Goal: Task Accomplishment & Management: Complete application form

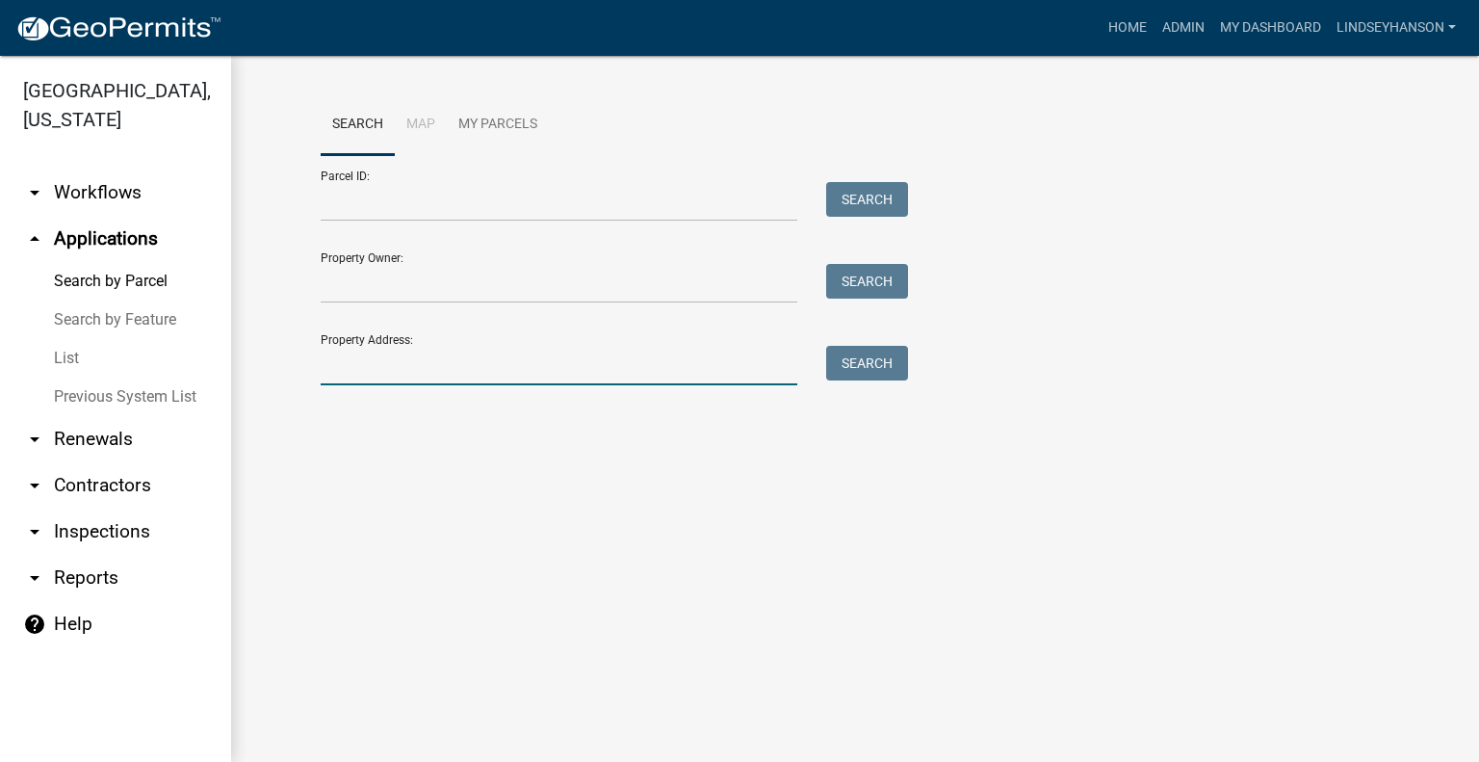
click at [437, 353] on input "Property Address:" at bounding box center [559, 365] width 477 height 39
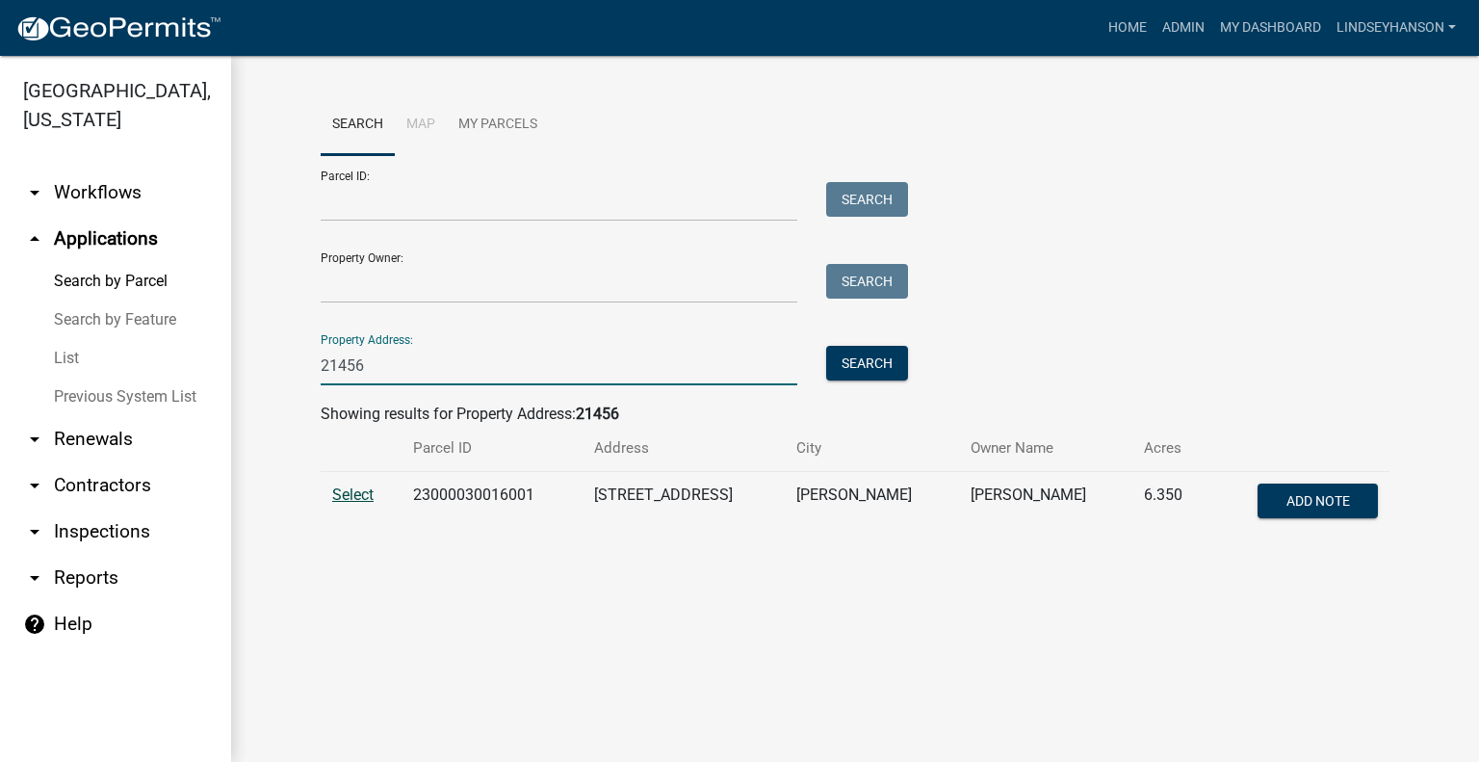
type input "21456"
click at [351, 488] on span "Select" at bounding box center [352, 494] width 41 height 18
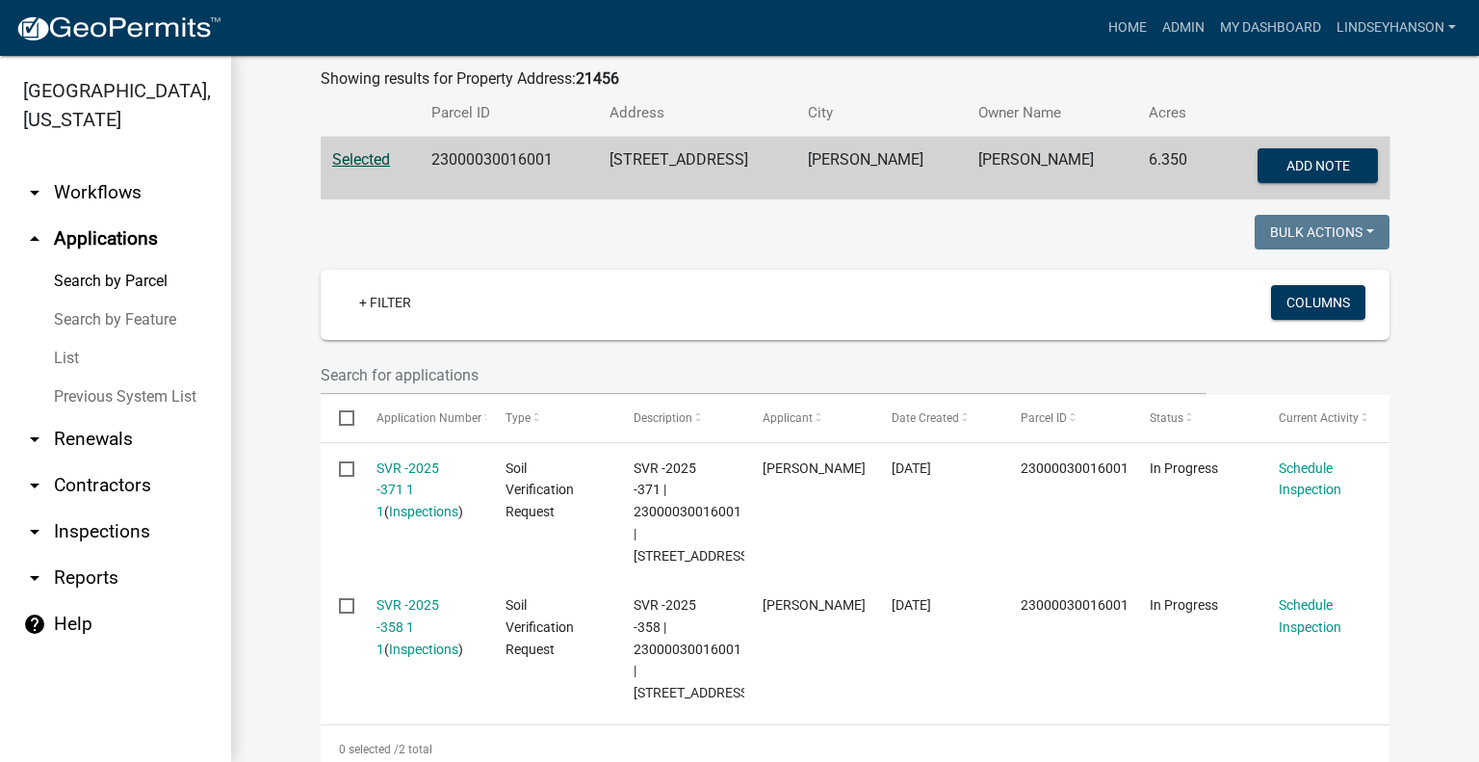
scroll to position [385, 0]
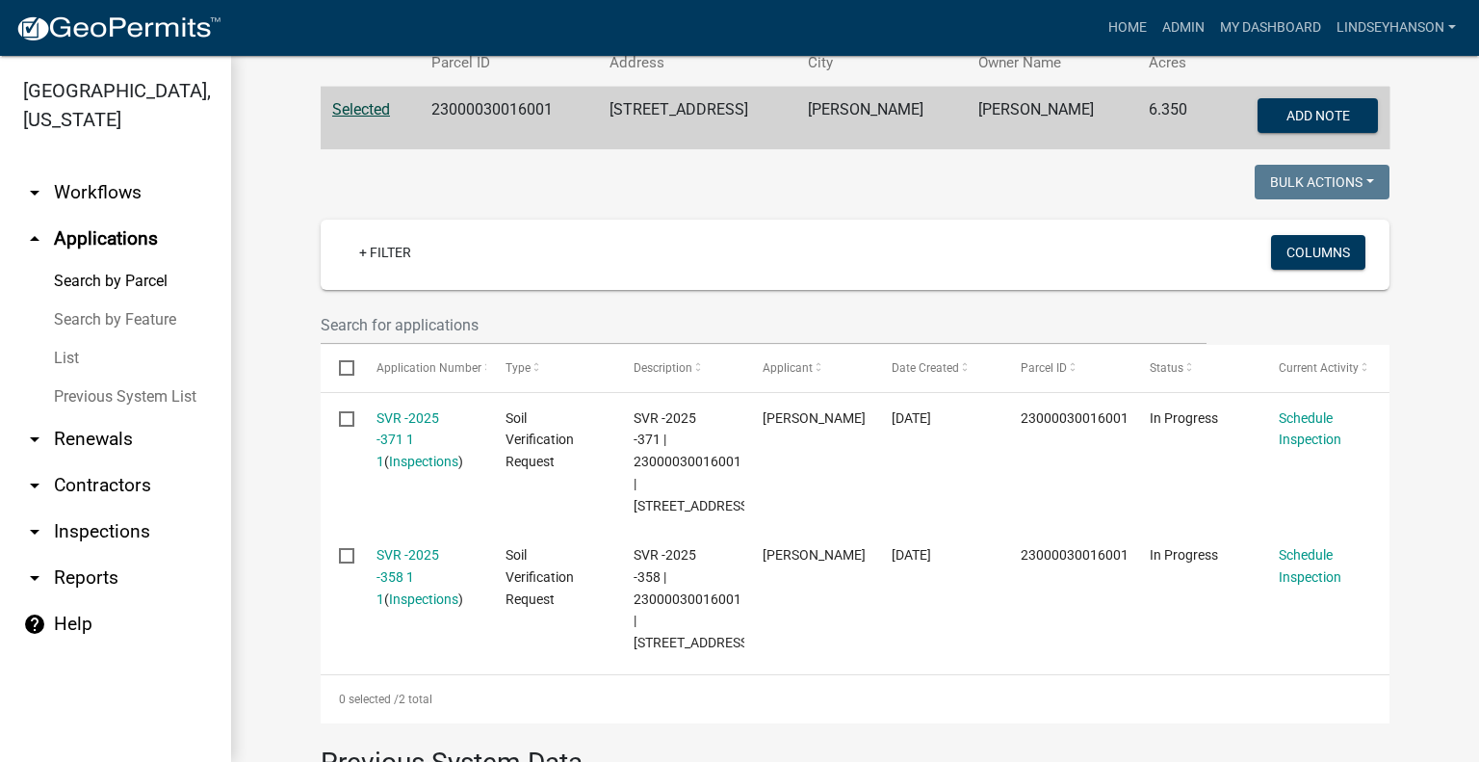
click at [96, 203] on link "arrow_drop_down Workflows" at bounding box center [115, 192] width 231 height 46
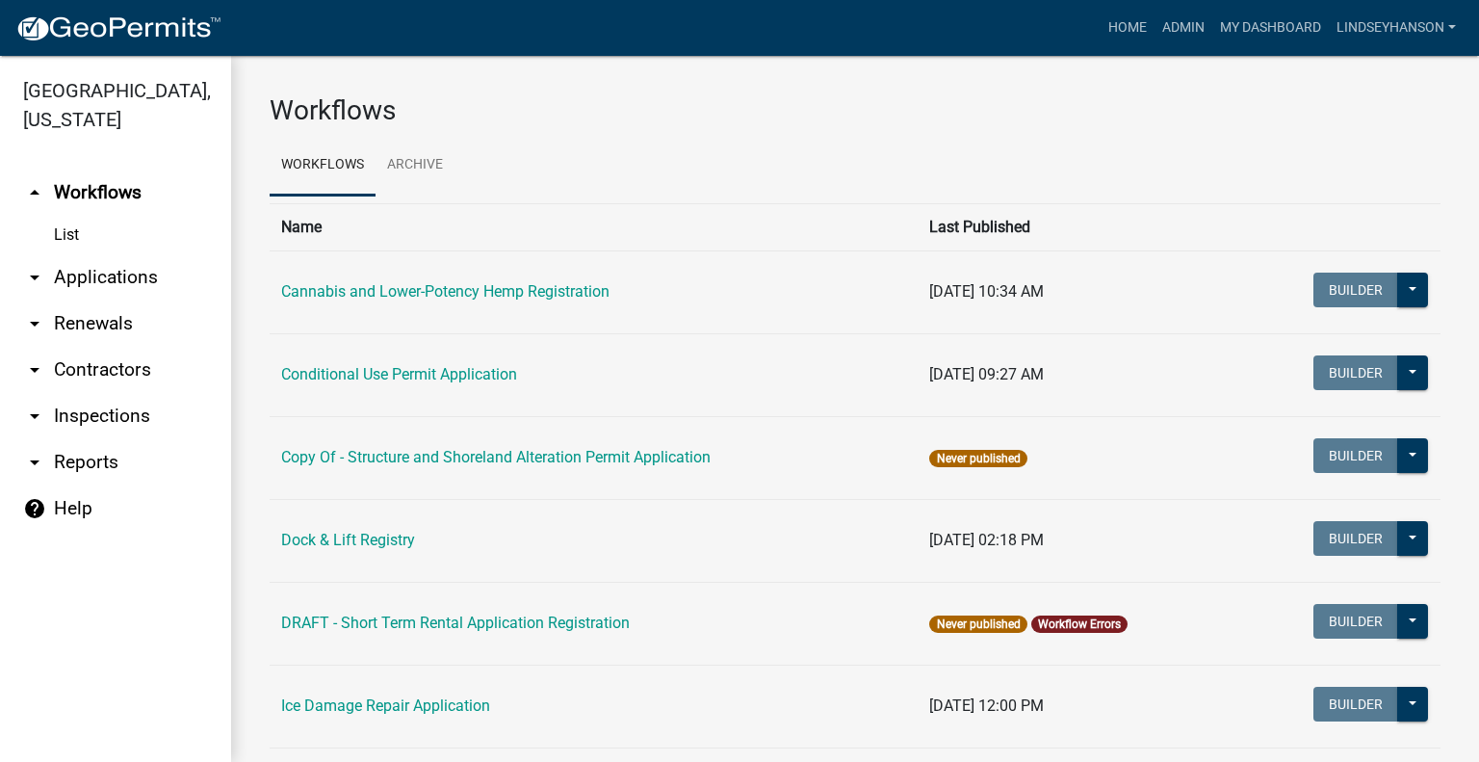
click at [122, 269] on link "arrow_drop_down Applications" at bounding box center [115, 277] width 231 height 46
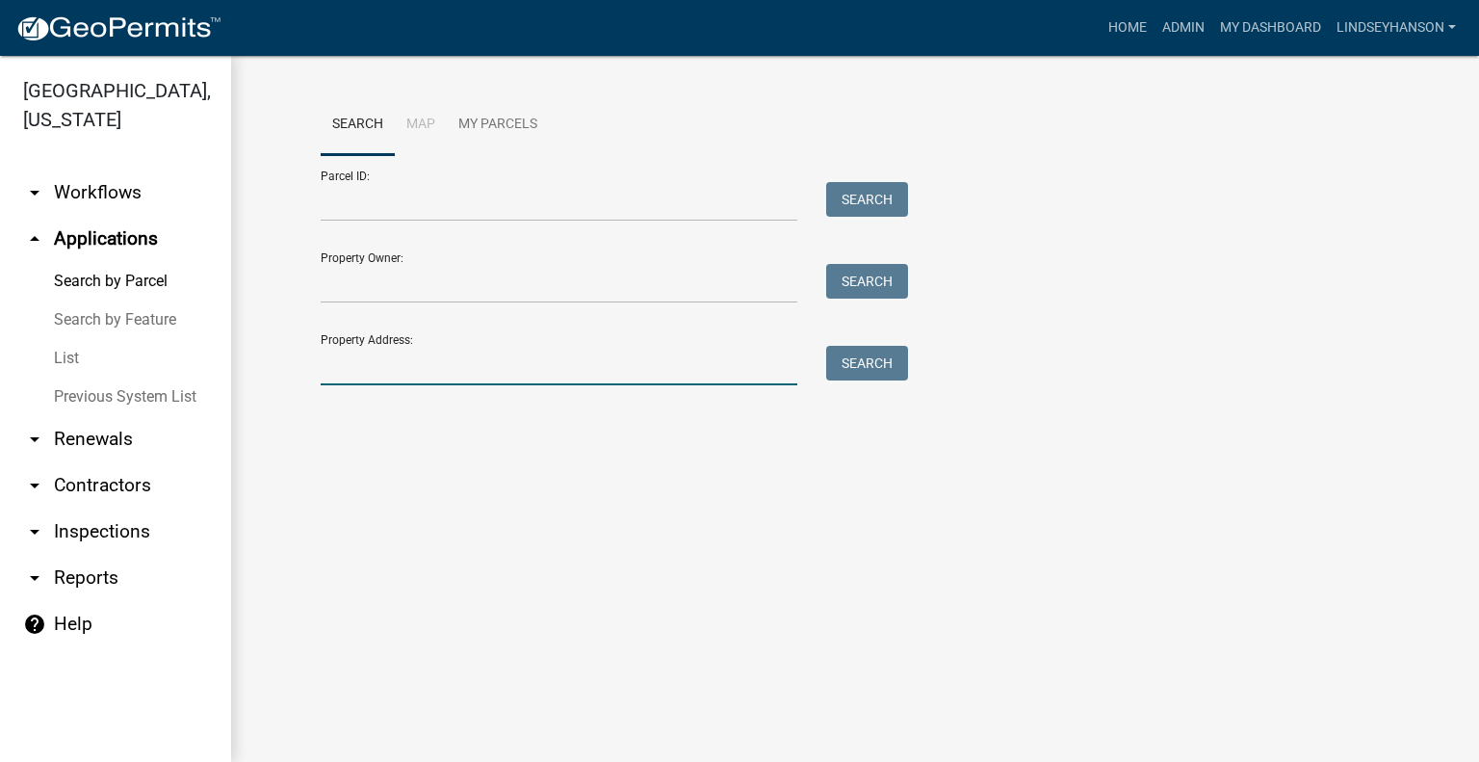
click at [600, 367] on input "Property Address:" at bounding box center [559, 365] width 477 height 39
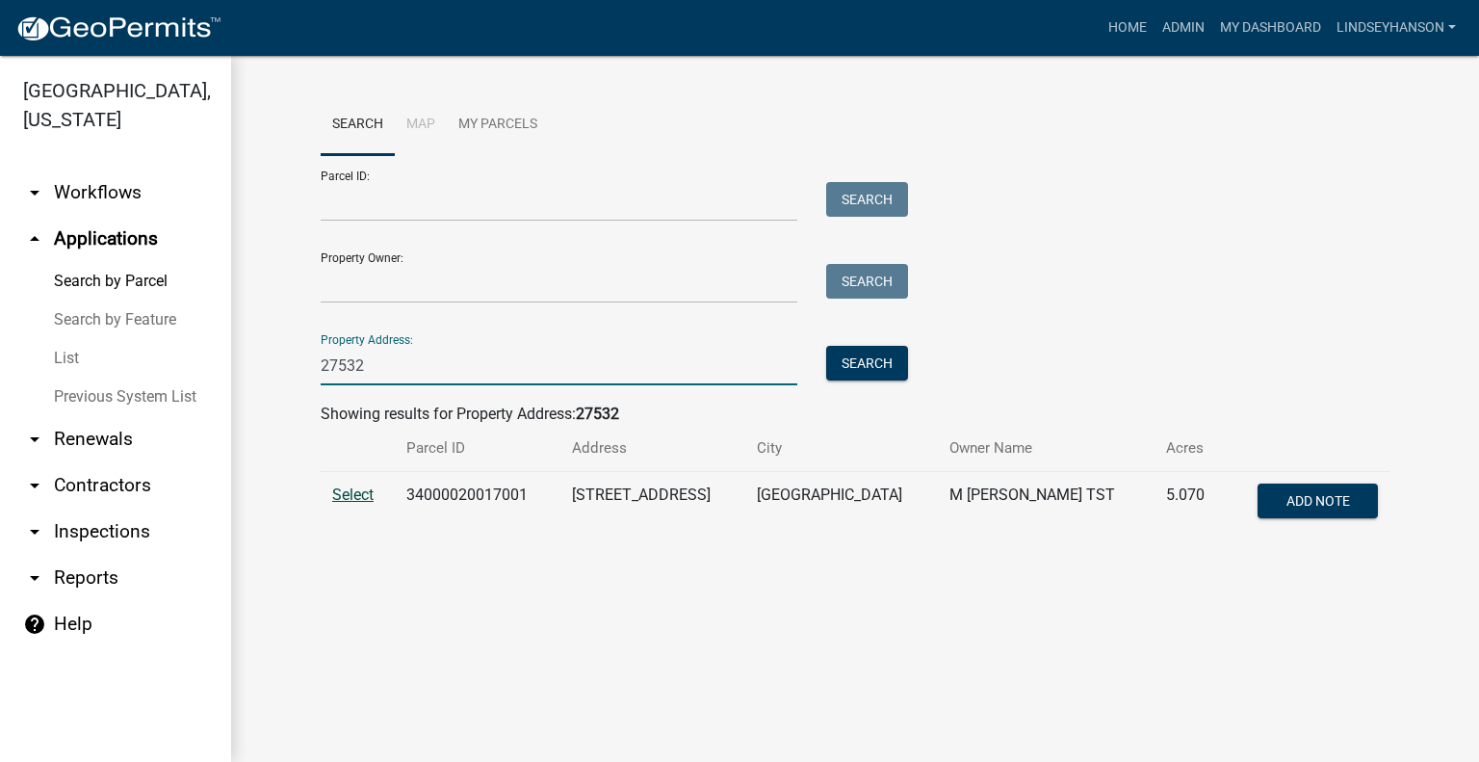
type input "27532"
click at [343, 498] on span "Select" at bounding box center [352, 494] width 41 height 18
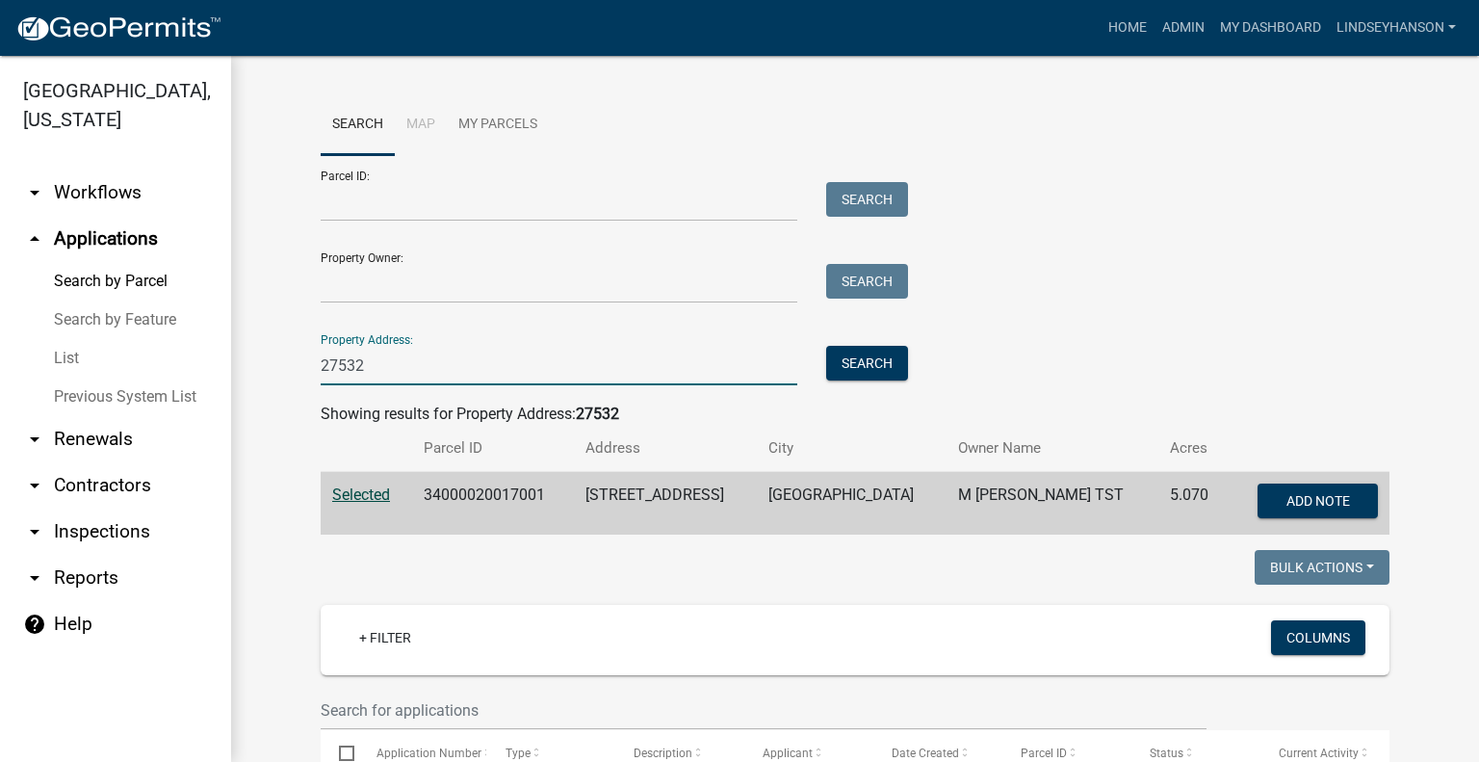
click at [437, 372] on input "27532" at bounding box center [559, 365] width 477 height 39
click at [435, 370] on input "27532" at bounding box center [559, 365] width 477 height 39
type input "21456"
click at [877, 374] on button "Search" at bounding box center [867, 363] width 82 height 35
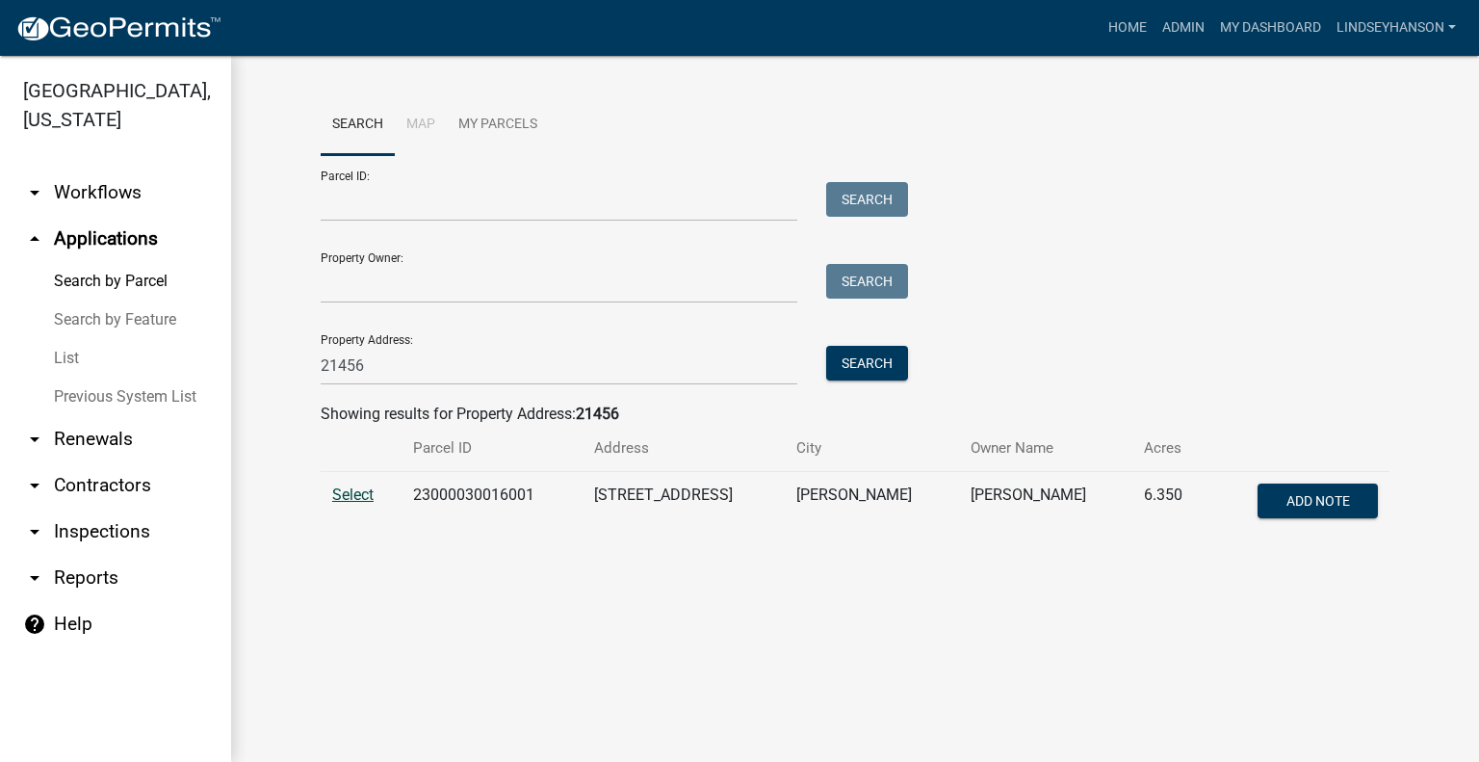
click at [352, 496] on span "Select" at bounding box center [352, 494] width 41 height 18
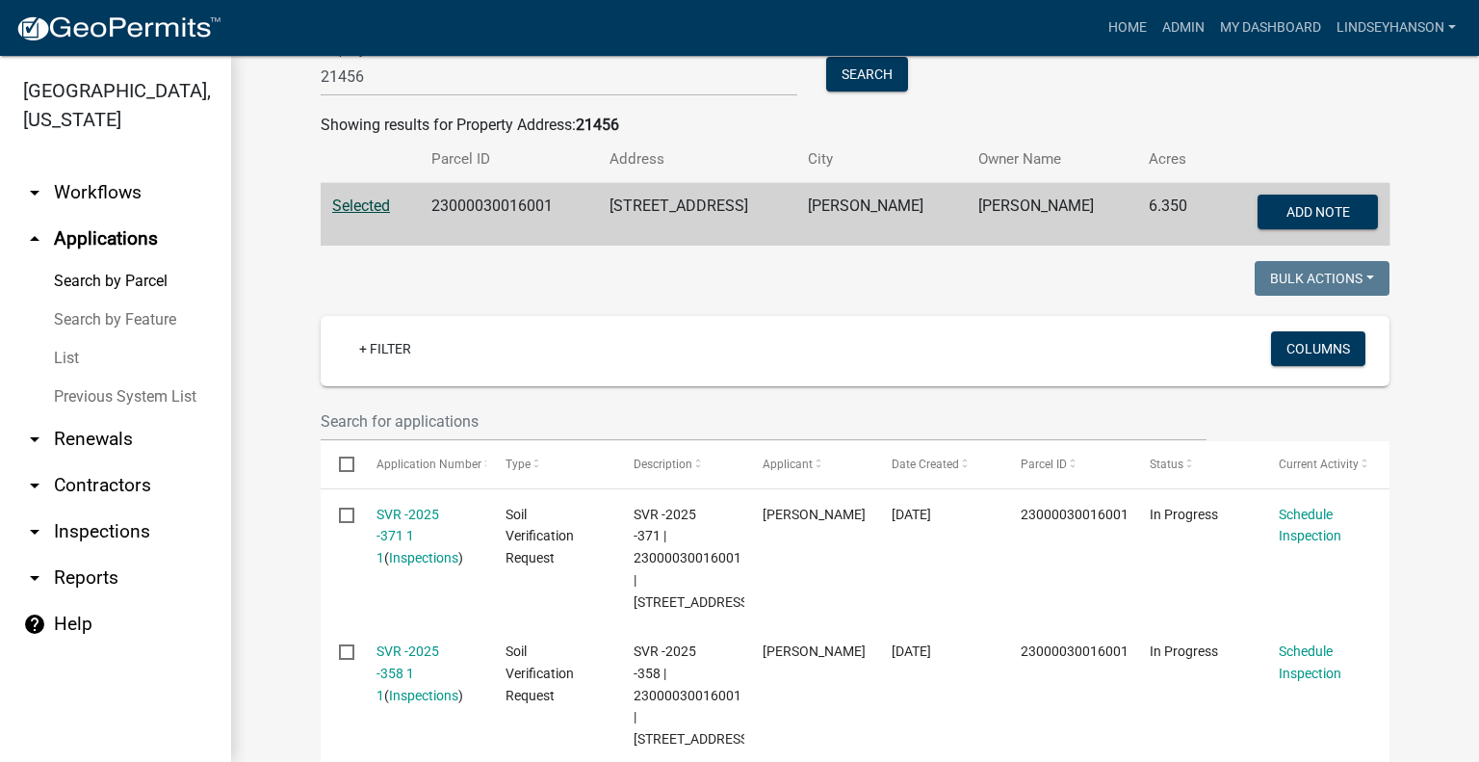
scroll to position [385, 0]
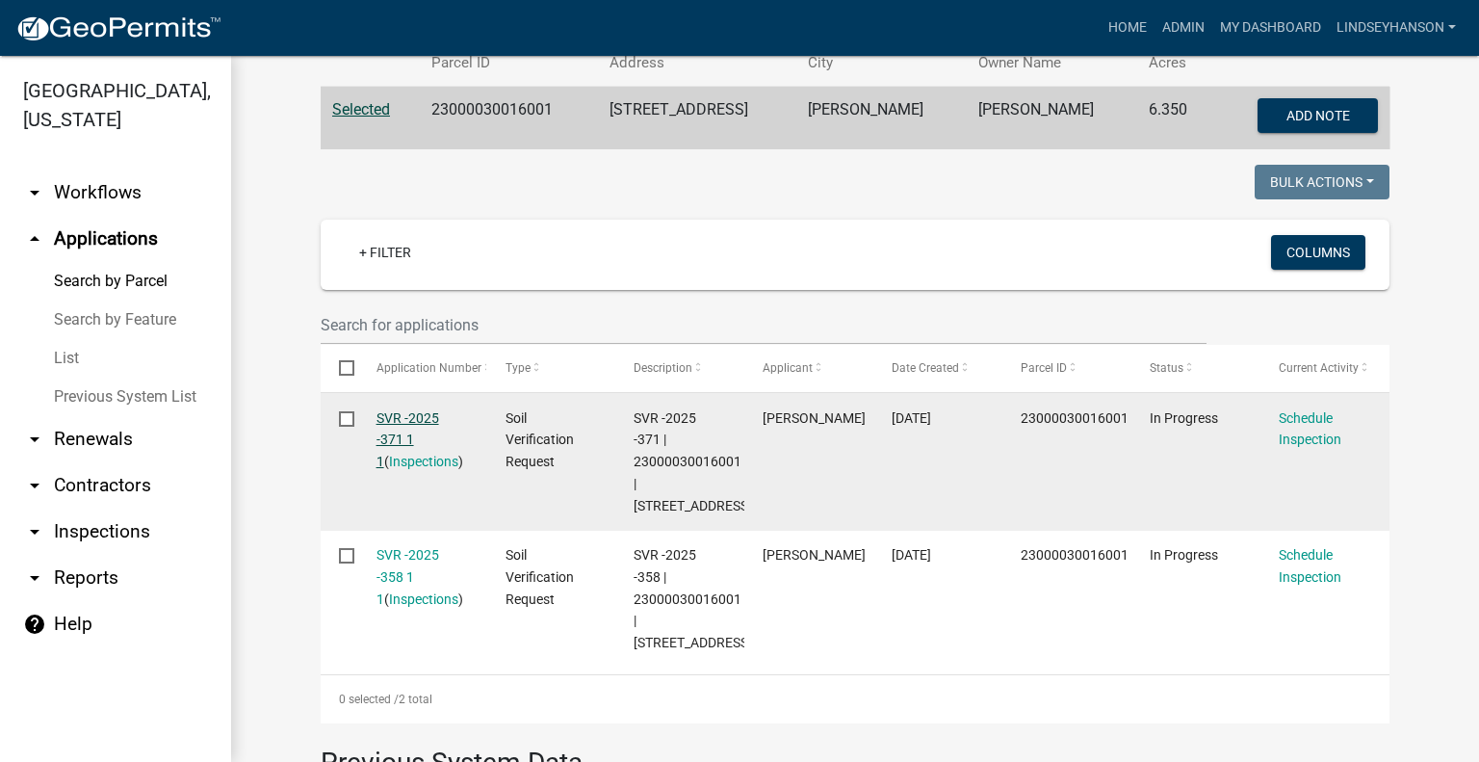
click at [410, 411] on link "SVR -2025 -371 1 1" at bounding box center [407, 440] width 63 height 60
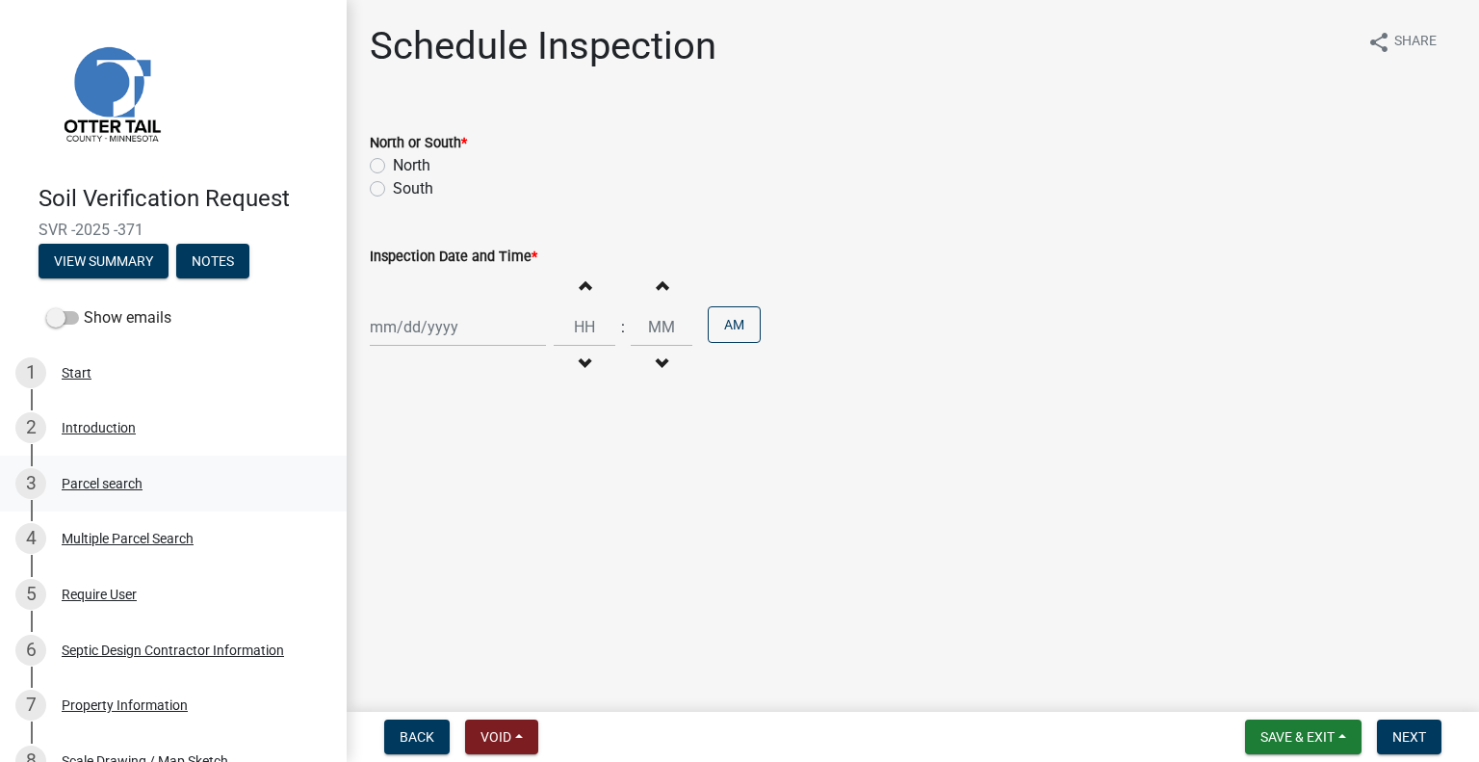
click at [129, 484] on div "Parcel search" at bounding box center [102, 483] width 81 height 13
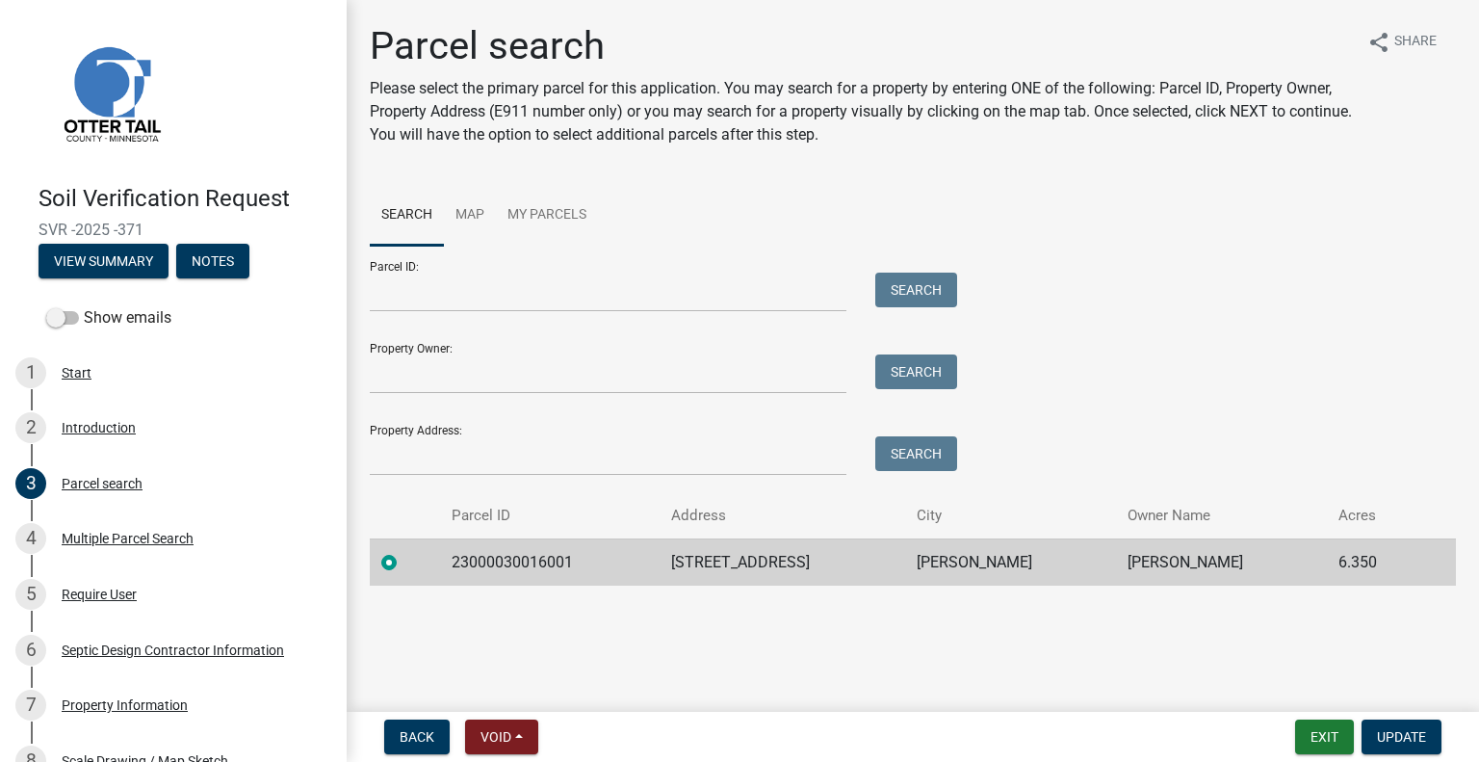
click at [505, 558] on td "23000030016001" at bounding box center [550, 561] width 220 height 47
copy td "23000030016001"
click at [752, 565] on td "21456 STATE HWY 29" at bounding box center [783, 561] width 246 height 47
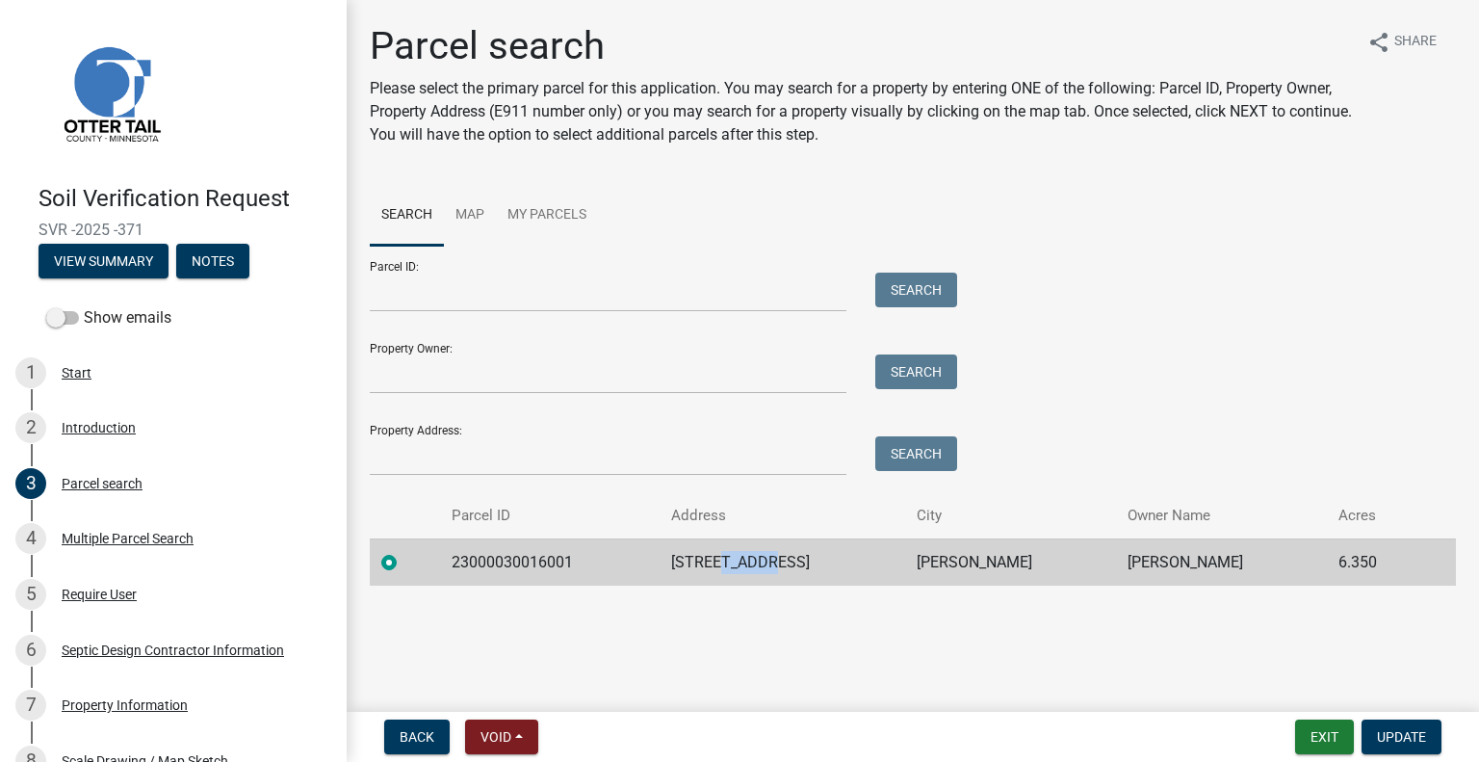
click at [752, 565] on td "21456 STATE HWY 29" at bounding box center [783, 561] width 246 height 47
drag, startPoint x: 752, startPoint y: 565, endPoint x: 739, endPoint y: 569, distance: 13.1
click at [945, 562] on td "HENNING" at bounding box center [1010, 561] width 211 height 47
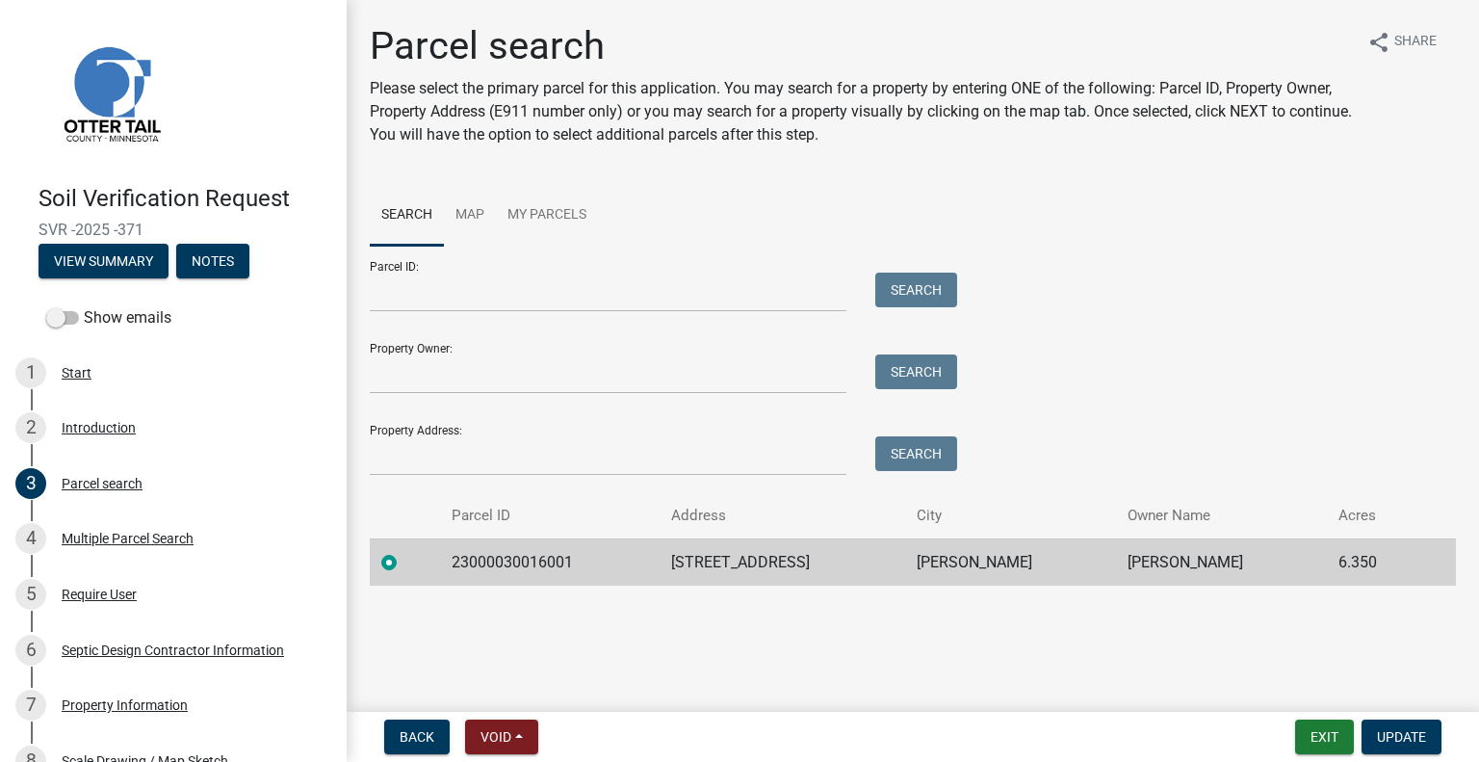
click at [947, 561] on td "HENNING" at bounding box center [1010, 561] width 211 height 47
copy td "HENNING"
click at [1164, 534] on th "Owner Name" at bounding box center [1221, 515] width 211 height 45
click at [1156, 552] on td "JONATHAN W IRISH" at bounding box center [1221, 561] width 211 height 47
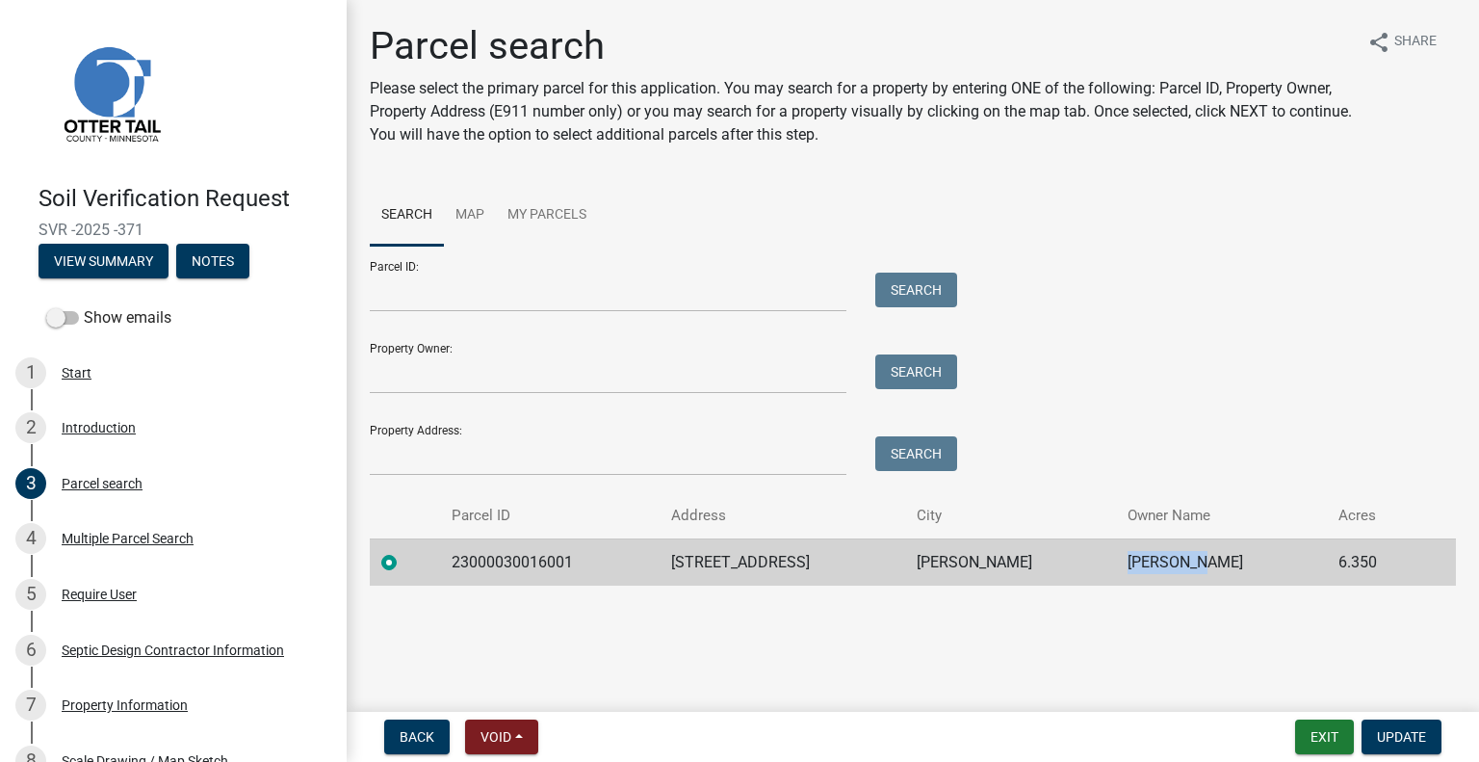
click at [1156, 552] on td "JONATHAN W IRISH" at bounding box center [1221, 561] width 211 height 47
copy td "JONATHAN W IRISH"
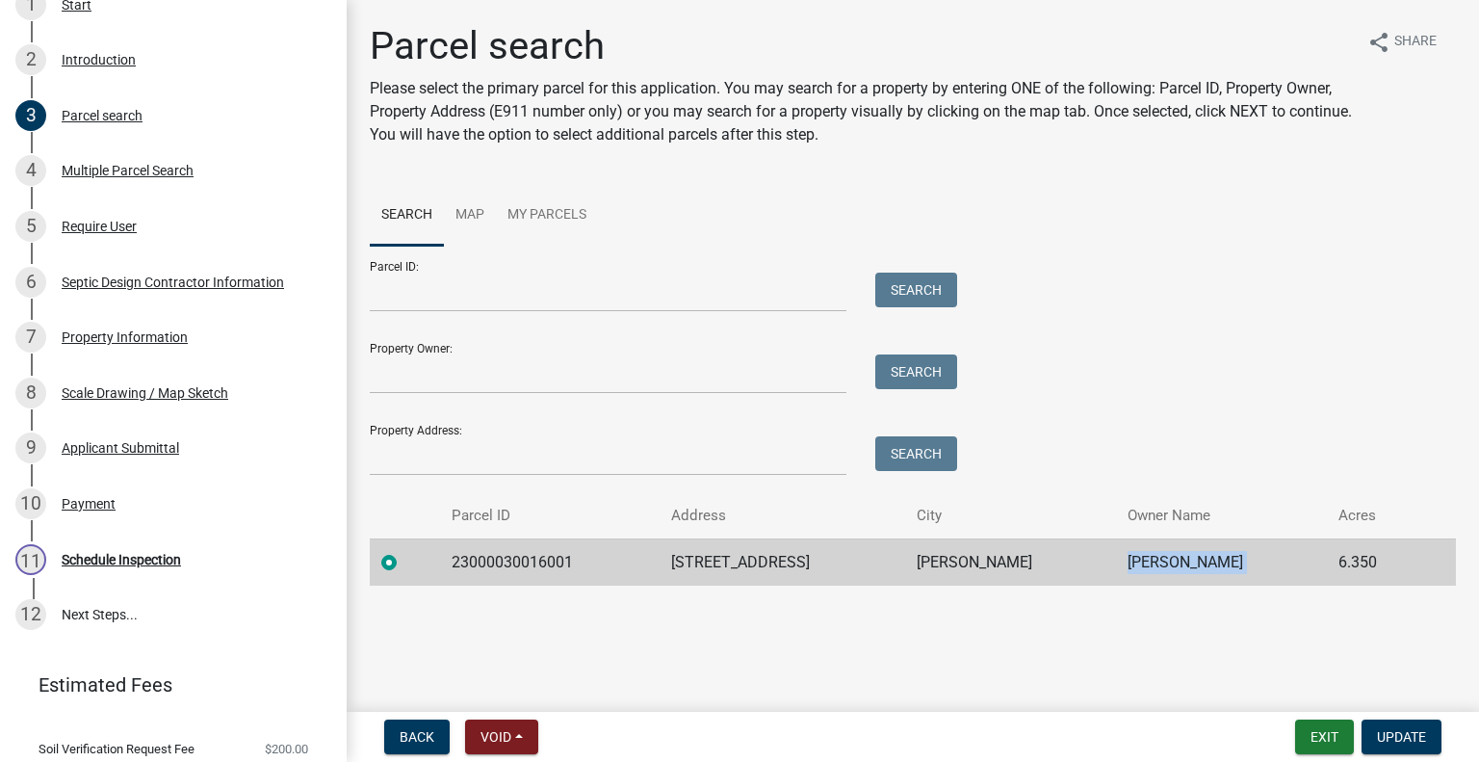
scroll to position [427, 0]
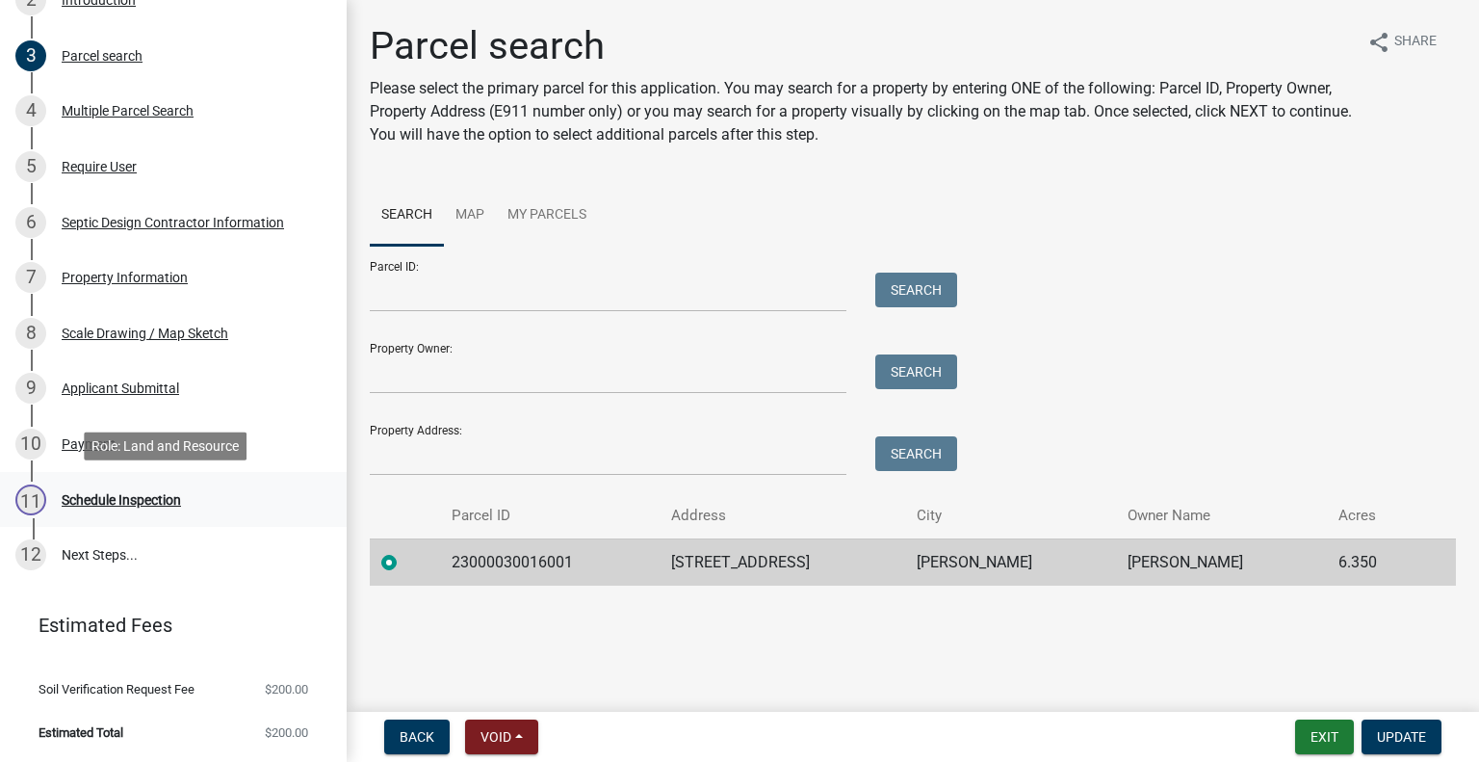
click at [188, 488] on div "11 Schedule Inspection" at bounding box center [165, 499] width 300 height 31
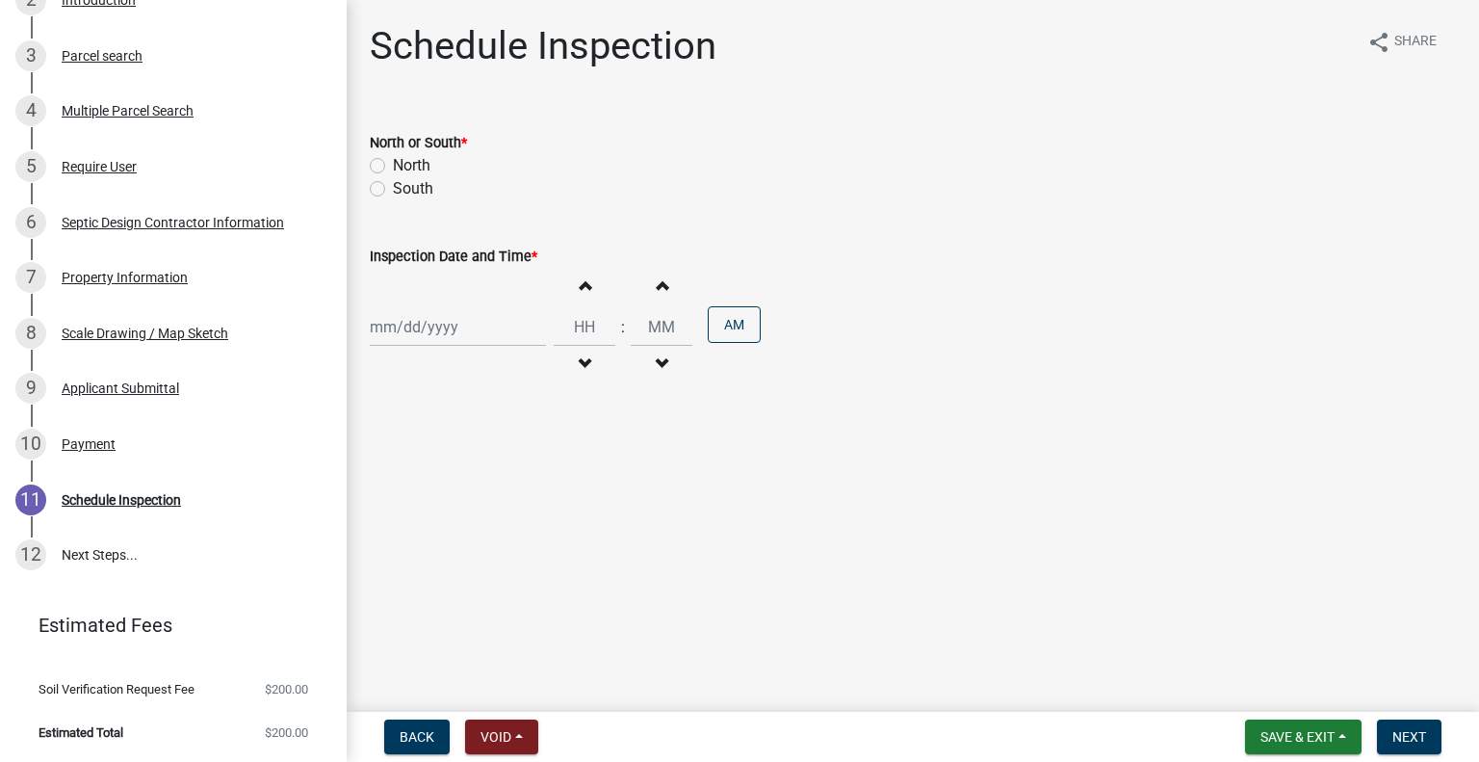
click at [408, 160] on label "North" at bounding box center [412, 165] width 38 height 23
click at [405, 160] on input "North" at bounding box center [399, 160] width 13 height 13
radio input "true"
click at [412, 185] on label "South" at bounding box center [413, 188] width 40 height 23
click at [405, 185] on input "South" at bounding box center [399, 183] width 13 height 13
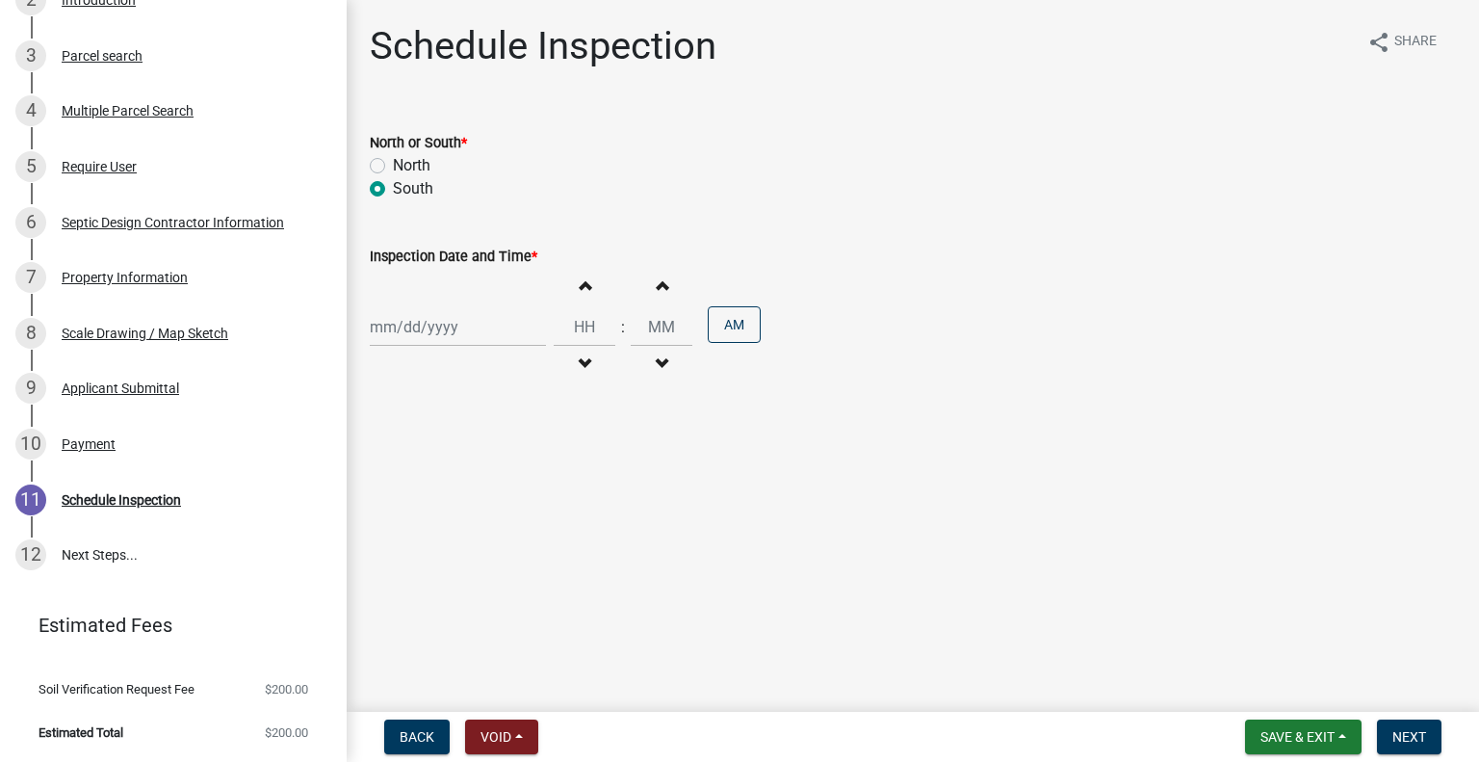
radio input "true"
click at [430, 332] on div at bounding box center [458, 326] width 176 height 39
select select "10"
select select "2025"
click at [479, 453] on div "9" at bounding box center [481, 460] width 31 height 31
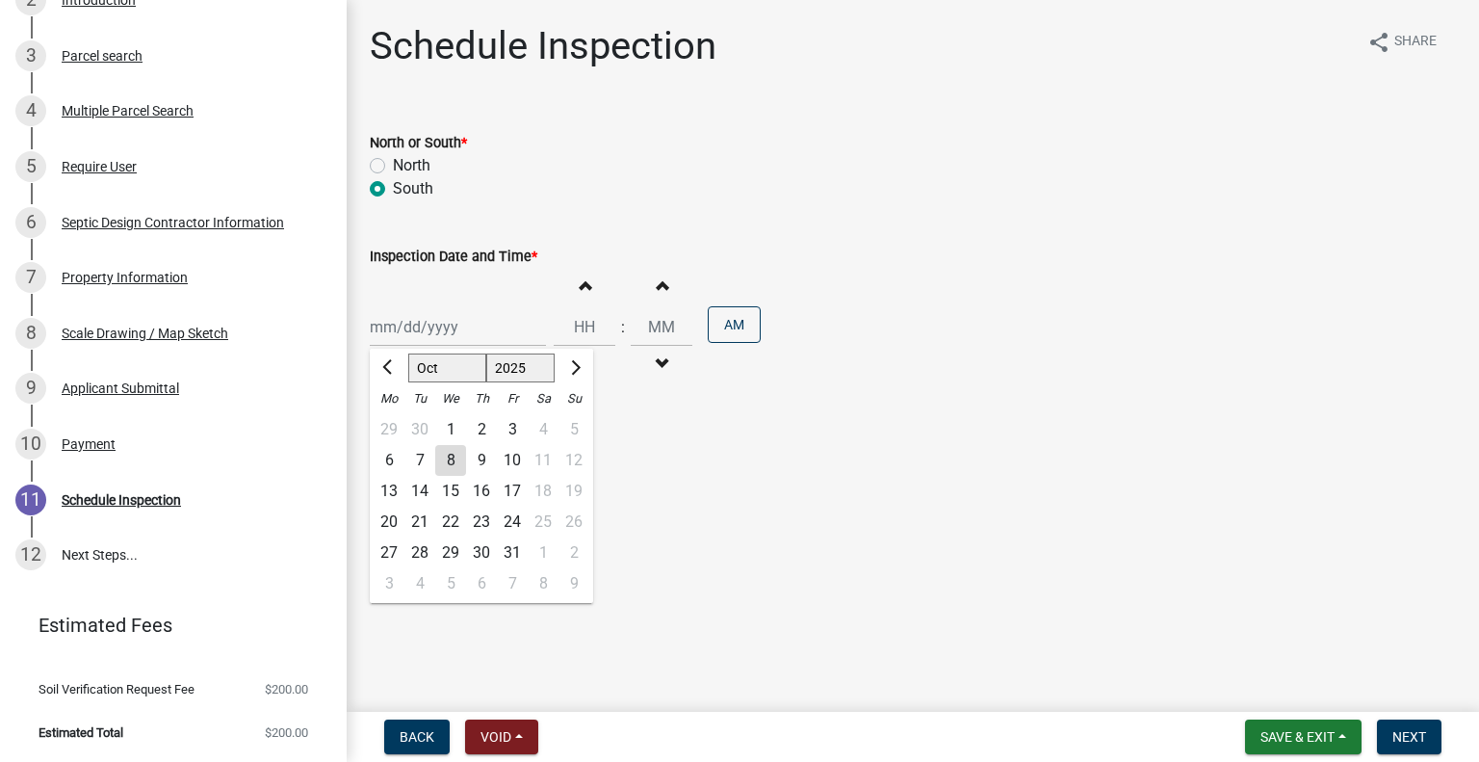
type input "10/09/2025"
click at [581, 352] on button "Decrement hours" at bounding box center [584, 364] width 40 height 35
type input "11"
type input "00"
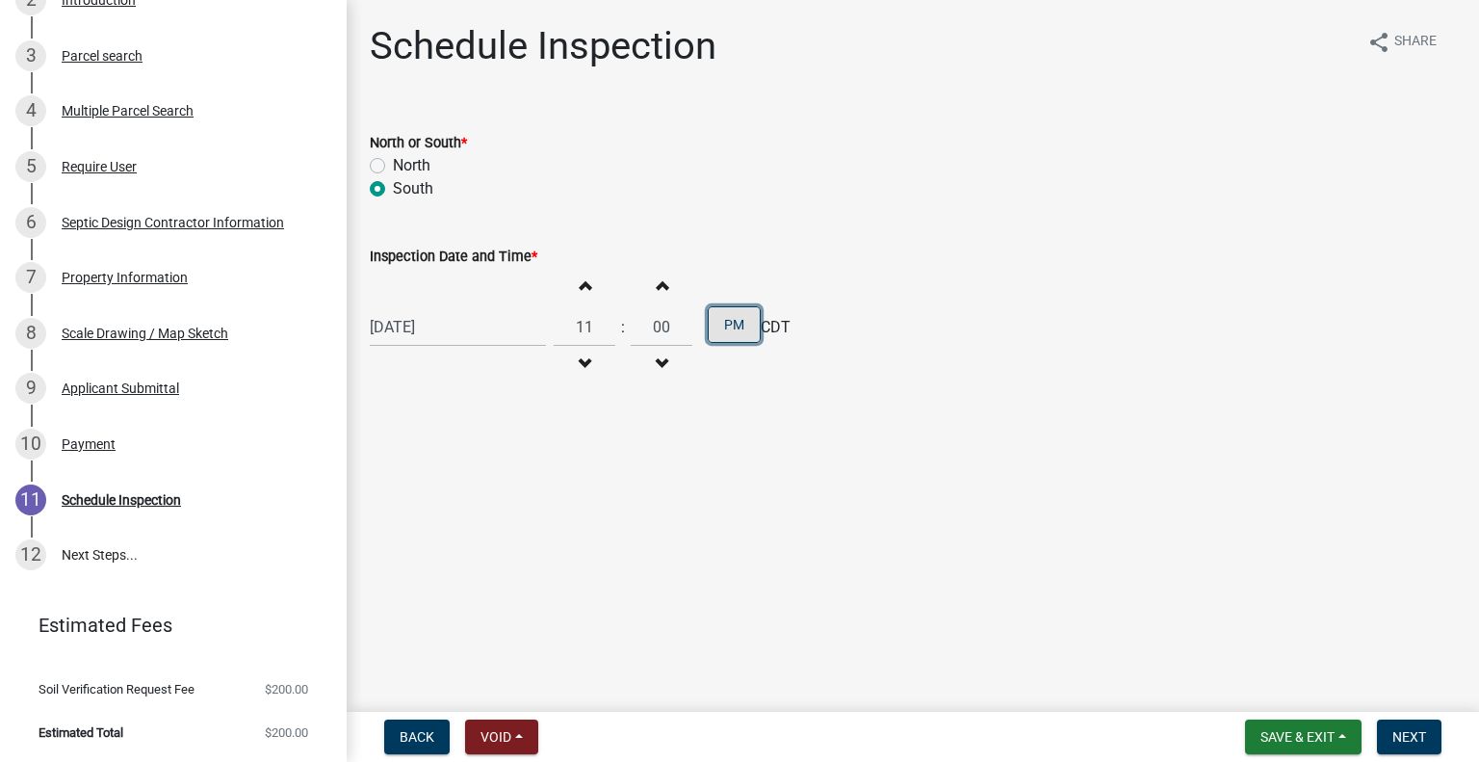
click at [711, 331] on button "PM" at bounding box center [734, 324] width 53 height 37
click at [1385, 738] on button "Next" at bounding box center [1409, 736] width 65 height 35
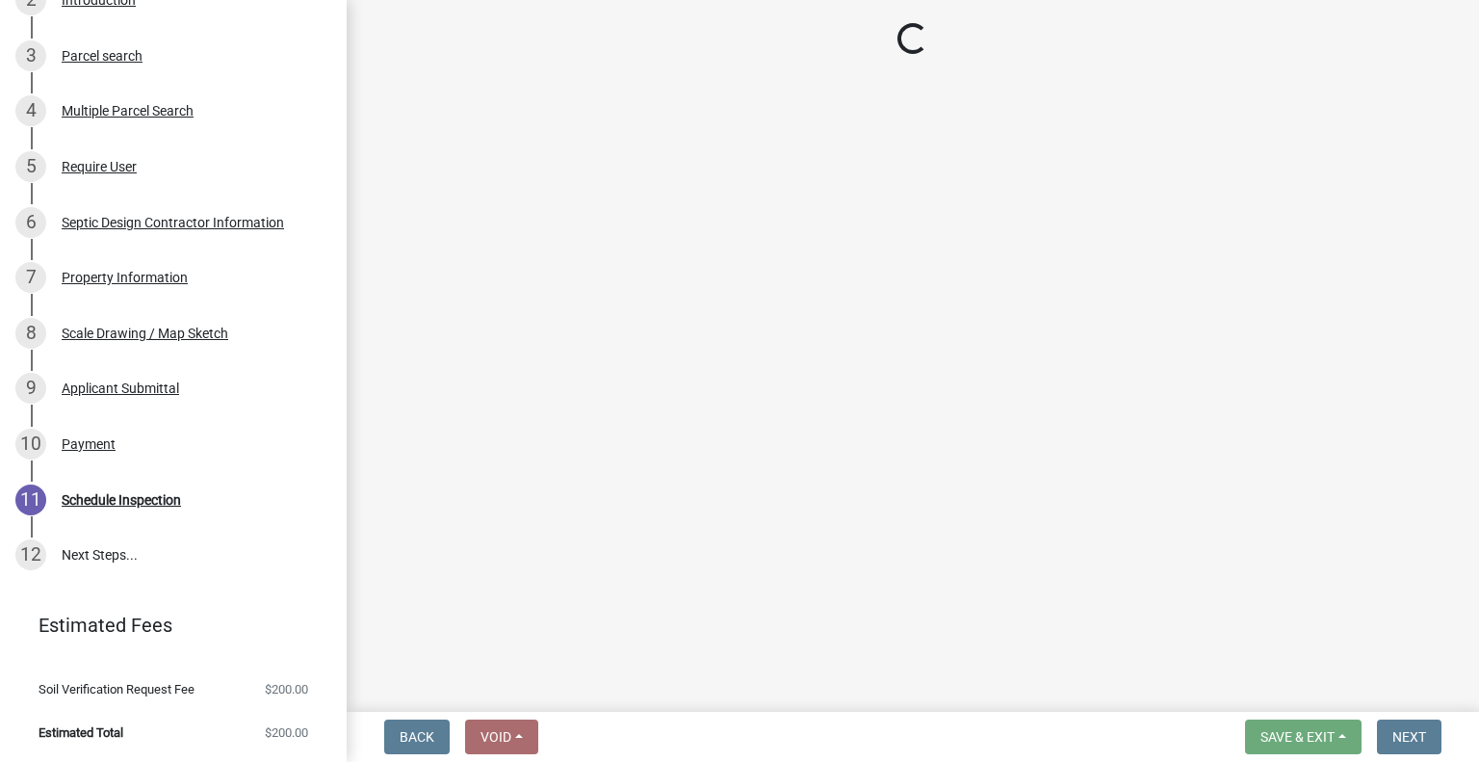
scroll to position [482, 0]
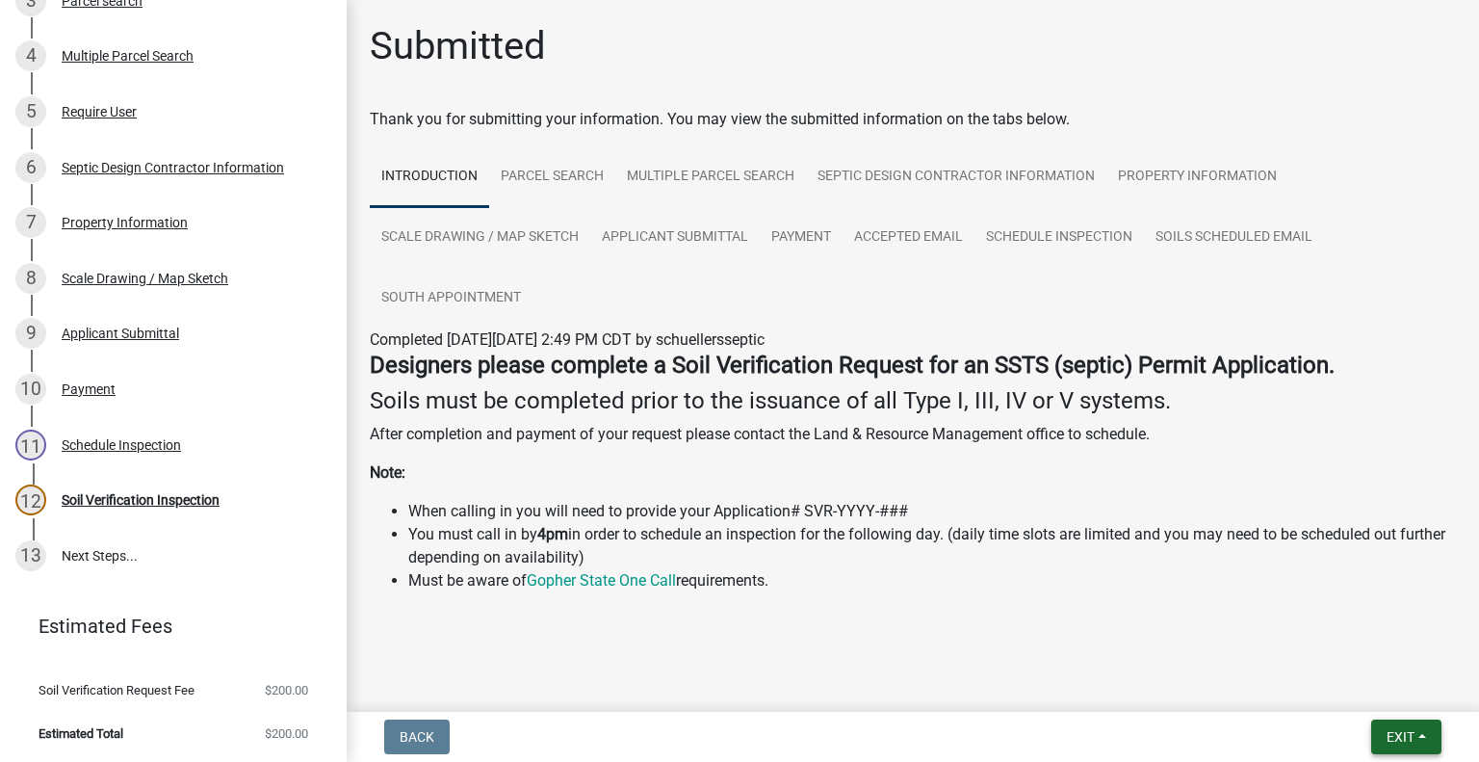
click at [1421, 738] on button "Exit" at bounding box center [1406, 736] width 70 height 35
click at [1363, 686] on button "Save & Exit" at bounding box center [1365, 686] width 154 height 46
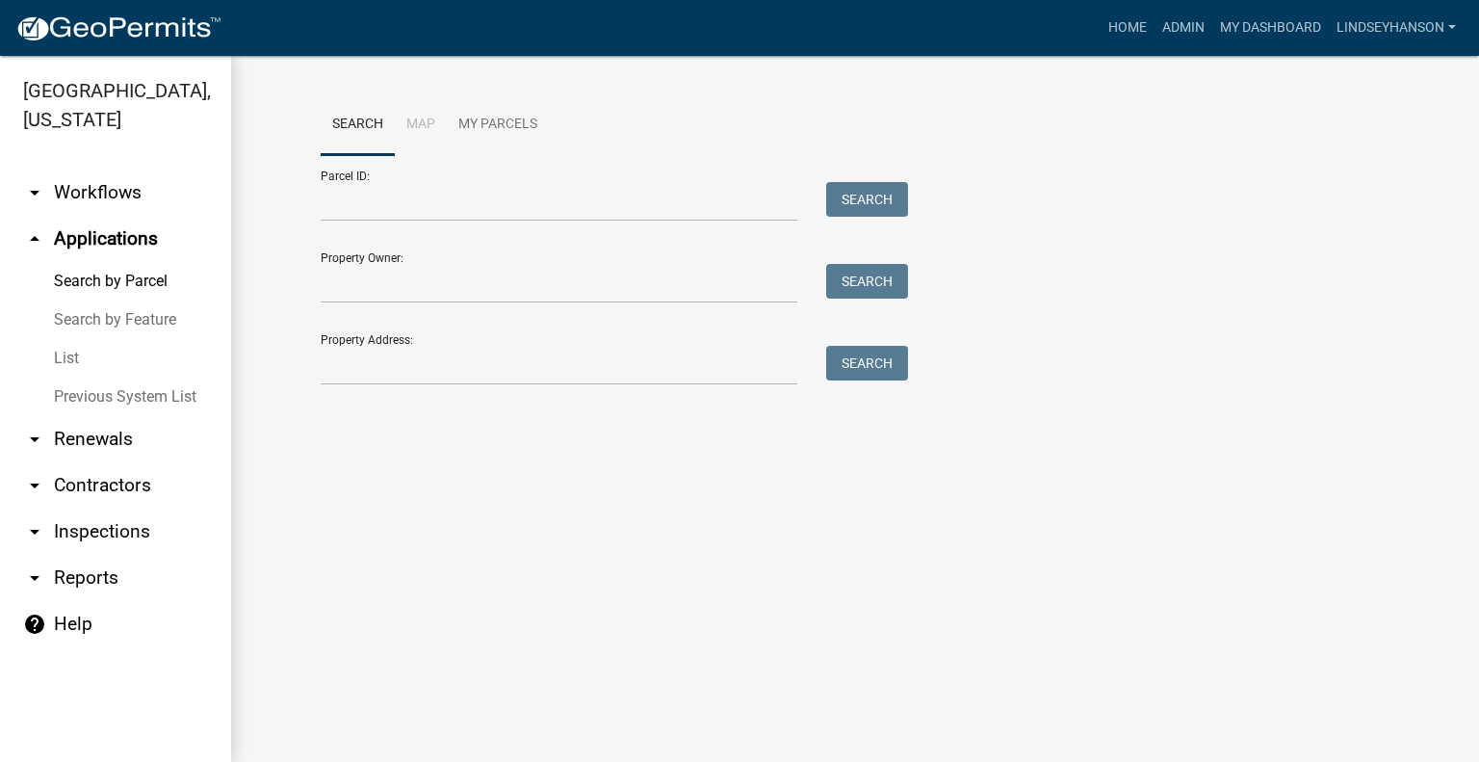
click at [139, 188] on link "arrow_drop_down Workflows" at bounding box center [115, 192] width 231 height 46
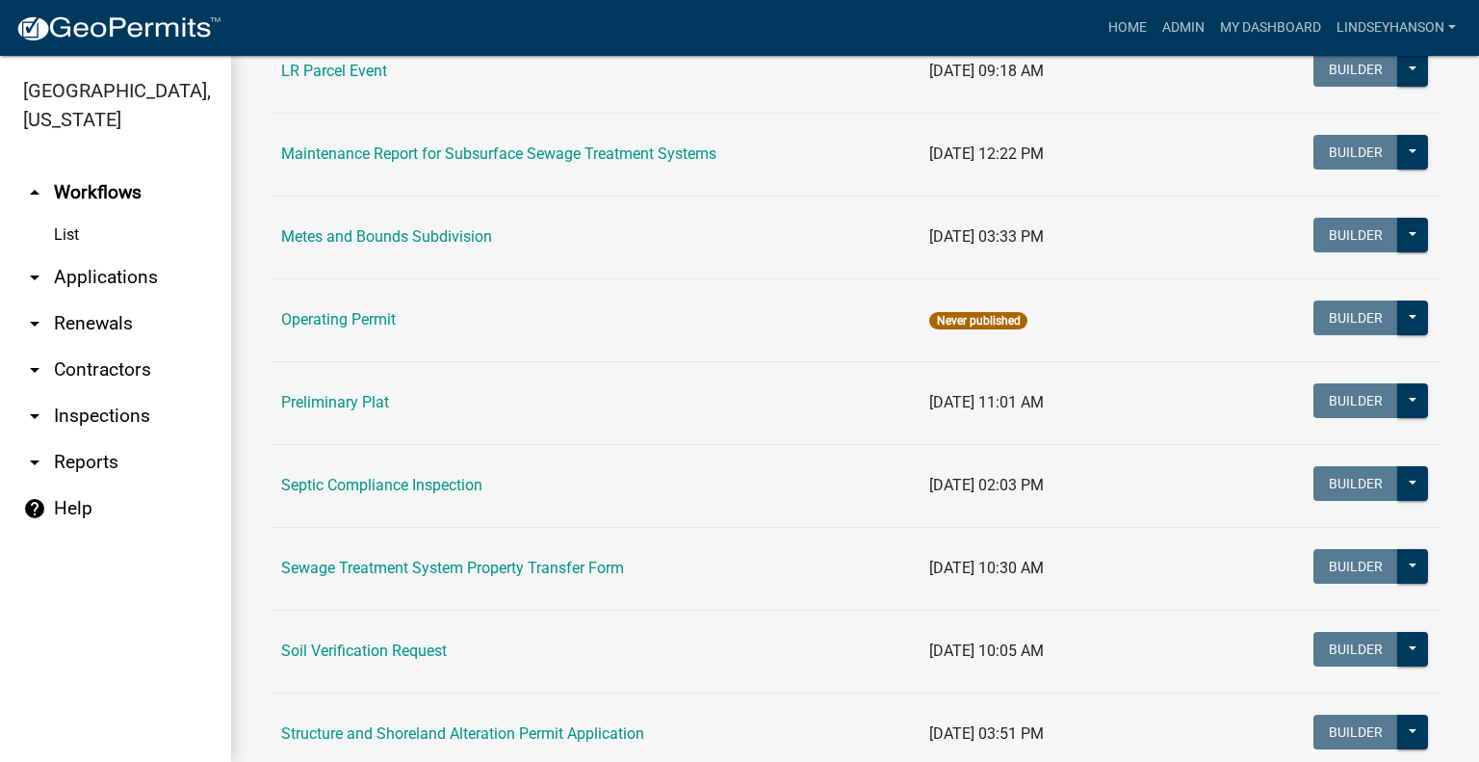
scroll to position [739, 0]
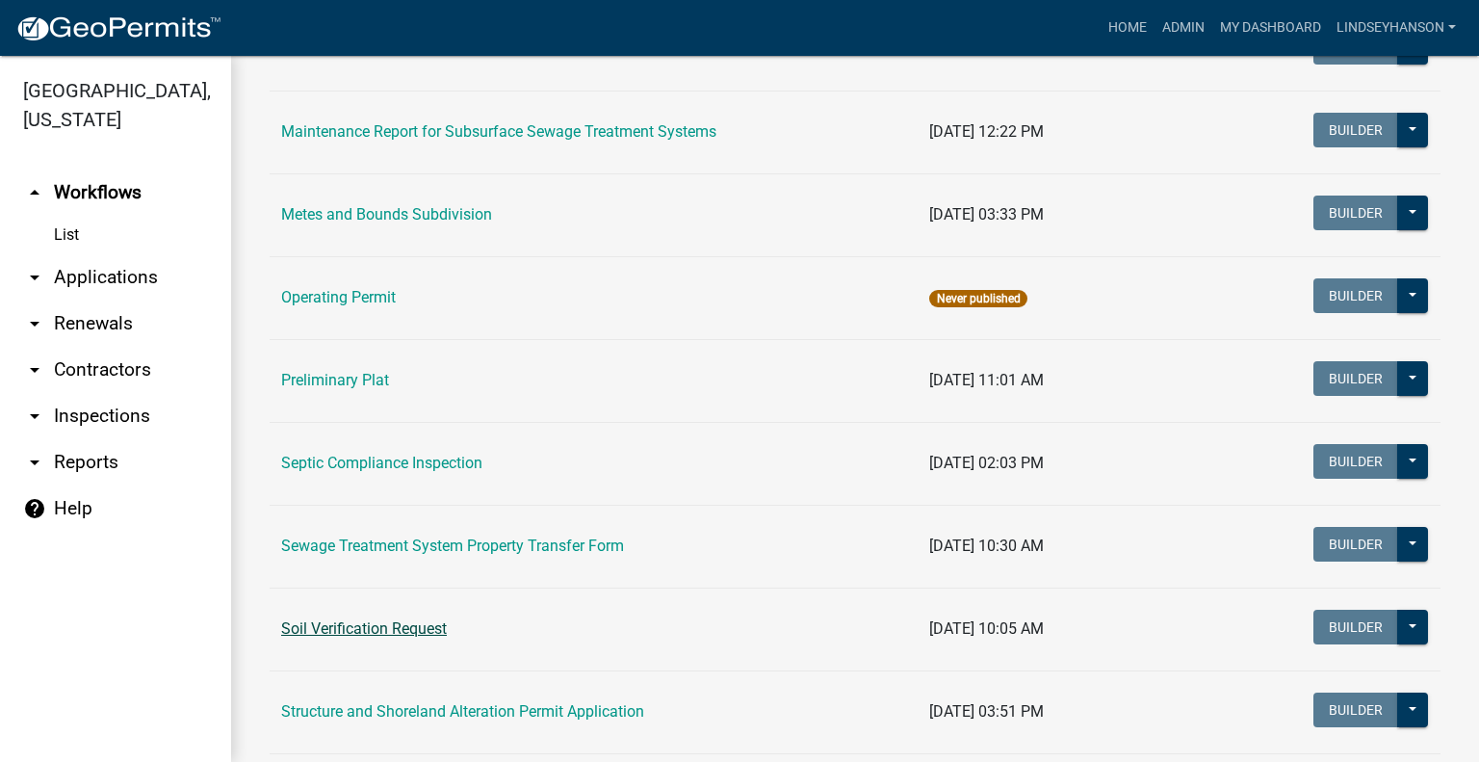
click at [364, 619] on link "Soil Verification Request" at bounding box center [364, 628] width 166 height 18
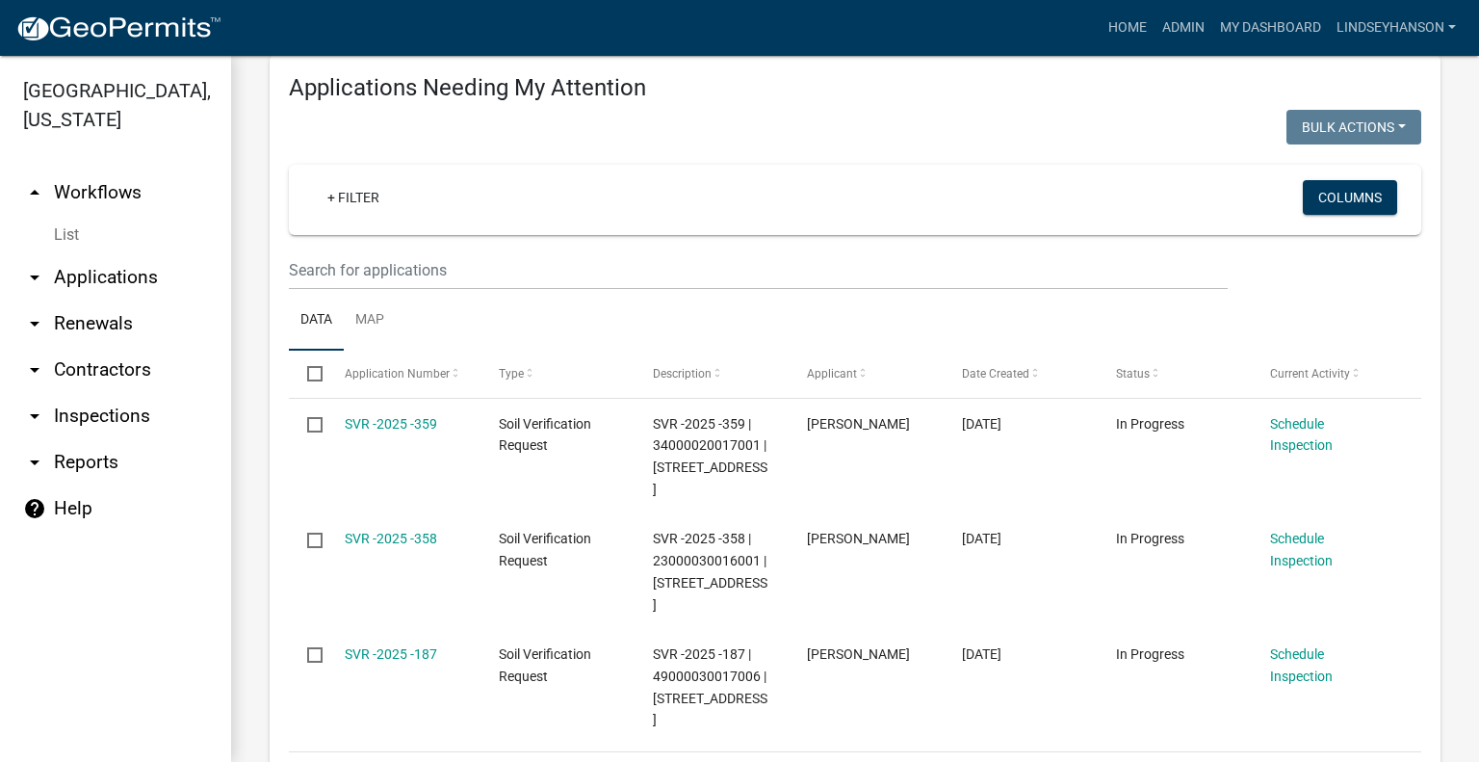
scroll to position [295, 0]
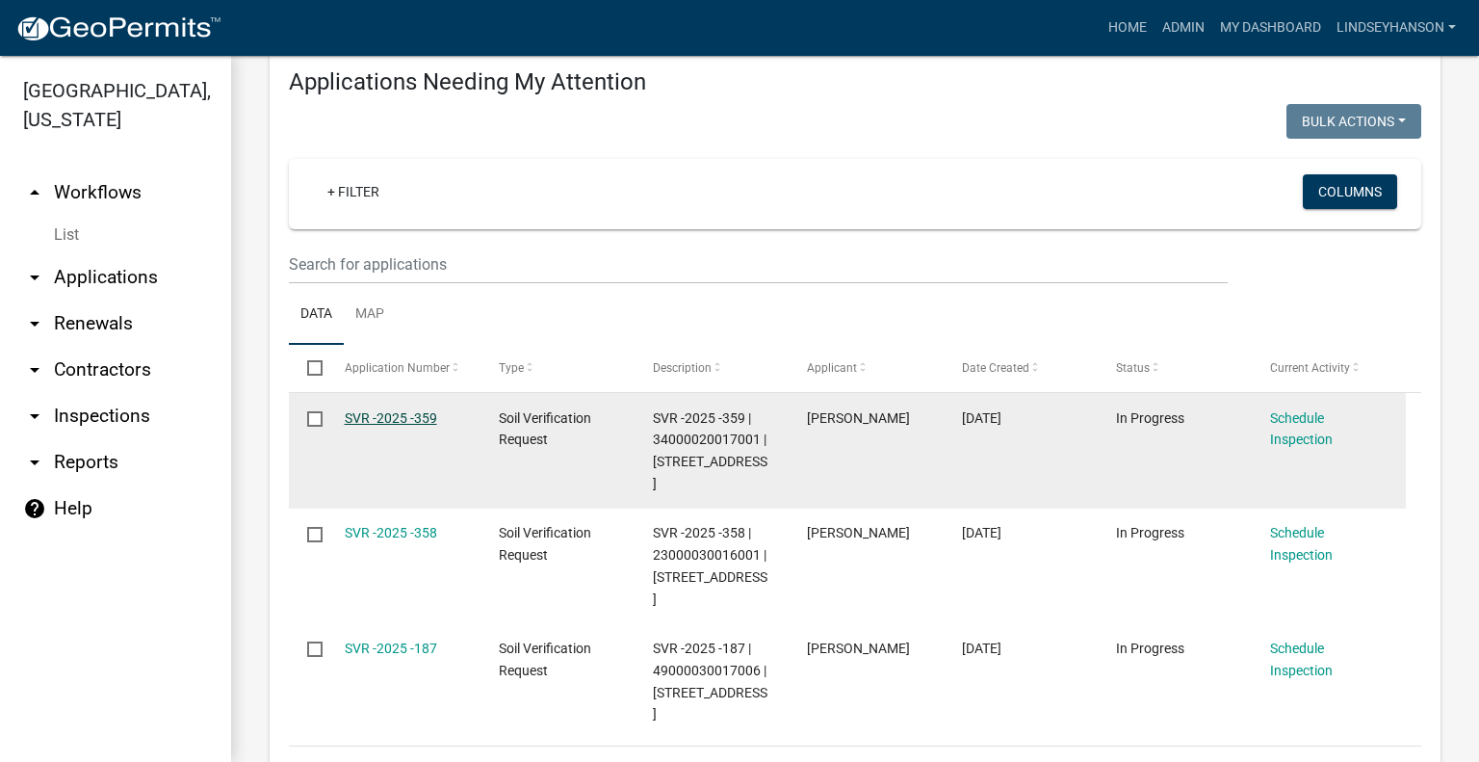
click at [386, 417] on link "SVR -2025 -359" at bounding box center [391, 417] width 92 height 15
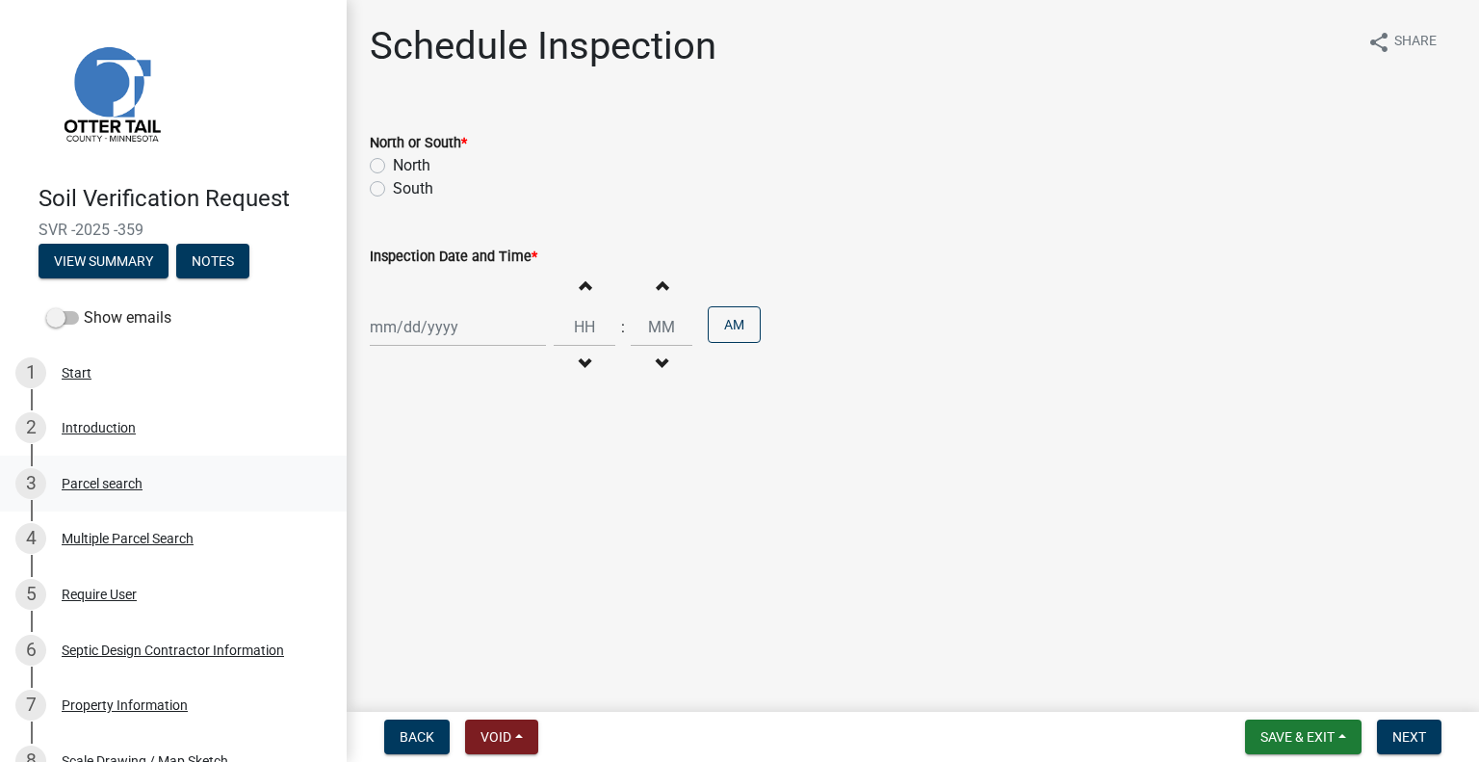
click at [130, 478] on div "Parcel search" at bounding box center [102, 483] width 81 height 13
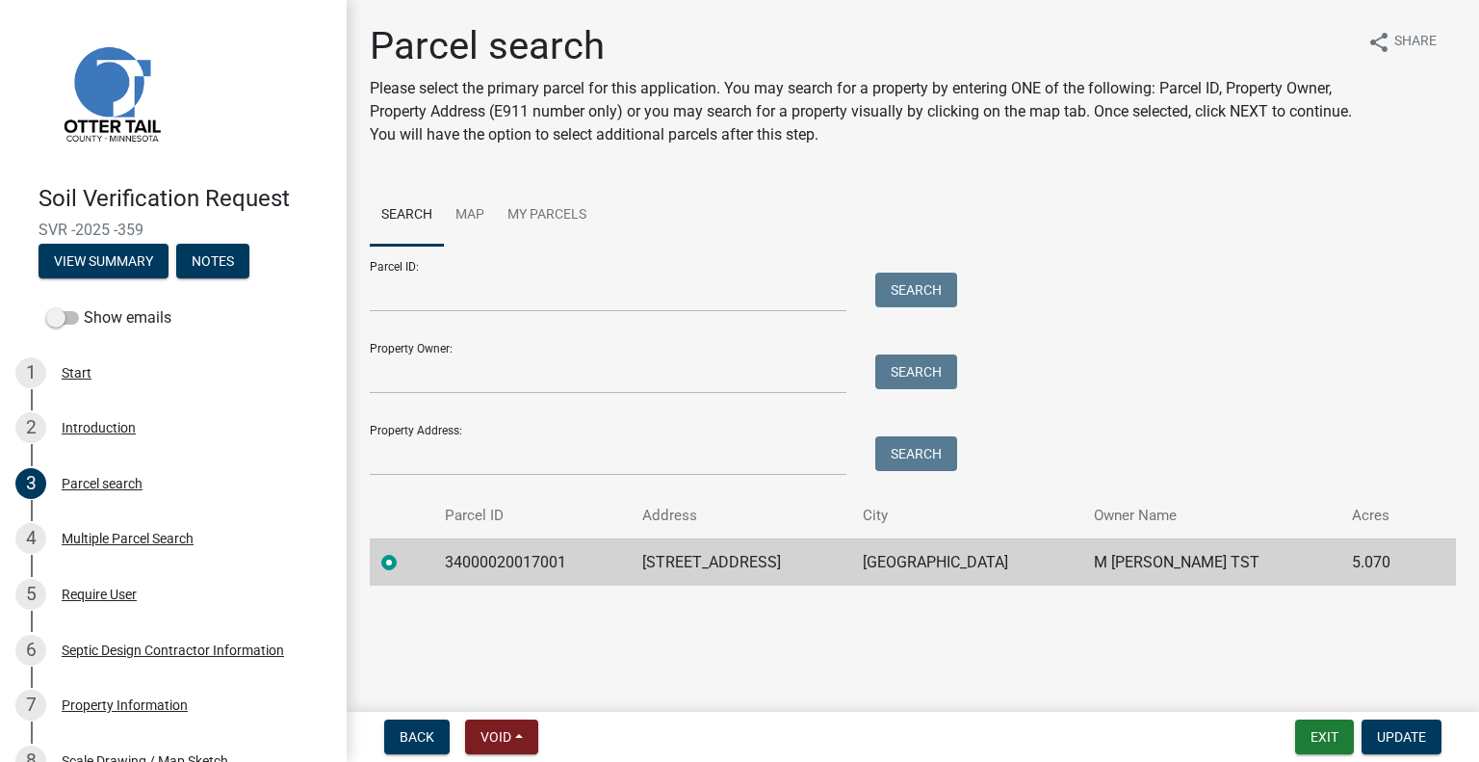
click at [524, 569] on td "34000020017001" at bounding box center [531, 561] width 197 height 47
drag, startPoint x: 524, startPoint y: 563, endPoint x: 524, endPoint y: 553, distance: 10.6
copy td "34000020017001"
click at [749, 552] on td "27532 565TH AVE" at bounding box center [741, 561] width 221 height 47
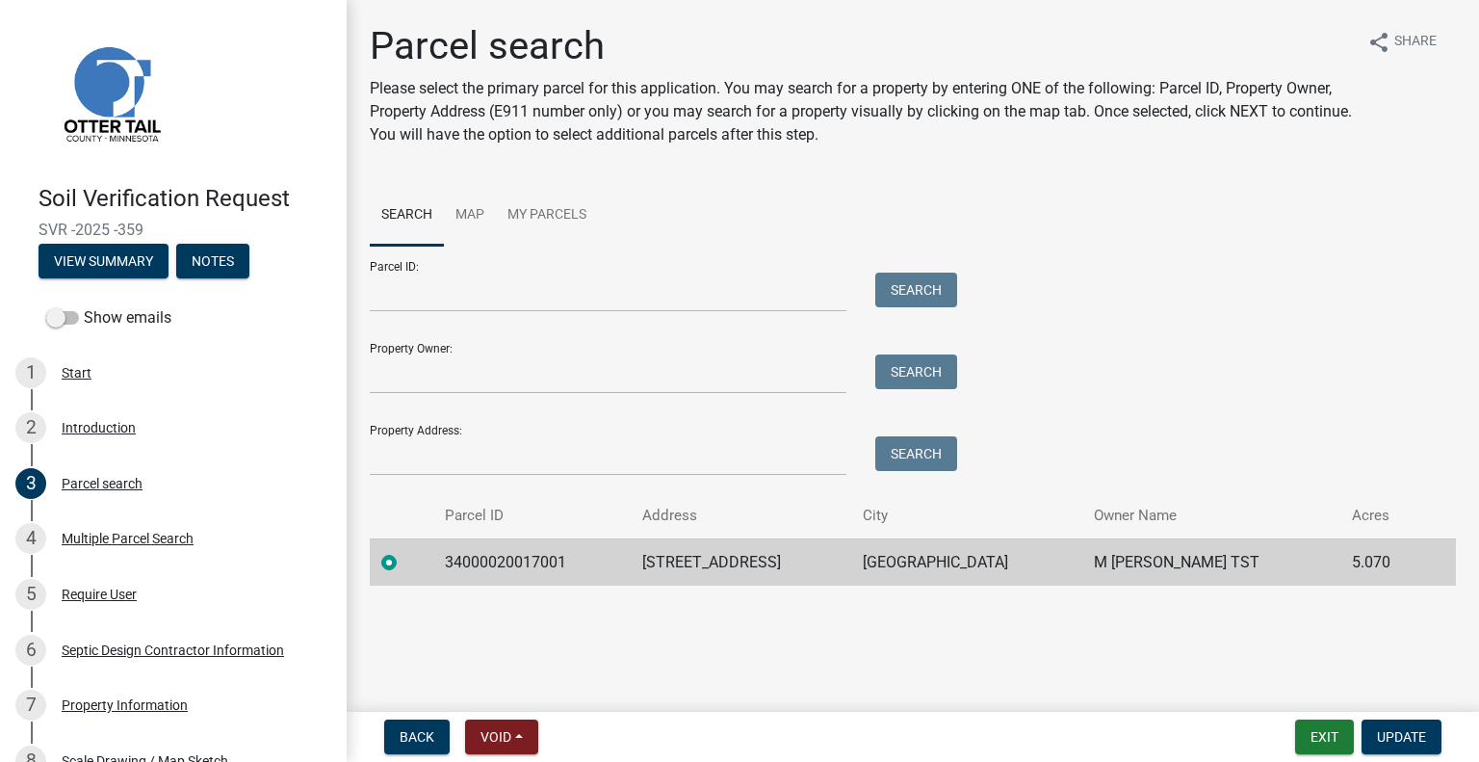
click at [748, 553] on td "27532 565TH AVE" at bounding box center [741, 561] width 221 height 47
copy td "27532 565TH AVE"
click at [936, 553] on td "DEER CREEK" at bounding box center [966, 561] width 230 height 47
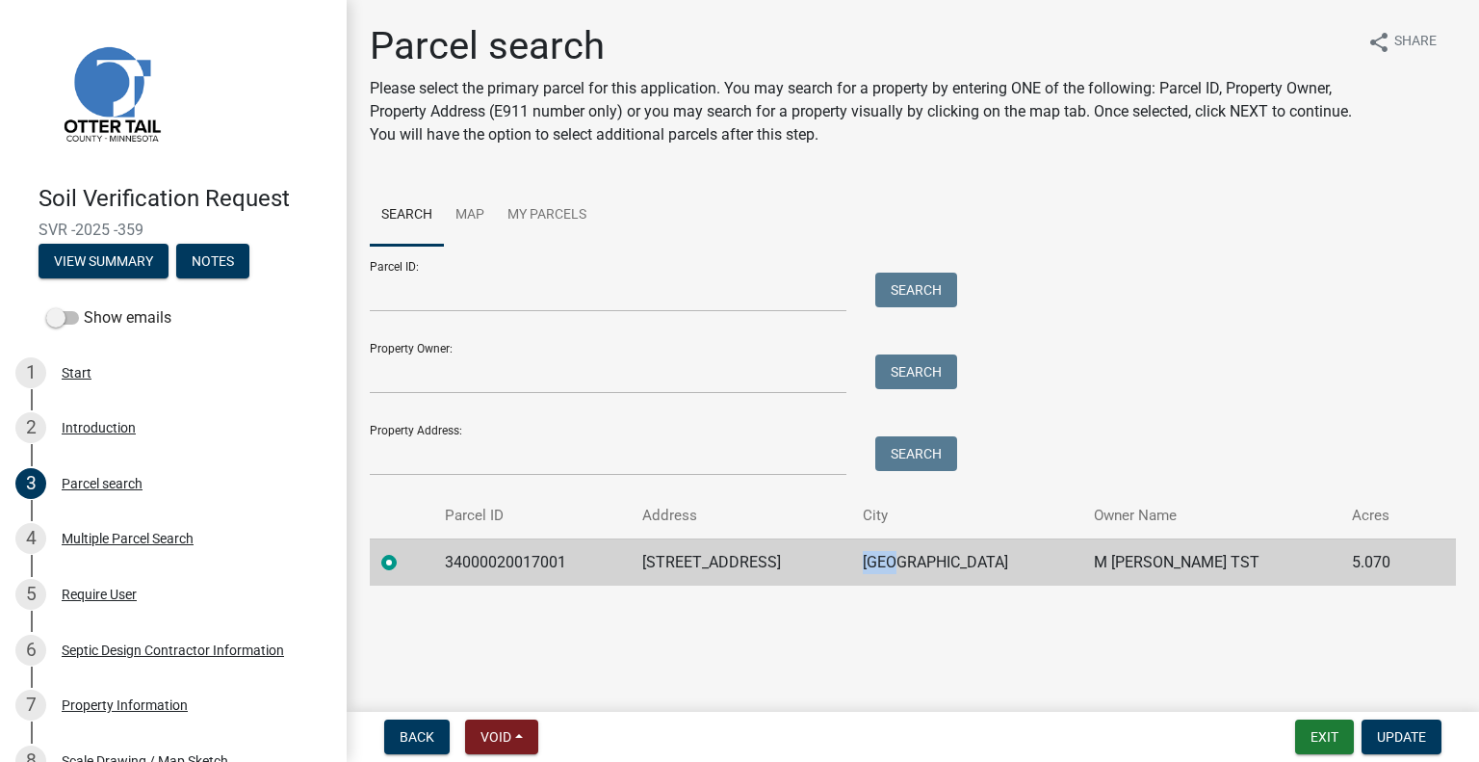
click at [934, 554] on td "DEER CREEK" at bounding box center [966, 561] width 230 height 47
click at [934, 553] on td "DEER CREEK" at bounding box center [966, 561] width 230 height 47
click at [1168, 557] on td "M GENE CLARK TST" at bounding box center [1211, 561] width 258 height 47
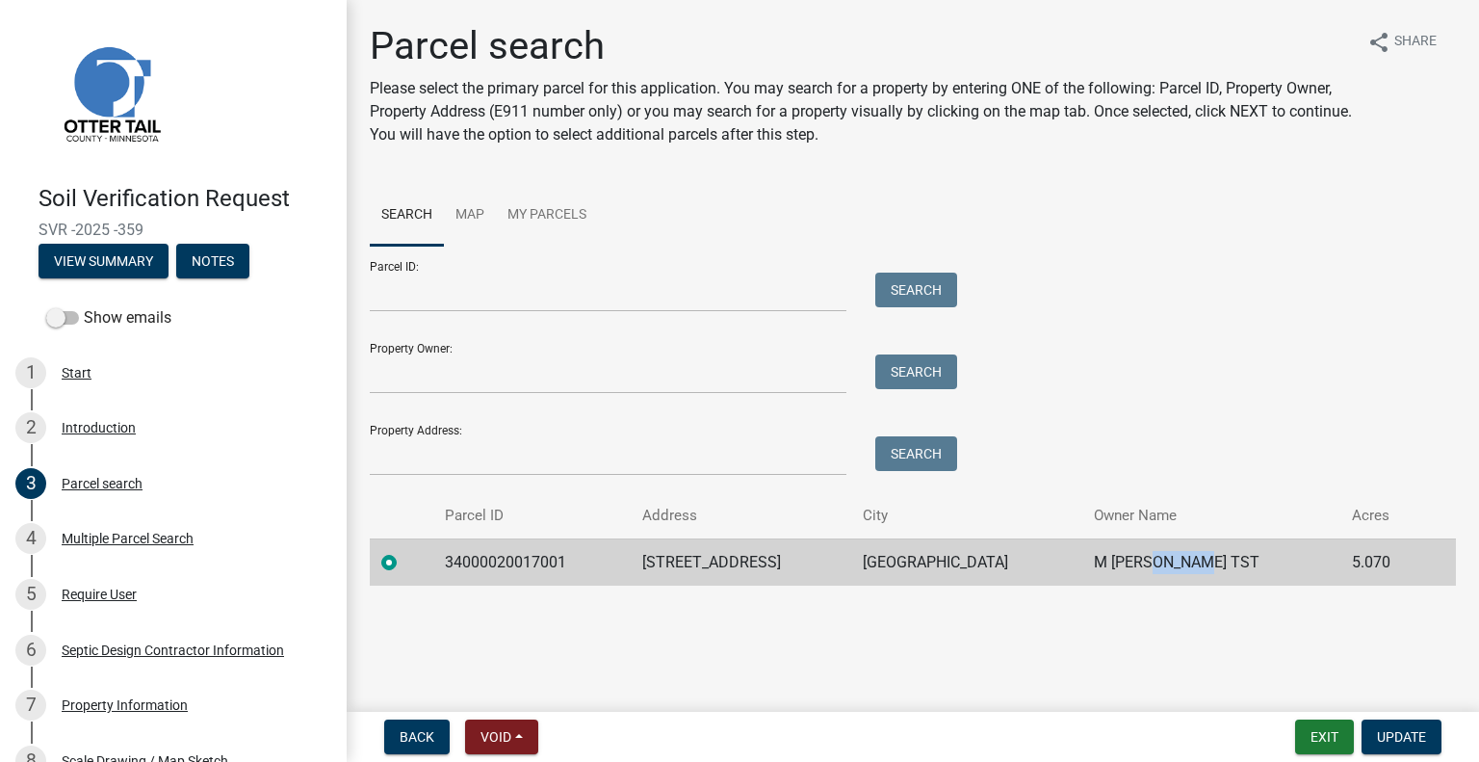
click at [1168, 557] on td "M GENE CLARK TST" at bounding box center [1211, 561] width 258 height 47
copy td "M GENE CLARK TST"
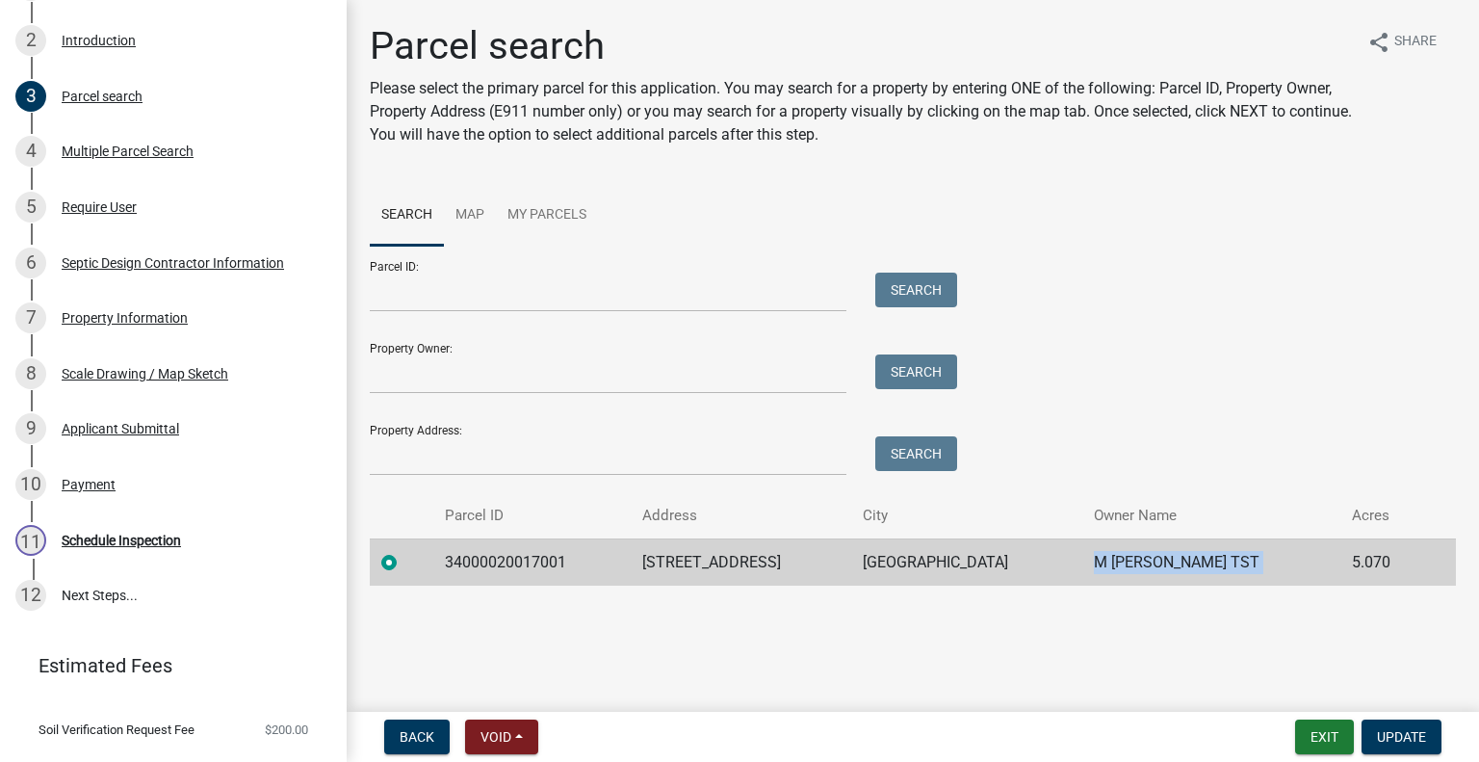
scroll to position [427, 0]
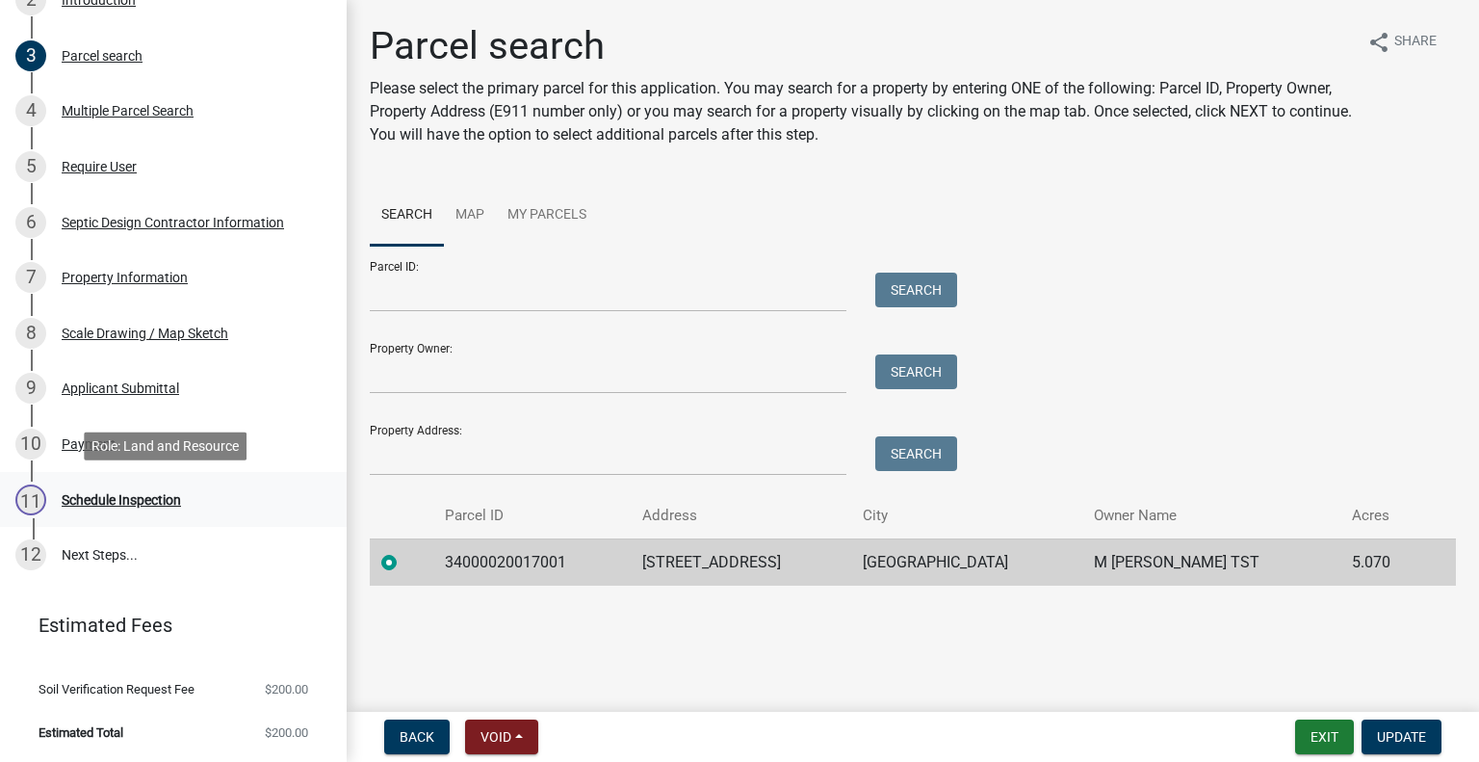
click at [138, 488] on div "11 Schedule Inspection" at bounding box center [165, 499] width 300 height 31
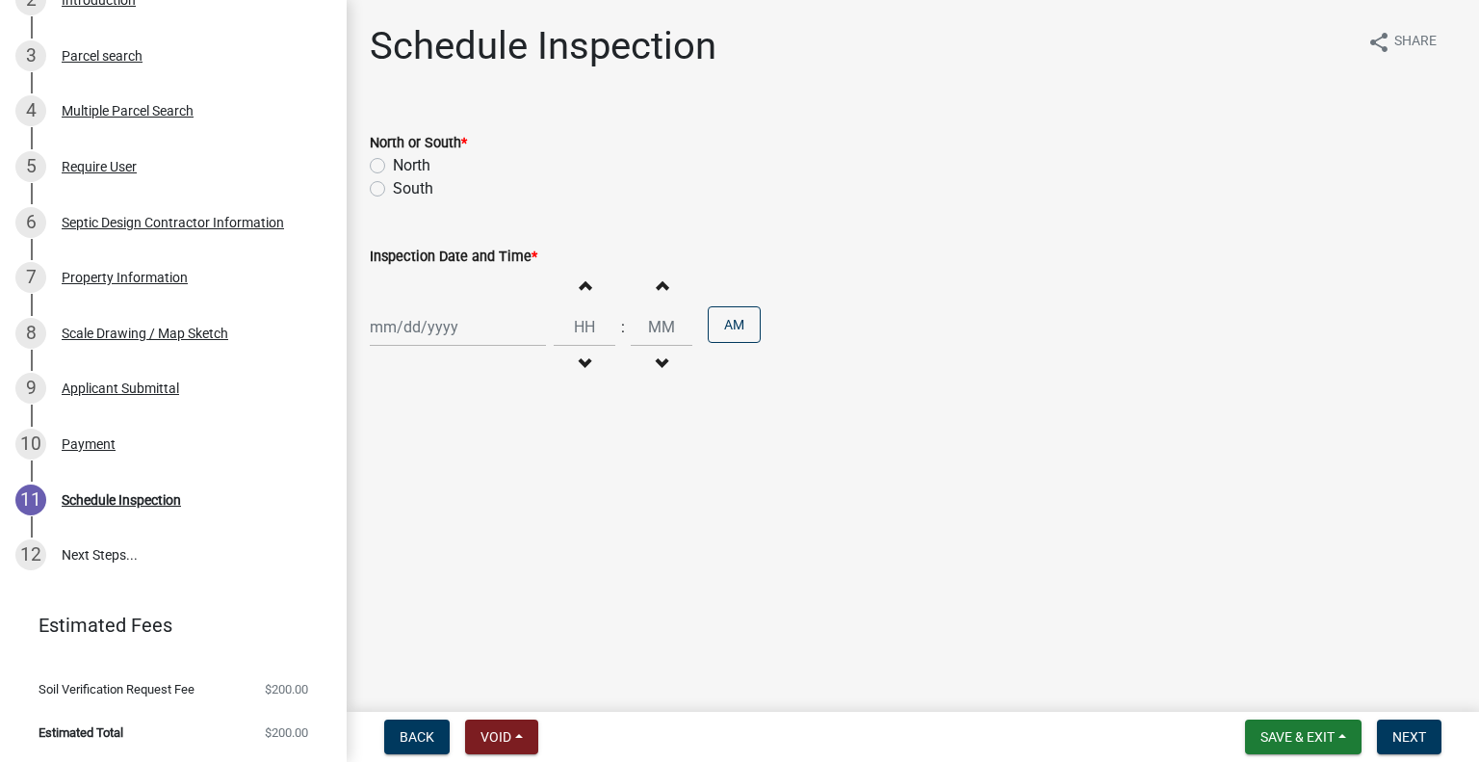
click at [408, 190] on label "South" at bounding box center [413, 188] width 40 height 23
click at [405, 190] on input "South" at bounding box center [399, 183] width 13 height 13
radio input "true"
click at [463, 336] on div at bounding box center [458, 326] width 176 height 39
select select "10"
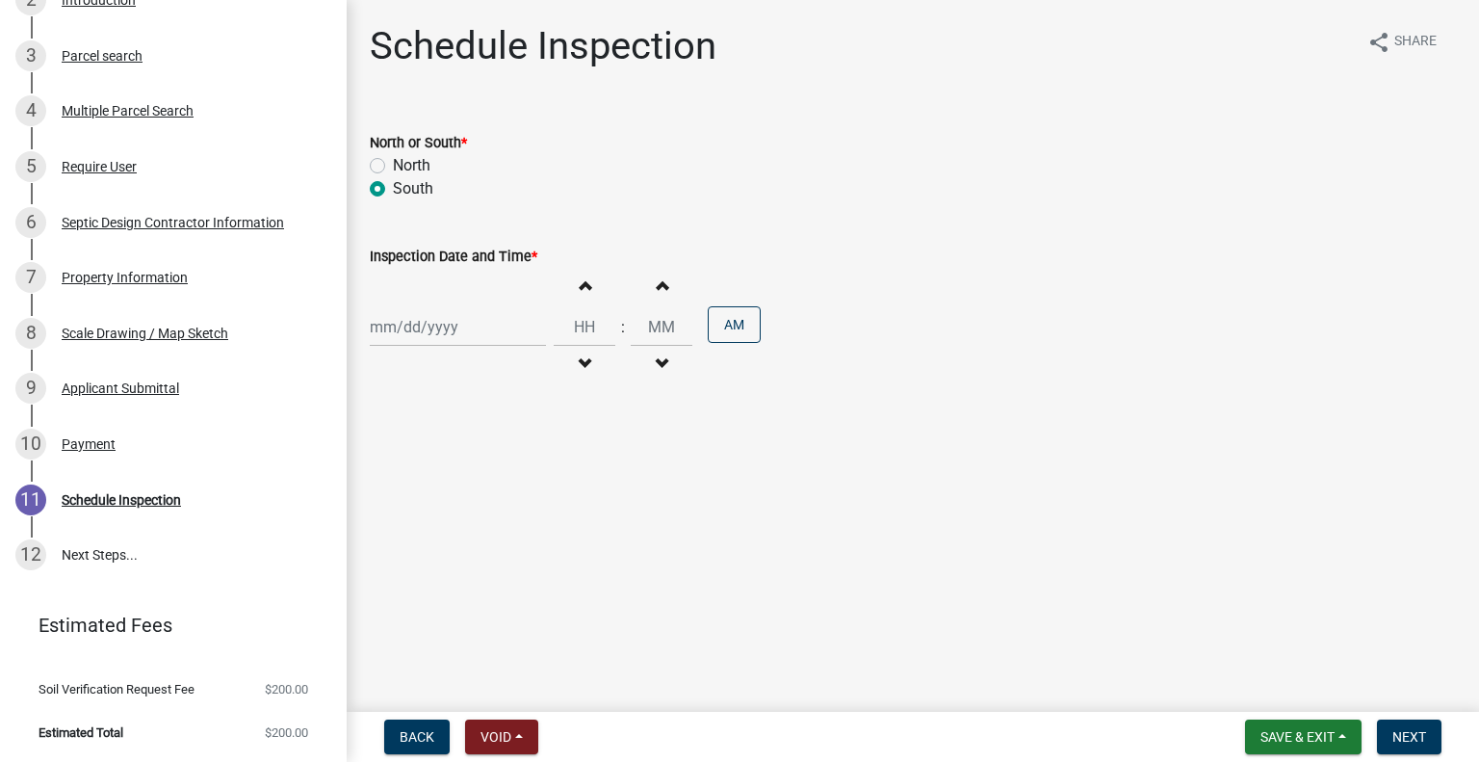
select select "2025"
click at [485, 462] on div "9" at bounding box center [481, 460] width 31 height 31
type input "10/09/2025"
click at [580, 361] on span "button" at bounding box center [585, 363] width 10 height 15
type input "11"
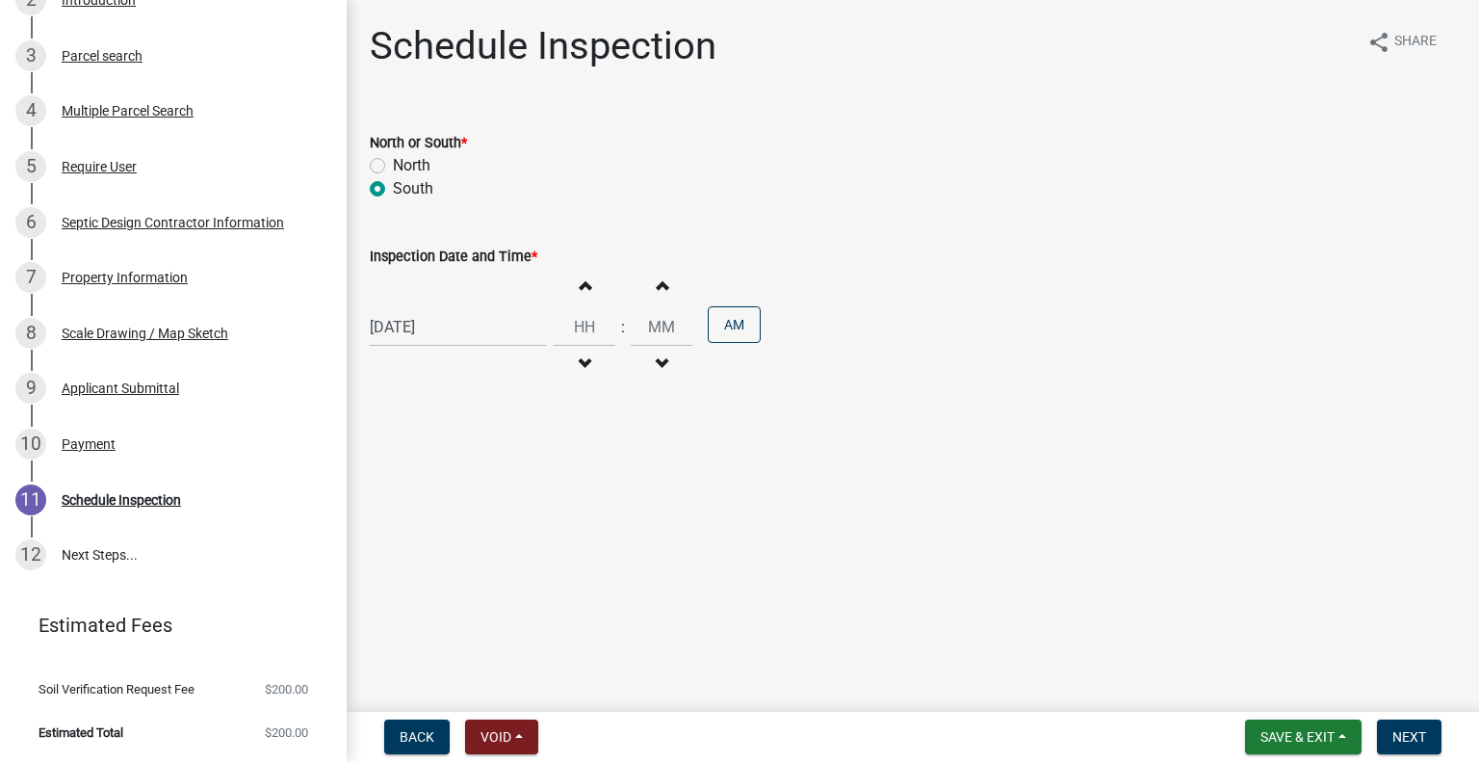
type input "00"
click at [580, 282] on span "button" at bounding box center [585, 284] width 10 height 15
click at [586, 292] on button "Increment hours" at bounding box center [584, 285] width 40 height 35
type input "02"
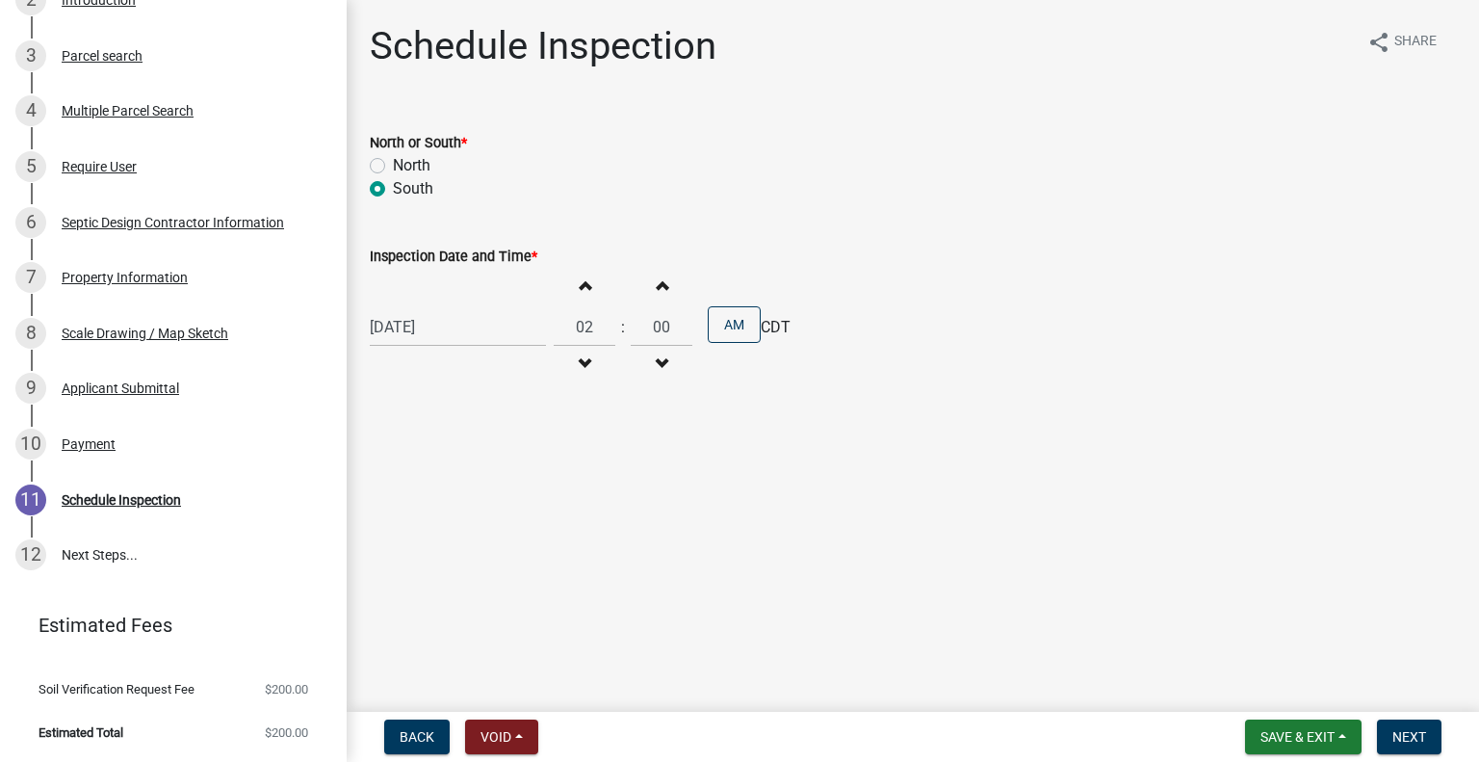
click at [761, 329] on span "CDT" at bounding box center [776, 327] width 30 height 23
click at [740, 330] on button "AM" at bounding box center [734, 324] width 53 height 37
click at [1401, 733] on span "Next" at bounding box center [1409, 736] width 34 height 15
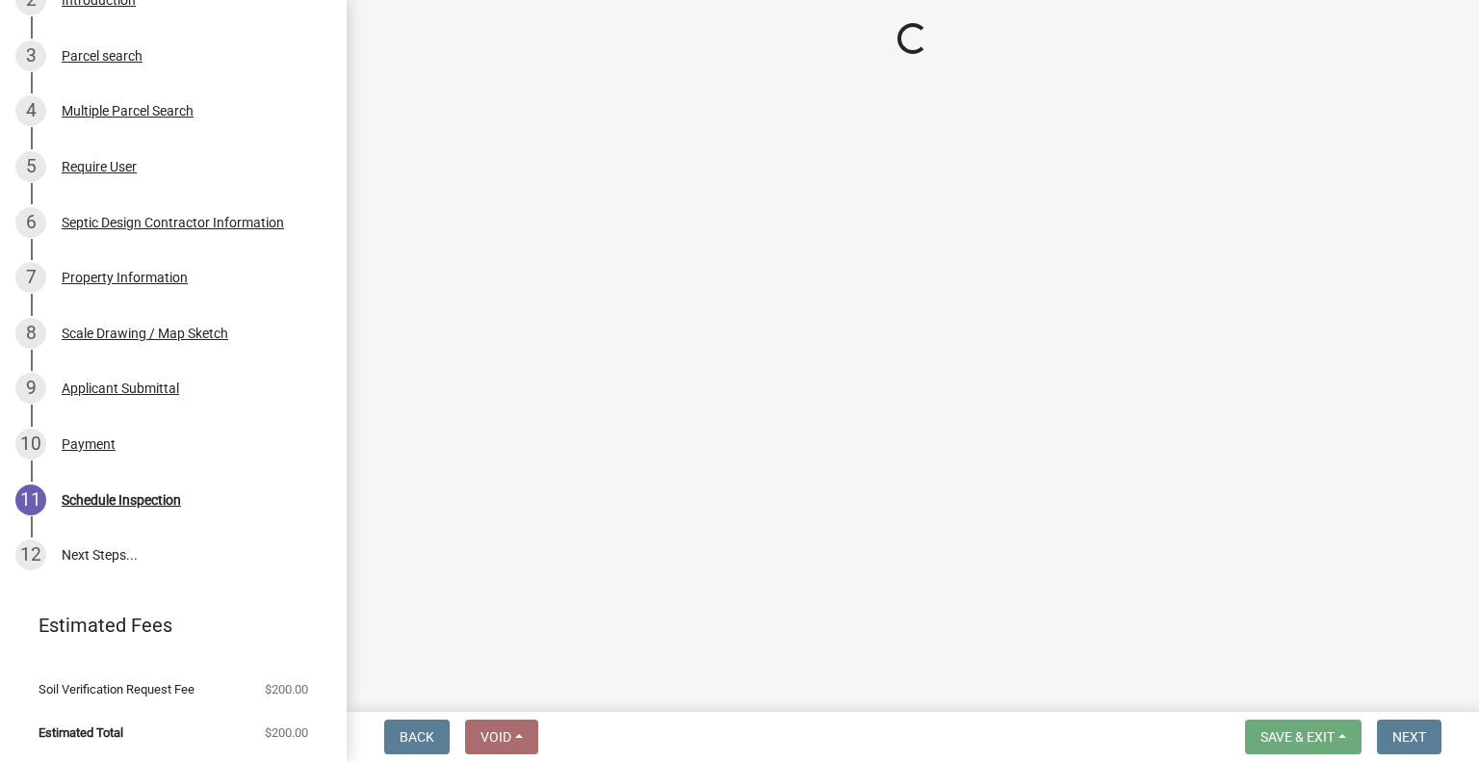
scroll to position [482, 0]
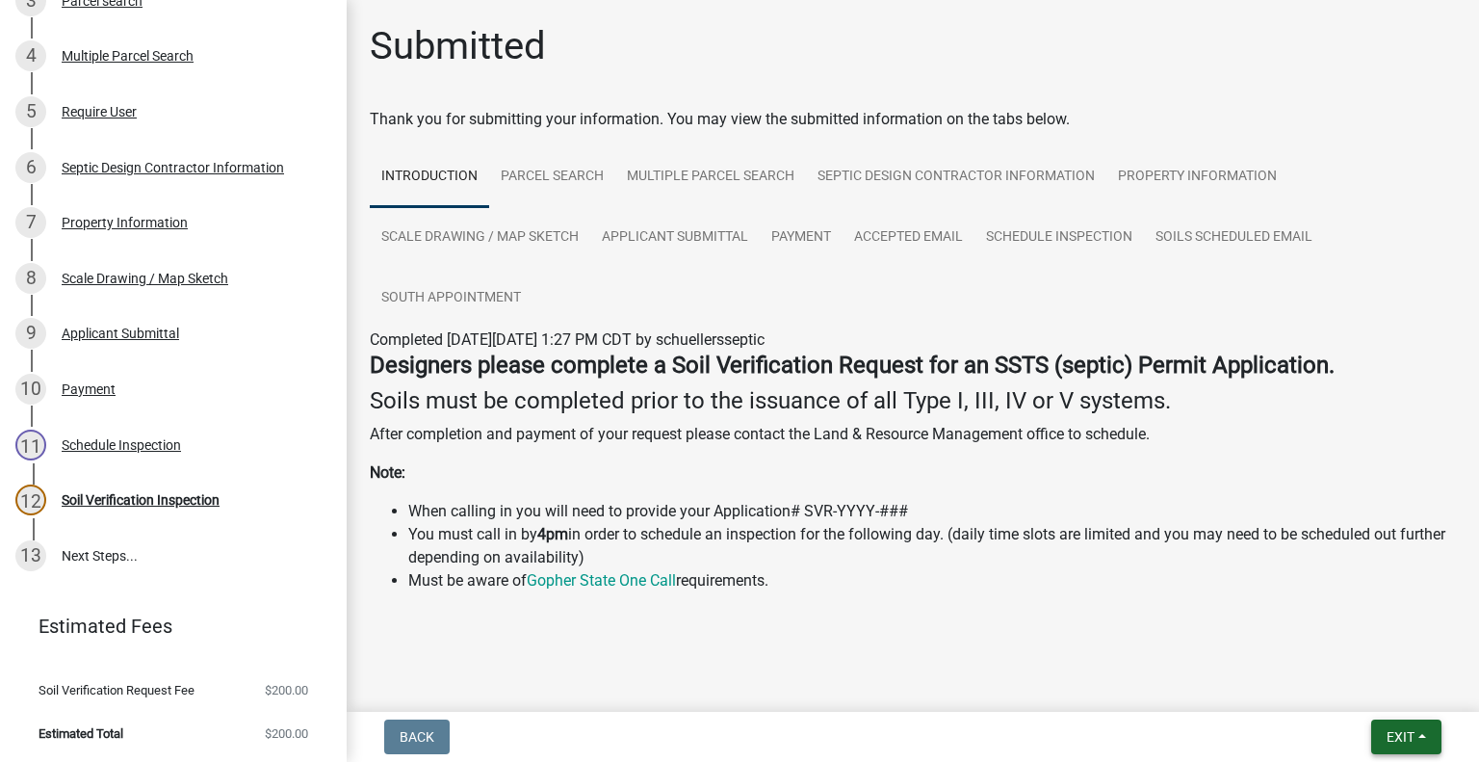
click at [1387, 729] on span "Exit" at bounding box center [1400, 736] width 28 height 15
click at [1359, 684] on button "Save & Exit" at bounding box center [1365, 686] width 154 height 46
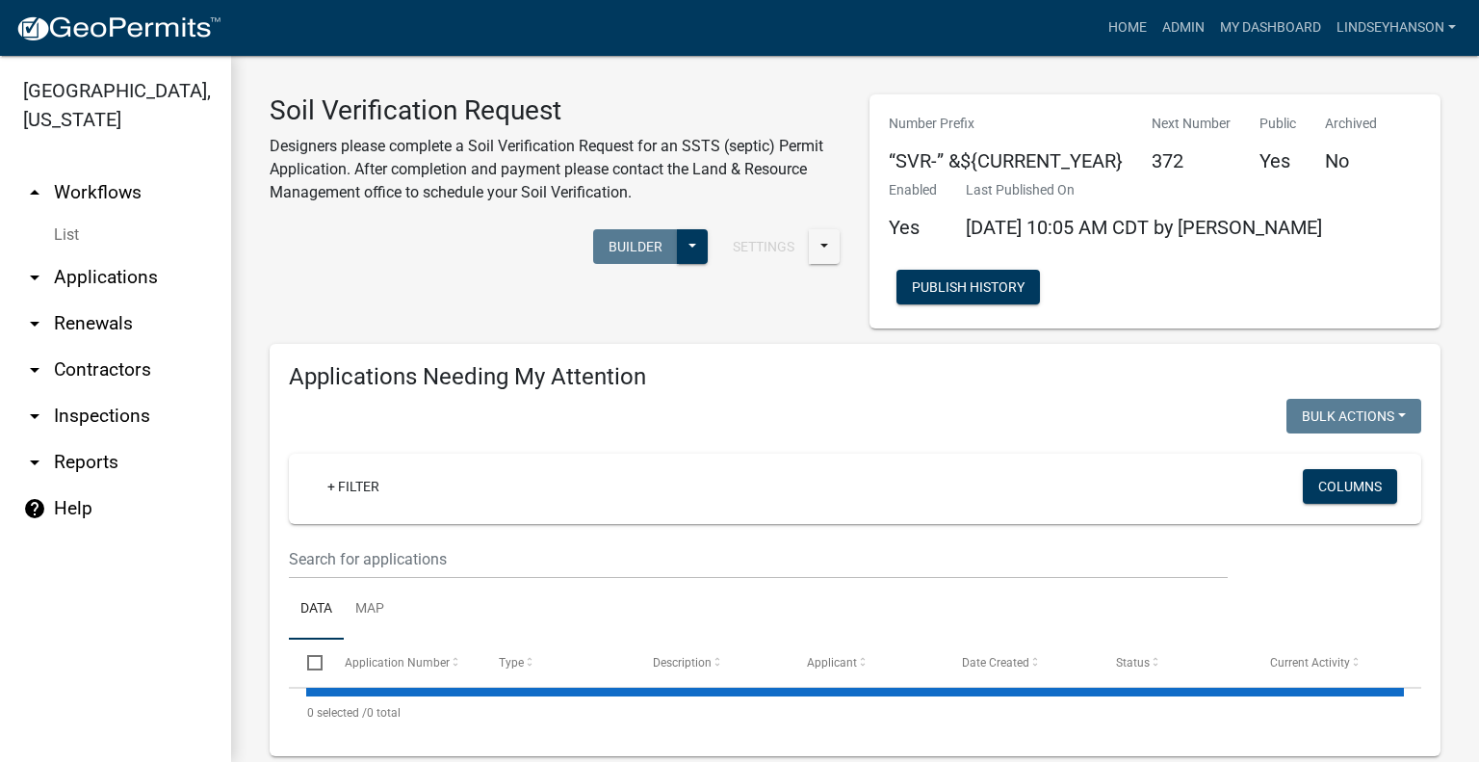
drag, startPoint x: 103, startPoint y: 278, endPoint x: 212, endPoint y: 280, distance: 108.8
click at [103, 278] on link "arrow_drop_down Applications" at bounding box center [115, 277] width 231 height 46
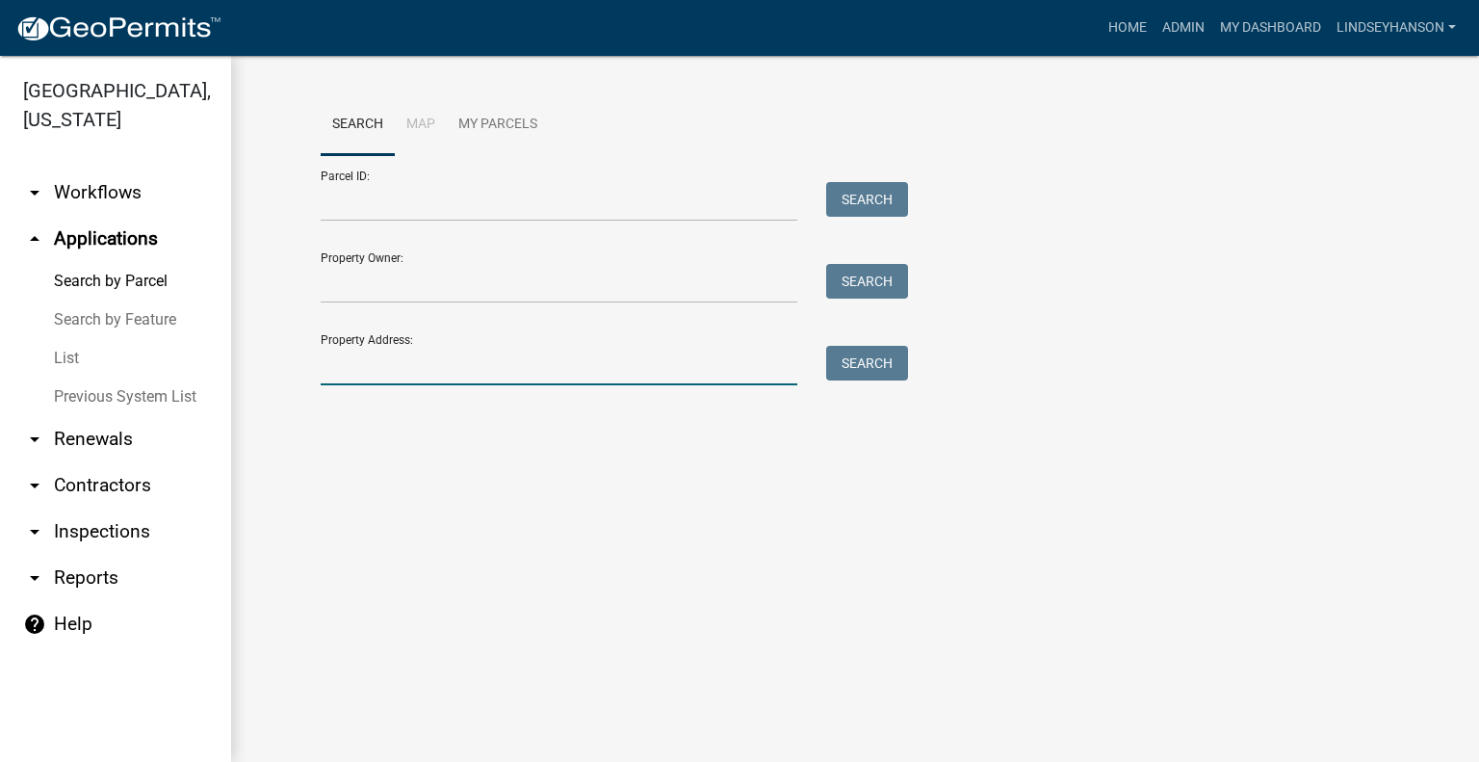
click at [413, 357] on input "Property Address:" at bounding box center [559, 365] width 477 height 39
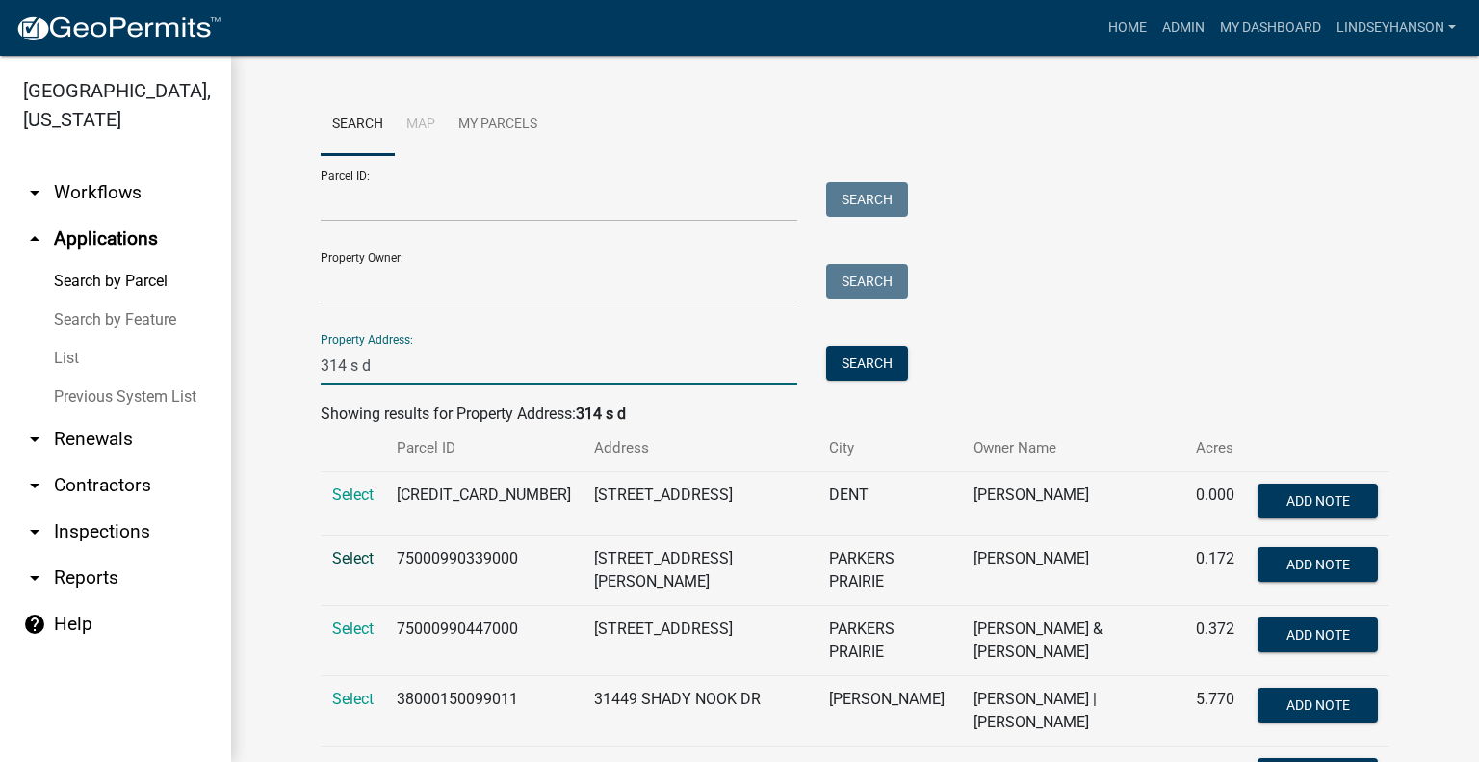
type input "314 s d"
click at [358, 567] on span "Select" at bounding box center [352, 558] width 41 height 18
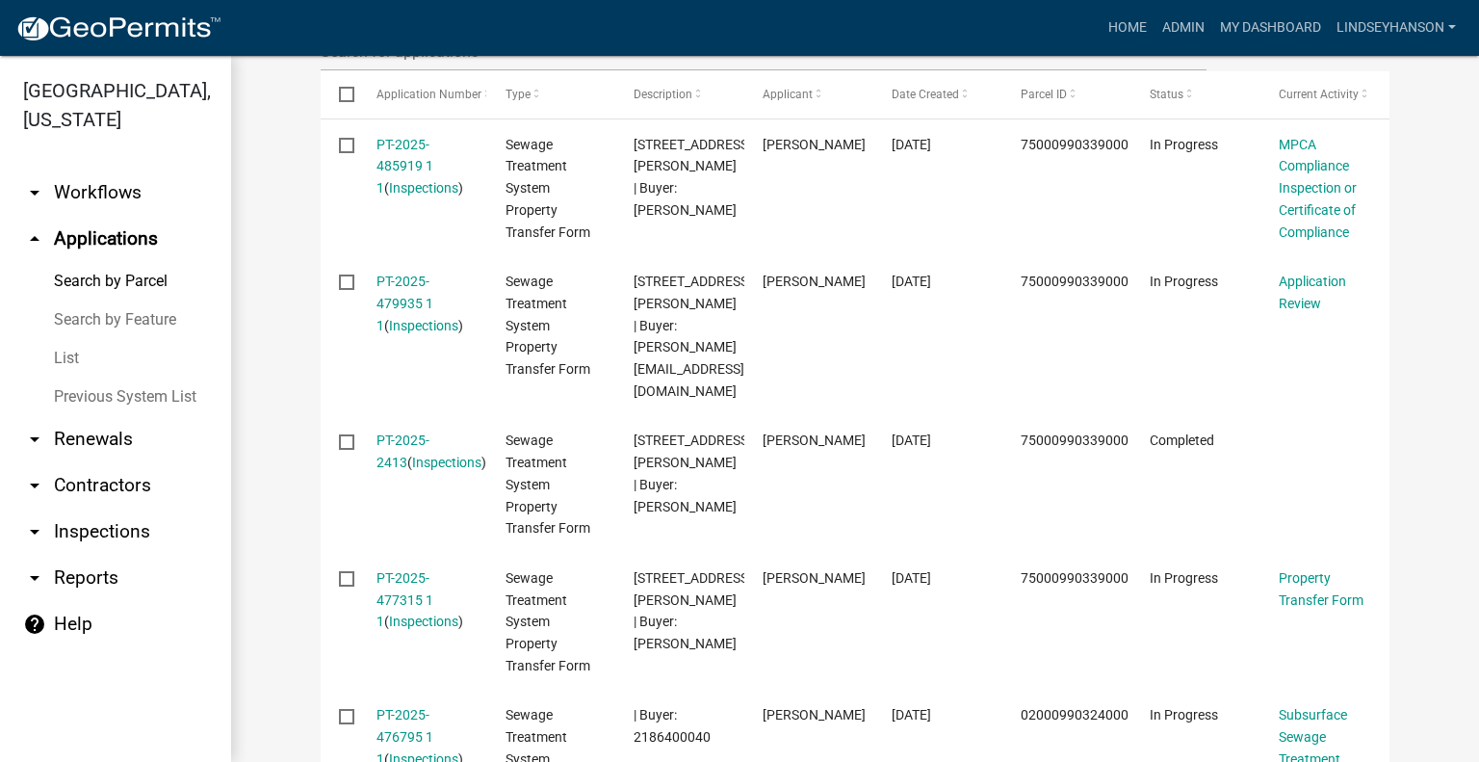
scroll to position [665, 0]
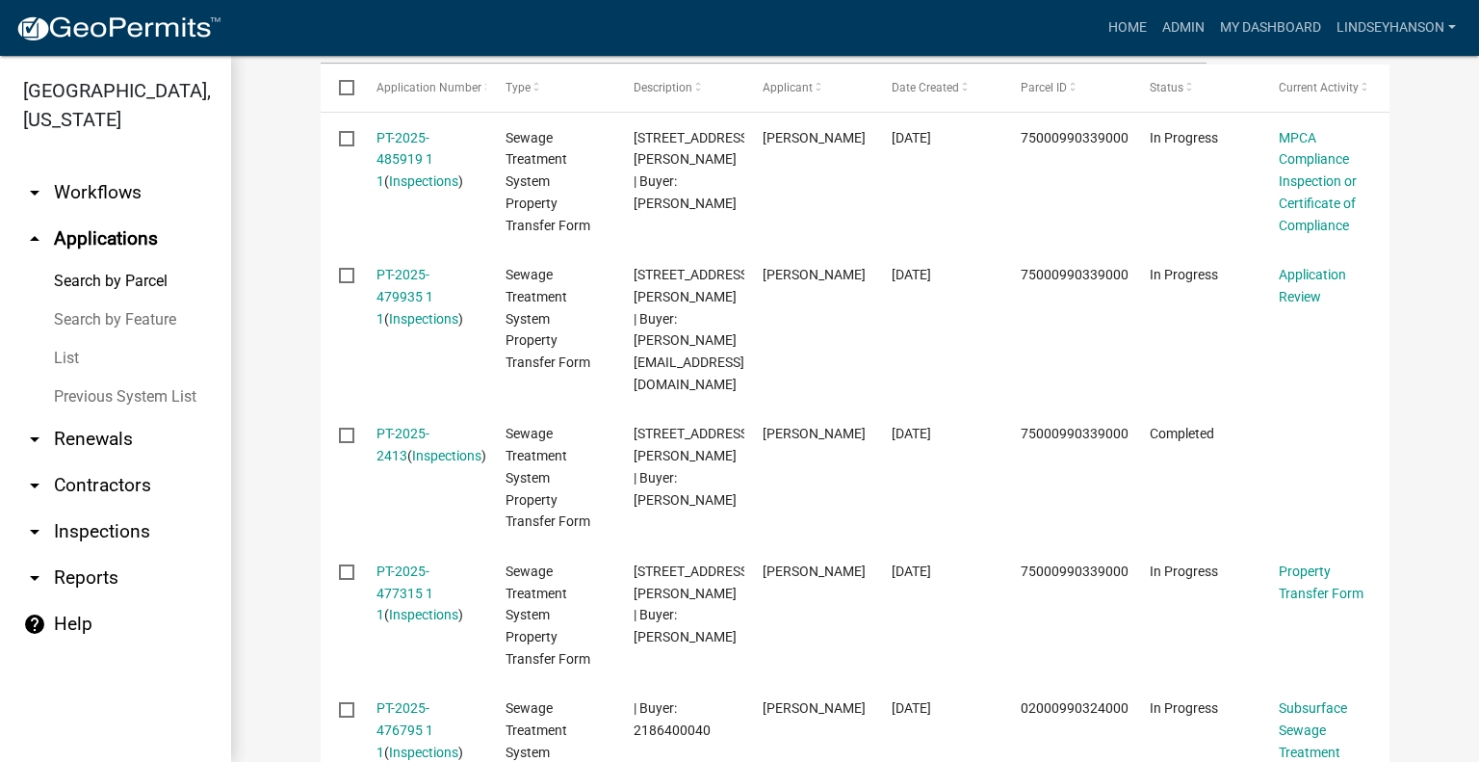
click at [125, 210] on link "arrow_drop_down Workflows" at bounding box center [115, 192] width 231 height 46
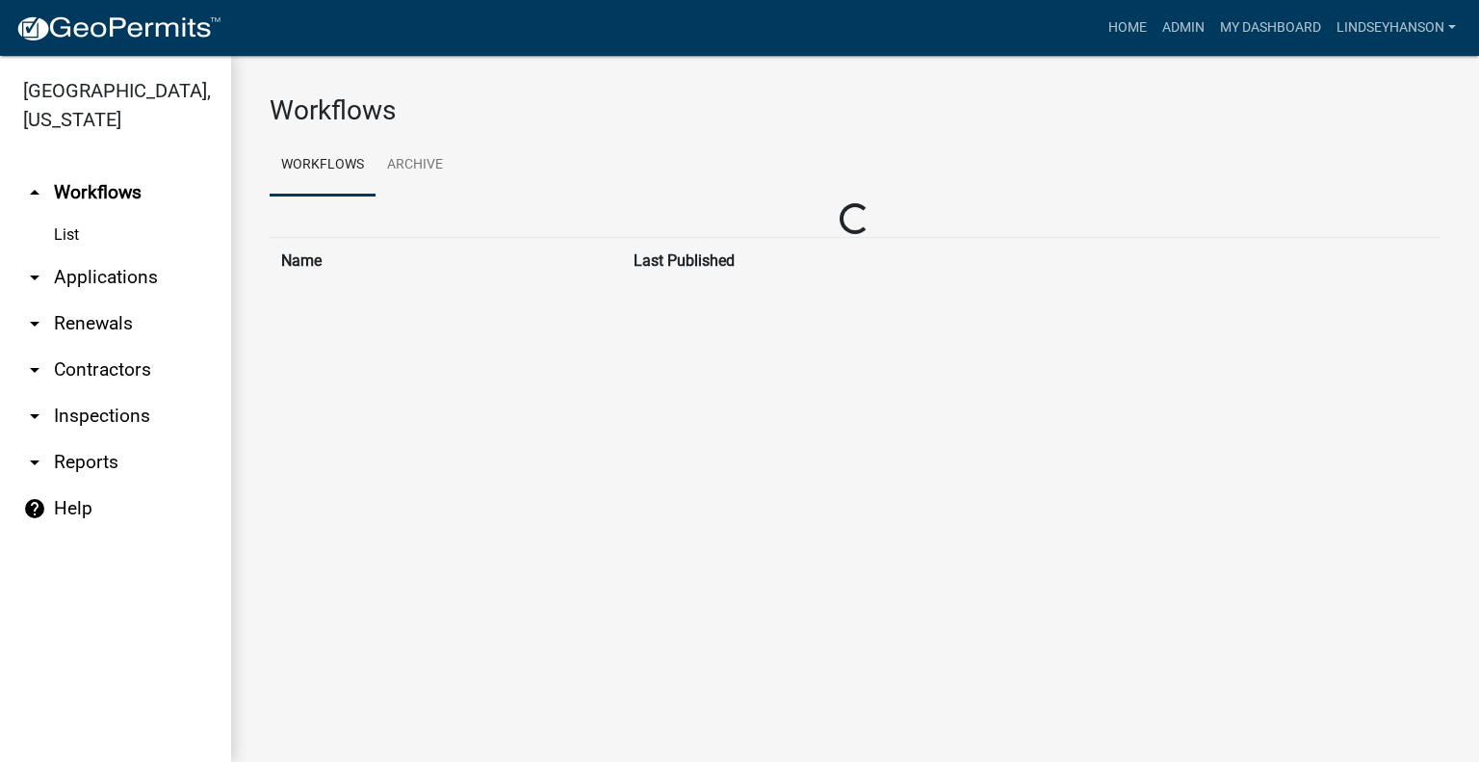
click at [99, 307] on link "arrow_drop_down Renewals" at bounding box center [115, 323] width 231 height 46
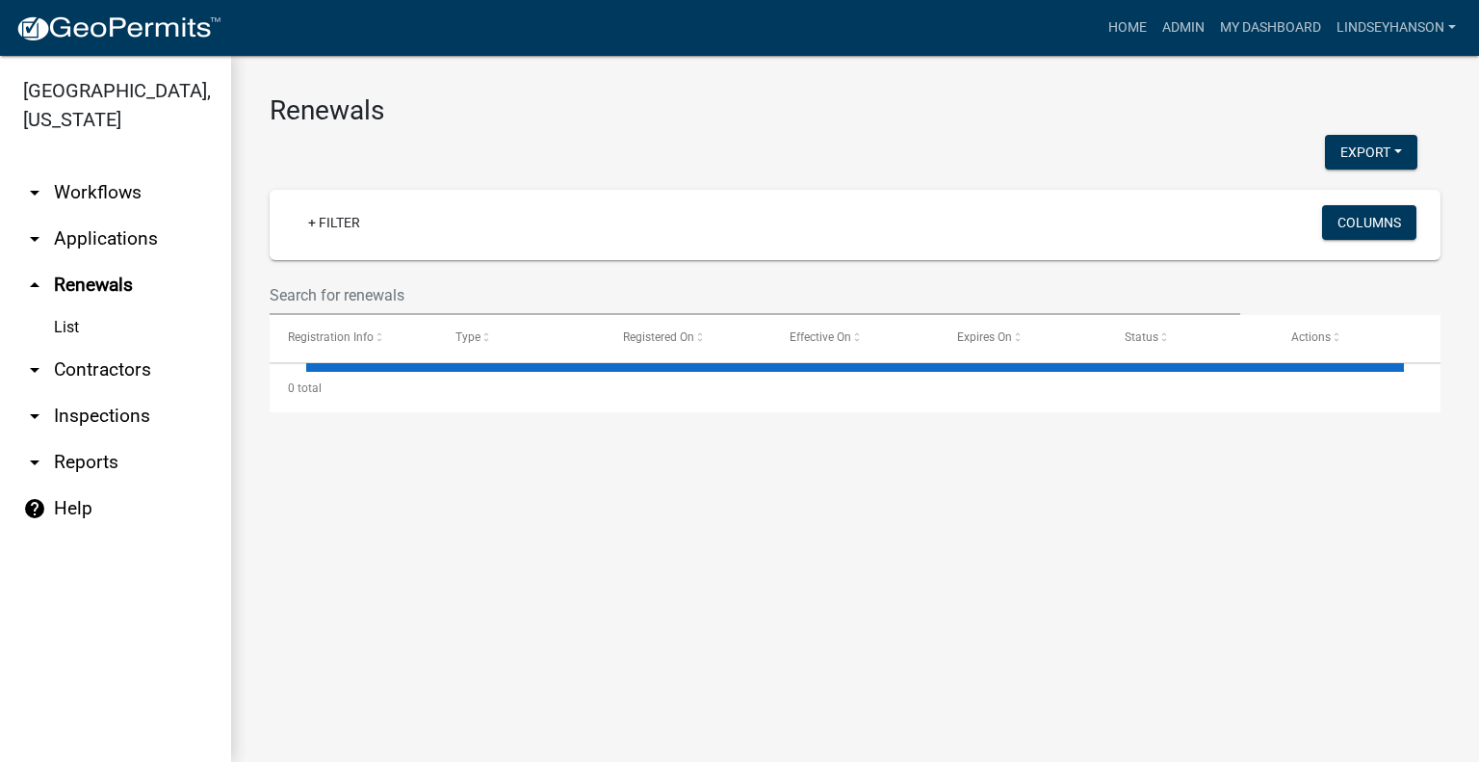
click at [105, 287] on link "arrow_drop_up Renewals" at bounding box center [115, 285] width 231 height 46
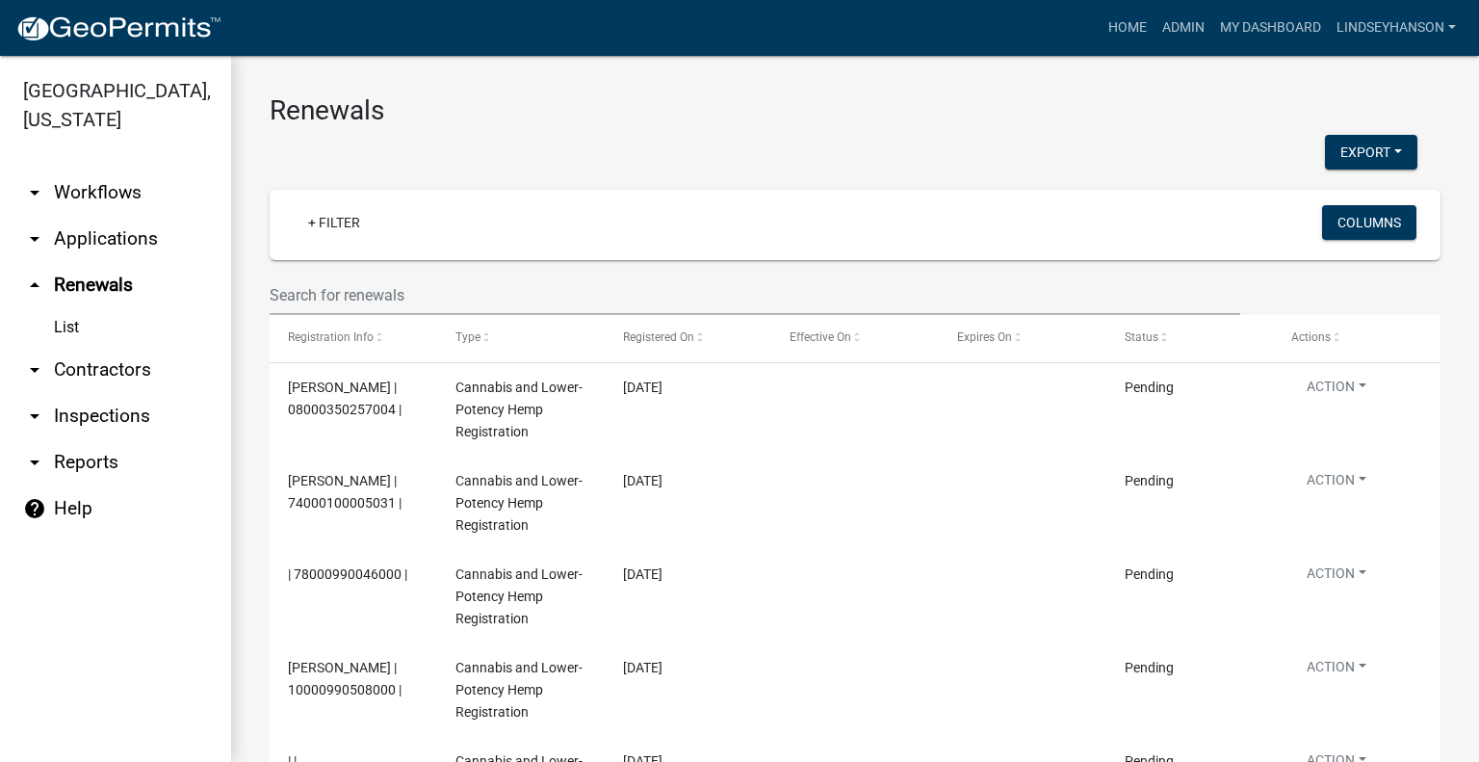
click at [119, 234] on link "arrow_drop_down Applications" at bounding box center [115, 239] width 231 height 46
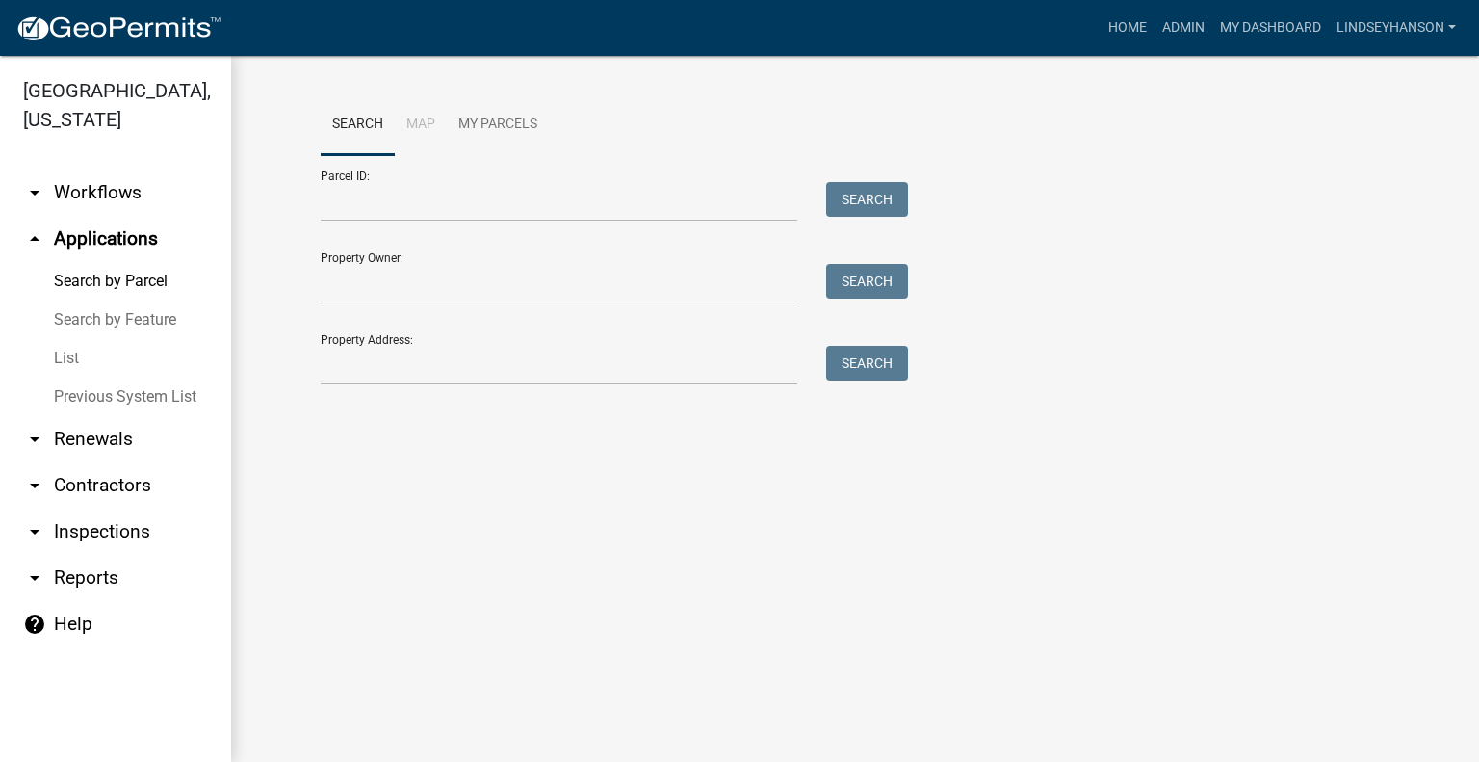
click at [130, 202] on link "arrow_drop_down Workflows" at bounding box center [115, 192] width 231 height 46
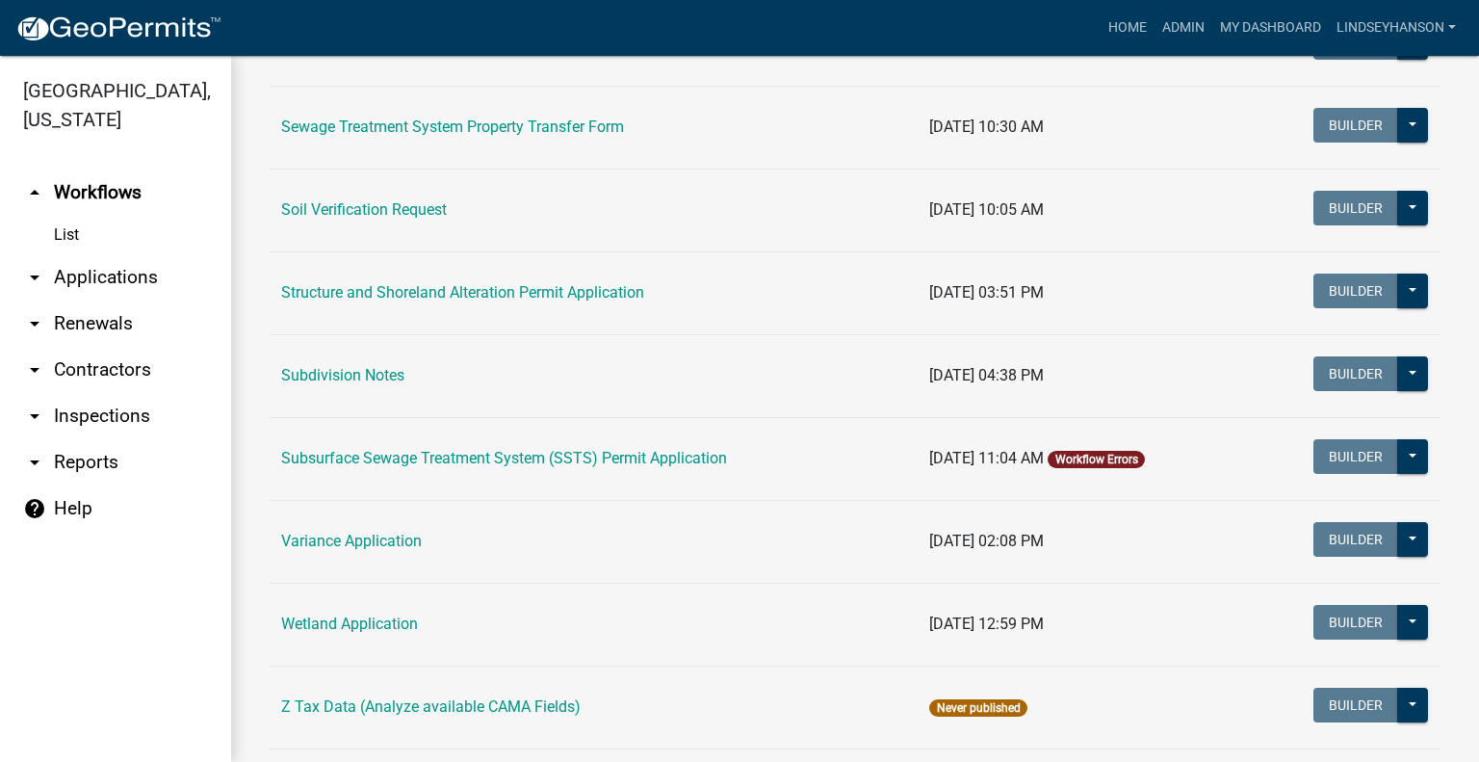
scroll to position [1283, 0]
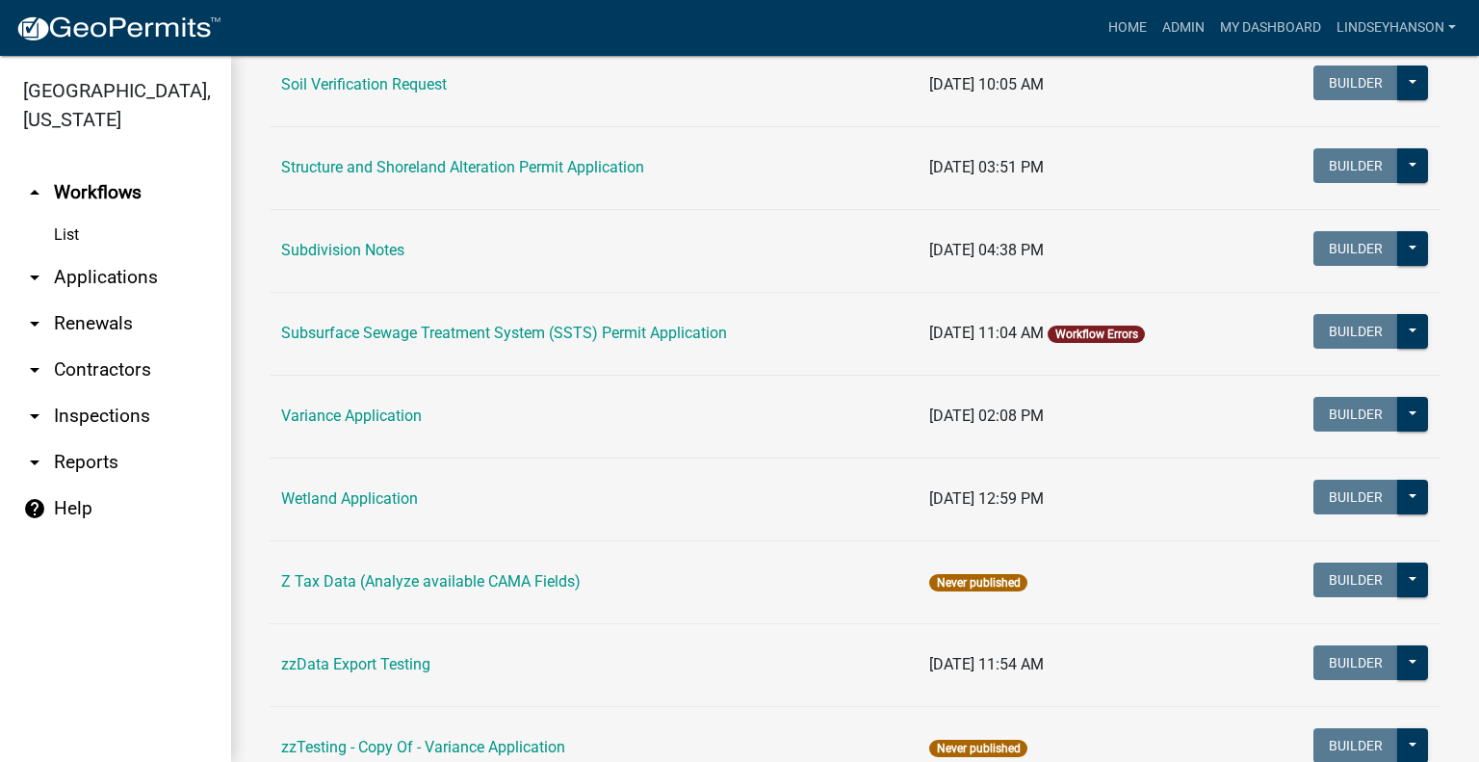
click at [566, 313] on td "Subsurface Sewage Treatment System (SSTS) Permit Application" at bounding box center [594, 333] width 648 height 83
click at [565, 334] on link "Subsurface Sewage Treatment System (SSTS) Permit Application" at bounding box center [504, 333] width 446 height 18
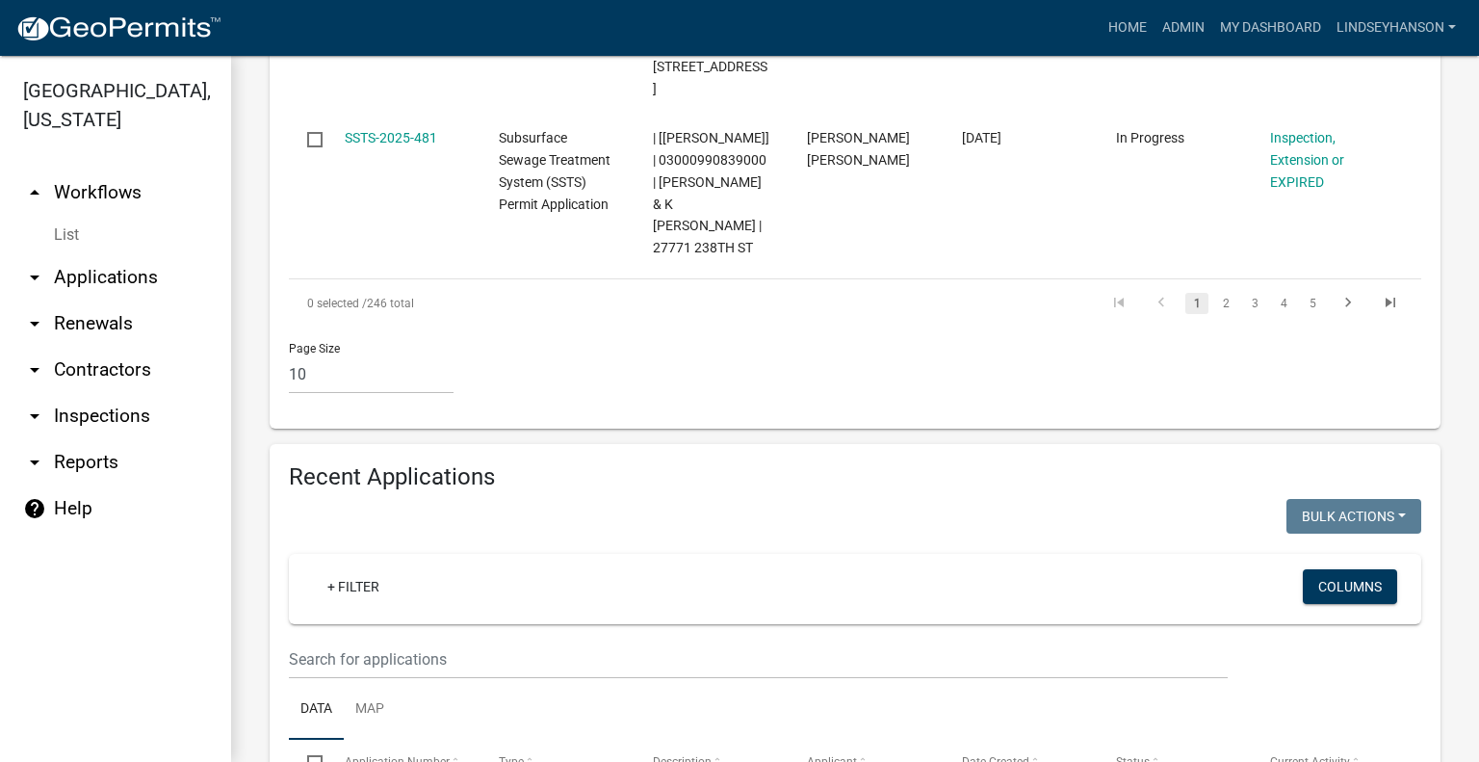
scroll to position [2340, 0]
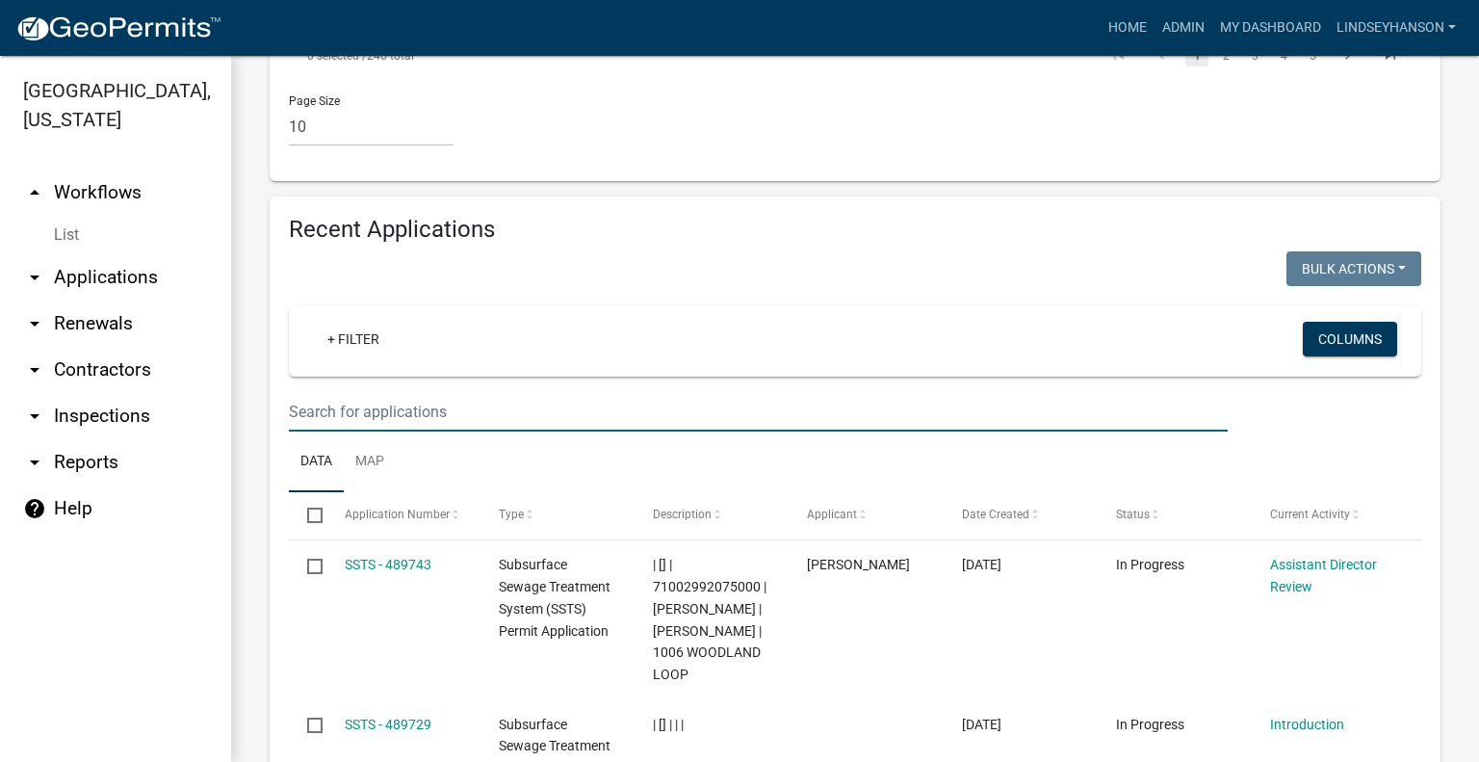
click at [863, 392] on input "text" at bounding box center [758, 411] width 939 height 39
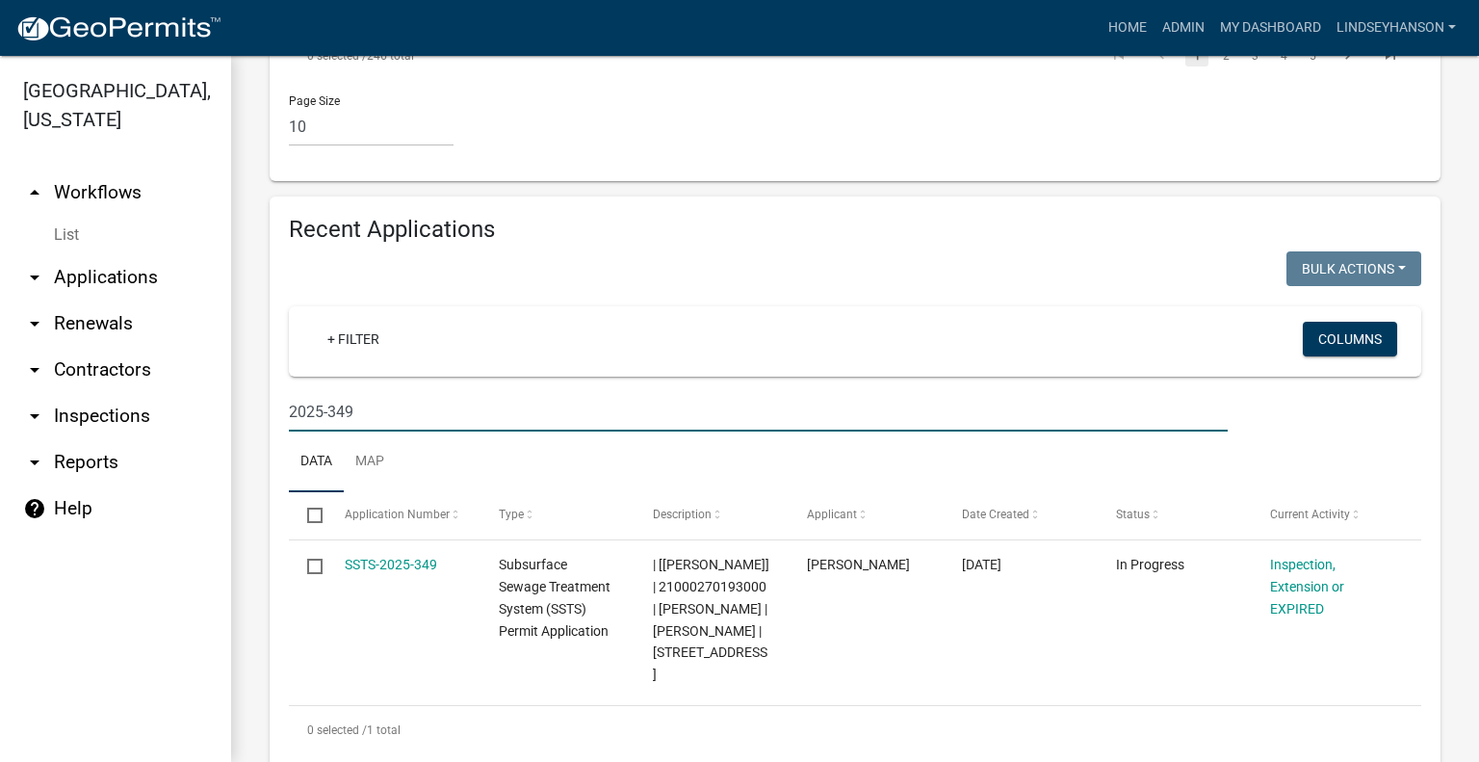
scroll to position [2217, 0]
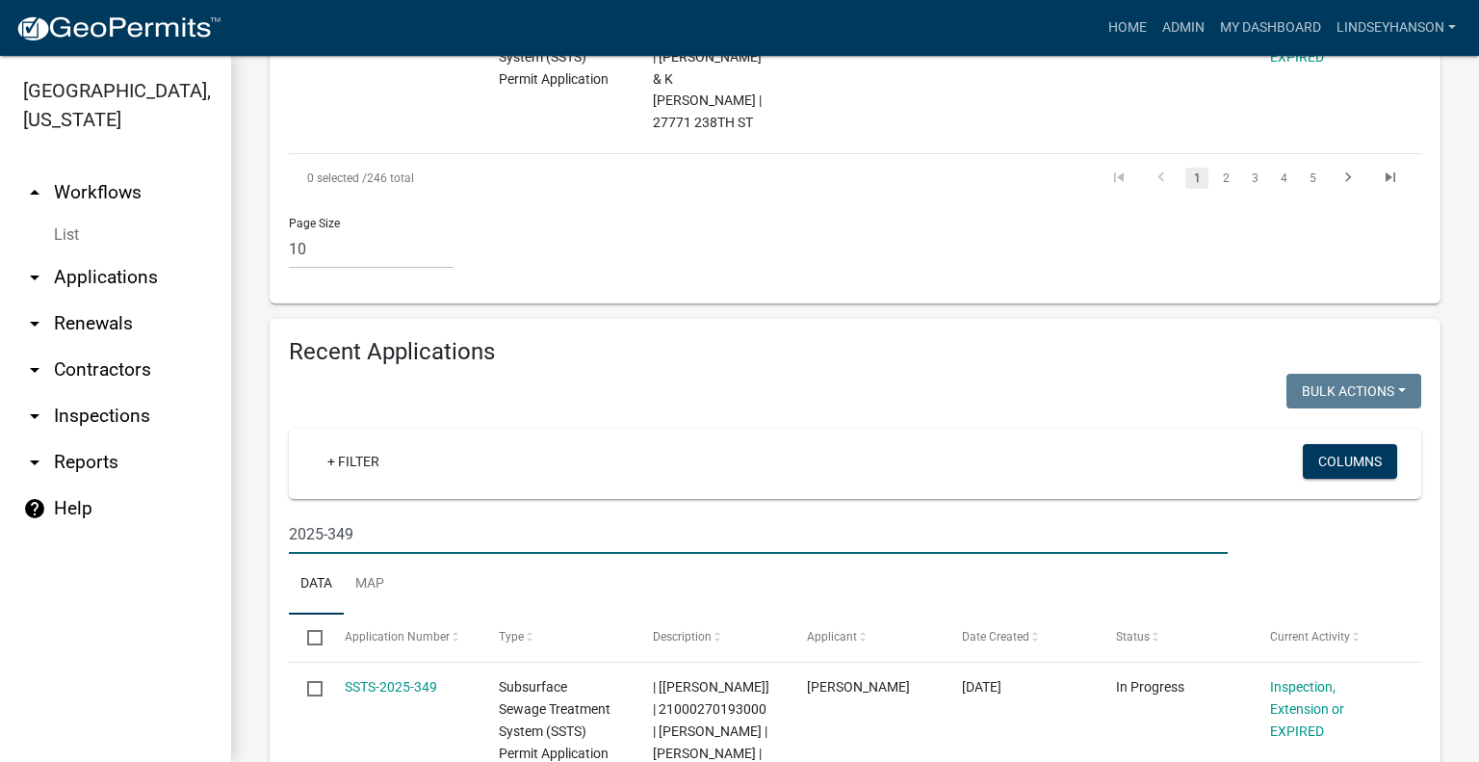
type input "2025-349"
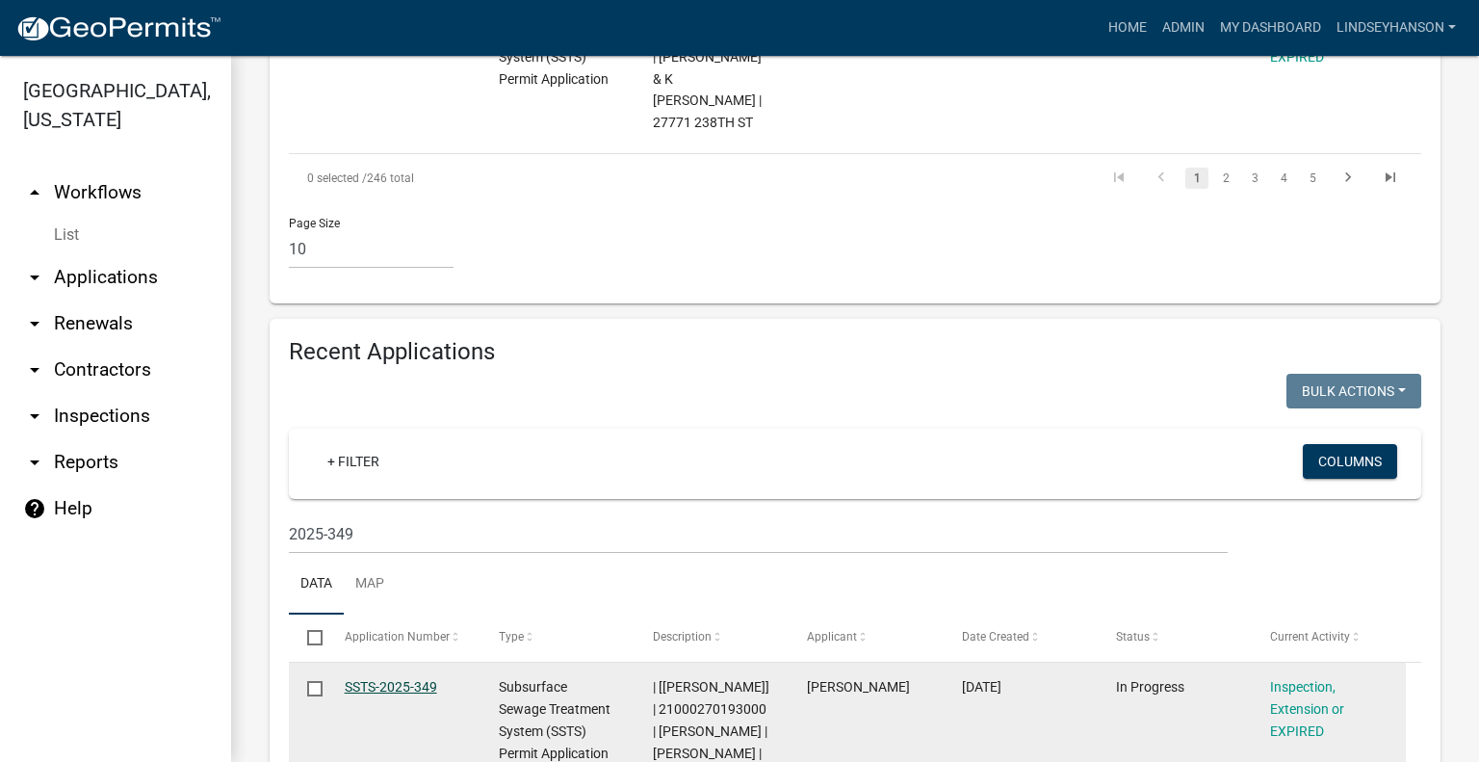
click at [373, 679] on link "SSTS-2025-349" at bounding box center [391, 686] width 92 height 15
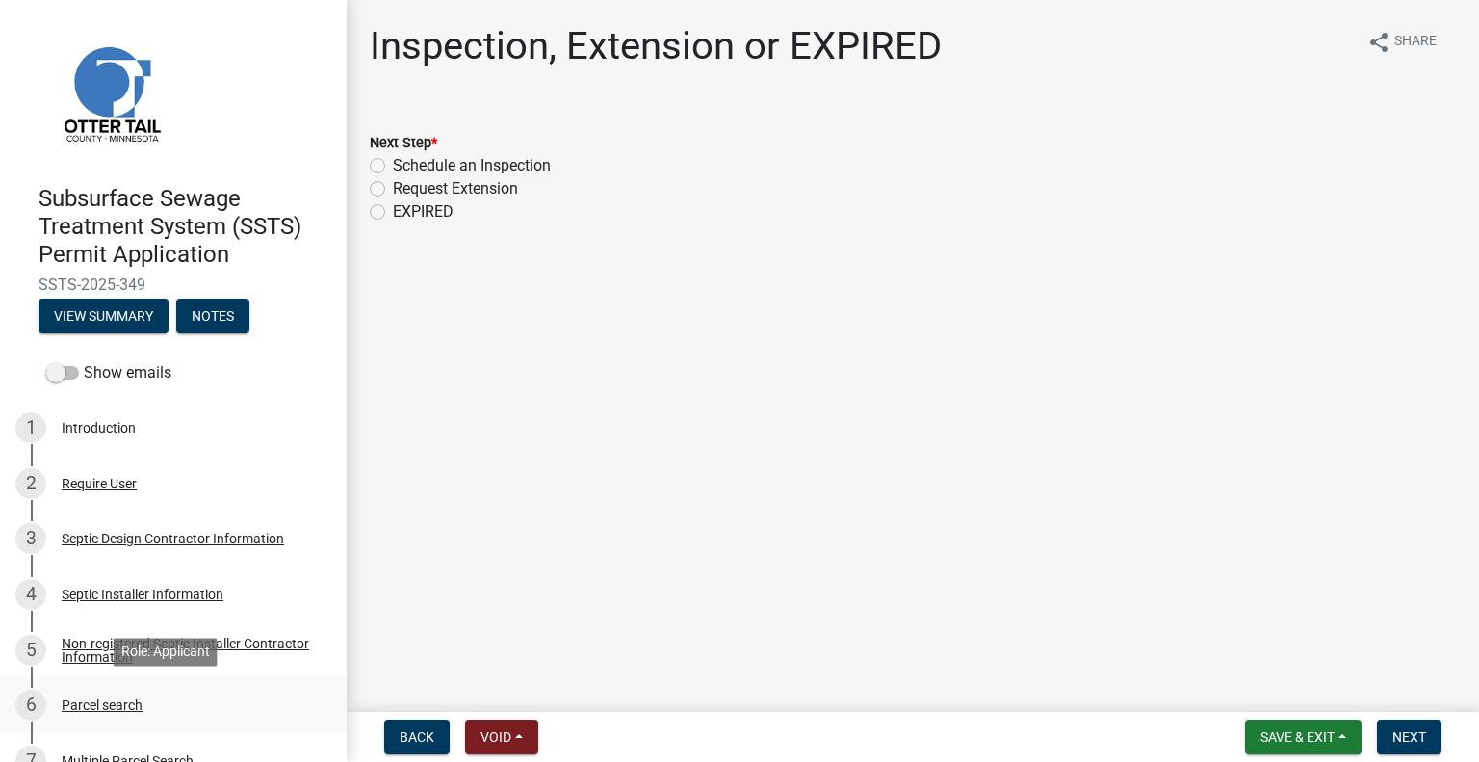
click at [139, 698] on div "Parcel search" at bounding box center [102, 704] width 81 height 13
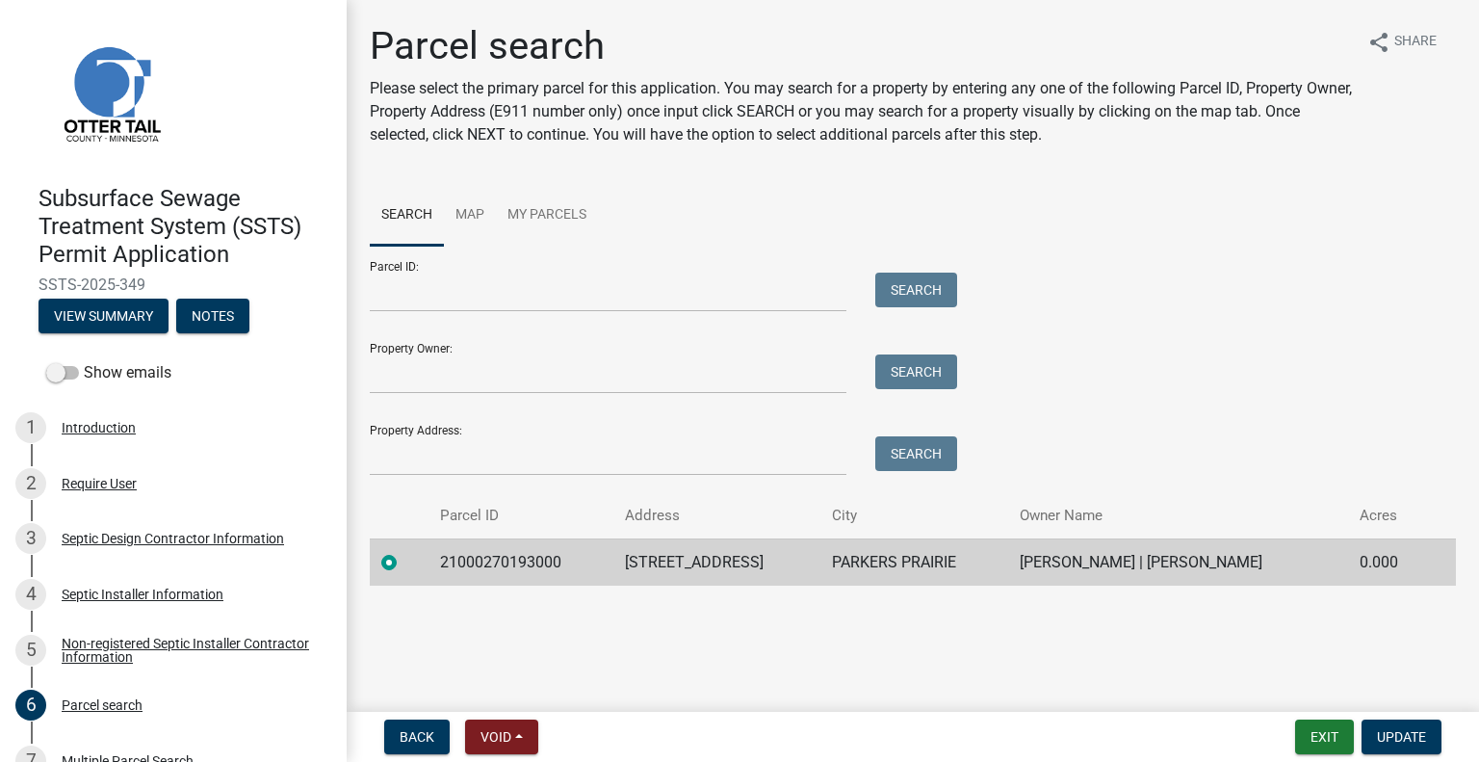
click at [525, 557] on td "21000270193000" at bounding box center [520, 561] width 185 height 47
copy td "21000270193000"
click at [655, 542] on td "49509 CO HWY 38" at bounding box center [716, 561] width 207 height 47
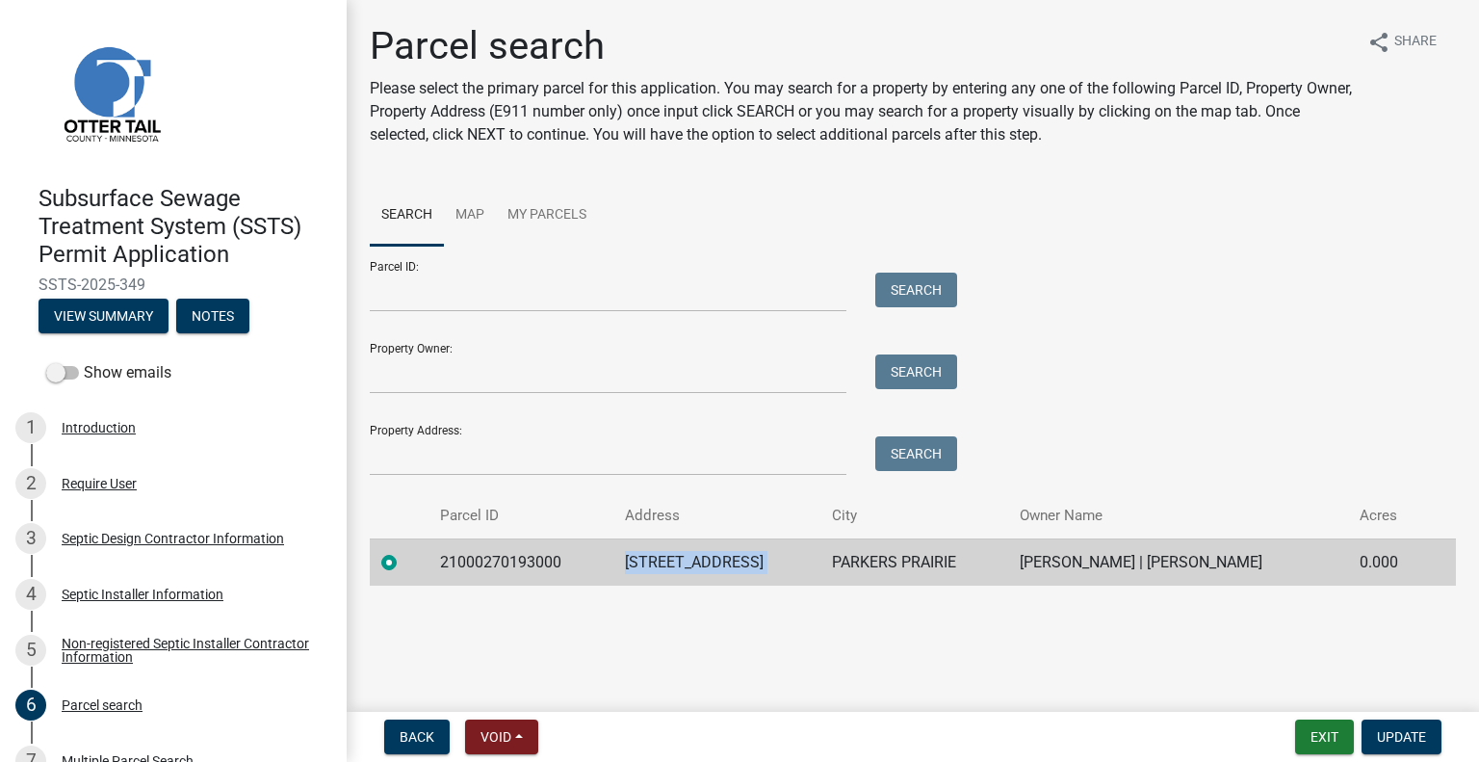
click at [655, 542] on td "49509 CO HWY 38" at bounding box center [716, 561] width 207 height 47
copy td "49509 CO HWY 38"
click at [874, 560] on td "PARKERS PRAIRIE" at bounding box center [914, 561] width 188 height 47
click at [873, 556] on td "PARKERS PRAIRIE" at bounding box center [914, 561] width 188 height 47
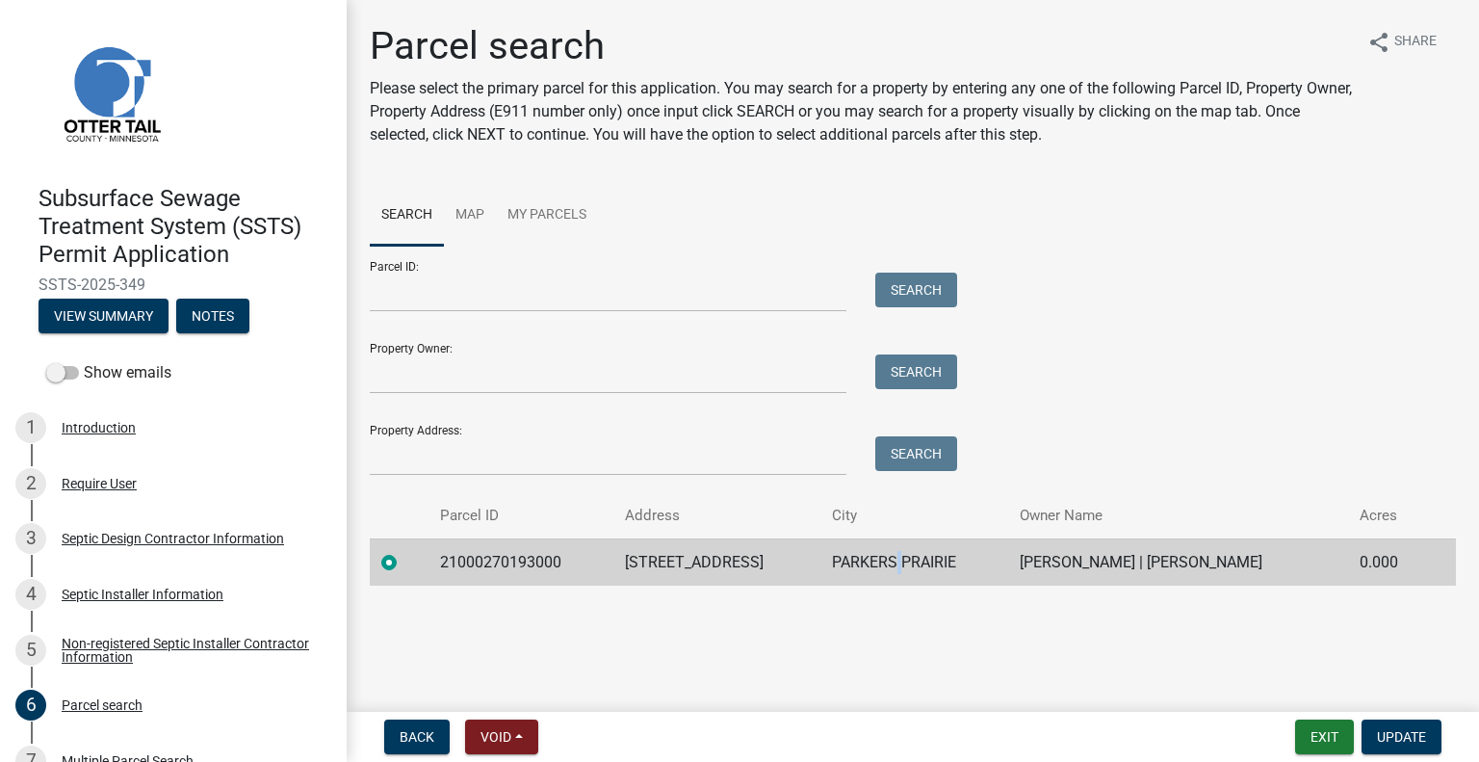
click at [873, 556] on td "PARKERS PRAIRIE" at bounding box center [914, 561] width 188 height 47
copy td "PARKERS PRAIRIE"
click at [1118, 554] on td "ROBERT WIPPLER | RAMONA WIPPLER" at bounding box center [1178, 561] width 340 height 47
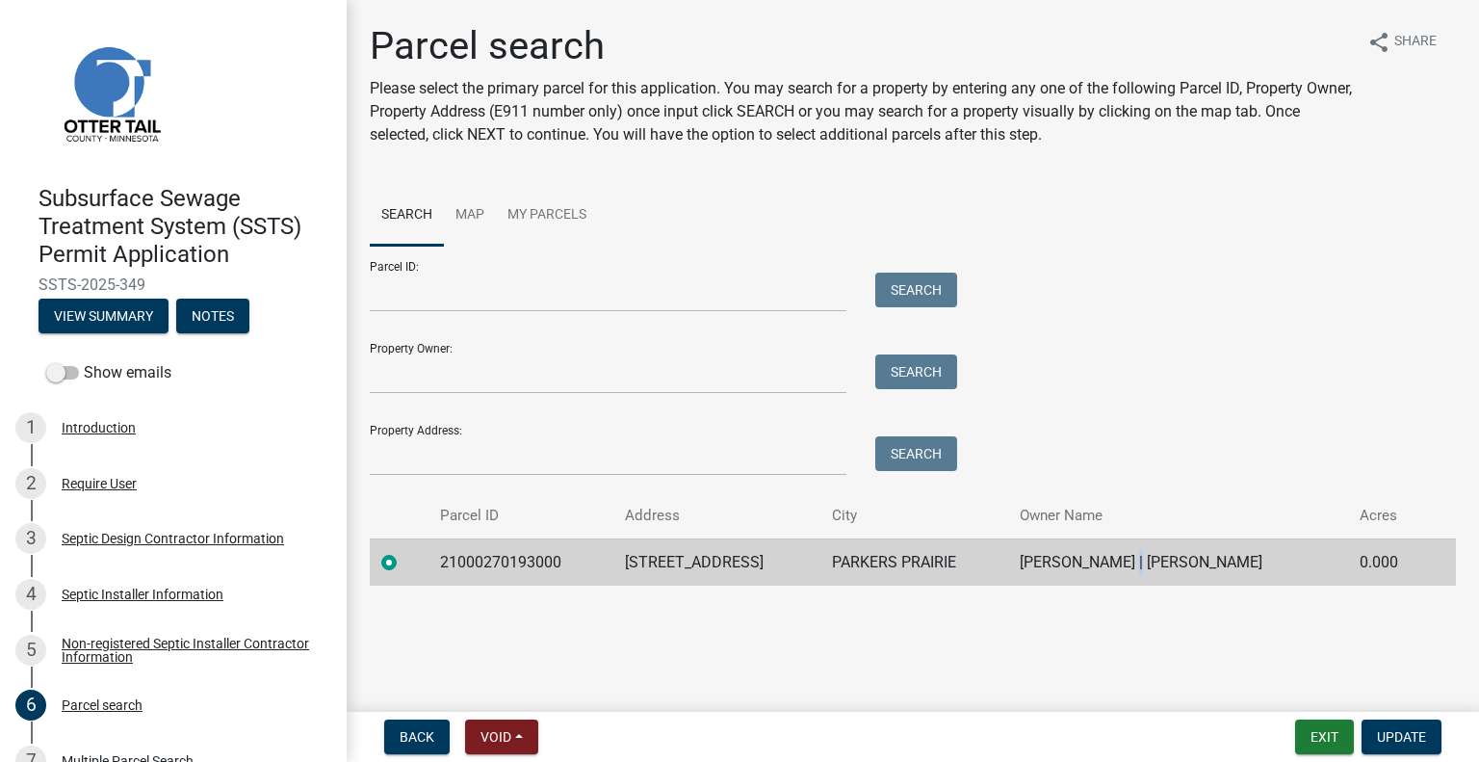
click at [1118, 554] on td "ROBERT WIPPLER | RAMONA WIPPLER" at bounding box center [1178, 561] width 340 height 47
copy td "ROBERT WIPPLER | RAMONA WIPPLER"
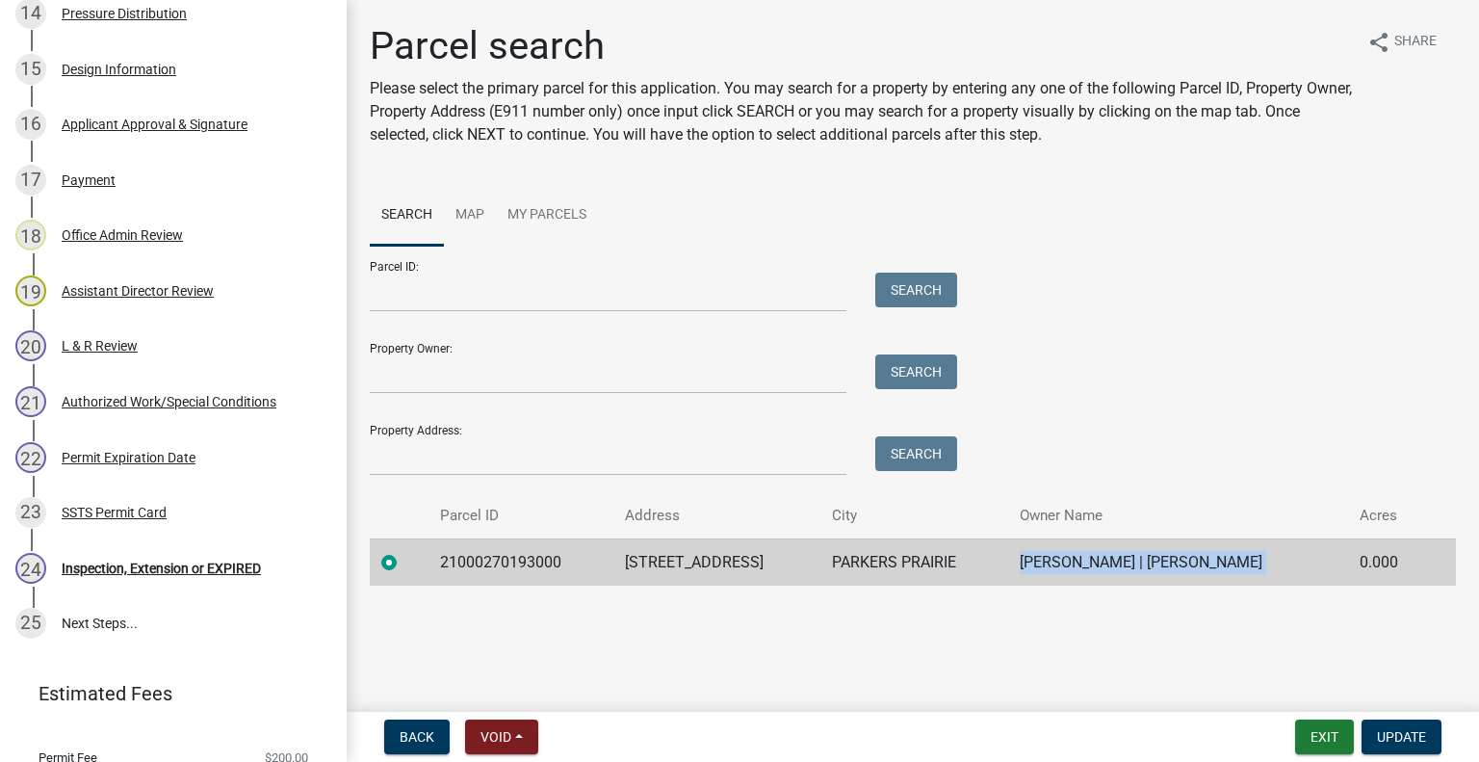
scroll to position [1204, 0]
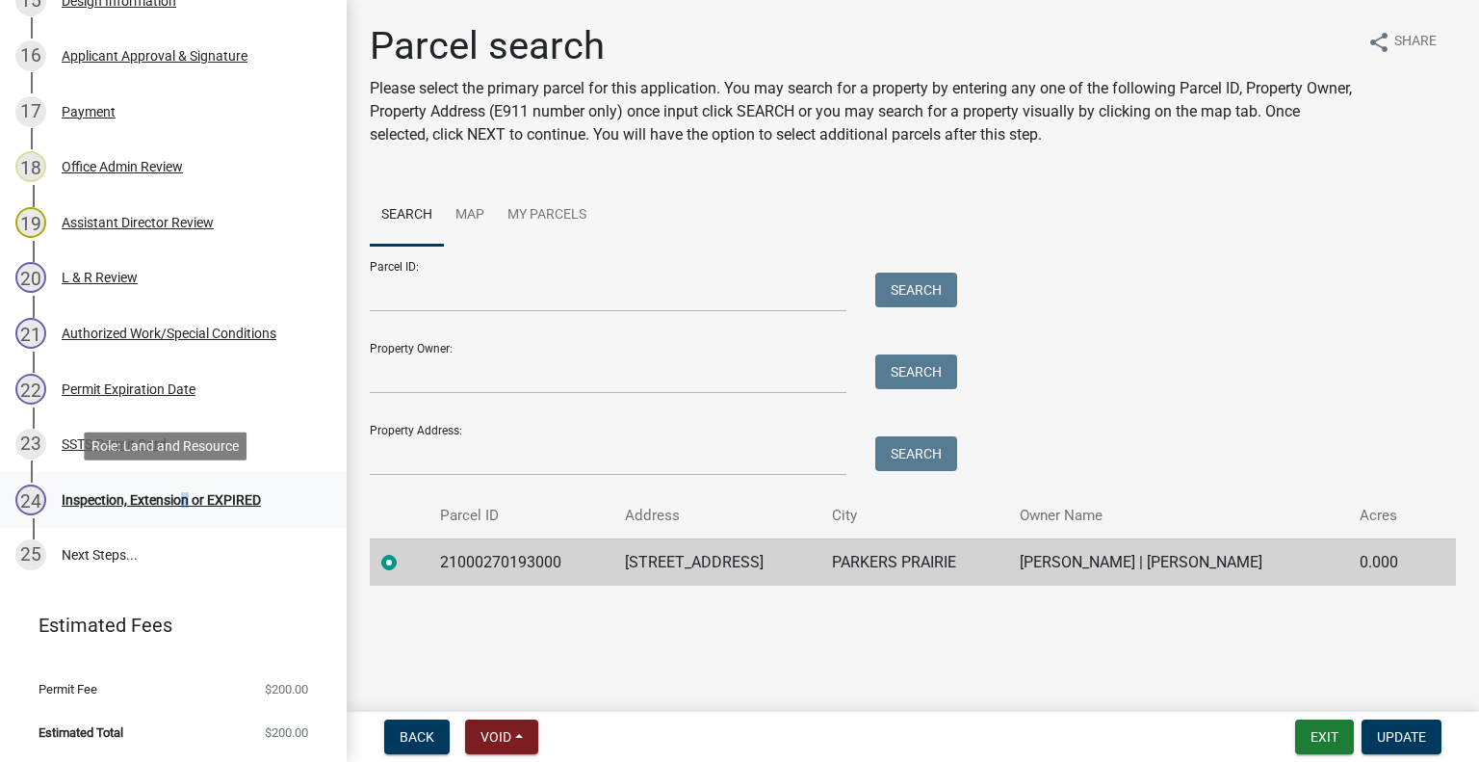
click at [177, 494] on div "Inspection, Extension or EXPIRED" at bounding box center [161, 499] width 199 height 13
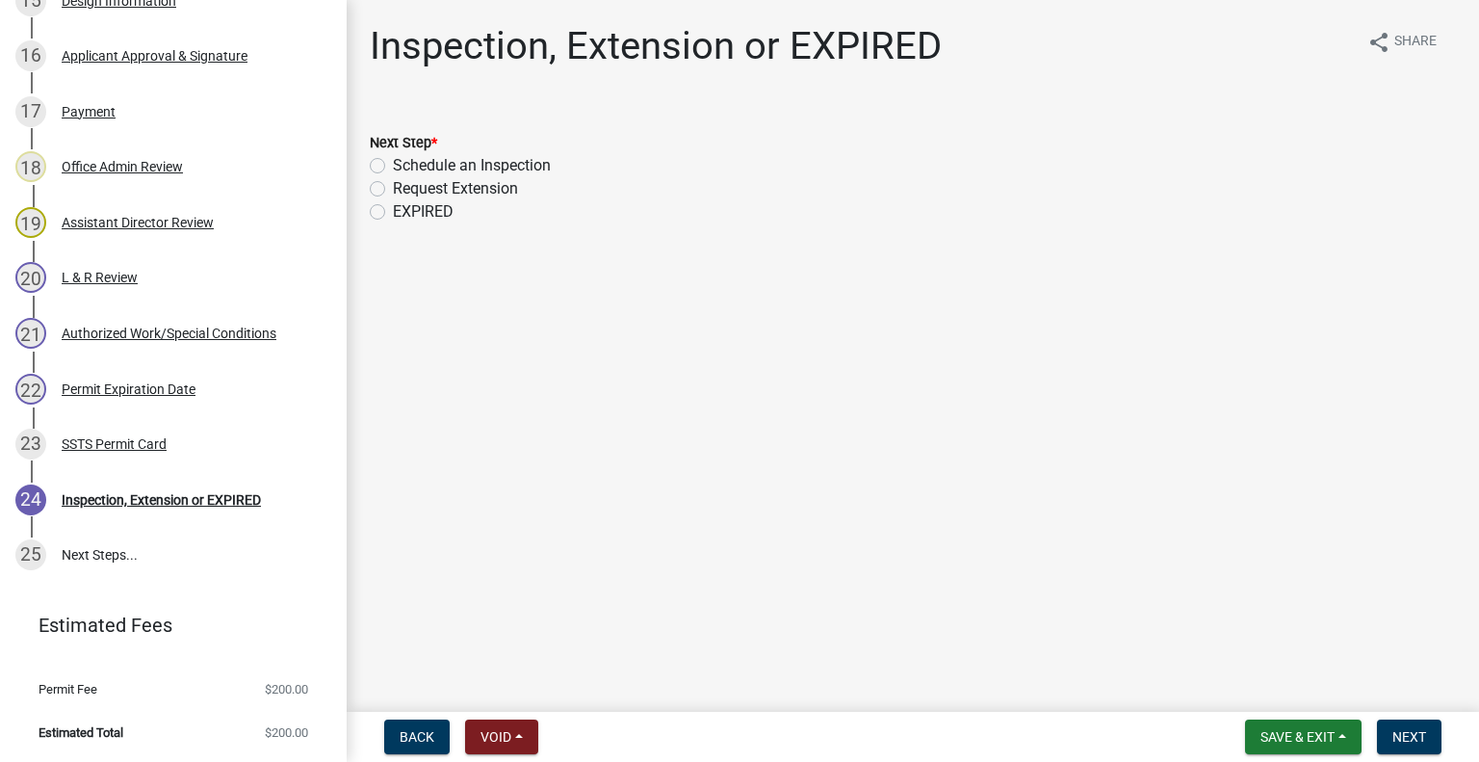
click at [517, 162] on label "Schedule an Inspection" at bounding box center [472, 165] width 158 height 23
click at [405, 162] on input "Schedule an Inspection" at bounding box center [399, 160] width 13 height 13
radio input "true"
click at [1406, 724] on button "Next" at bounding box center [1409, 736] width 65 height 35
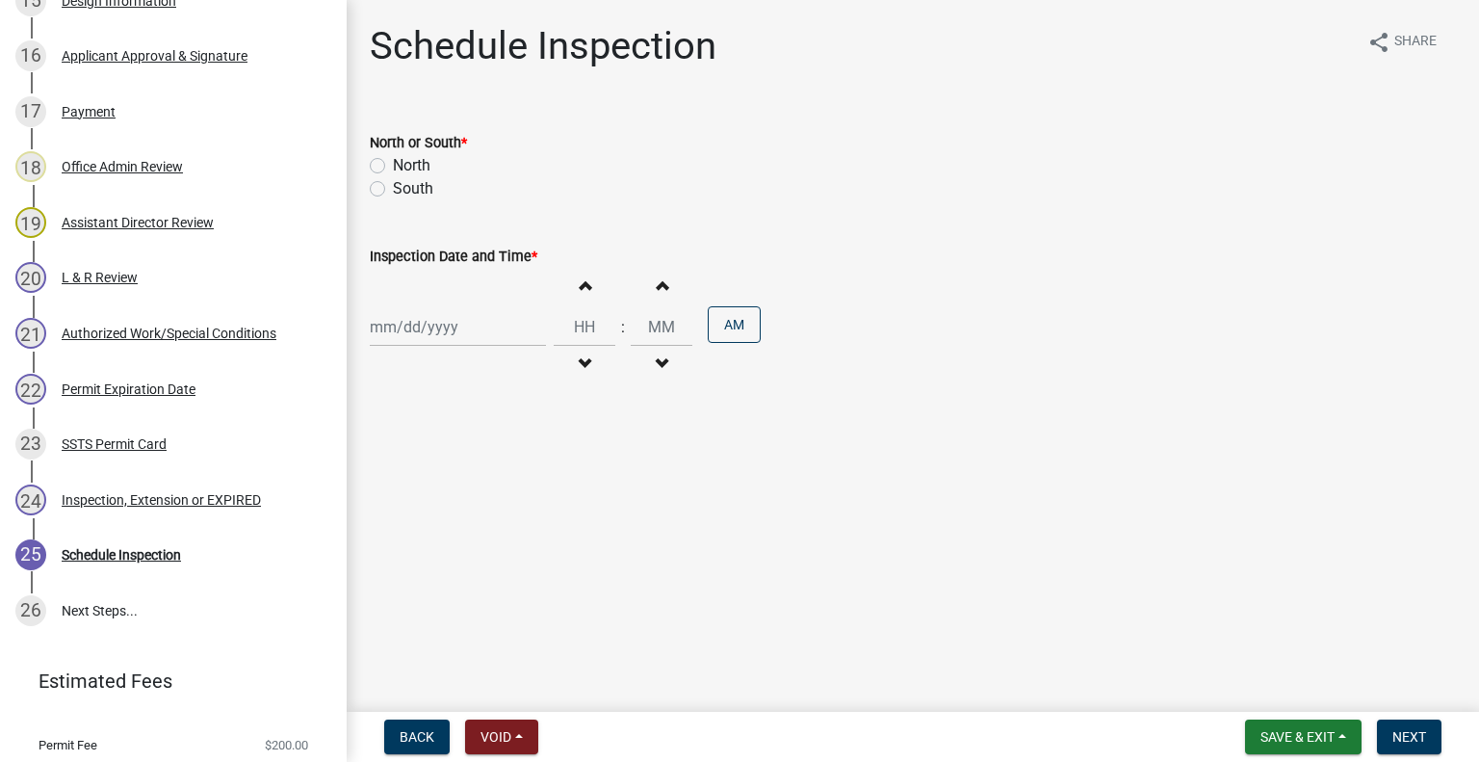
scroll to position [1259, 0]
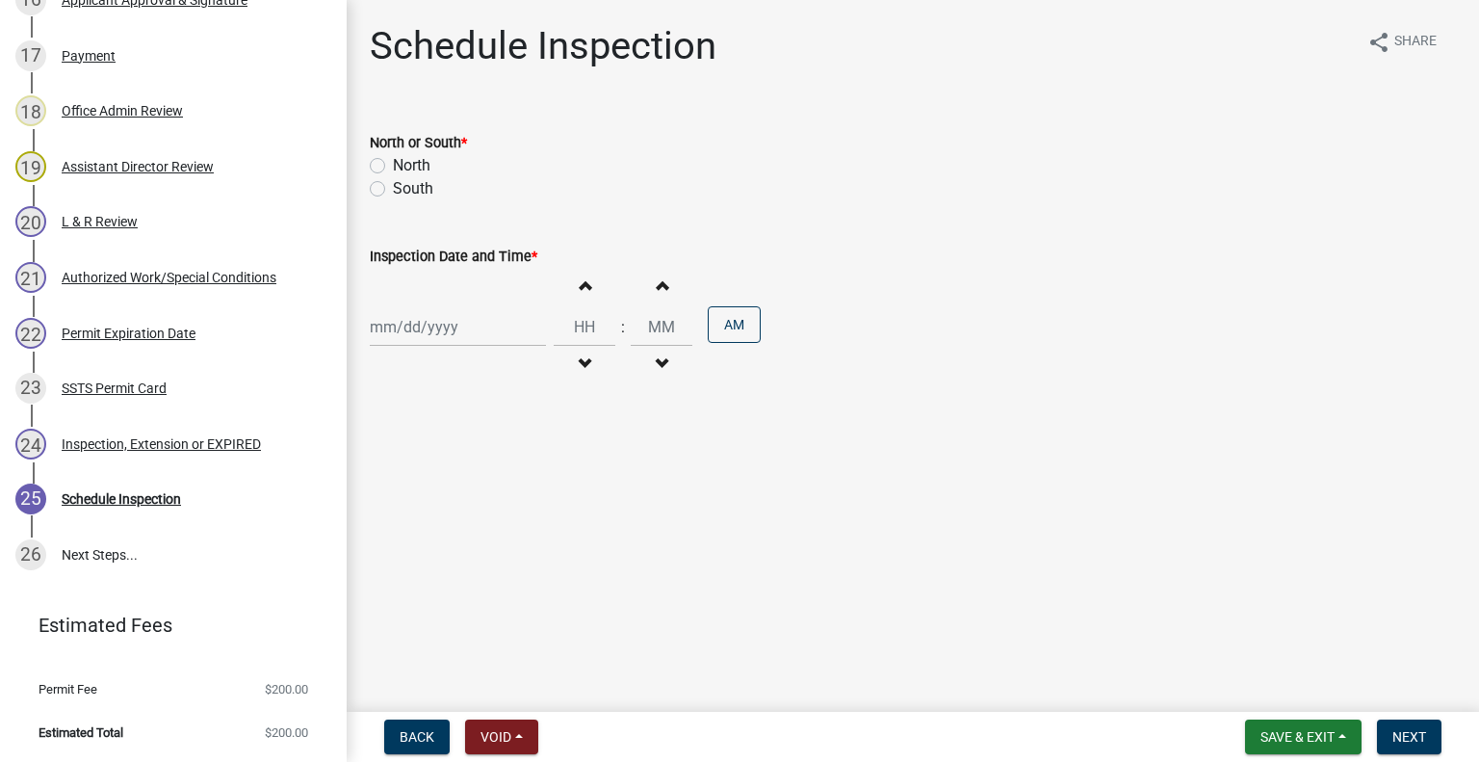
click at [421, 188] on label "South" at bounding box center [413, 188] width 40 height 23
click at [405, 188] on input "South" at bounding box center [399, 183] width 13 height 13
radio input "true"
click at [451, 326] on div at bounding box center [458, 326] width 176 height 39
select select "10"
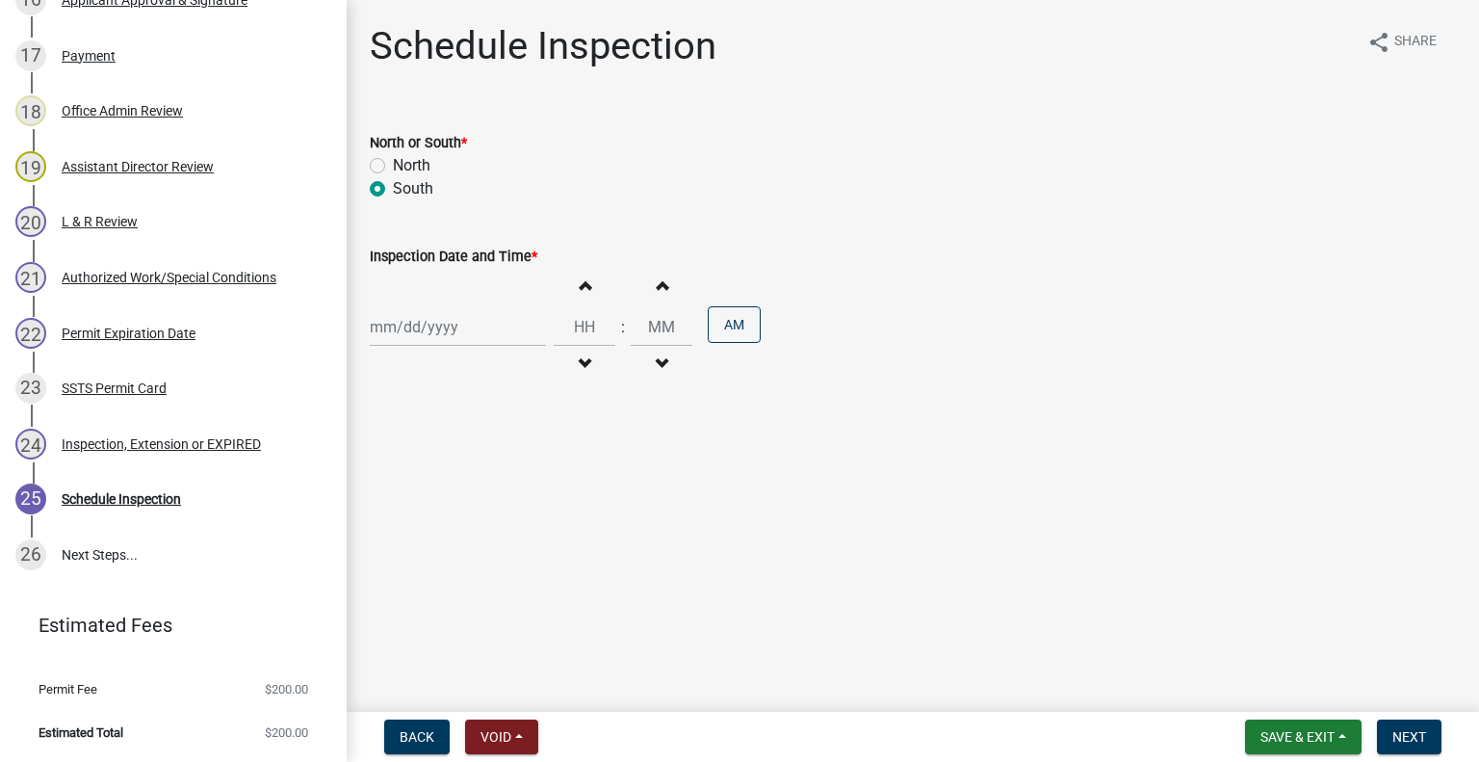
select select "2025"
click at [482, 451] on div "9" at bounding box center [481, 460] width 31 height 31
type input "10/09/2025"
click at [580, 279] on span "button" at bounding box center [585, 284] width 10 height 15
type input "01"
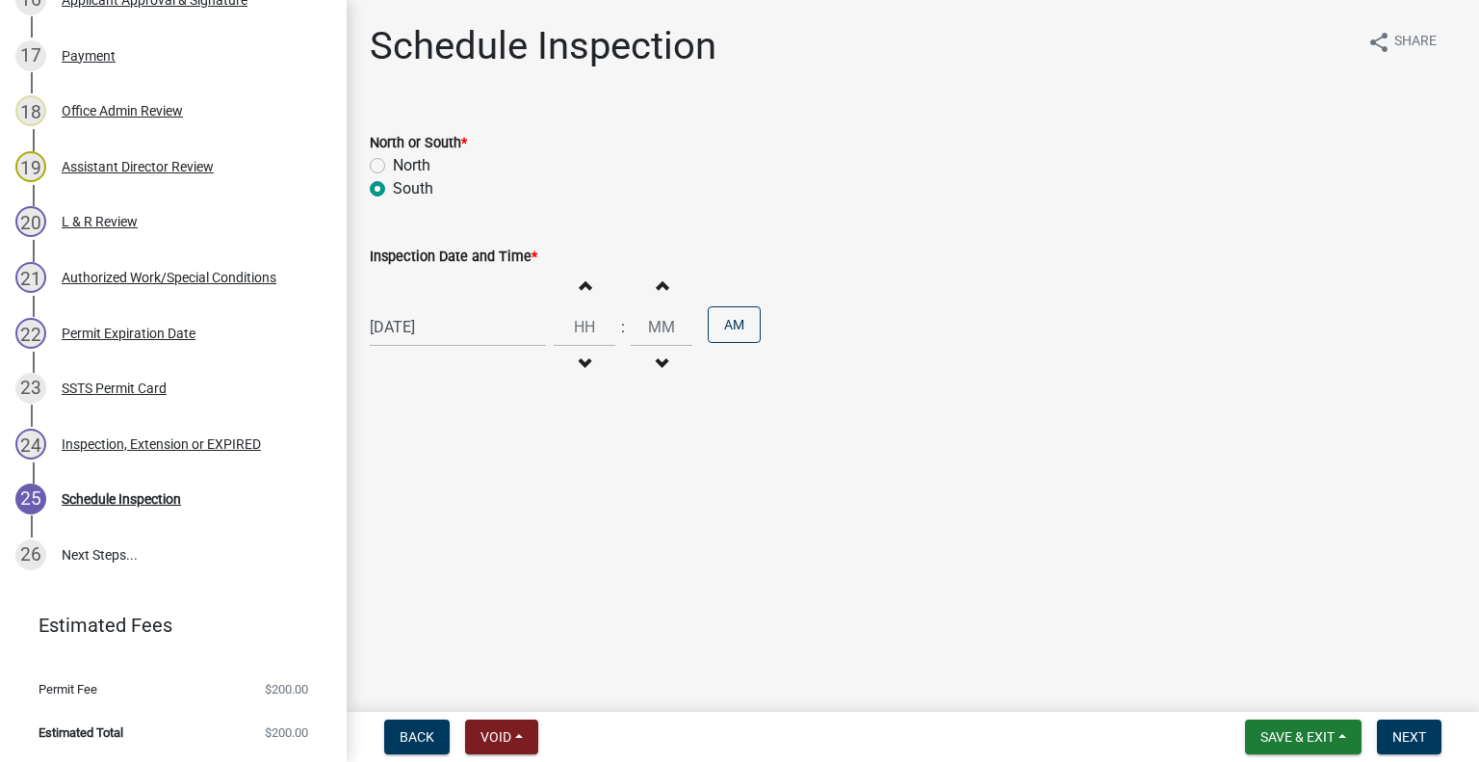
type input "00"
click at [580, 279] on span "button" at bounding box center [585, 284] width 10 height 15
type input "03"
click at [675, 322] on input "00" at bounding box center [662, 326] width 62 height 39
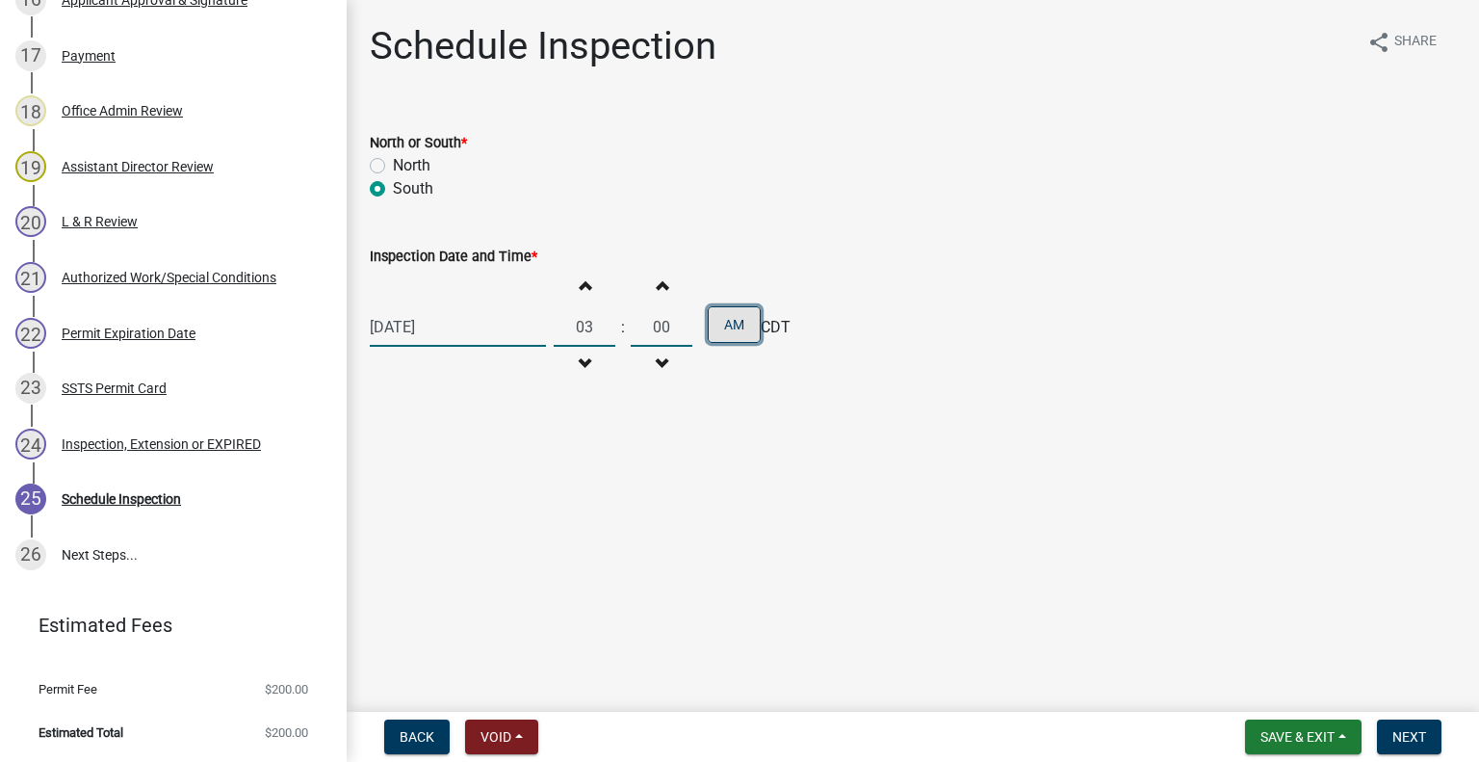
click at [724, 323] on button "AM" at bounding box center [734, 324] width 53 height 37
click at [1396, 740] on span "Next" at bounding box center [1409, 736] width 34 height 15
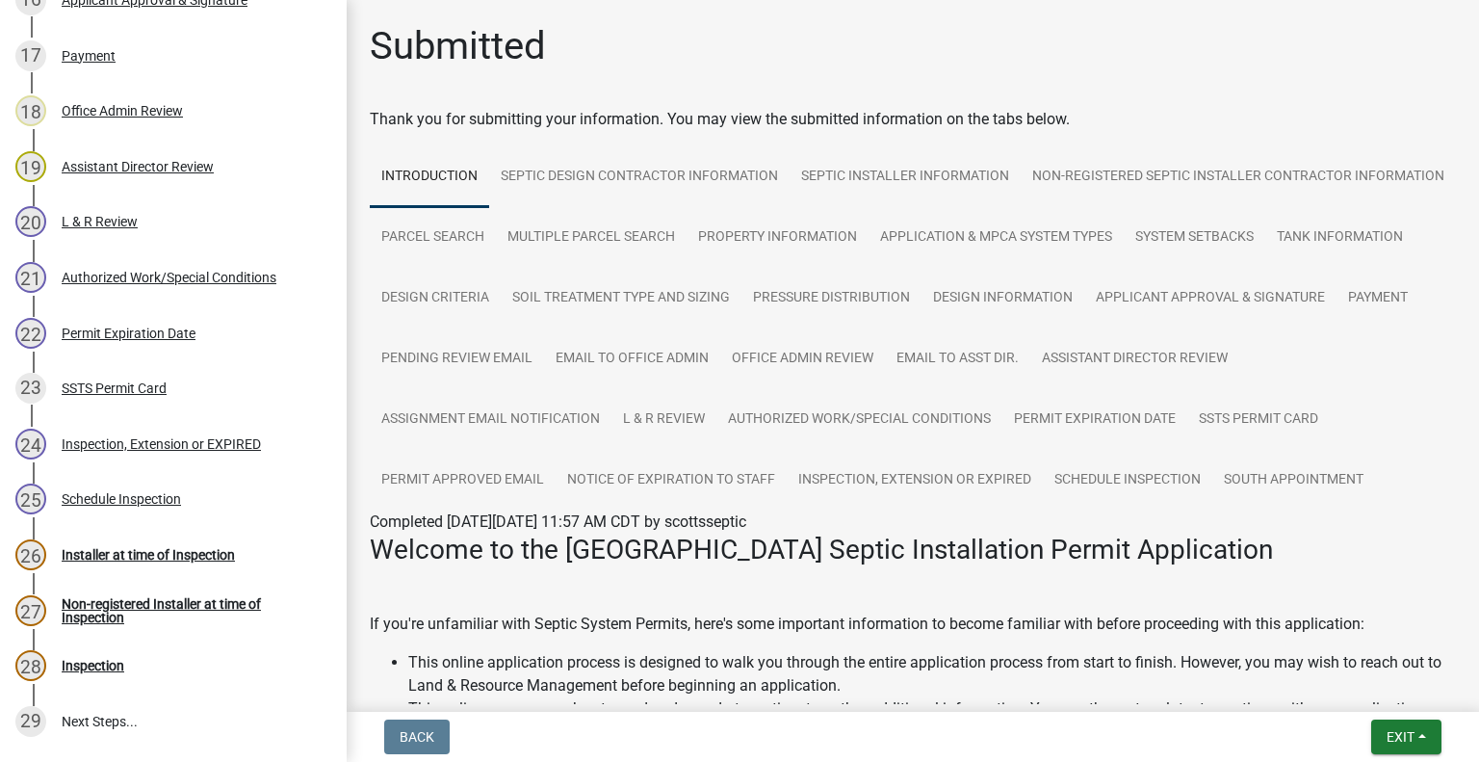
scroll to position [1425, 0]
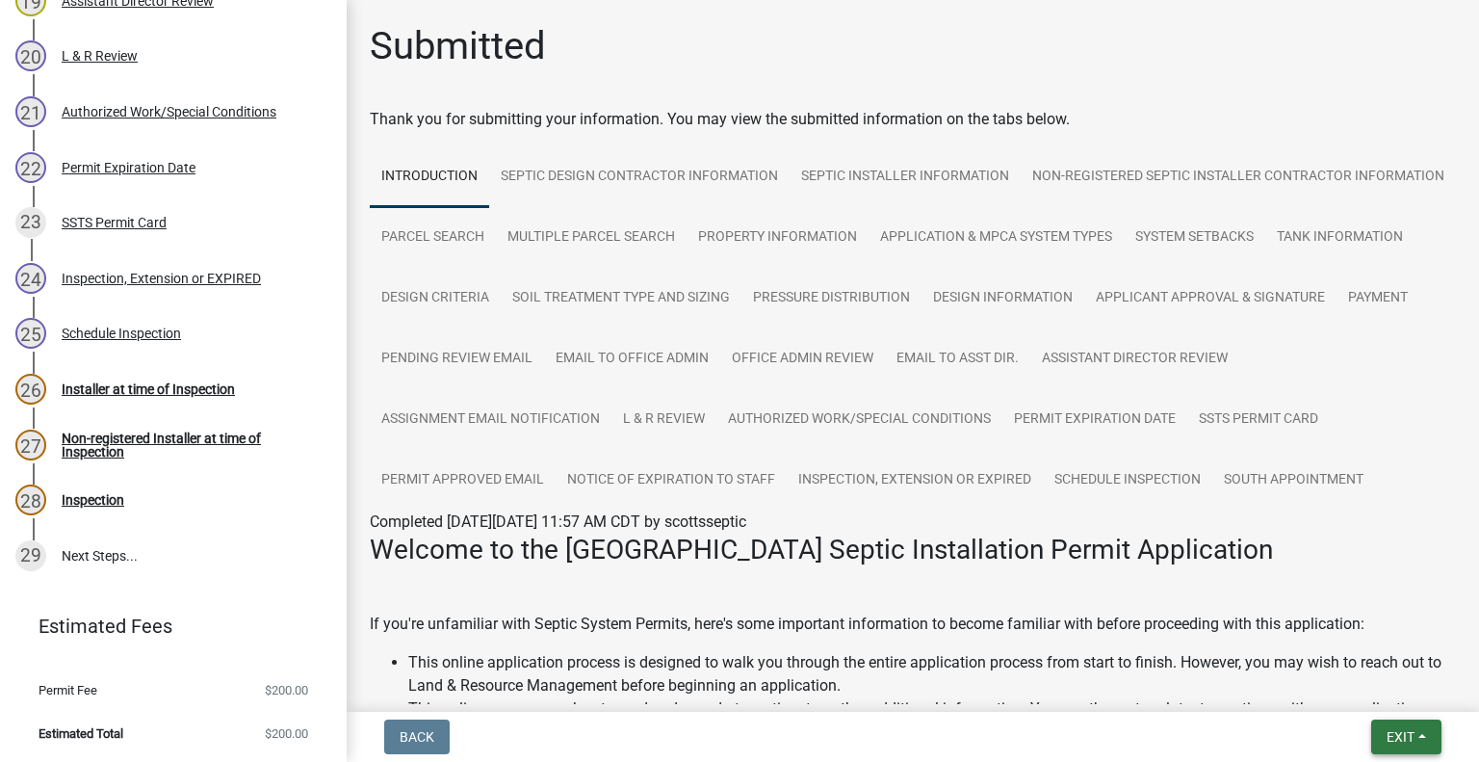
click at [1390, 723] on button "Exit" at bounding box center [1406, 736] width 70 height 35
click at [1375, 694] on button "Save & Exit" at bounding box center [1365, 686] width 154 height 46
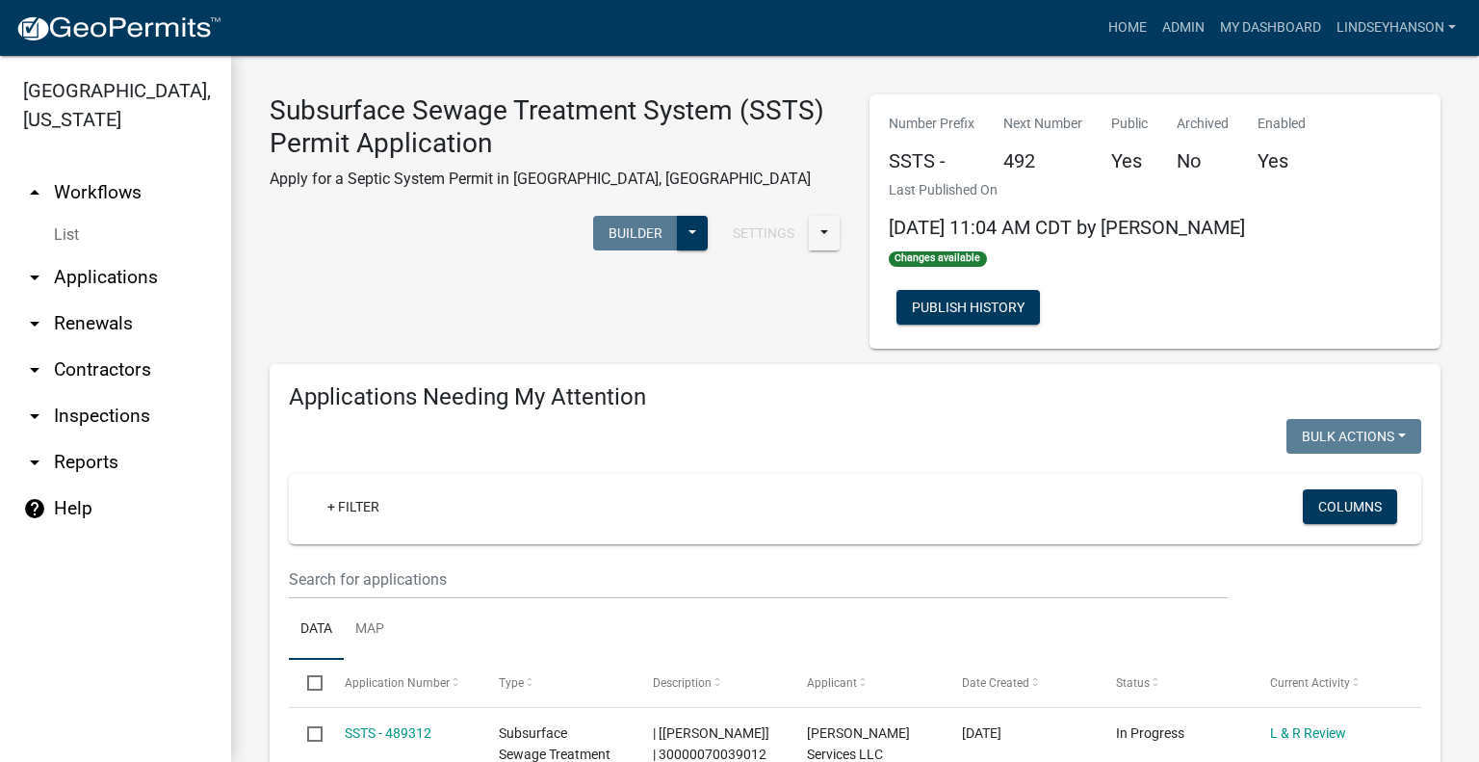
click at [144, 274] on link "arrow_drop_down Applications" at bounding box center [115, 277] width 231 height 46
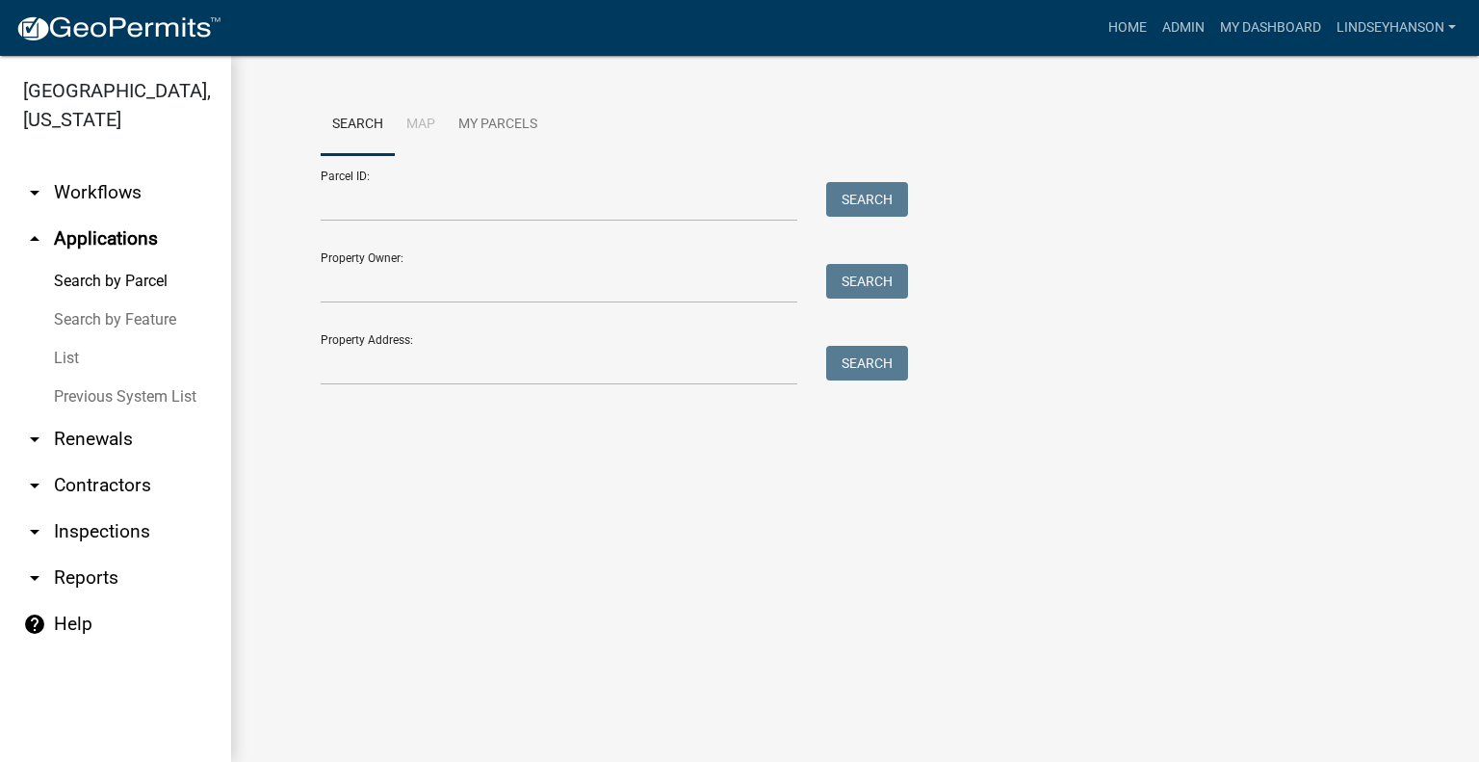
drag, startPoint x: 123, startPoint y: 199, endPoint x: 203, endPoint y: 199, distance: 79.9
click at [123, 199] on link "arrow_drop_down Workflows" at bounding box center [115, 192] width 231 height 46
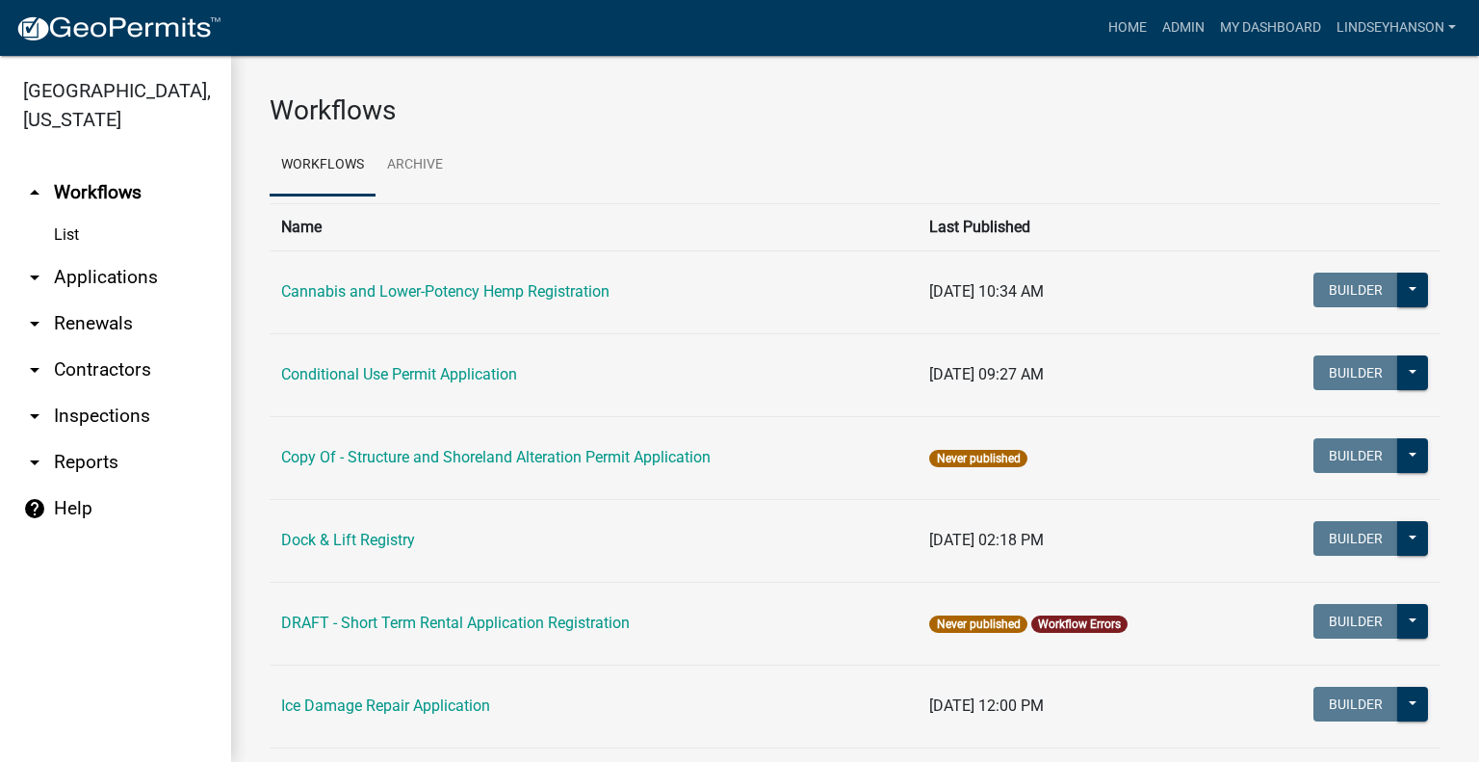
click at [134, 272] on link "arrow_drop_down Applications" at bounding box center [115, 277] width 231 height 46
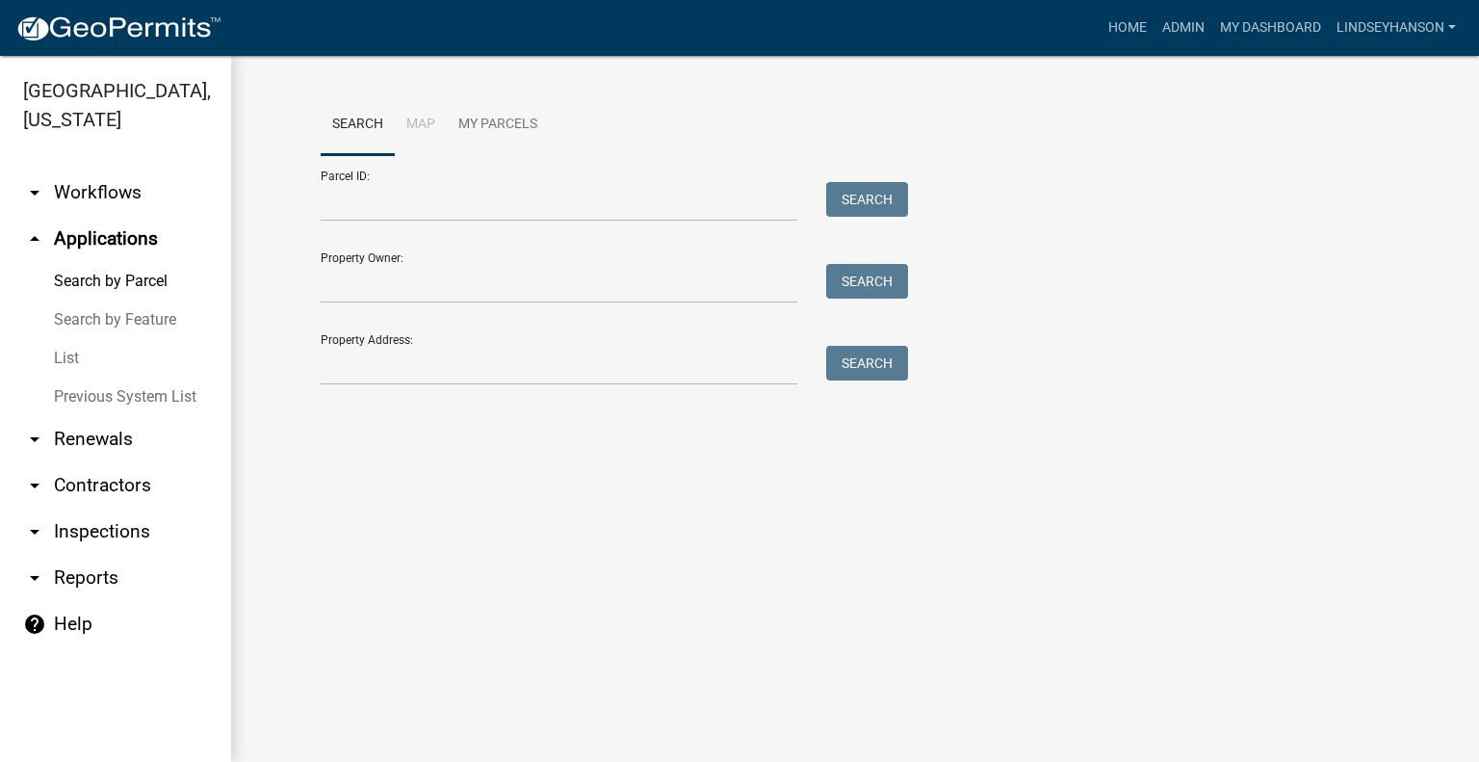
click at [146, 187] on link "arrow_drop_down Workflows" at bounding box center [115, 192] width 231 height 46
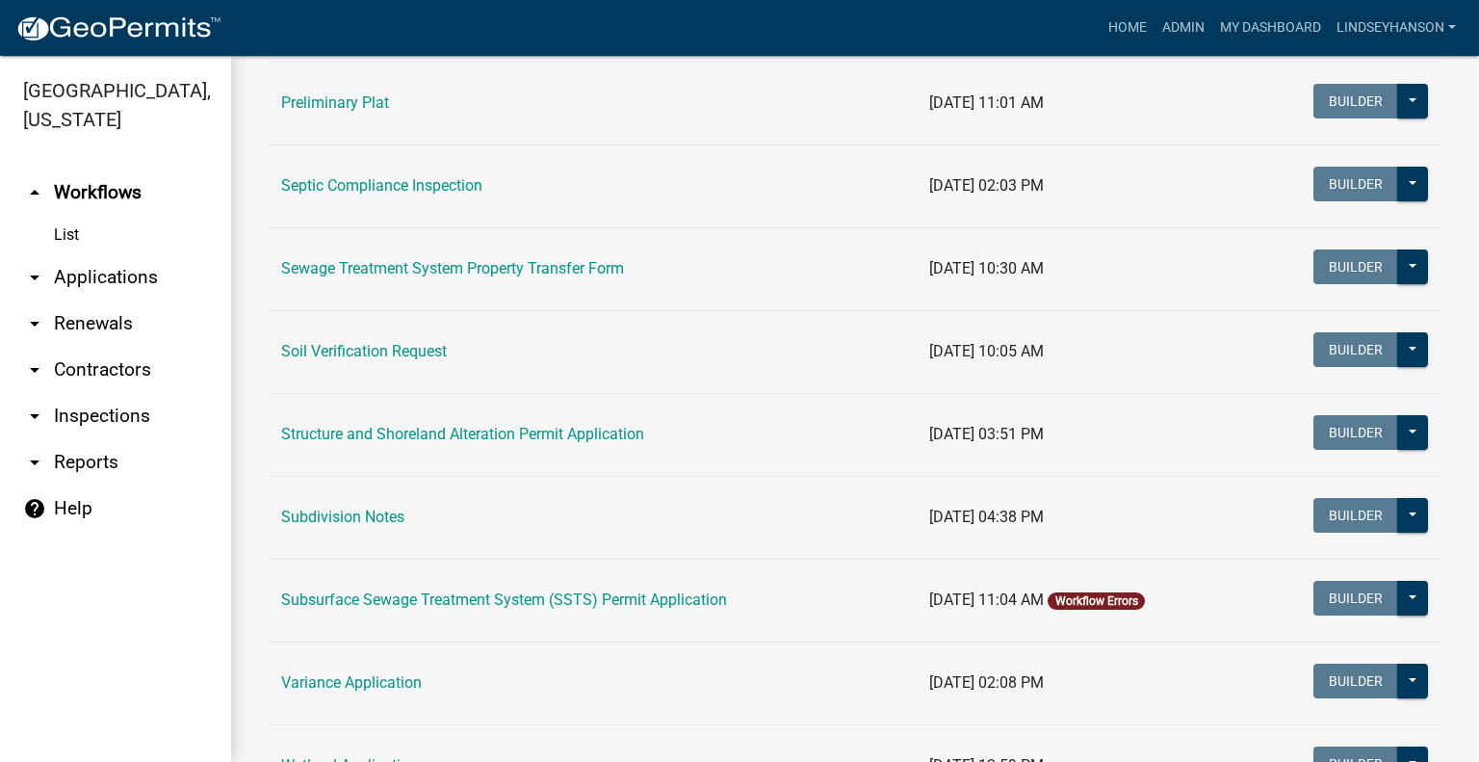
scroll to position [1104, 0]
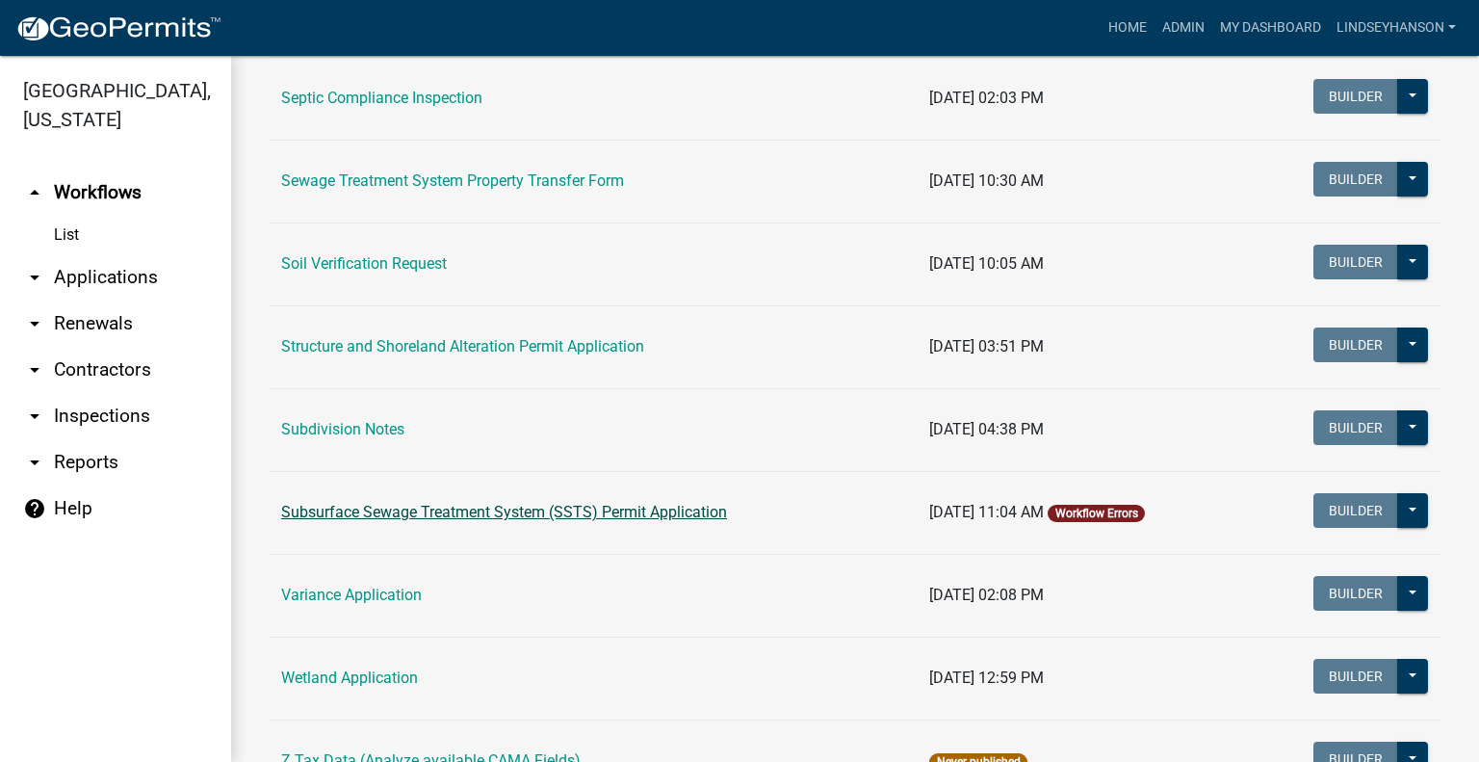
click at [668, 512] on link "Subsurface Sewage Treatment System (SSTS) Permit Application" at bounding box center [504, 512] width 446 height 18
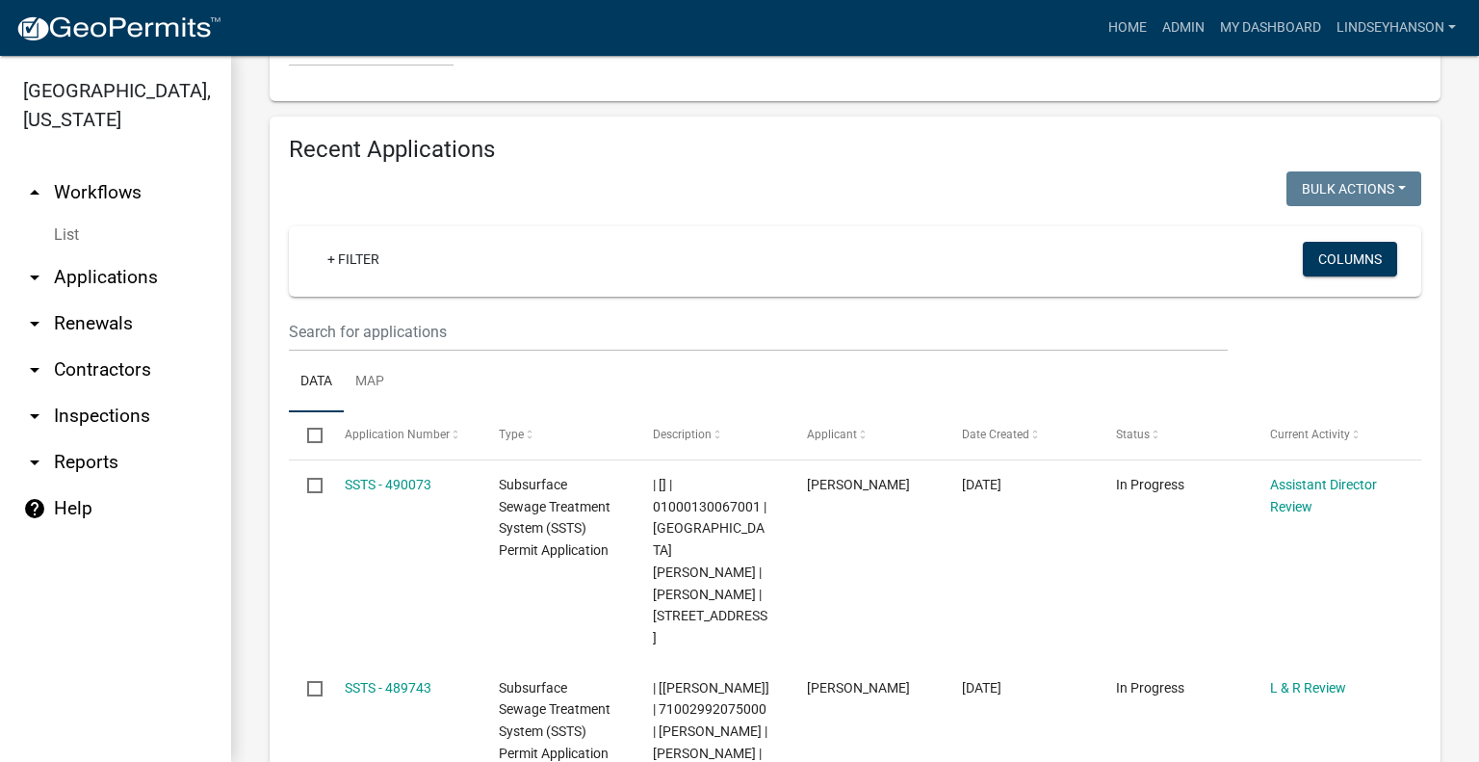
scroll to position [2392, 0]
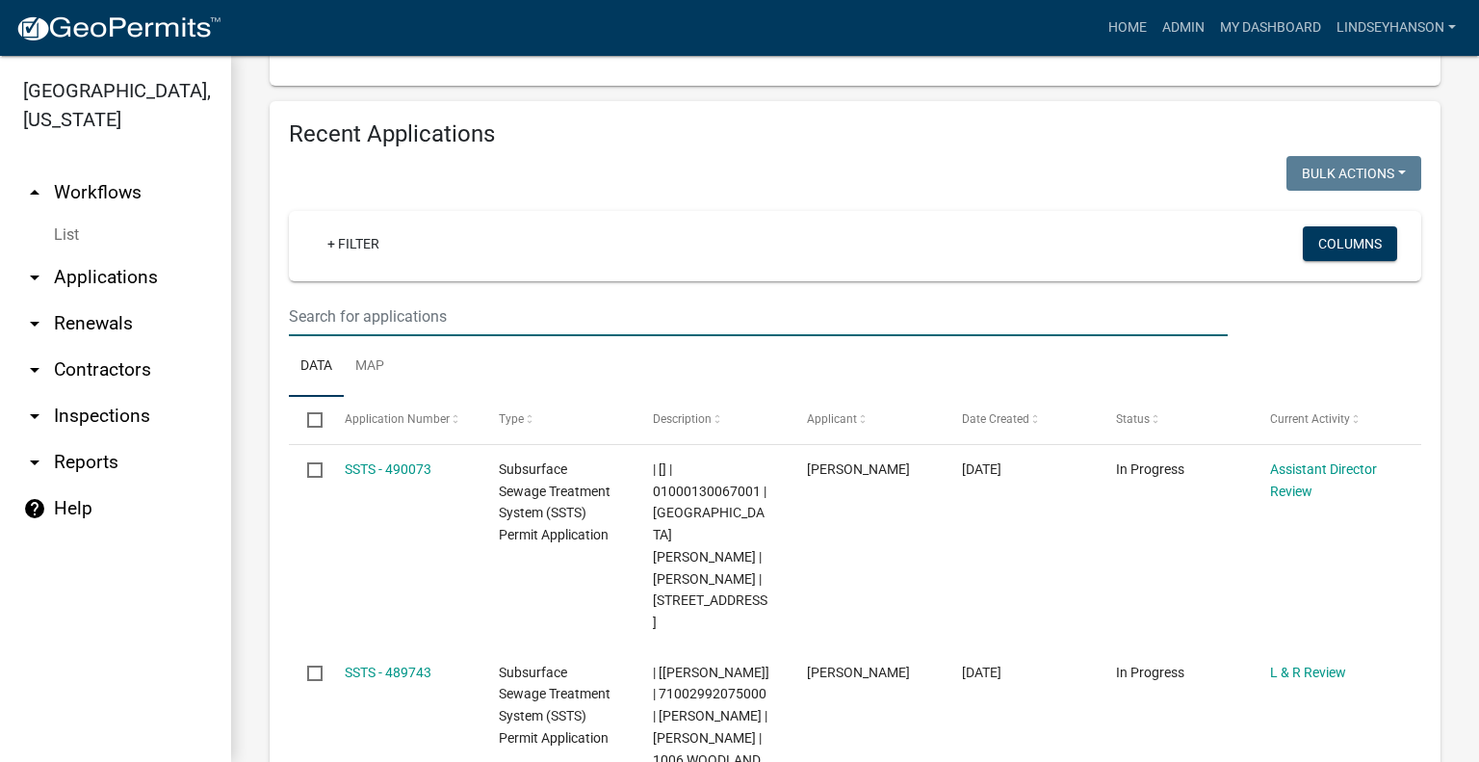
click at [492, 297] on input "text" at bounding box center [758, 316] width 939 height 39
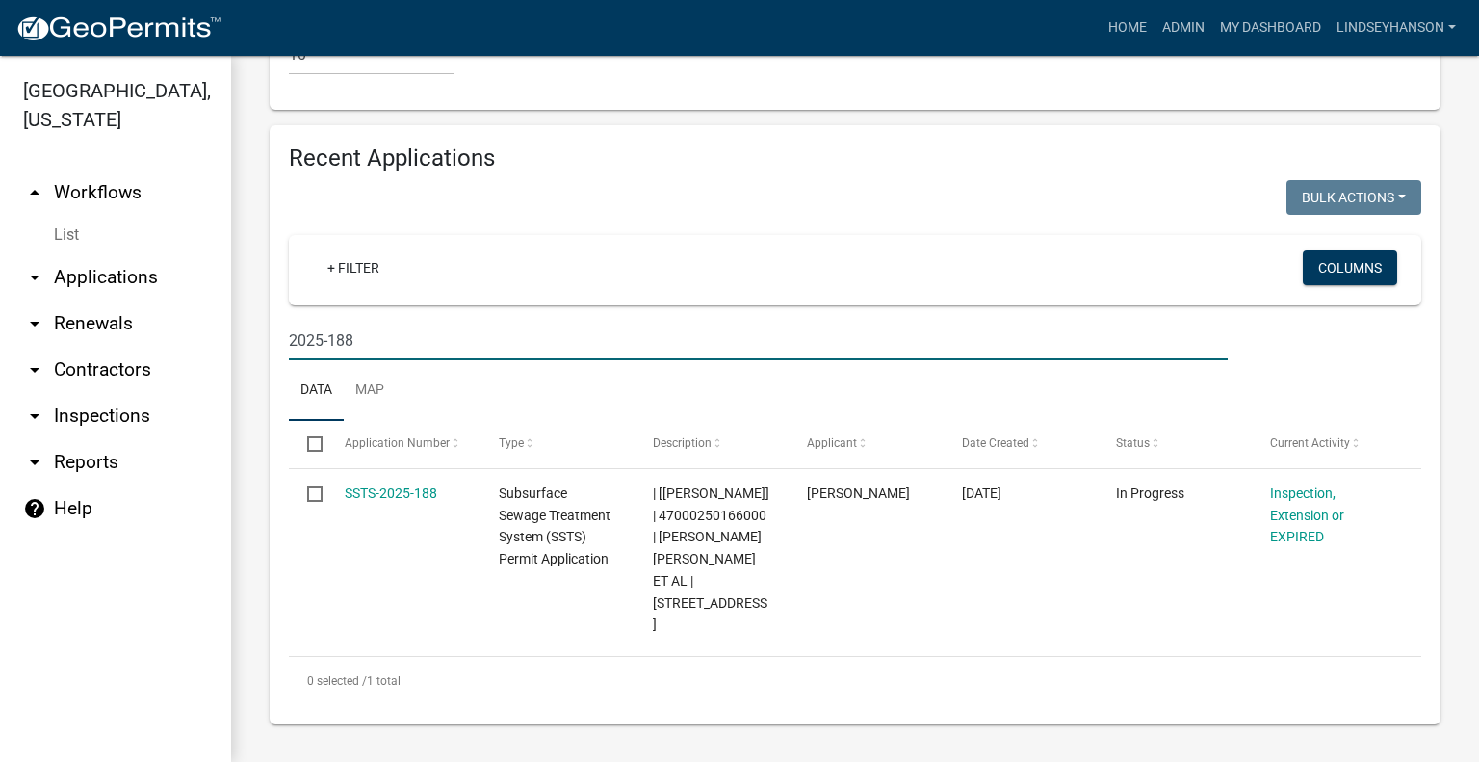
scroll to position [2283, 0]
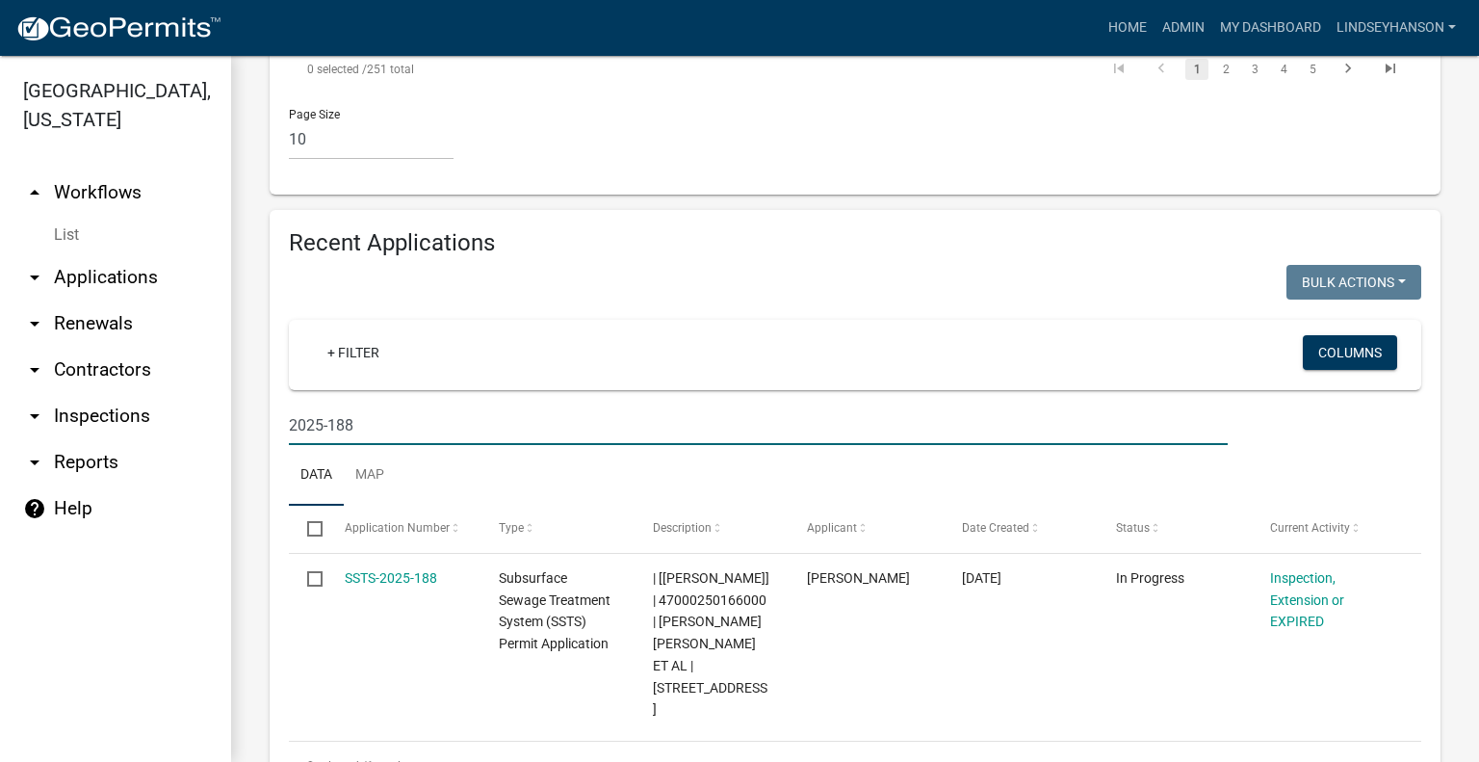
type input "2025-188"
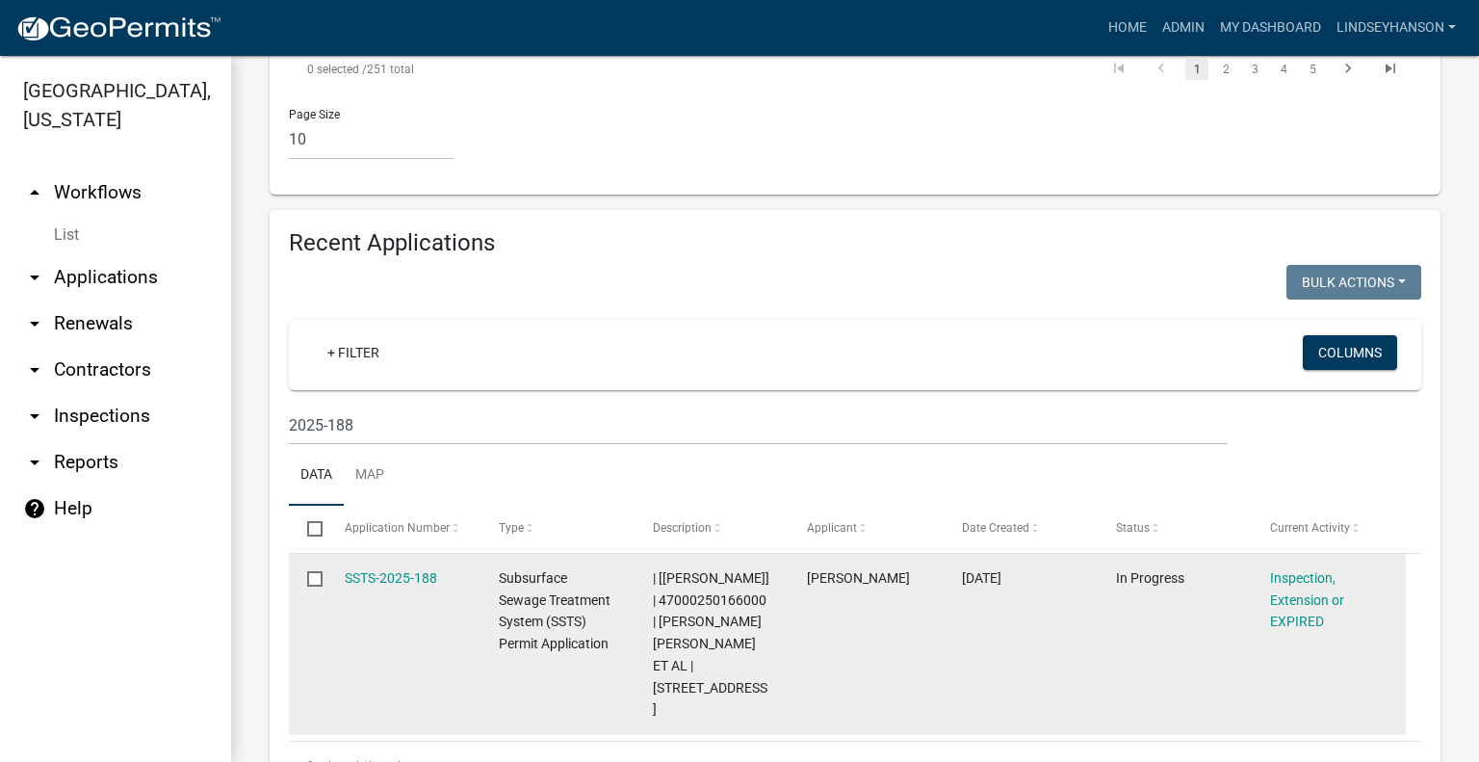
click at [406, 567] on div "SSTS-2025-188" at bounding box center [403, 578] width 117 height 22
click at [397, 570] on link "SSTS-2025-188" at bounding box center [391, 577] width 92 height 15
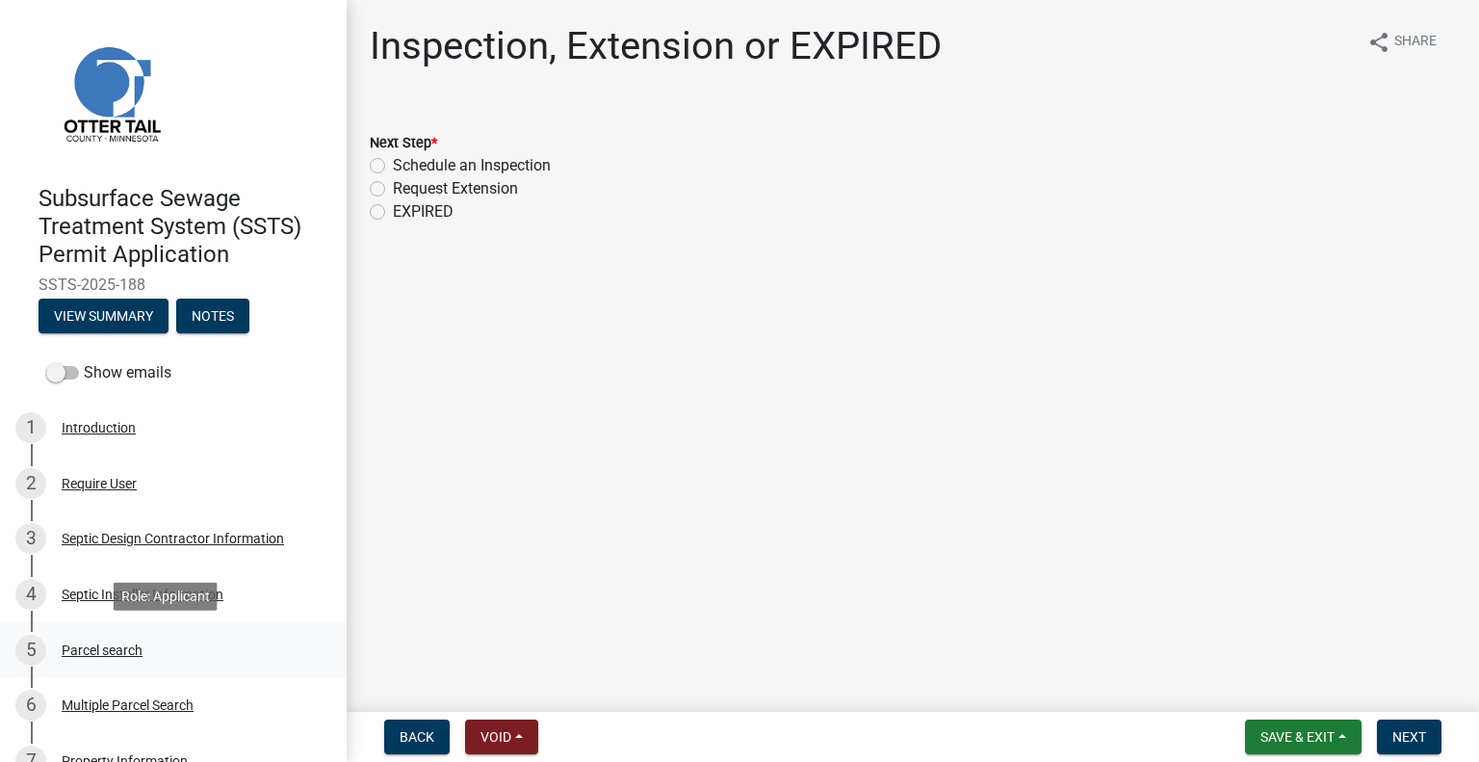
click at [141, 643] on div "Parcel search" at bounding box center [102, 649] width 81 height 13
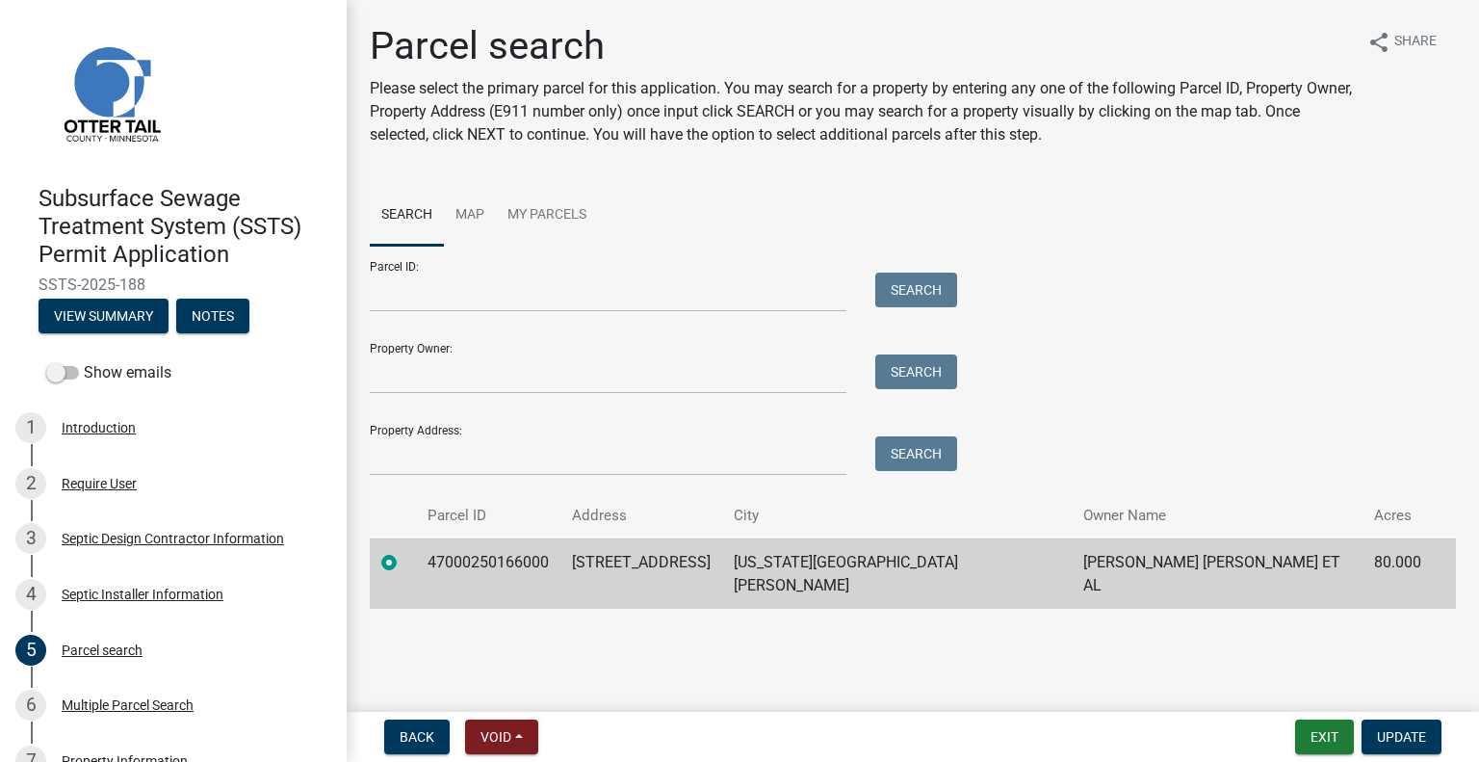
click at [535, 547] on td "47000250166000" at bounding box center [488, 573] width 144 height 70
click at [722, 556] on td "51359 CO HWY 54" at bounding box center [641, 573] width 162 height 70
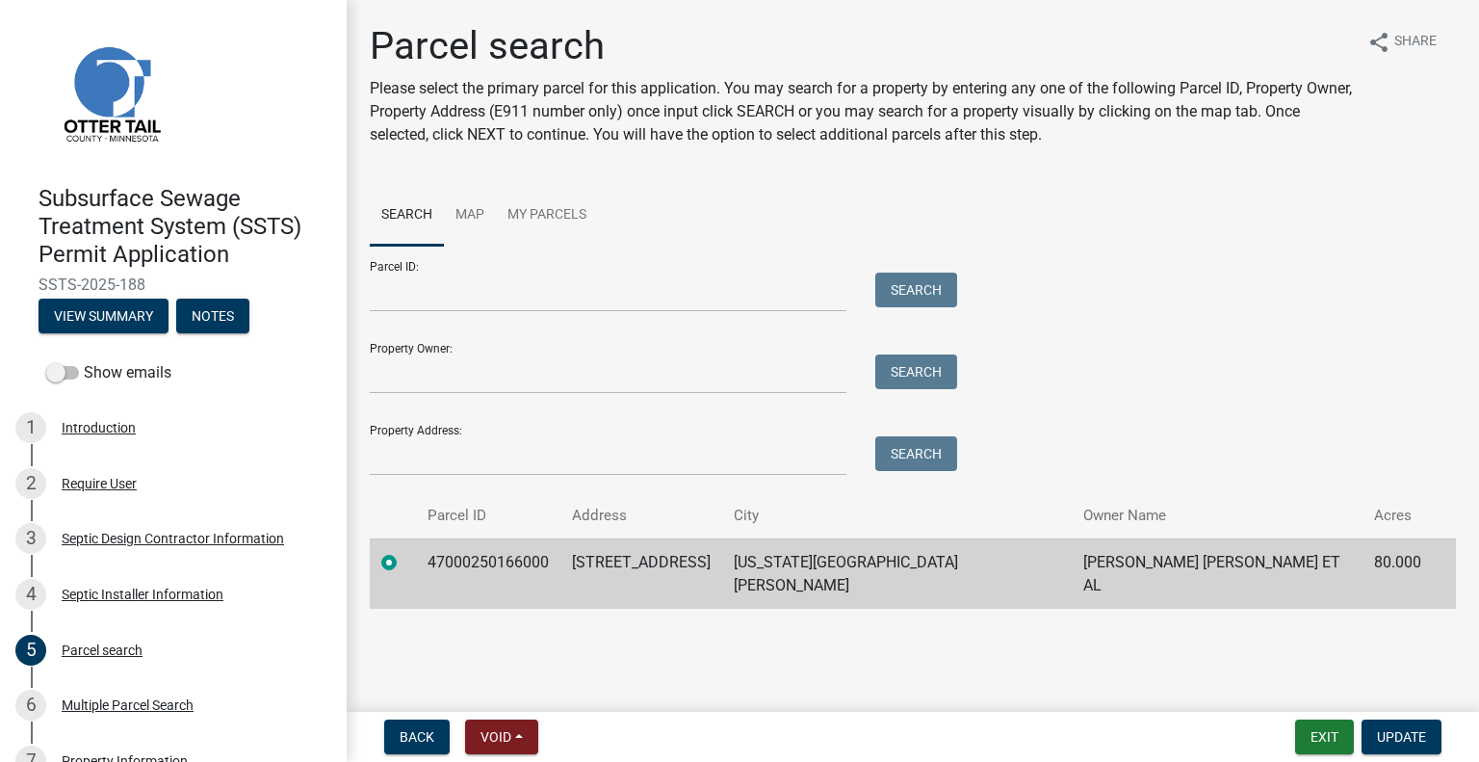
click at [967, 561] on td "NEW YORK MILLS" at bounding box center [896, 573] width 349 height 70
click at [967, 557] on td "NEW YORK MILLS" at bounding box center [896, 573] width 349 height 70
click at [1133, 566] on td "ALICE LINDA ET AL" at bounding box center [1217, 573] width 291 height 70
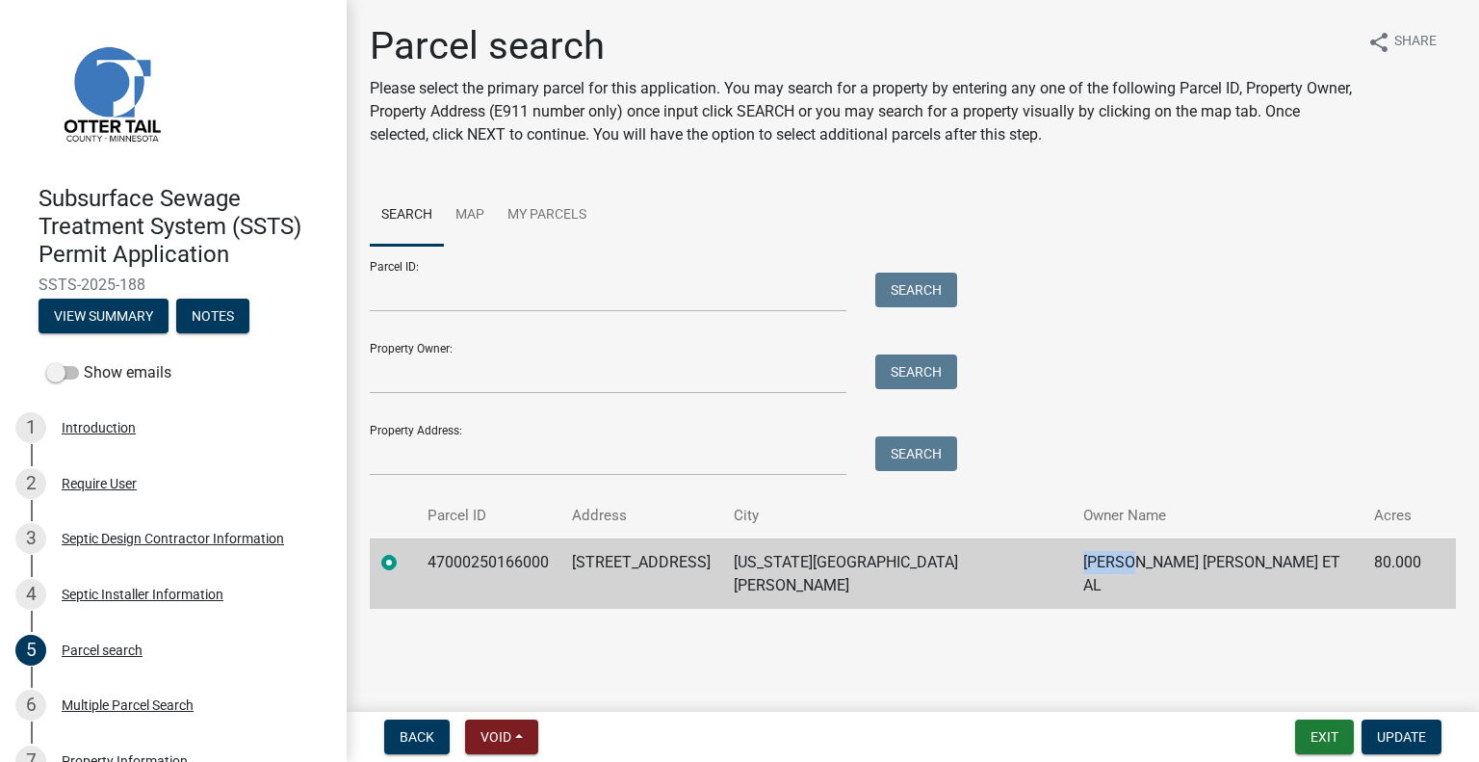
click at [1133, 566] on td "ALICE LINDA ET AL" at bounding box center [1217, 573] width 291 height 70
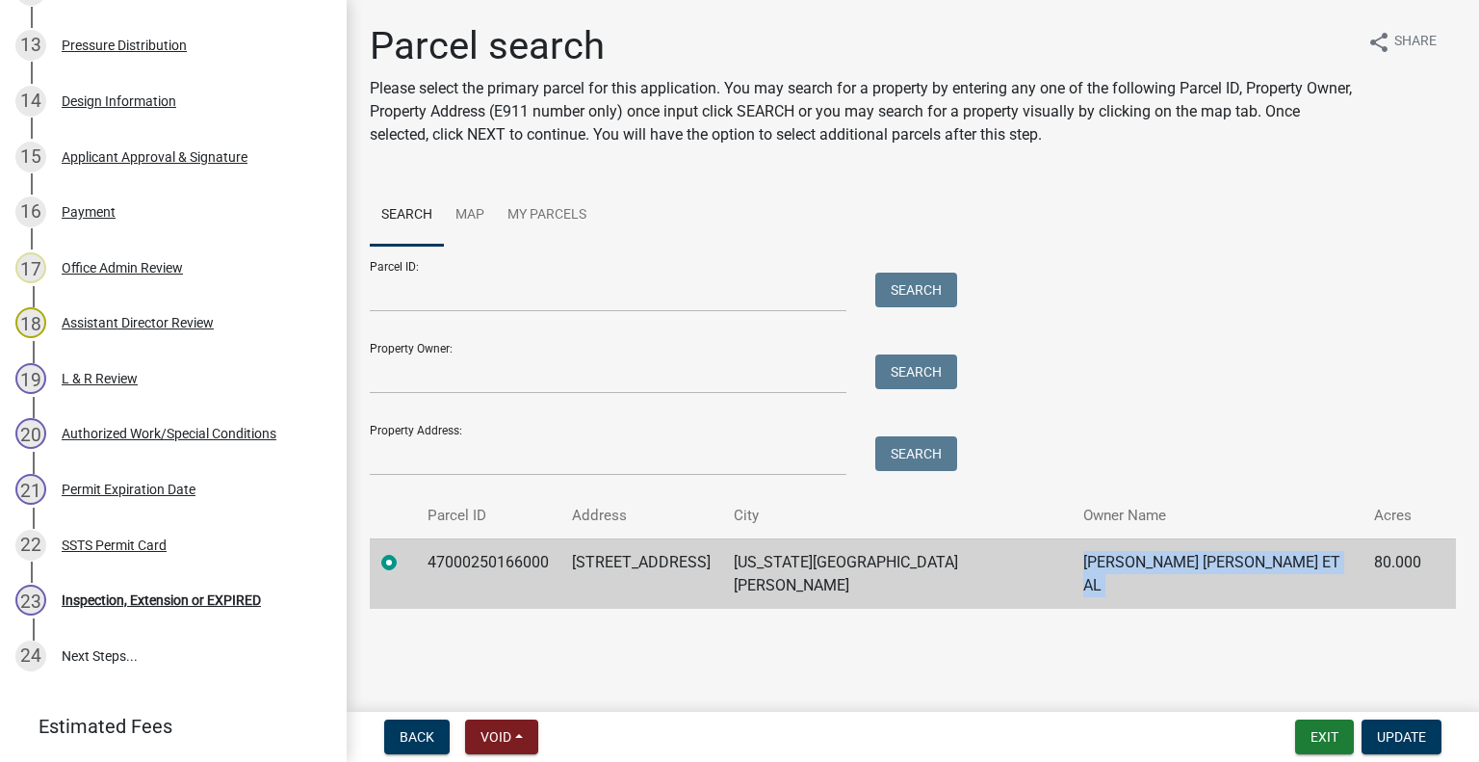
scroll to position [1148, 0]
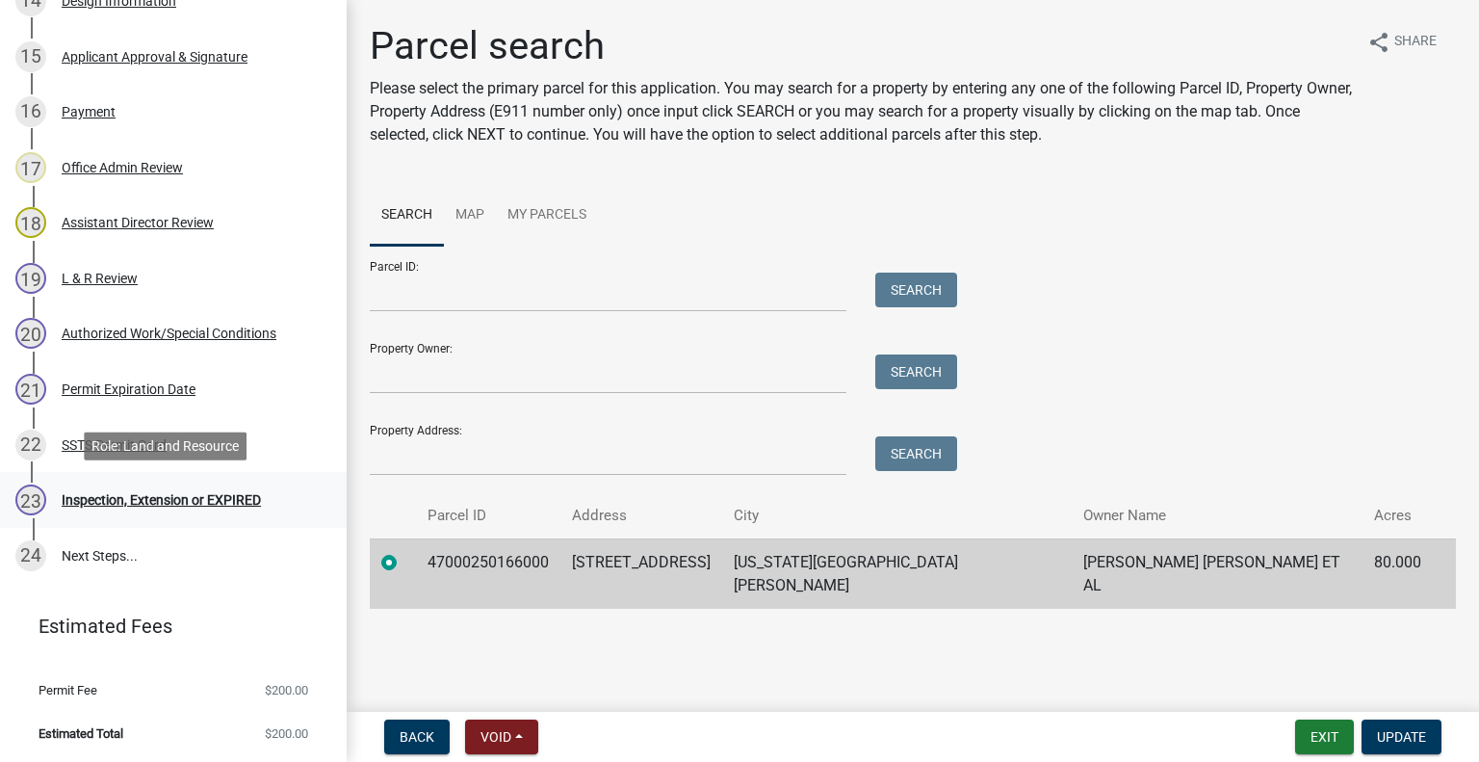
click at [204, 486] on div "23 Inspection, Extension or EXPIRED" at bounding box center [165, 499] width 300 height 31
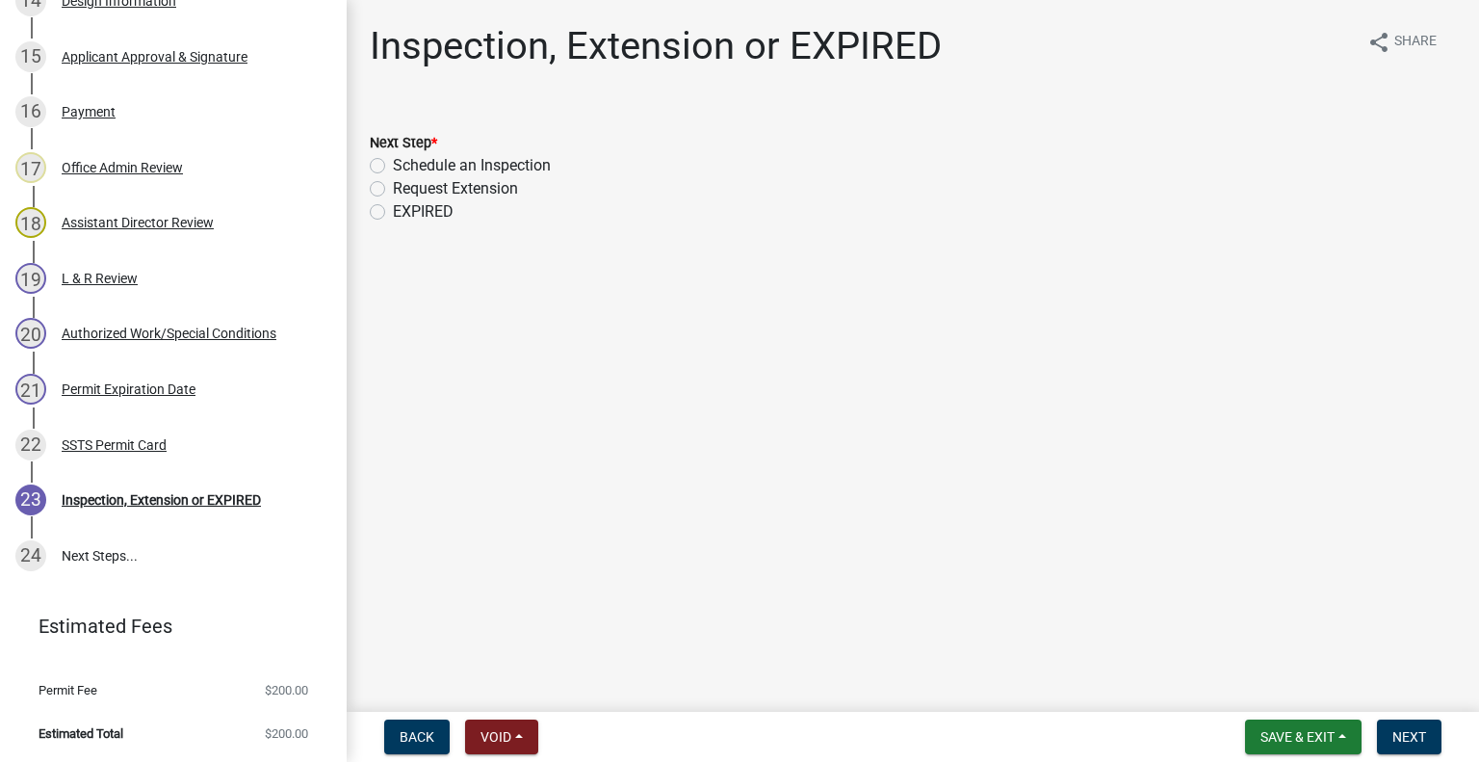
click at [469, 166] on label "Schedule an Inspection" at bounding box center [472, 165] width 158 height 23
click at [405, 166] on input "Schedule an Inspection" at bounding box center [399, 160] width 13 height 13
radio input "true"
click at [1407, 735] on span "Next" at bounding box center [1409, 736] width 34 height 15
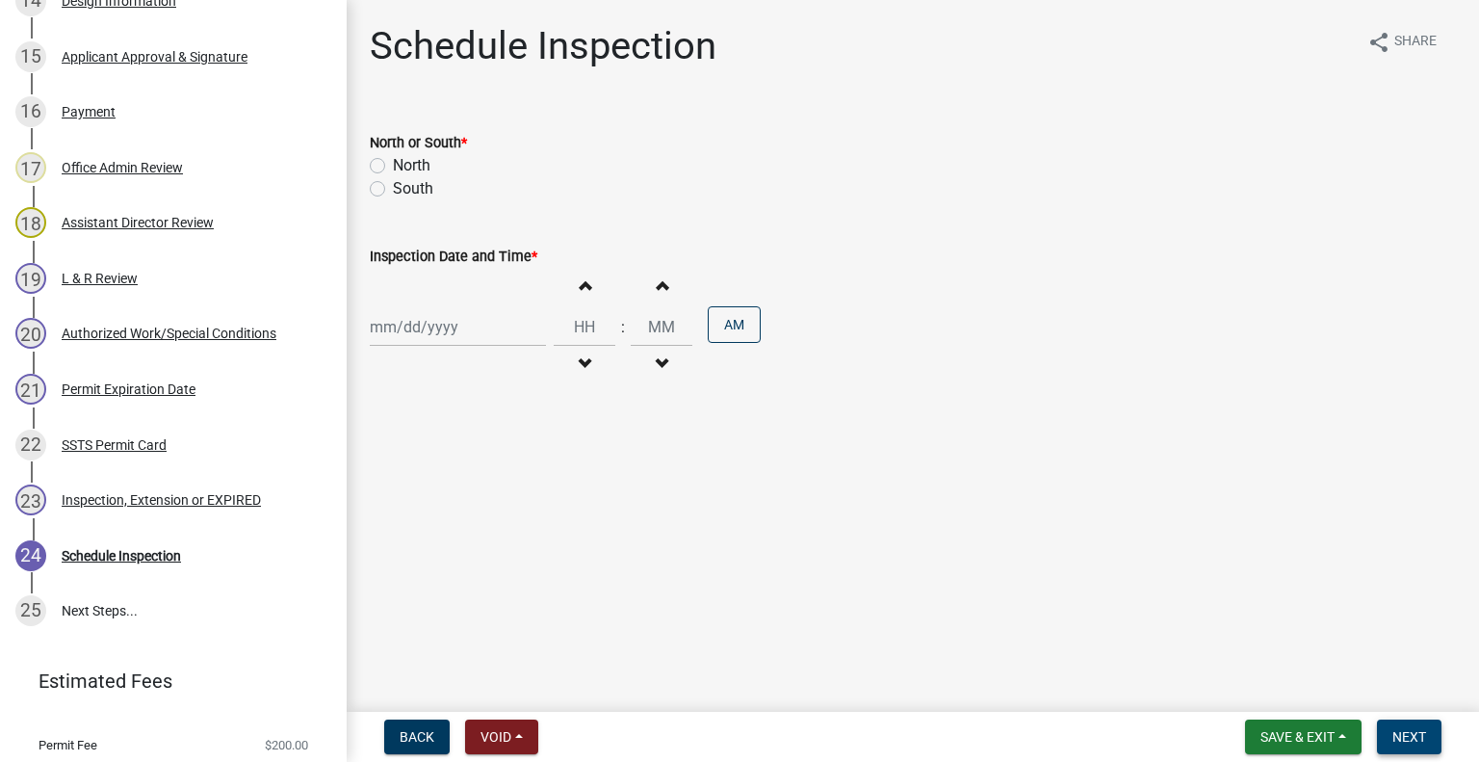
scroll to position [1204, 0]
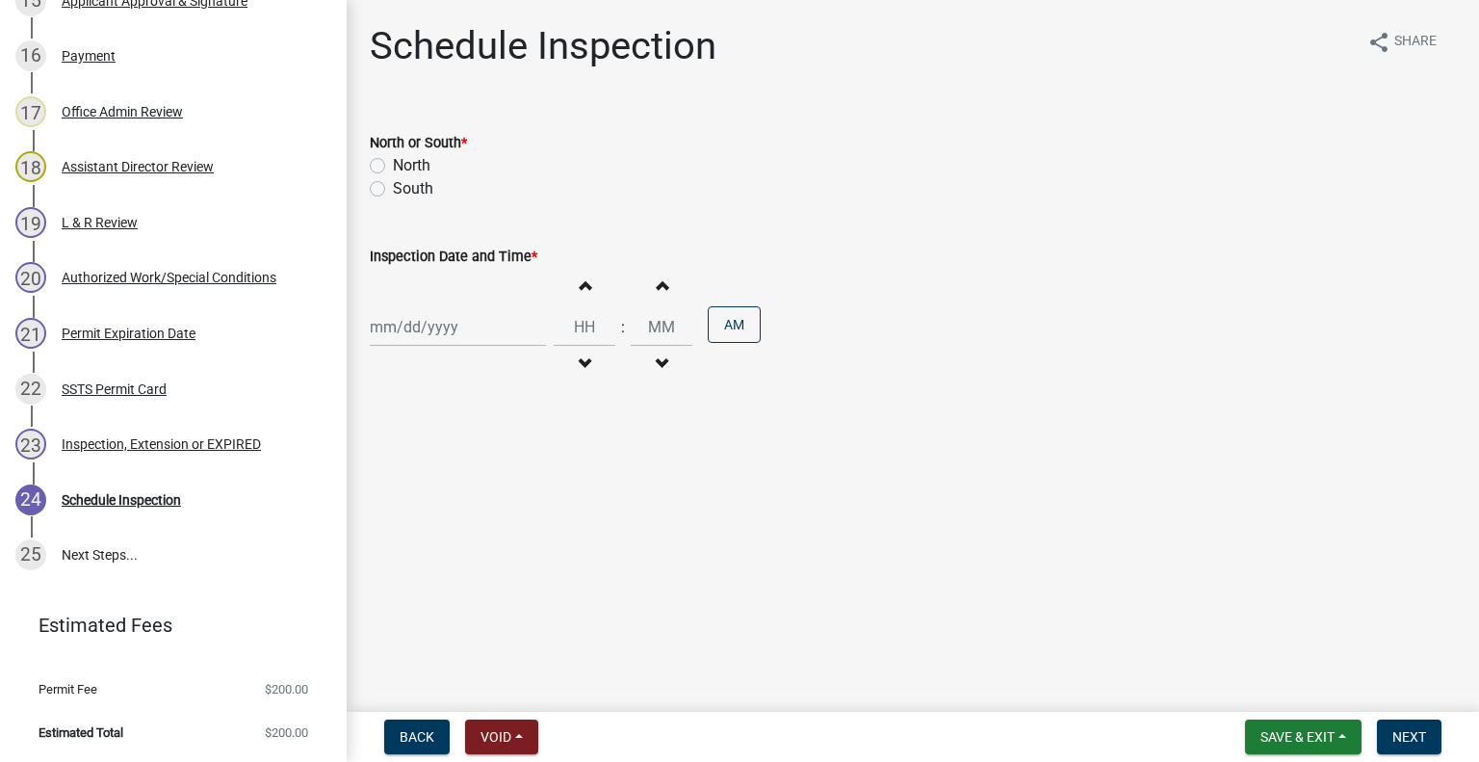
click at [406, 162] on label "North" at bounding box center [412, 165] width 38 height 23
click at [405, 162] on input "North" at bounding box center [399, 160] width 13 height 13
radio input "true"
click at [438, 320] on div at bounding box center [458, 326] width 176 height 39
select select "10"
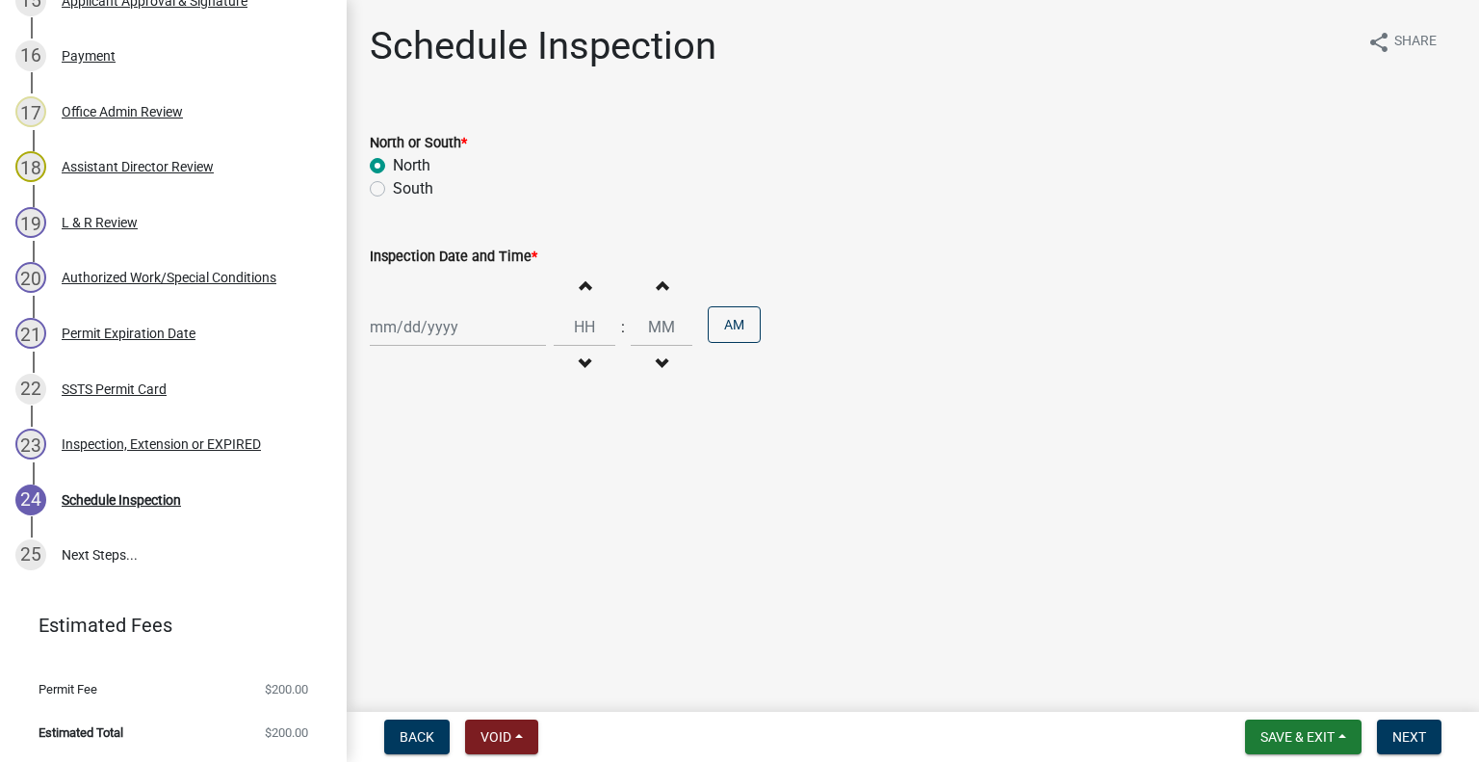
select select "2025"
click at [489, 453] on div "9" at bounding box center [481, 460] width 31 height 31
type input "10/09/2025"
click at [582, 293] on button "Increment hours" at bounding box center [584, 285] width 40 height 35
type input "01"
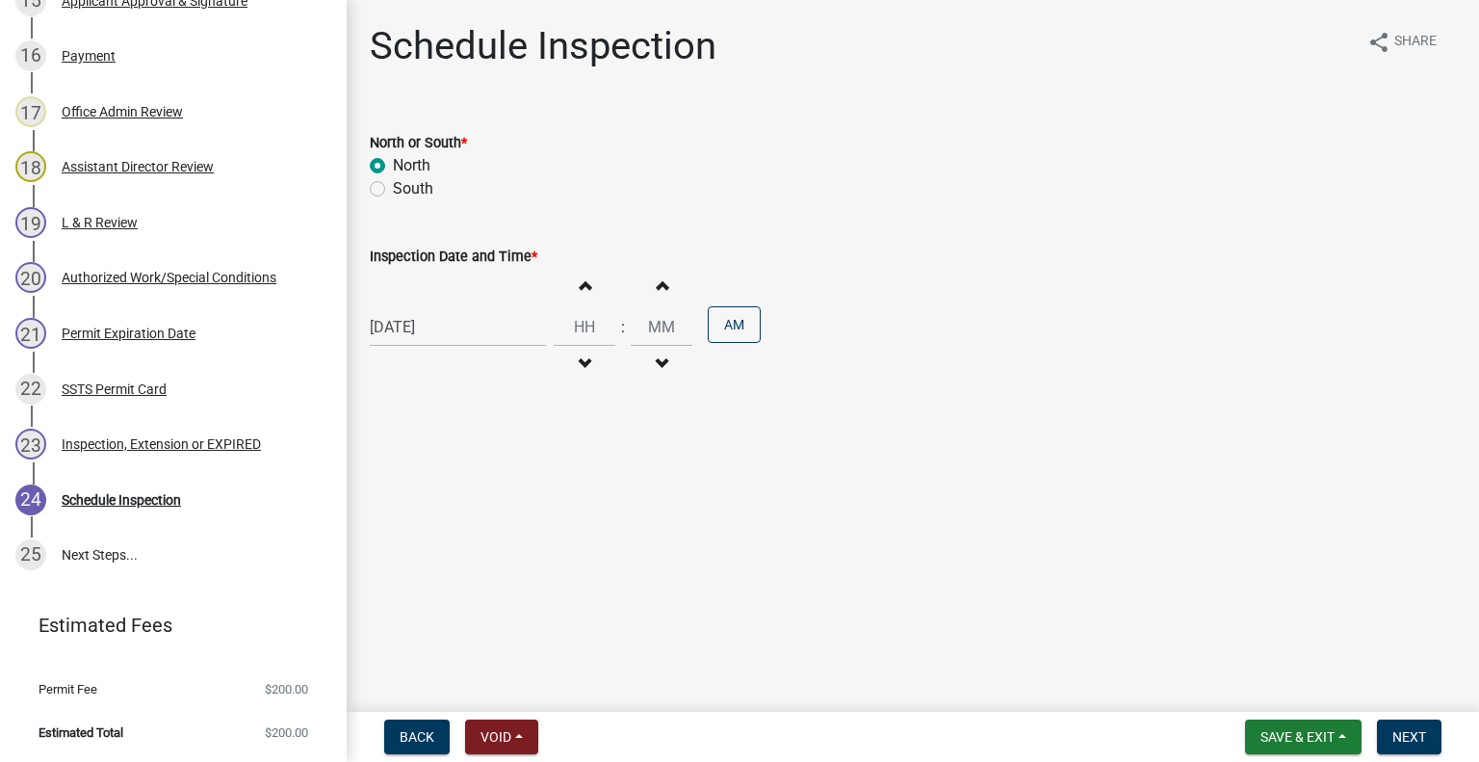
type input "00"
click at [582, 293] on button "Increment hours" at bounding box center [584, 285] width 40 height 35
type input "03"
click at [732, 326] on button "AM" at bounding box center [734, 324] width 53 height 37
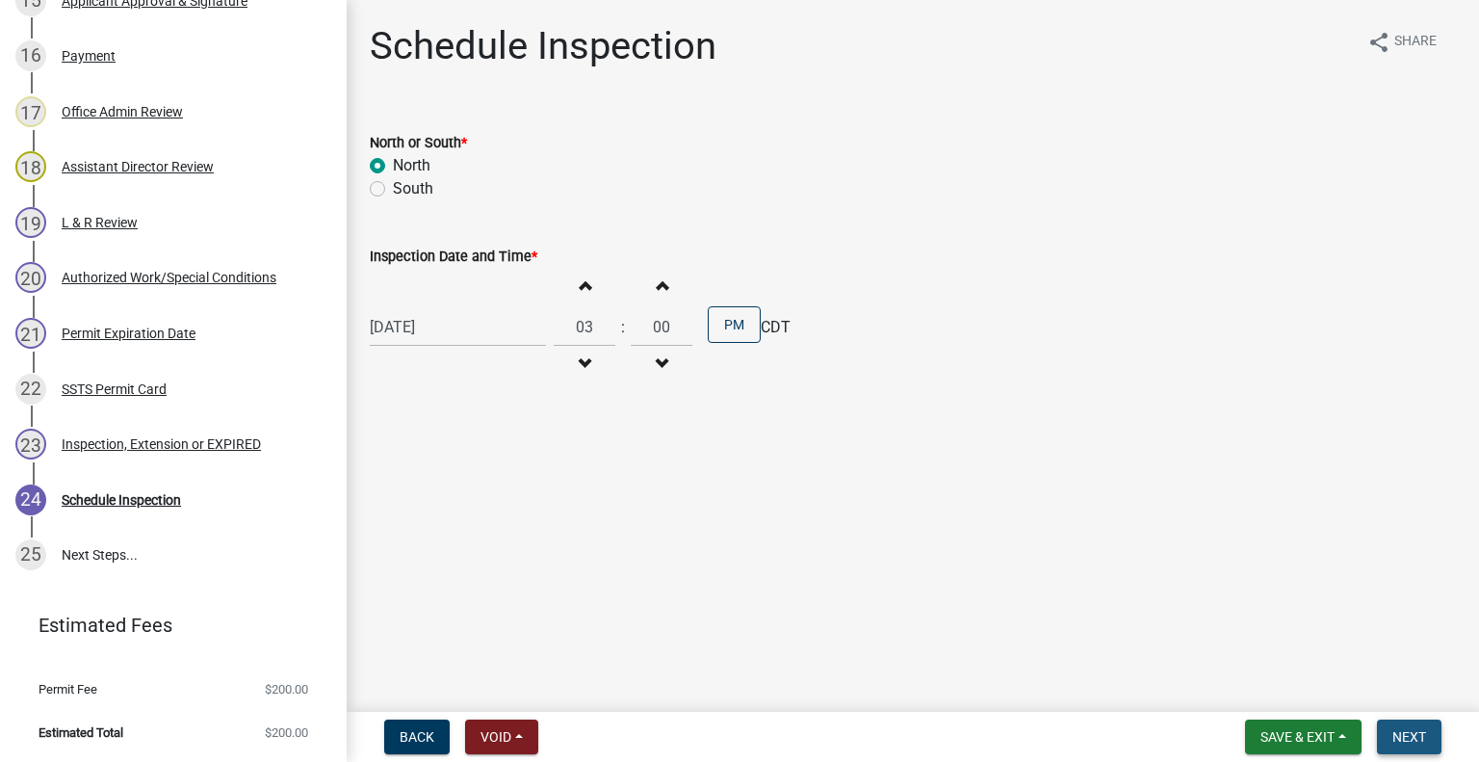
click at [1396, 734] on span "Next" at bounding box center [1409, 736] width 34 height 15
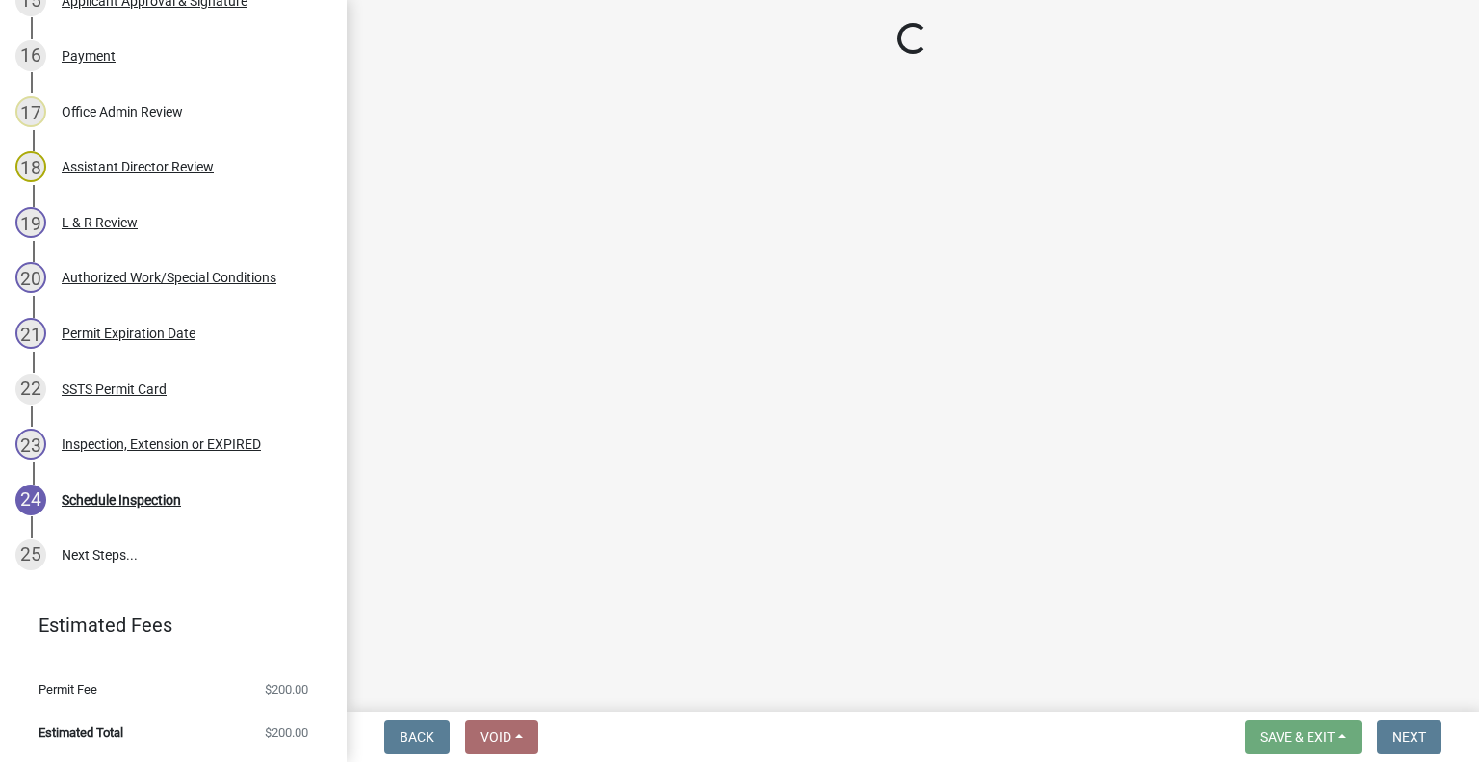
scroll to position [1370, 0]
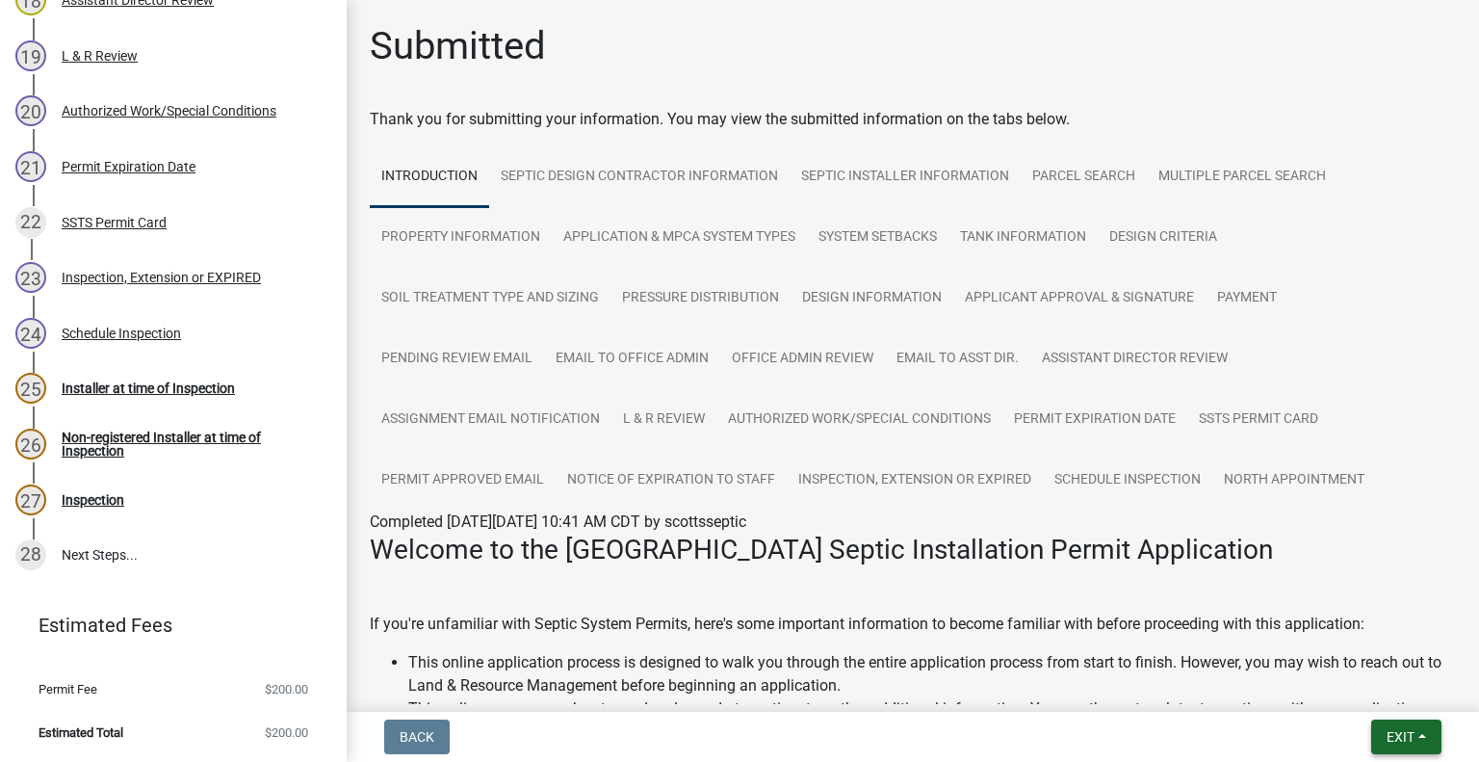
click at [1377, 735] on button "Exit" at bounding box center [1406, 736] width 70 height 35
click at [1333, 687] on button "Save & Exit" at bounding box center [1365, 686] width 154 height 46
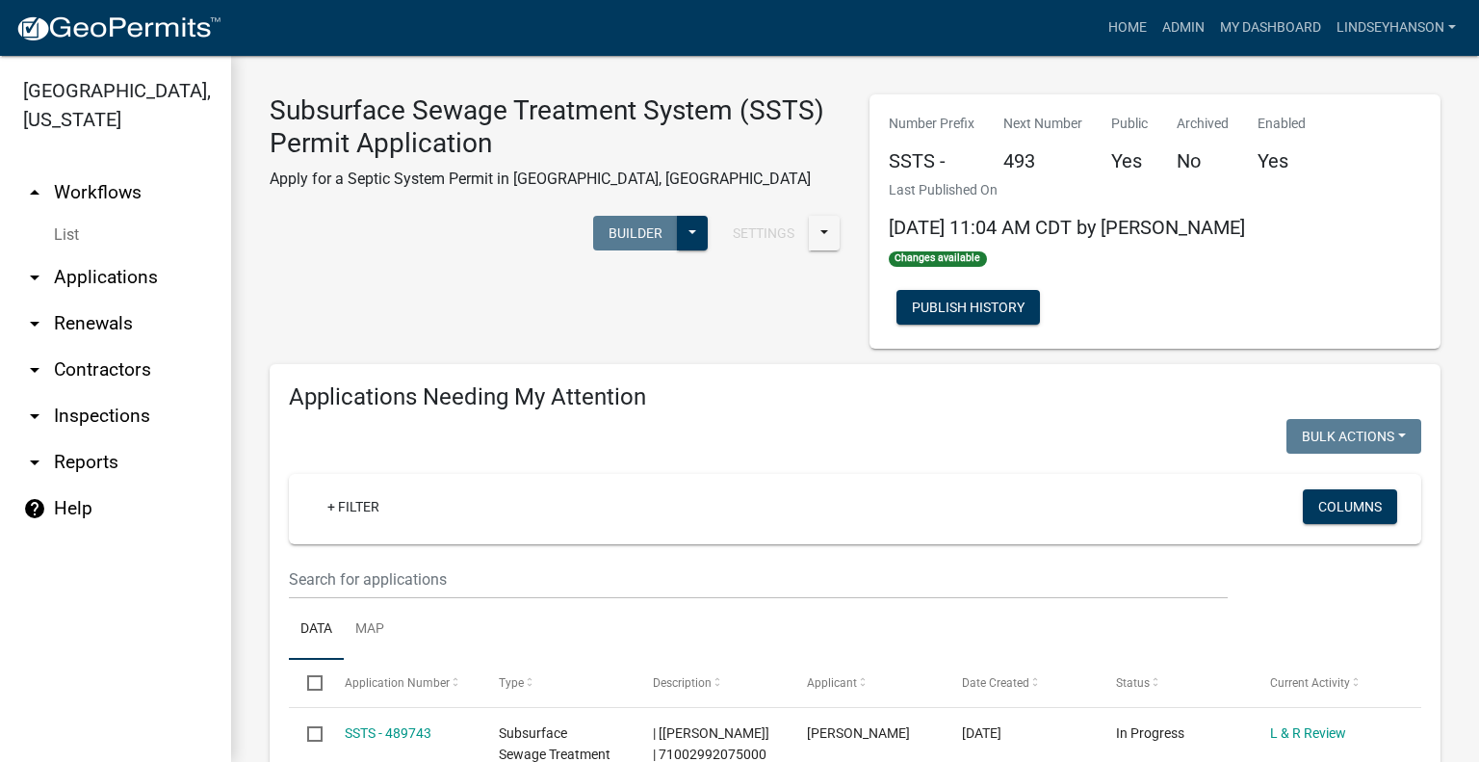
click at [135, 264] on link "arrow_drop_down Applications" at bounding box center [115, 277] width 231 height 46
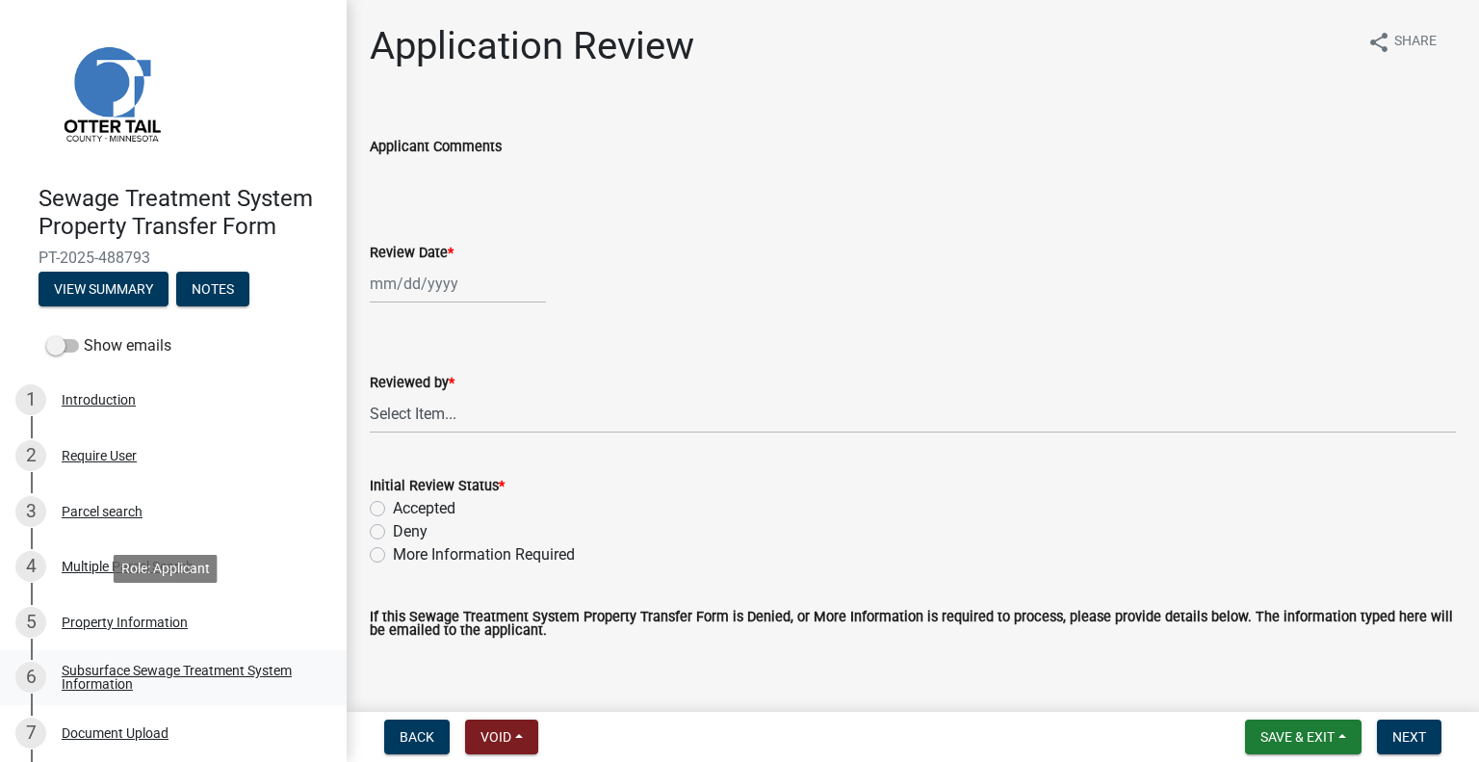
click at [241, 669] on div "Subsurface Sewage Treatment System Information" at bounding box center [189, 676] width 254 height 27
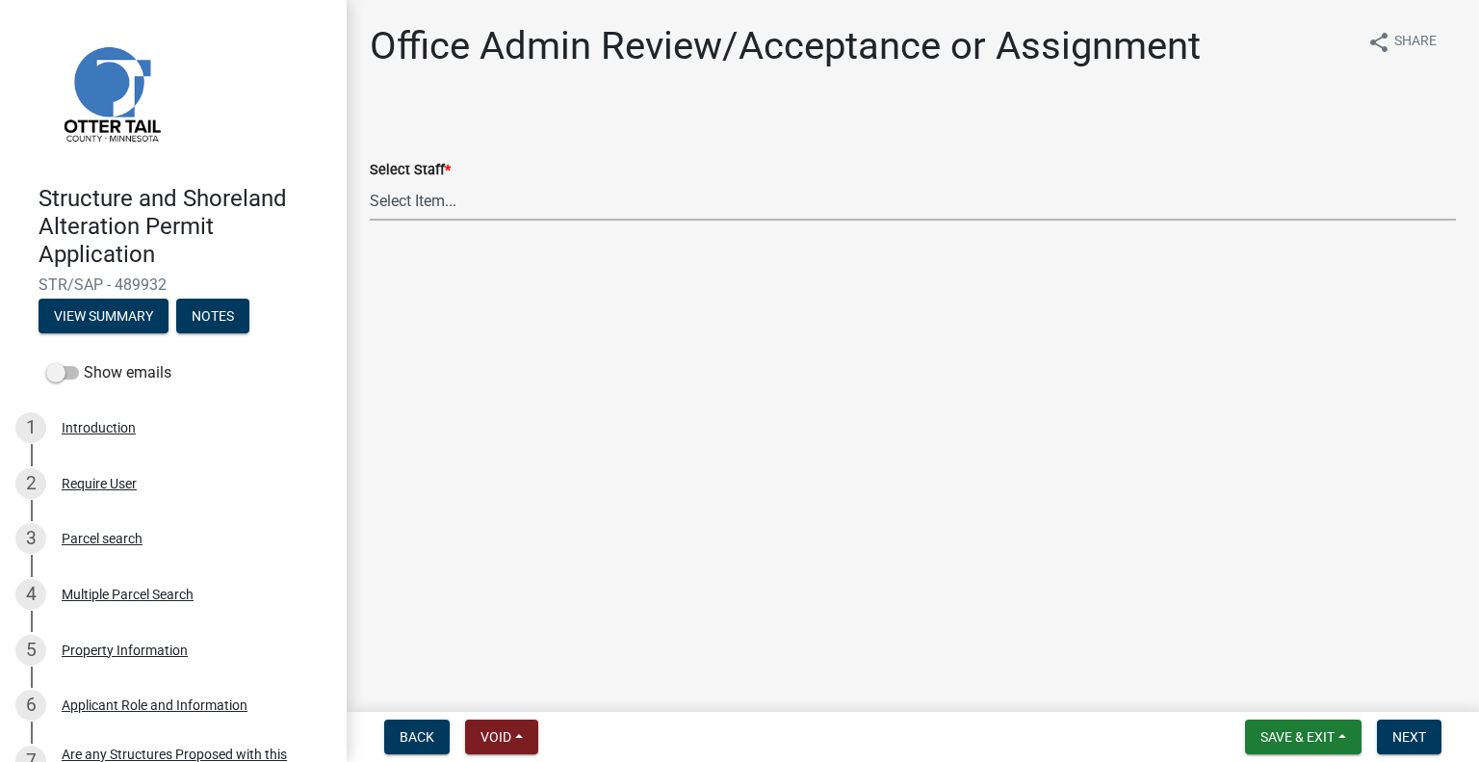
click at [435, 194] on select "Select Item... Alexis Newark (anewark@ottertailcounty.gov) Amy Busko (abusko@ot…" at bounding box center [913, 200] width 1086 height 39
click at [370, 181] on select "Select Item... Alexis Newark (anewark@ottertailcounty.gov) Amy Busko (abusko@ot…" at bounding box center [913, 200] width 1086 height 39
select select "587f38f5-c90e-4c12-9e10-d3e23909bbca"
click at [1410, 735] on span "Next" at bounding box center [1409, 736] width 34 height 15
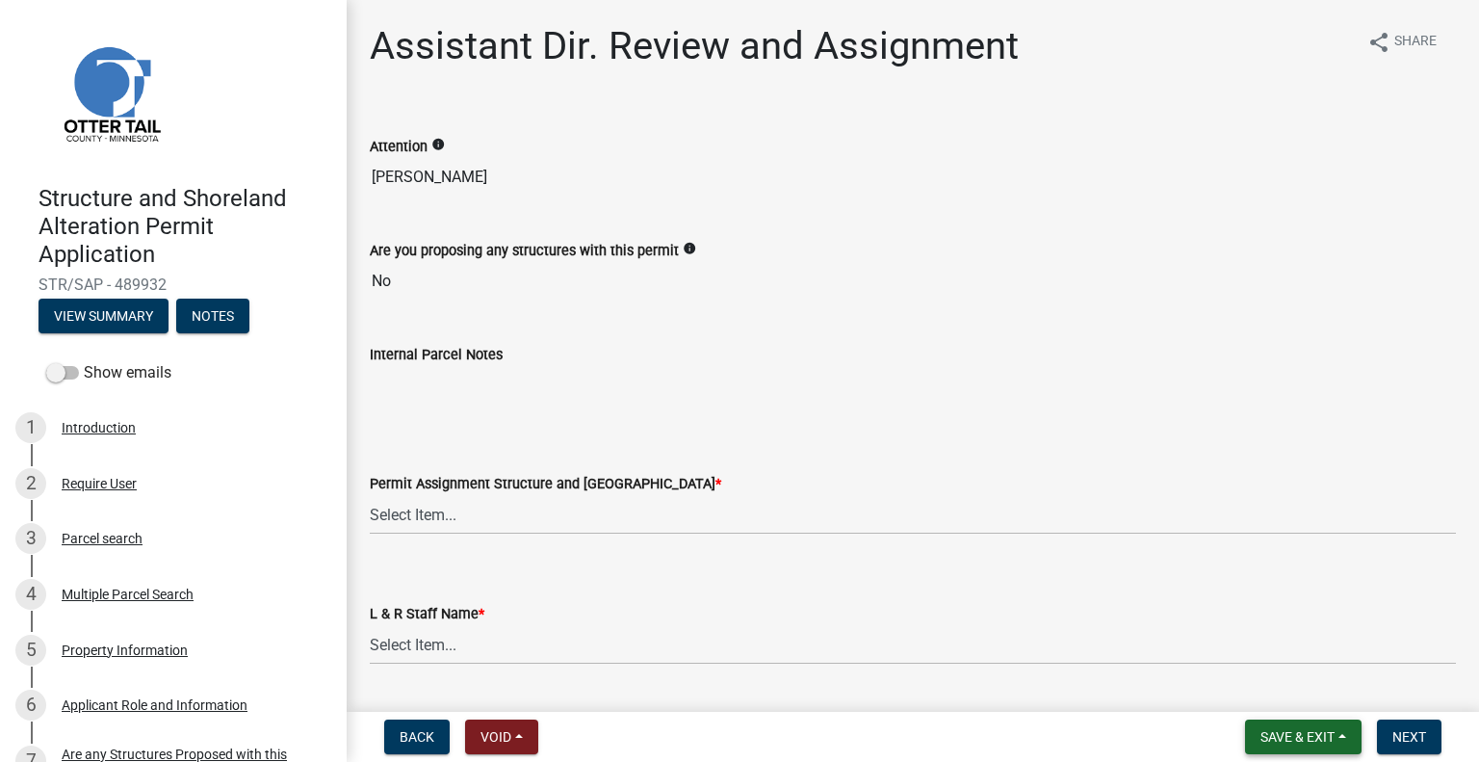
click at [1291, 735] on span "Save & Exit" at bounding box center [1297, 736] width 74 height 15
click at [1293, 679] on button "Save & Exit" at bounding box center [1284, 686] width 154 height 46
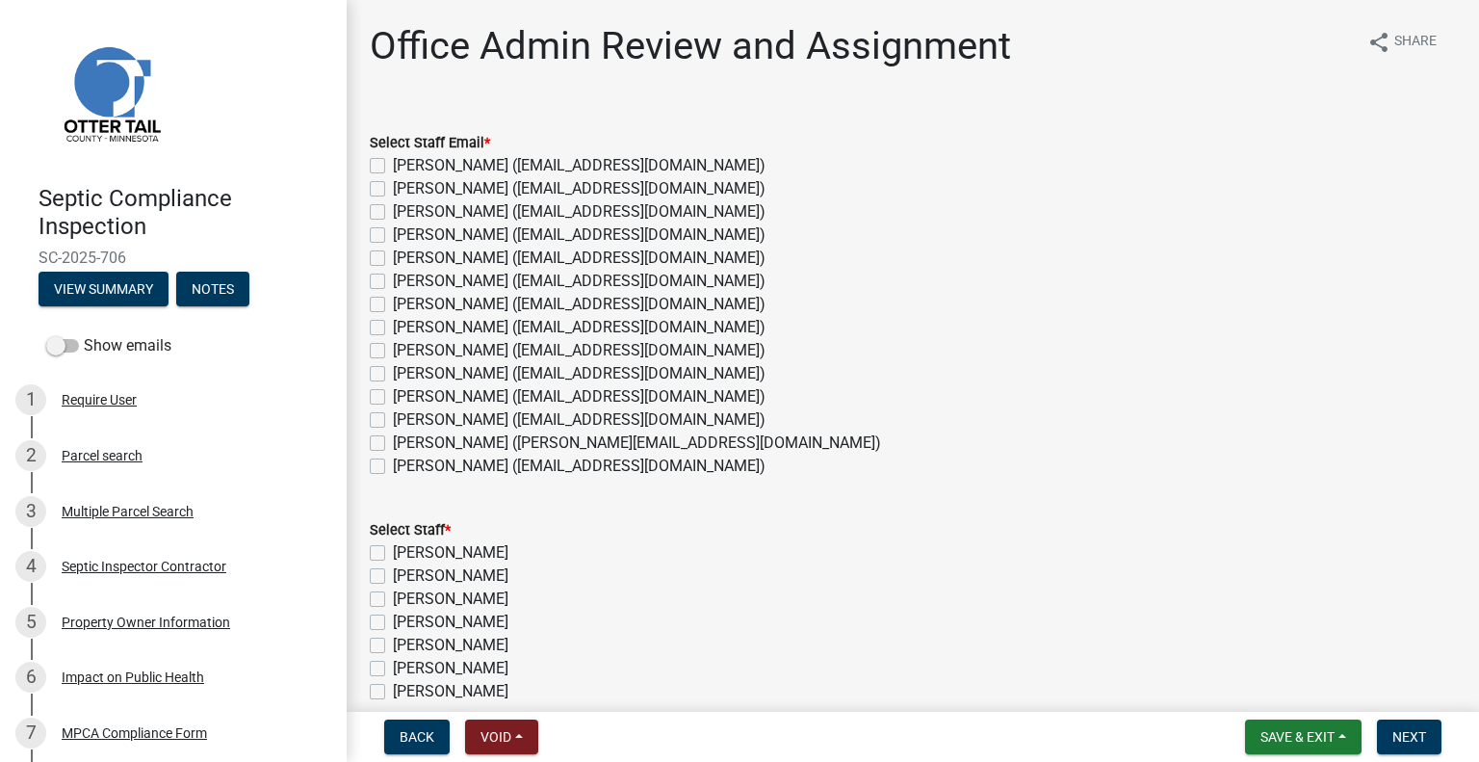
click at [439, 419] on label "[PERSON_NAME] ([EMAIL_ADDRESS][DOMAIN_NAME])" at bounding box center [579, 419] width 373 height 23
click at [405, 419] on input "[PERSON_NAME] ([EMAIL_ADDRESS][DOMAIN_NAME])" at bounding box center [399, 414] width 13 height 13
checkbox input "true"
checkbox input "false"
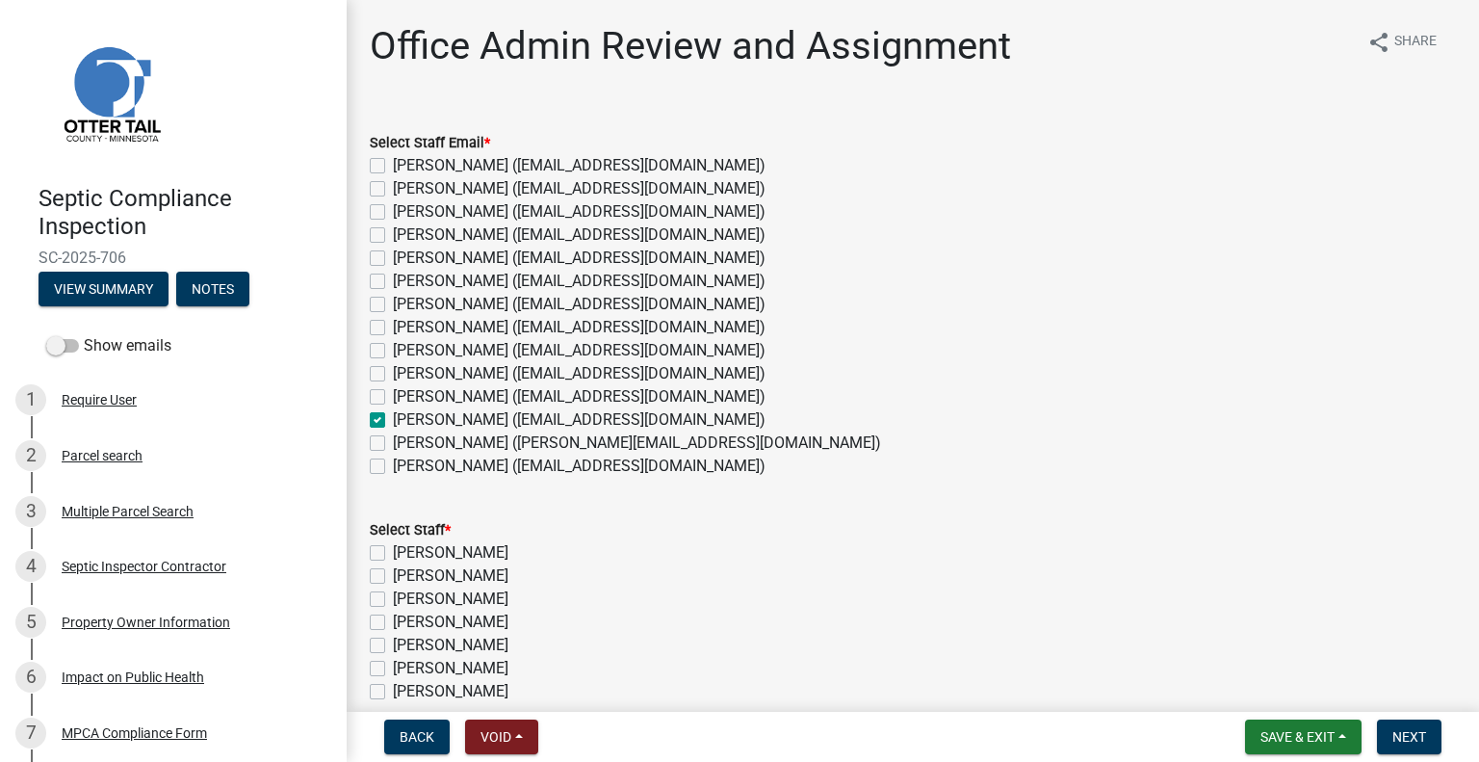
checkbox input "false"
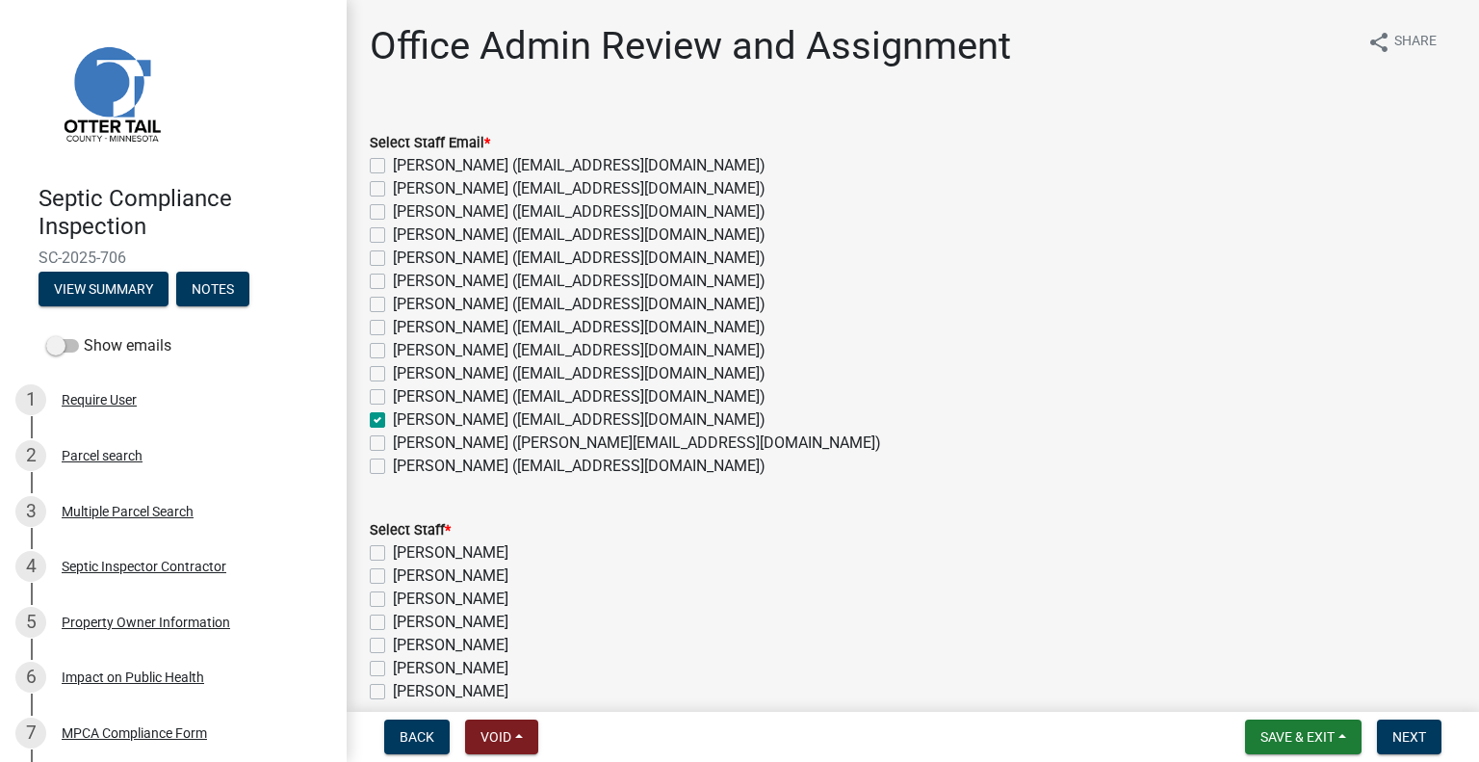
checkbox input "false"
checkbox input "true"
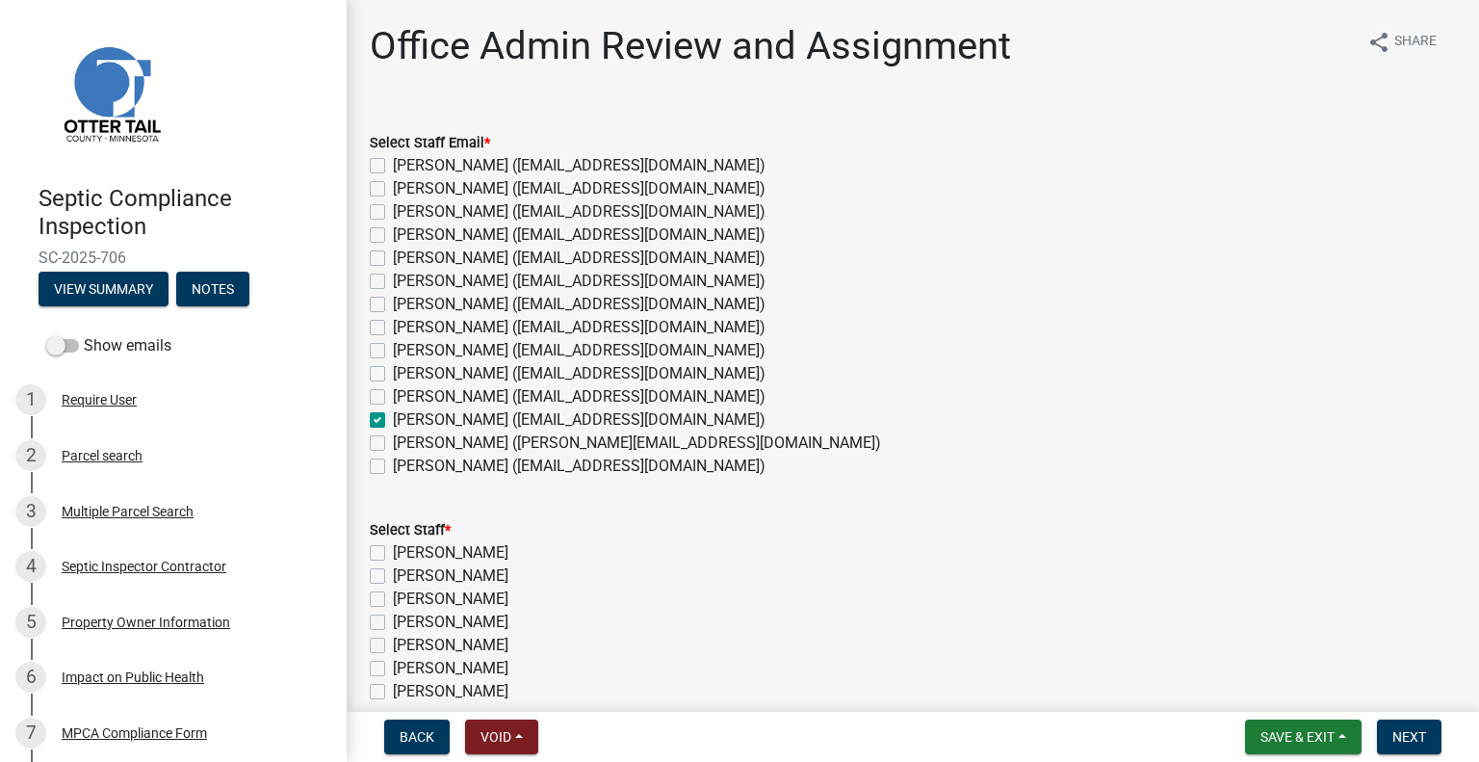
checkbox input "false"
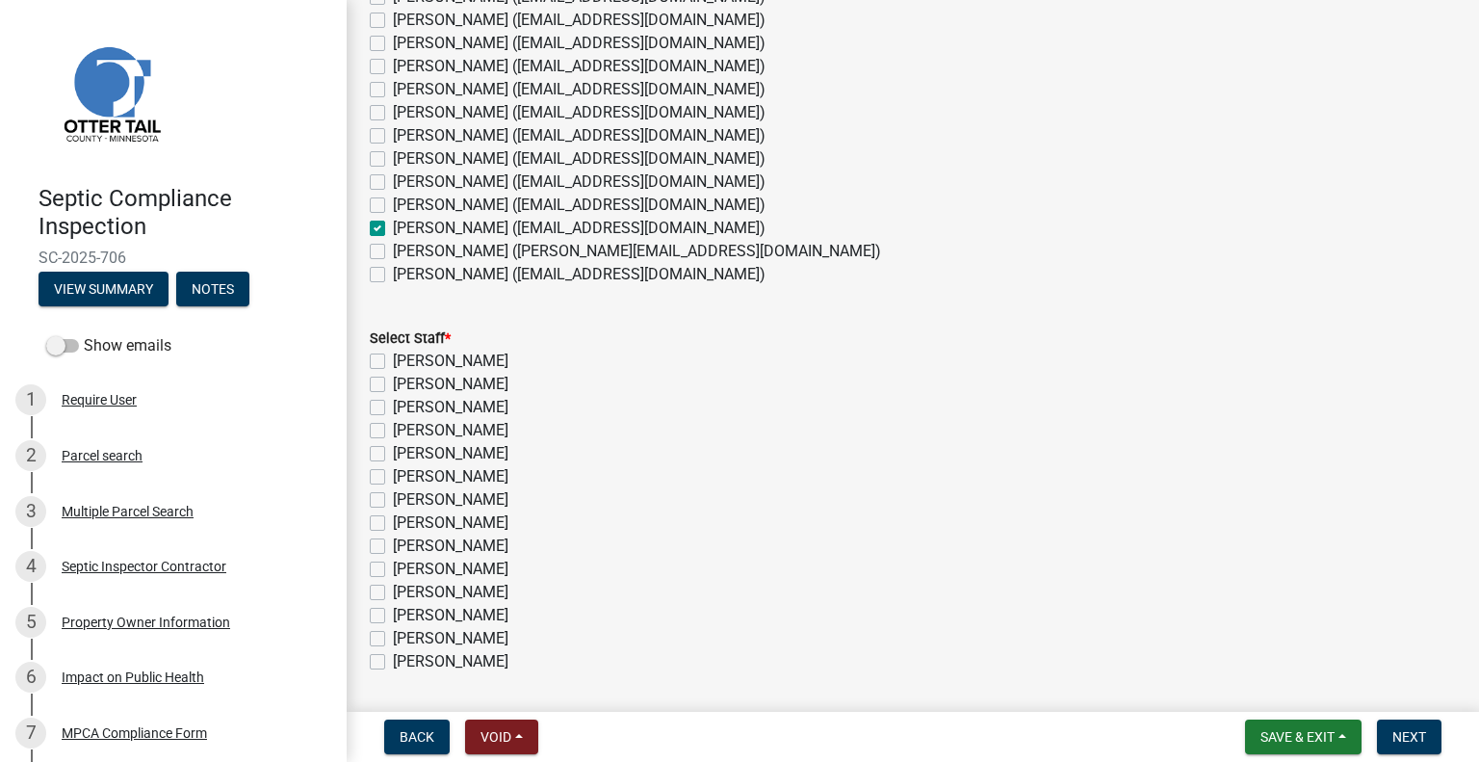
scroll to position [356, 0]
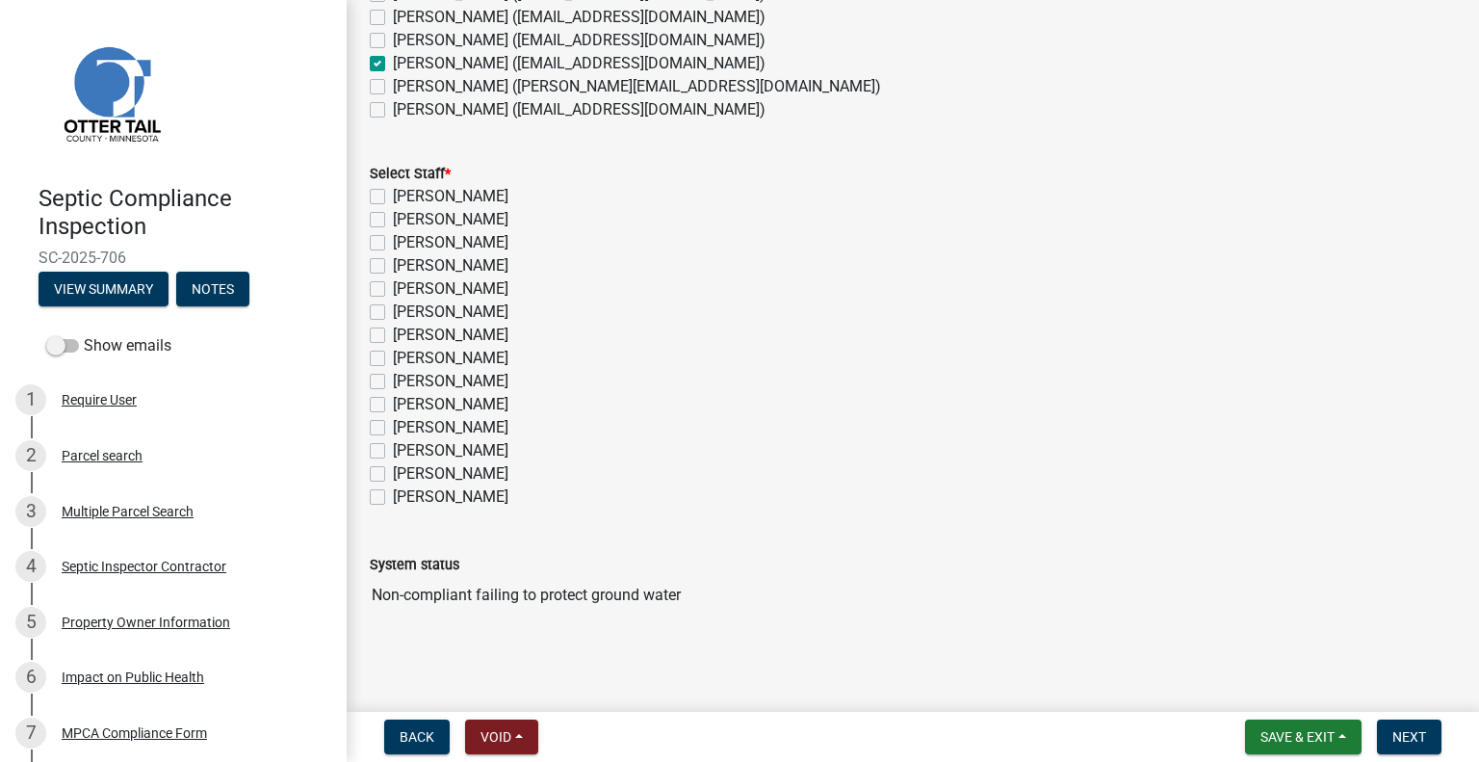
click at [447, 455] on label "[PERSON_NAME]" at bounding box center [451, 450] width 116 height 23
click at [405, 452] on input "[PERSON_NAME]" at bounding box center [399, 445] width 13 height 13
checkbox input "true"
checkbox input "false"
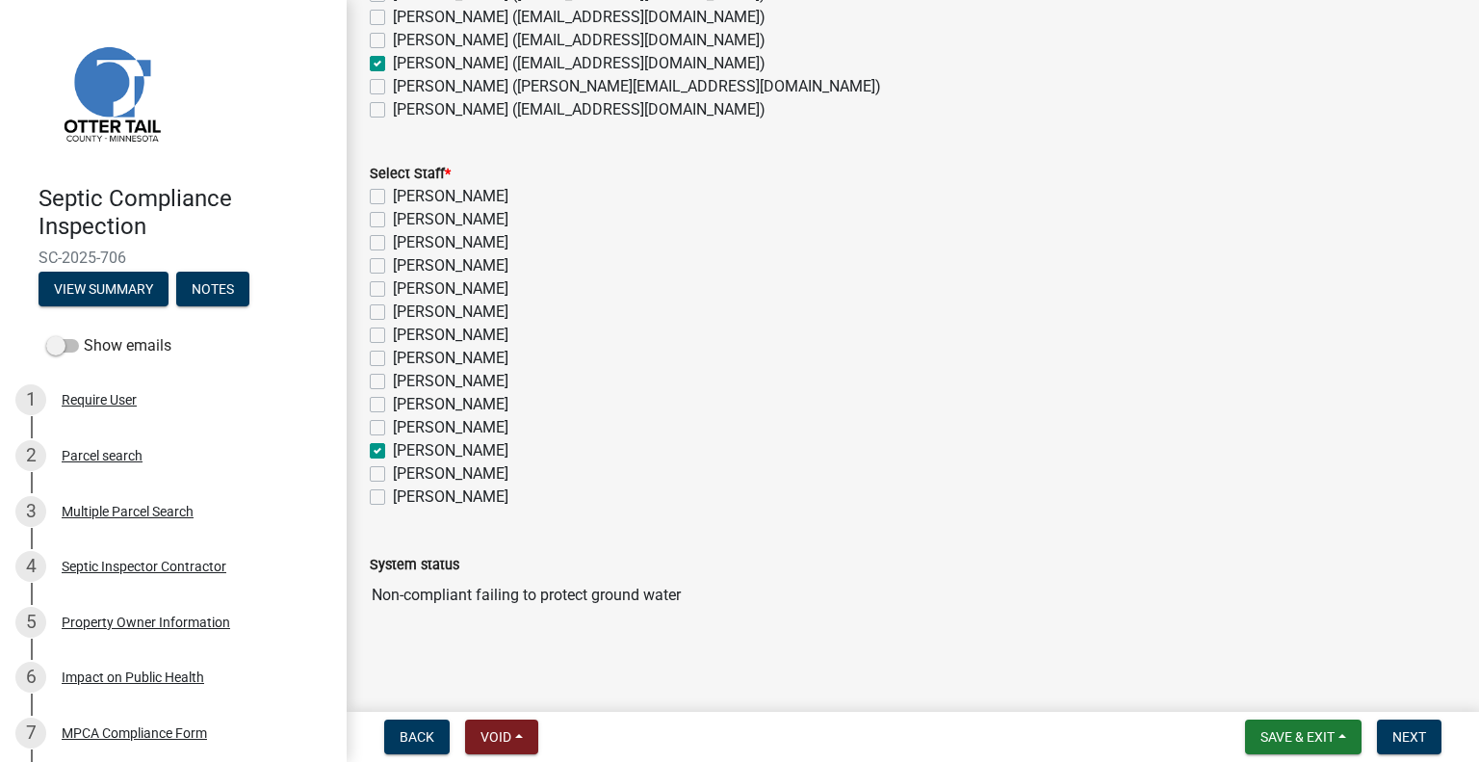
checkbox input "false"
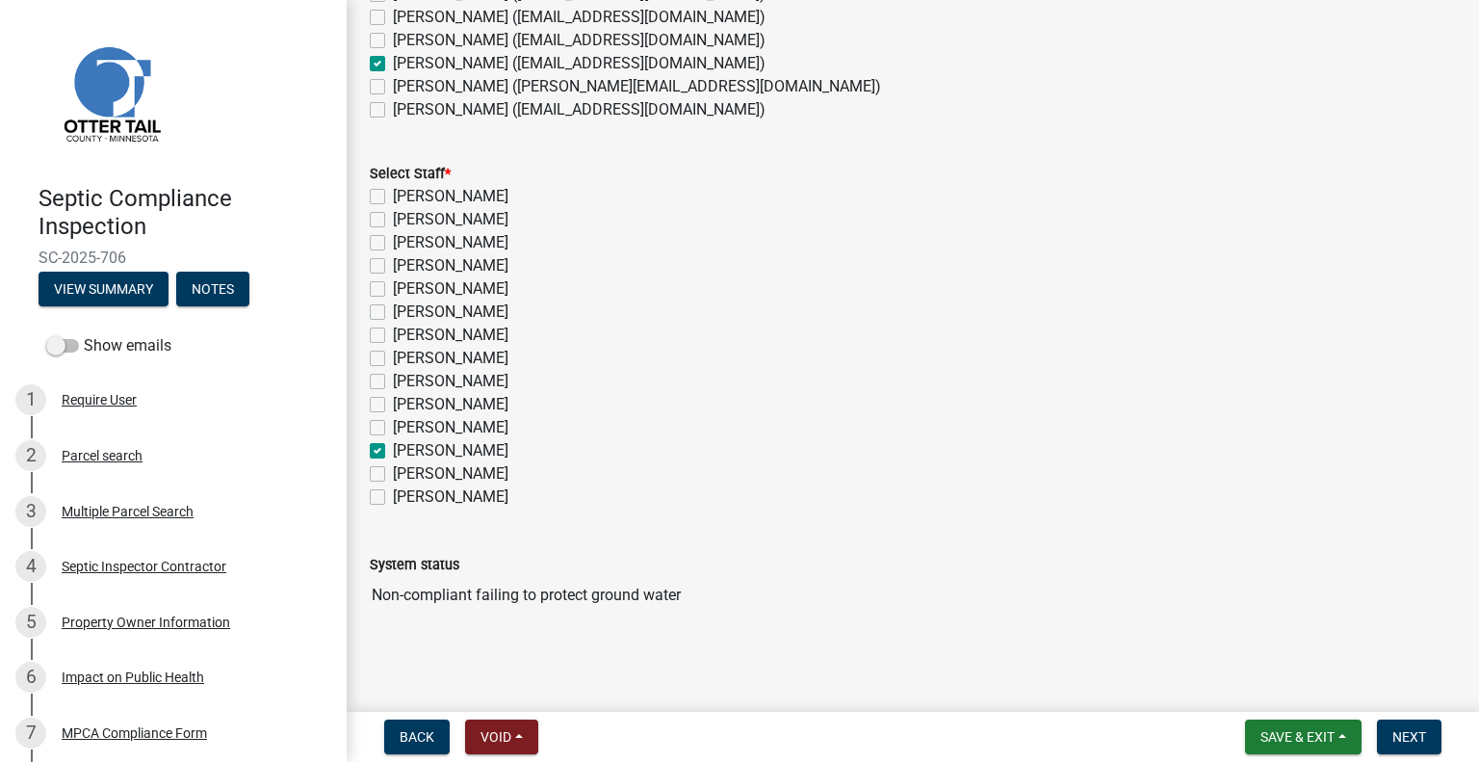
checkbox input "false"
checkbox input "true"
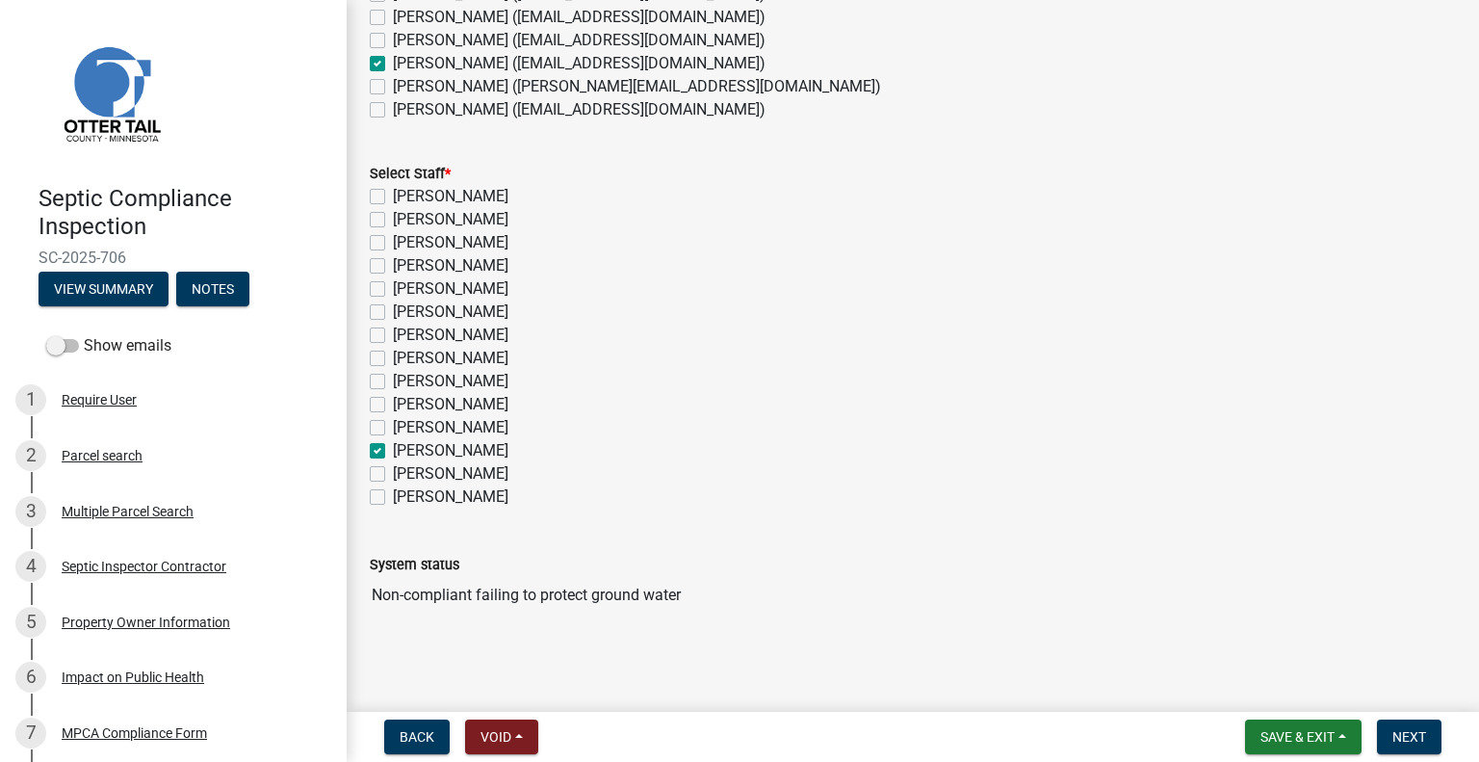
checkbox input "false"
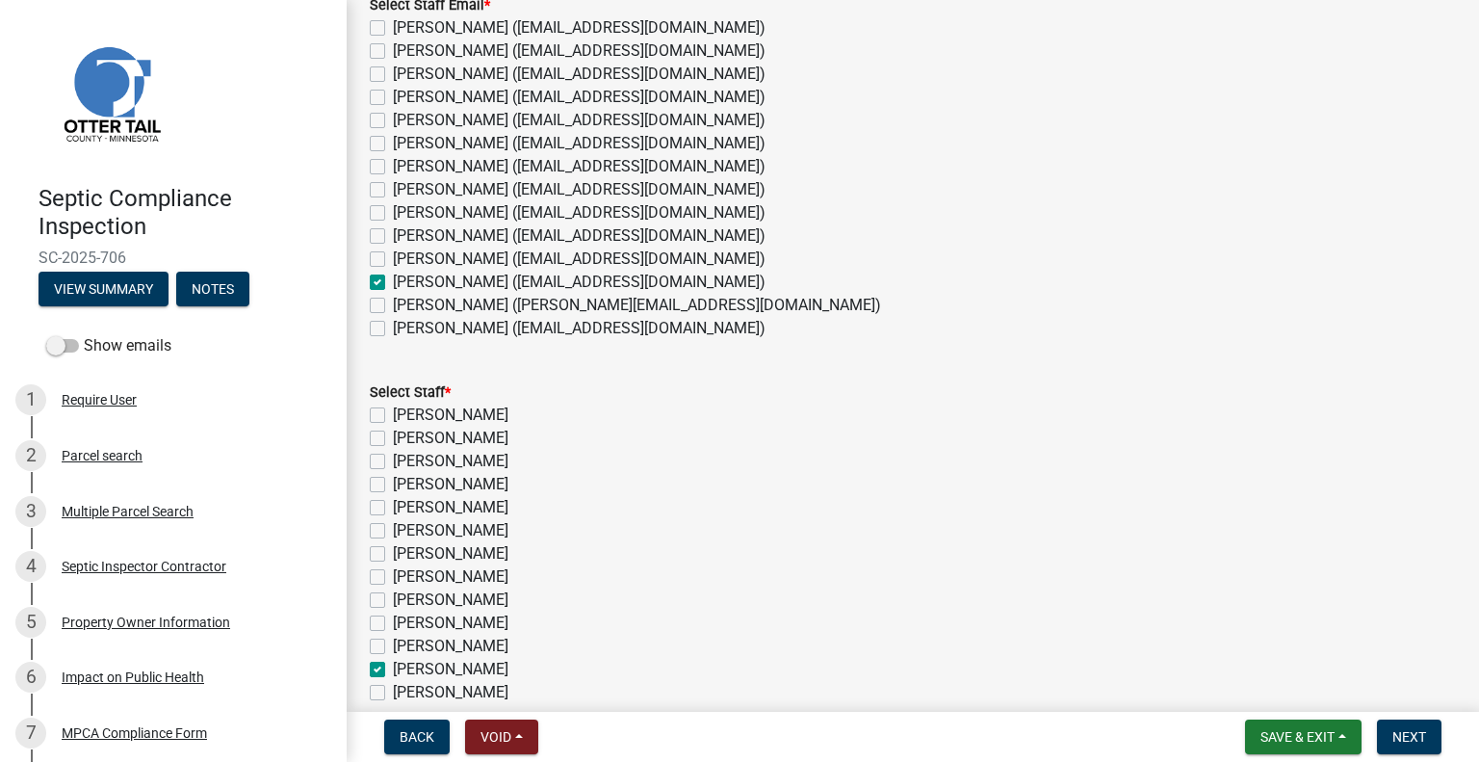
scroll to position [67, 0]
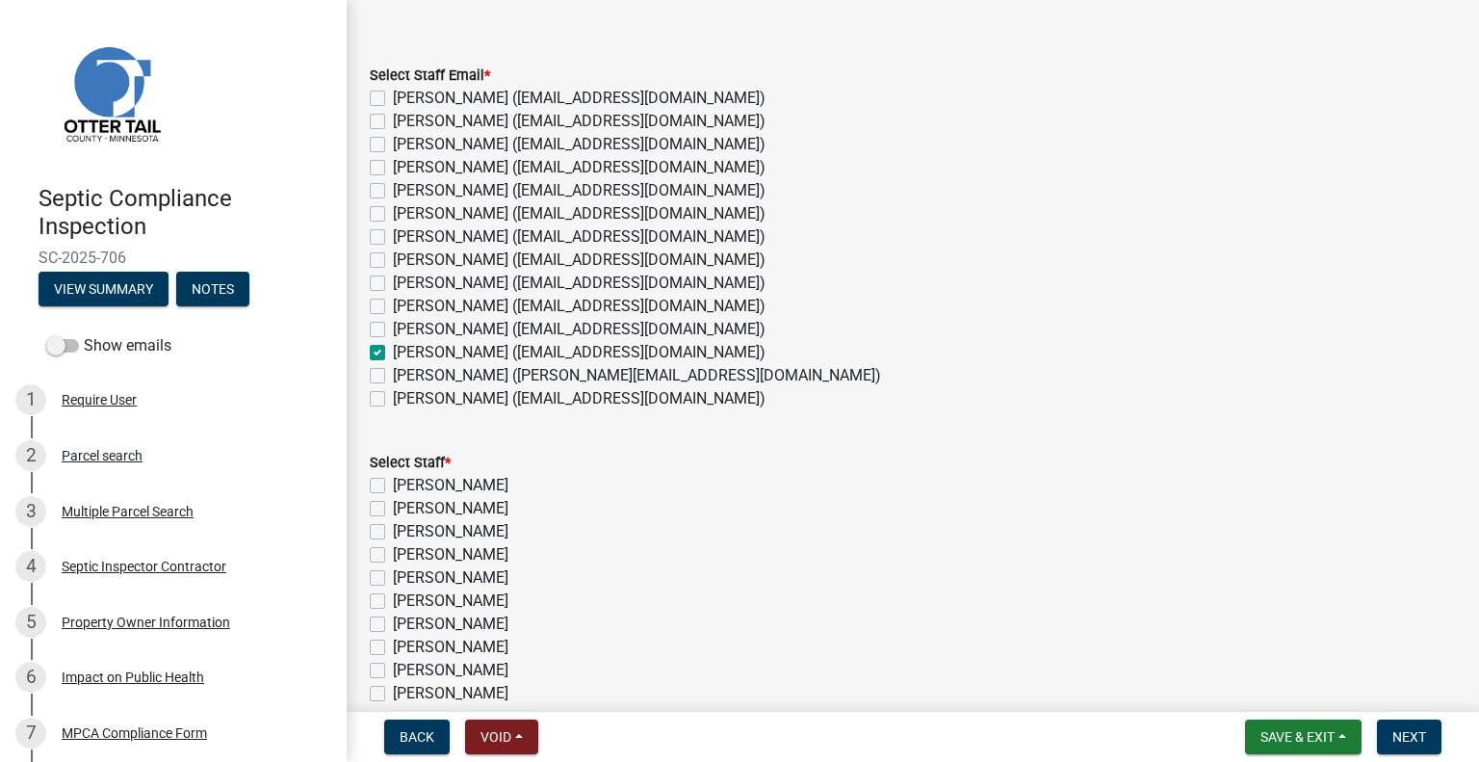
click at [453, 259] on label "Emma Swenson (eswenson@ottertailcounty.gov)" at bounding box center [579, 259] width 373 height 23
click at [405, 259] on input "Emma Swenson (eswenson@ottertailcounty.gov)" at bounding box center [399, 254] width 13 height 13
checkbox input "true"
checkbox input "false"
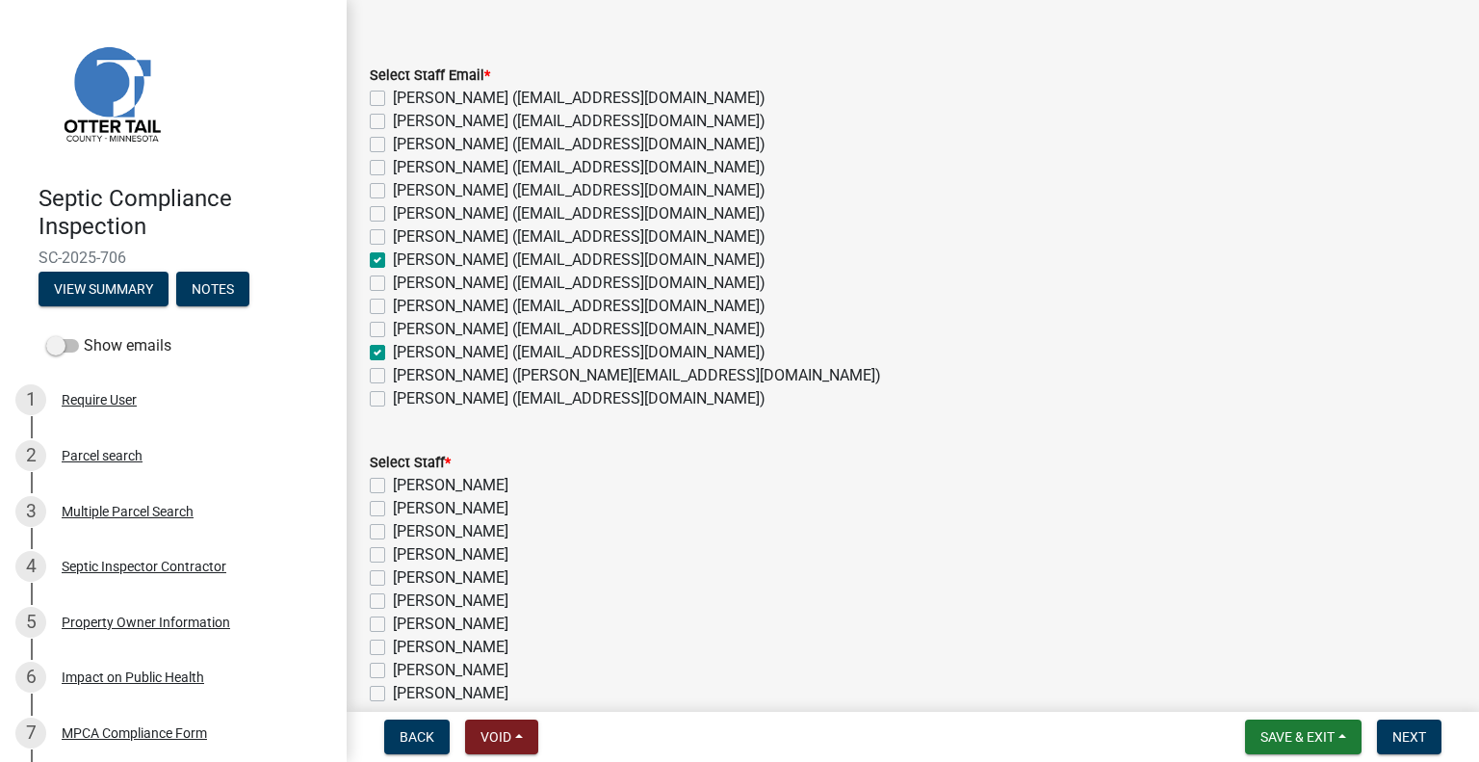
checkbox input "false"
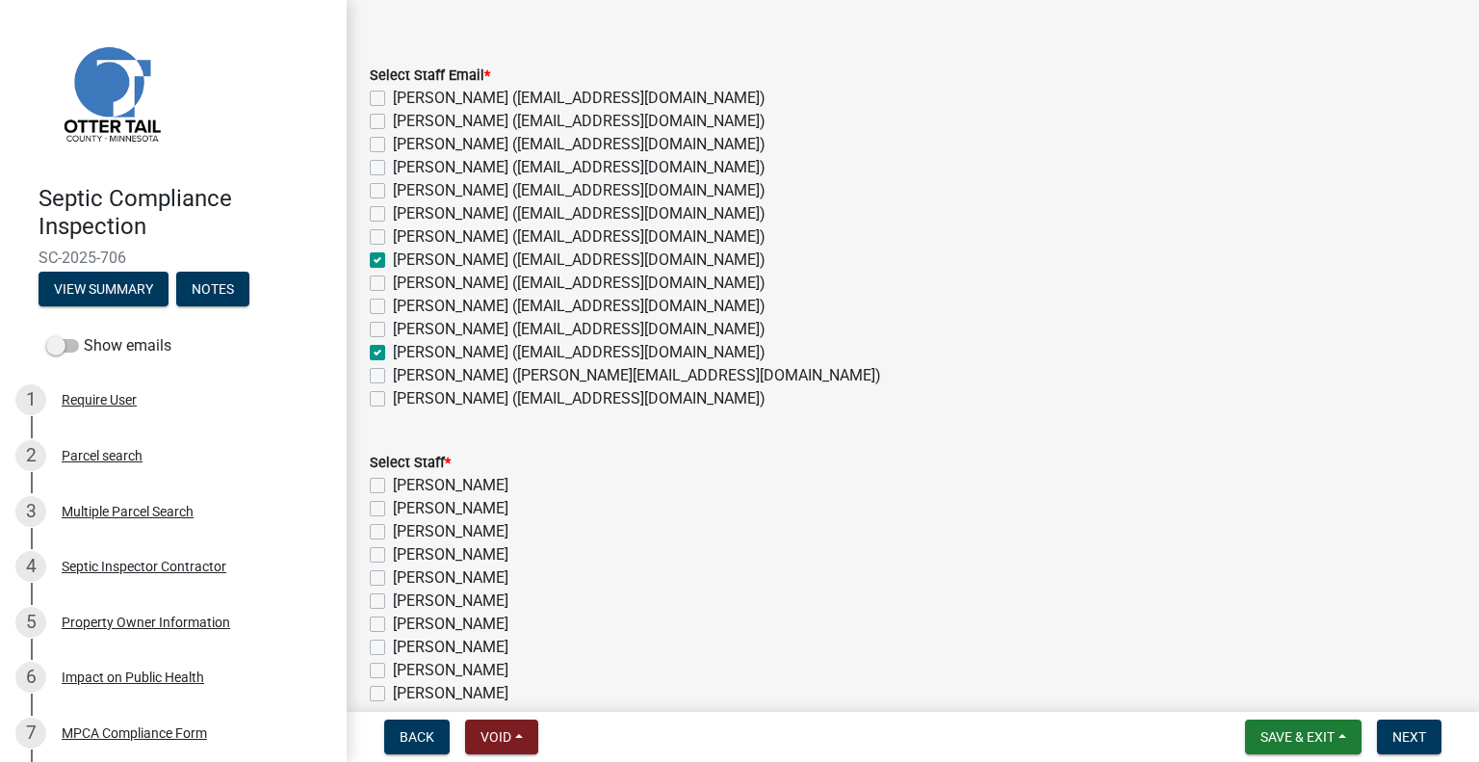
checkbox input "true"
checkbox input "false"
checkbox input "true"
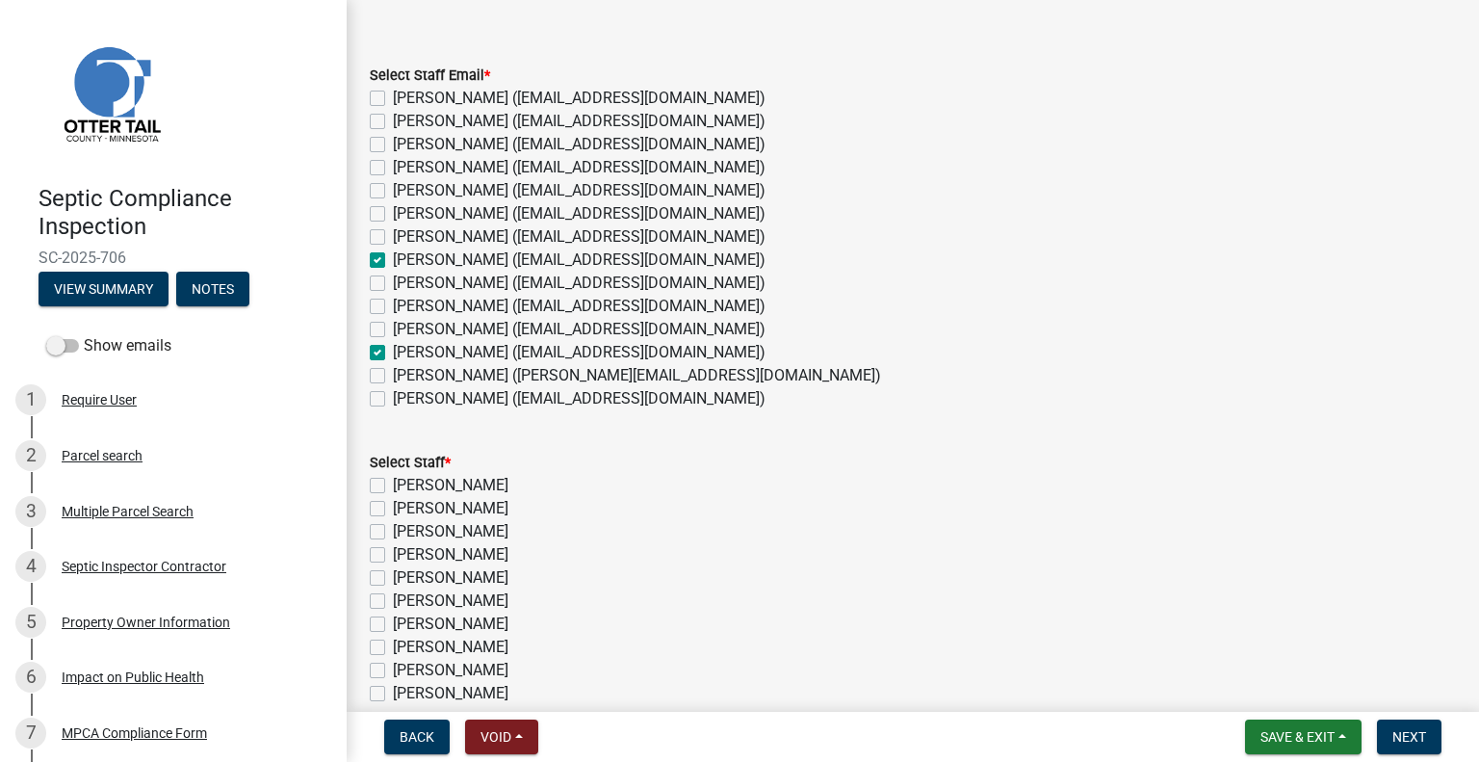
checkbox input "false"
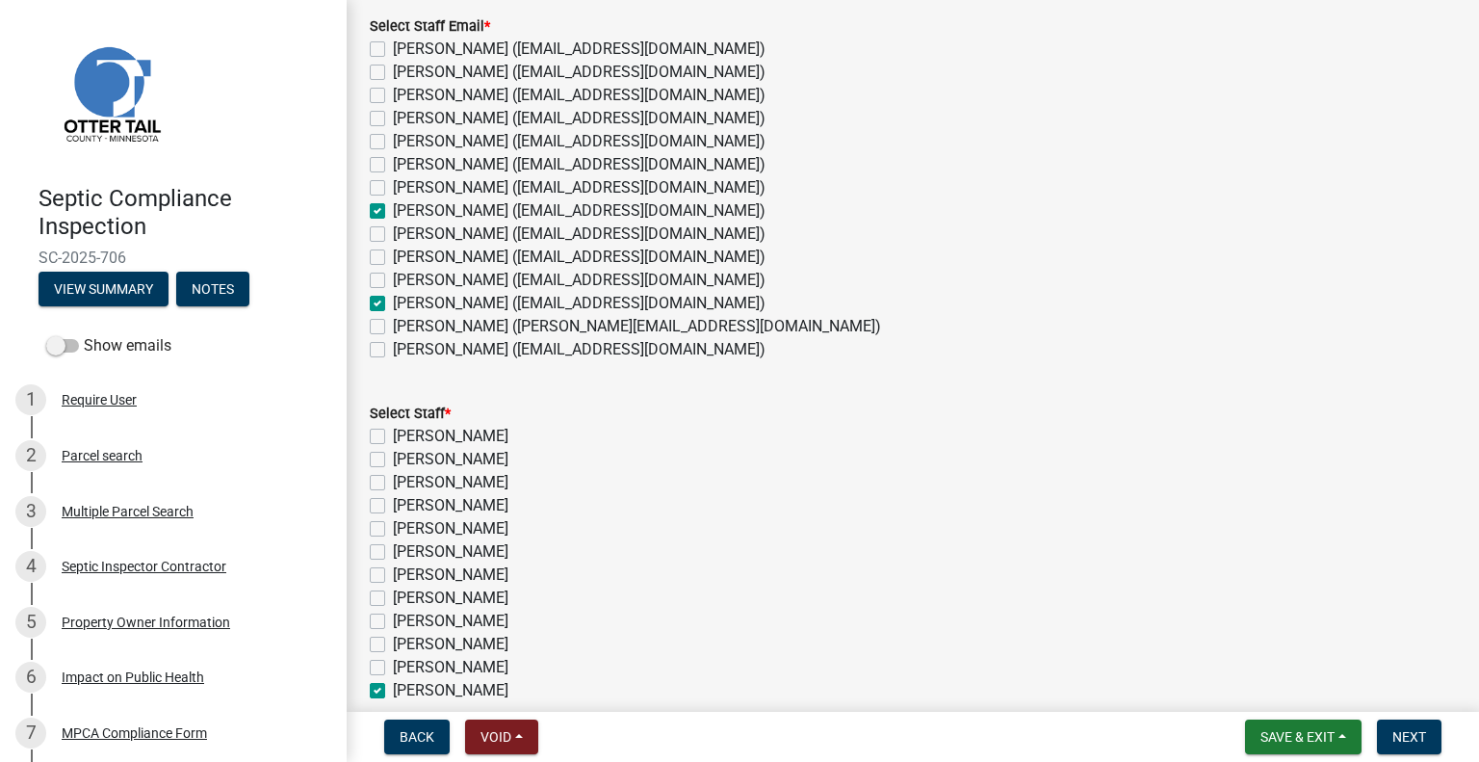
scroll to position [164, 0]
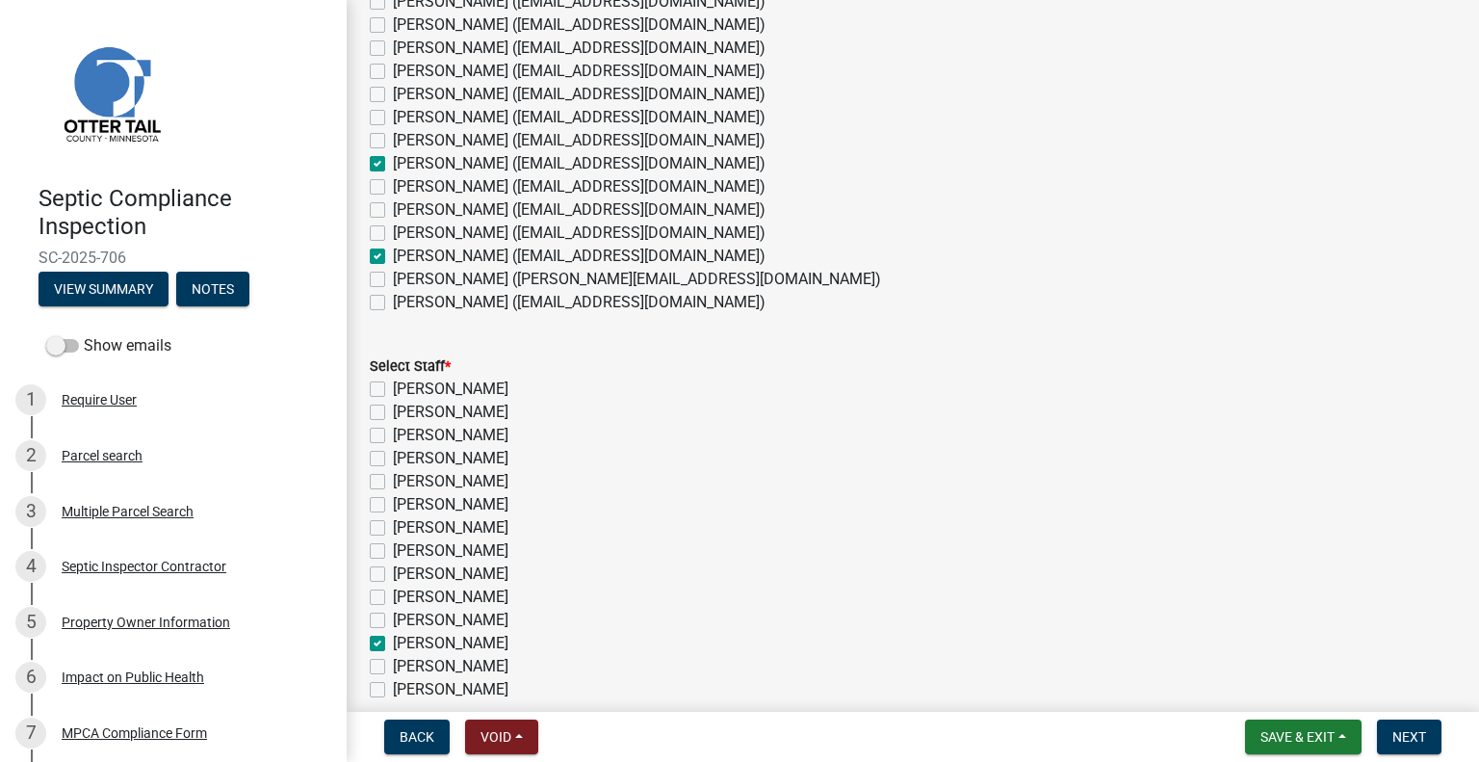
click at [415, 257] on label "Michelle Jevne (mjevne@ottertailcounty.gov)" at bounding box center [579, 256] width 373 height 23
click at [405, 257] on input "Michelle Jevne (mjevne@ottertailcounty.gov)" at bounding box center [399, 251] width 13 height 13
checkbox input "false"
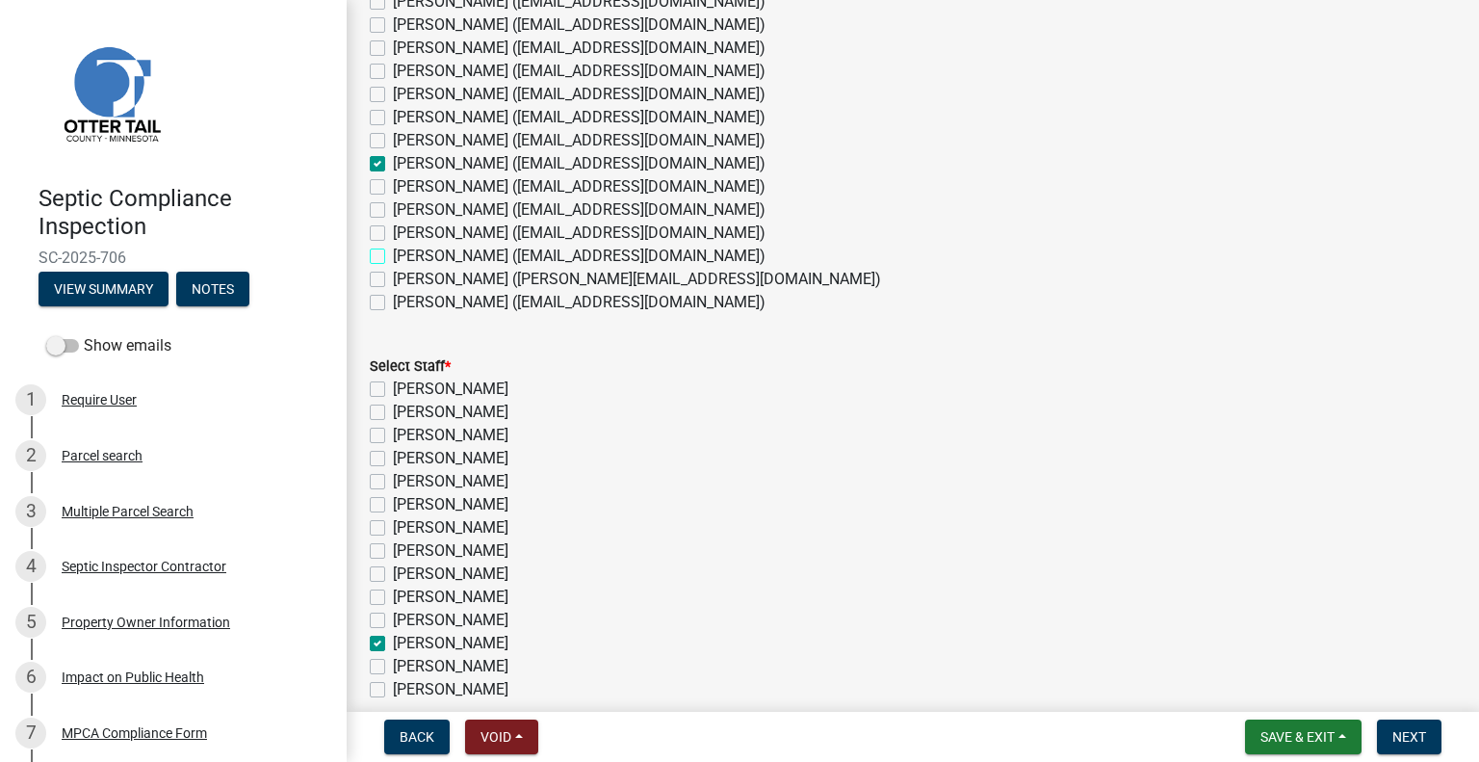
checkbox input "false"
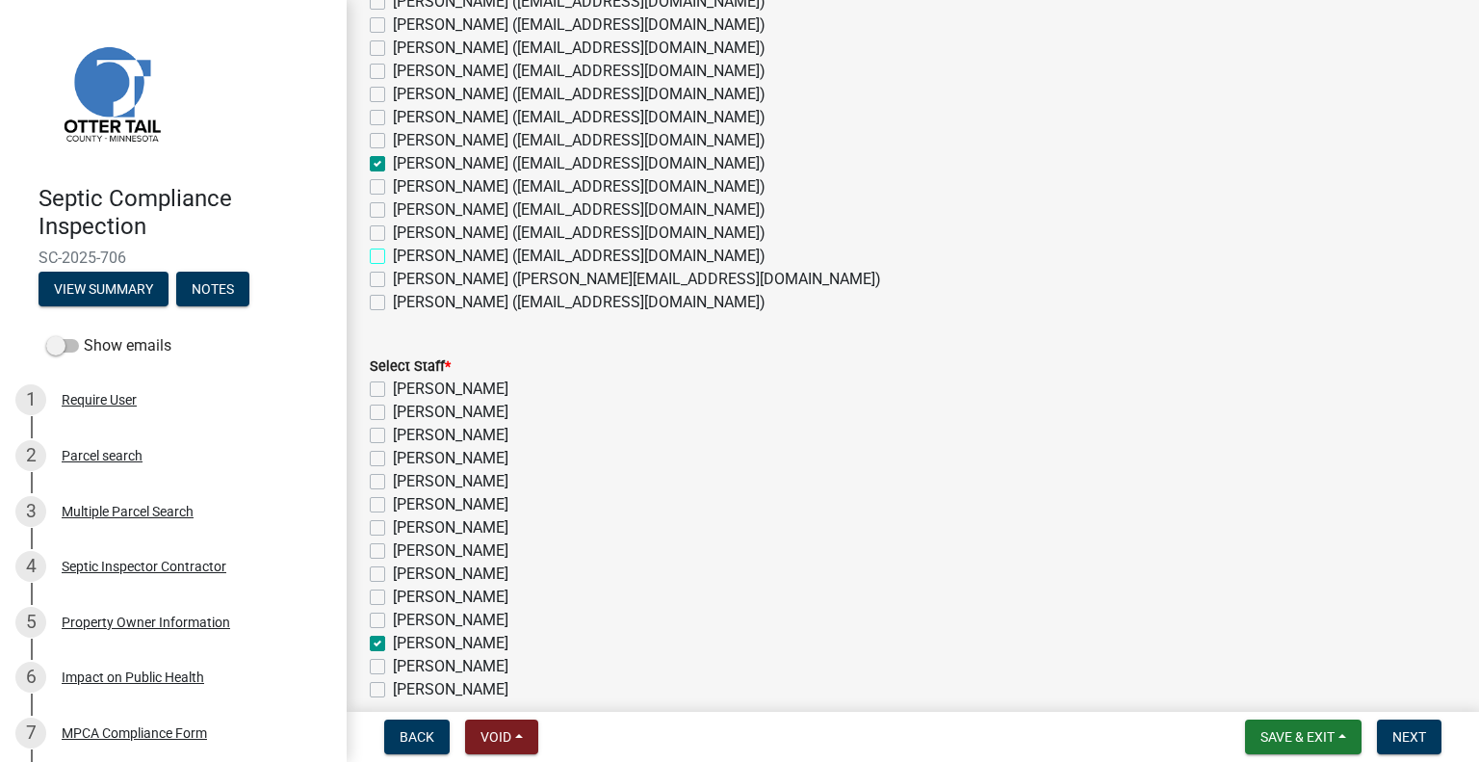
checkbox input "true"
checkbox input "false"
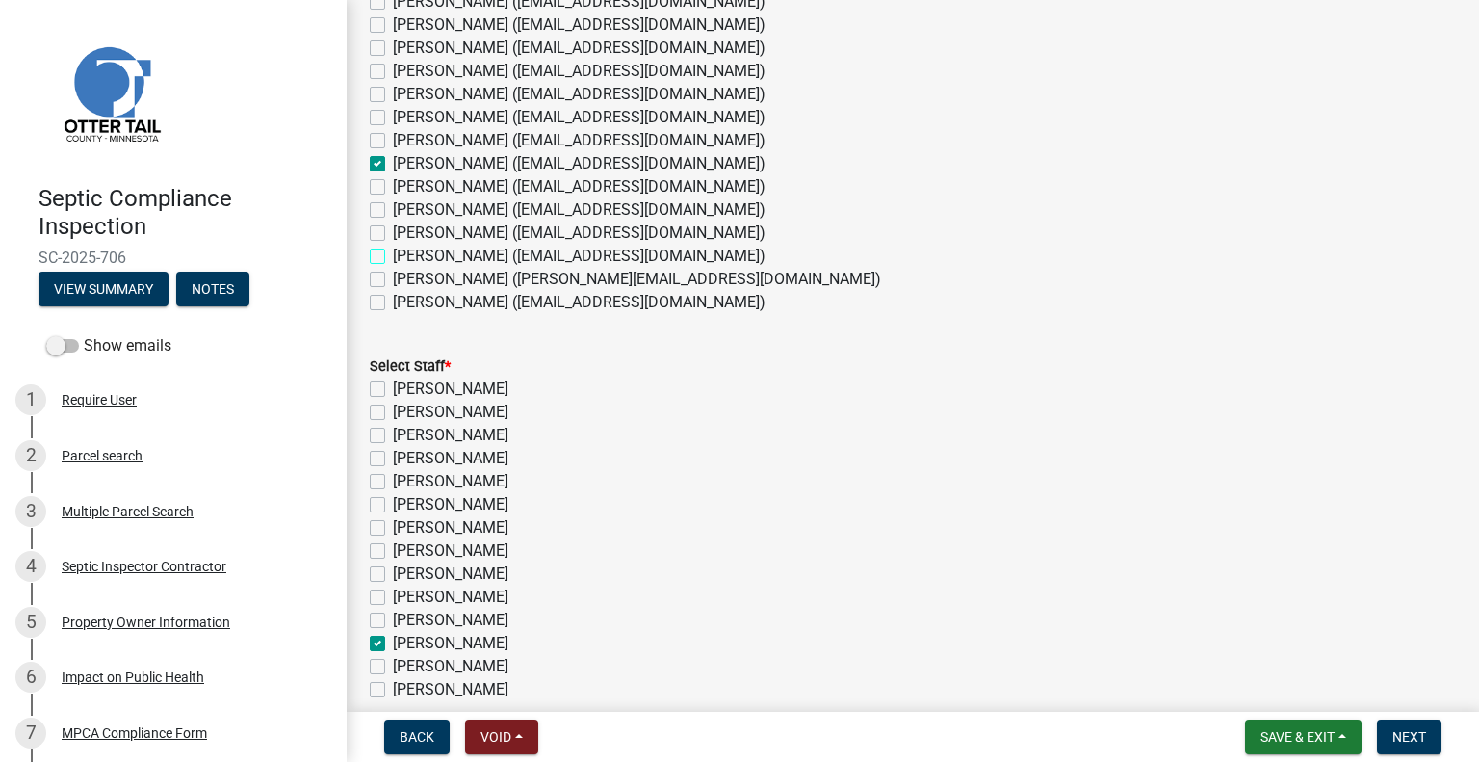
checkbox input "false"
click at [471, 543] on label "[PERSON_NAME]" at bounding box center [451, 550] width 116 height 23
click at [405, 543] on input "[PERSON_NAME]" at bounding box center [399, 545] width 13 height 13
checkbox input "true"
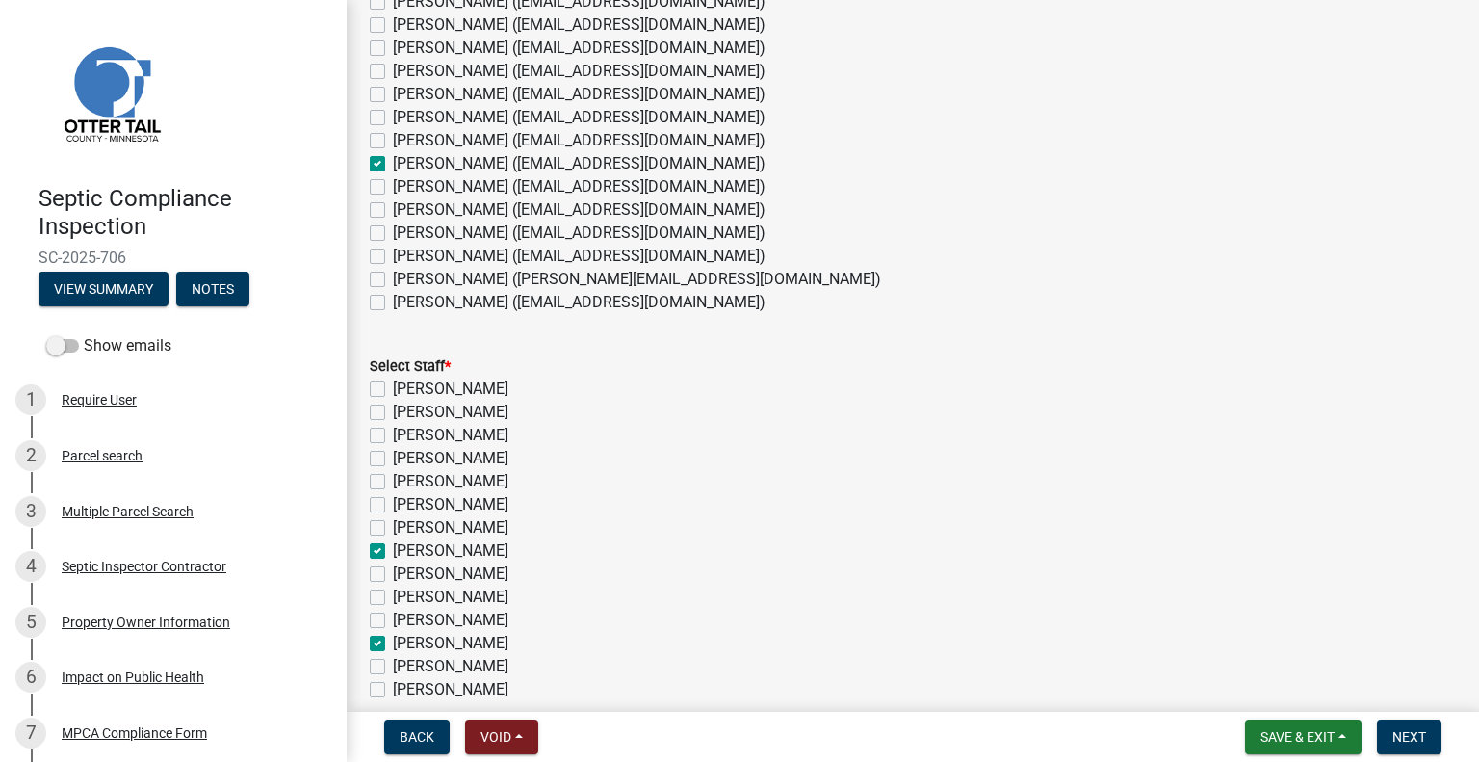
checkbox input "false"
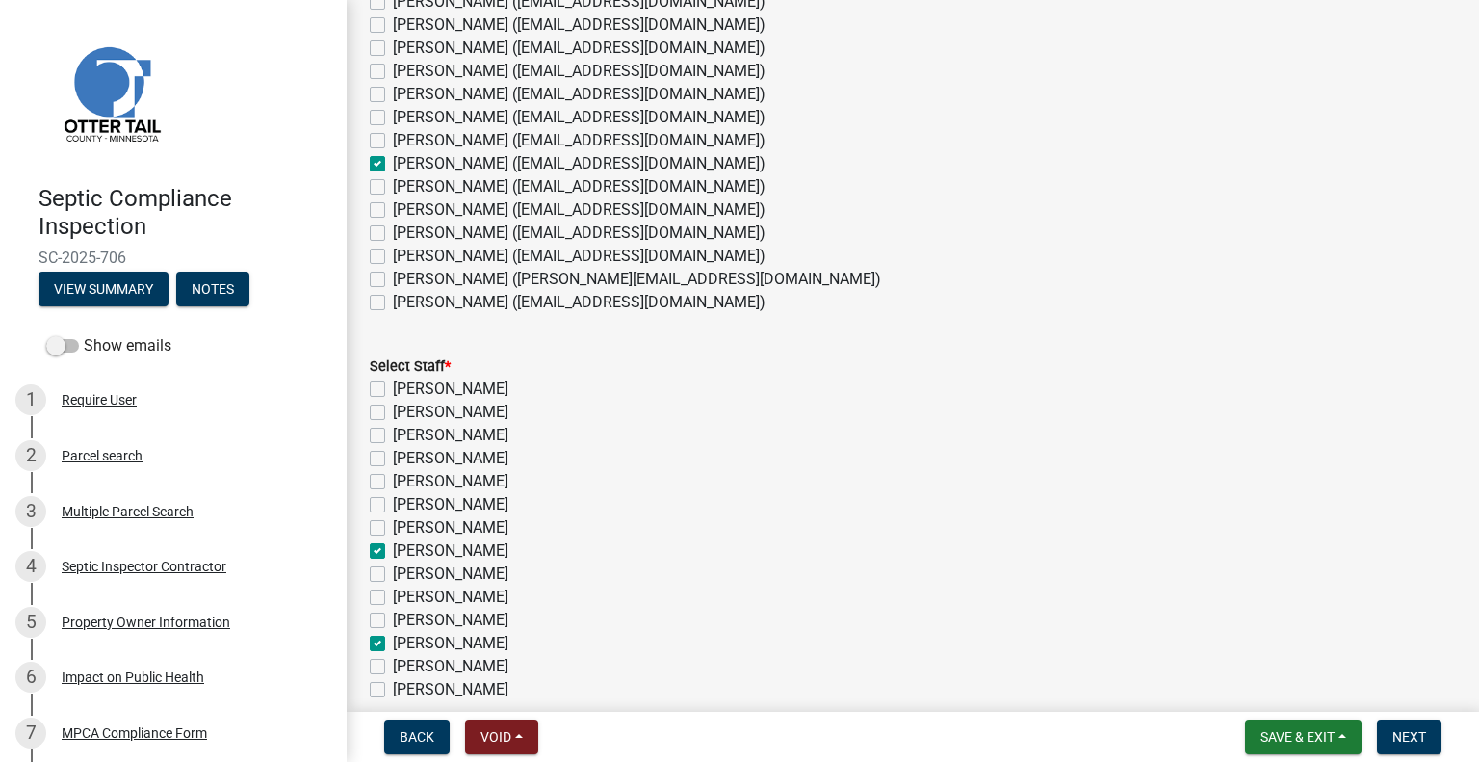
checkbox input "false"
checkbox input "true"
checkbox input "false"
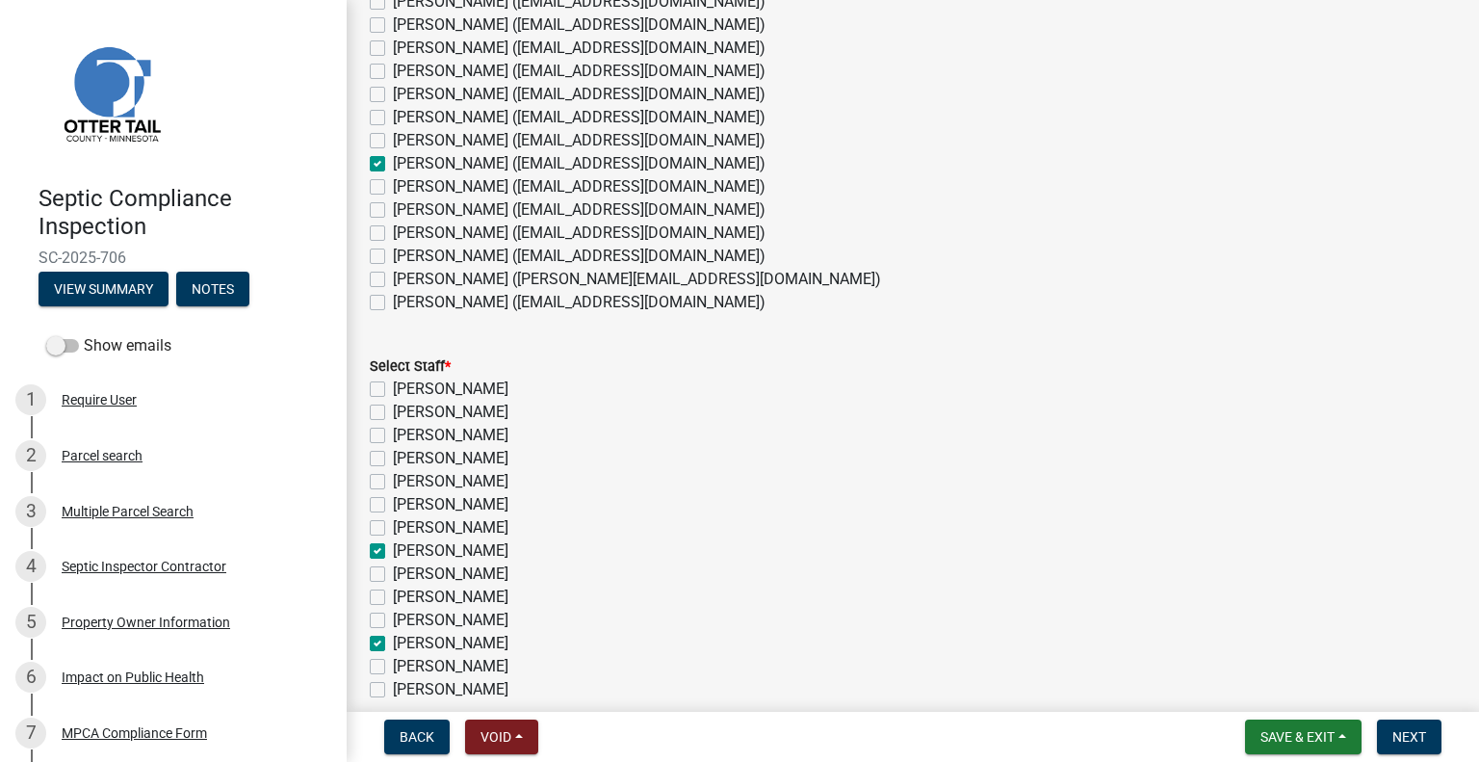
checkbox input "false"
checkbox input "true"
checkbox input "false"
click at [472, 647] on label "[PERSON_NAME]" at bounding box center [451, 643] width 116 height 23
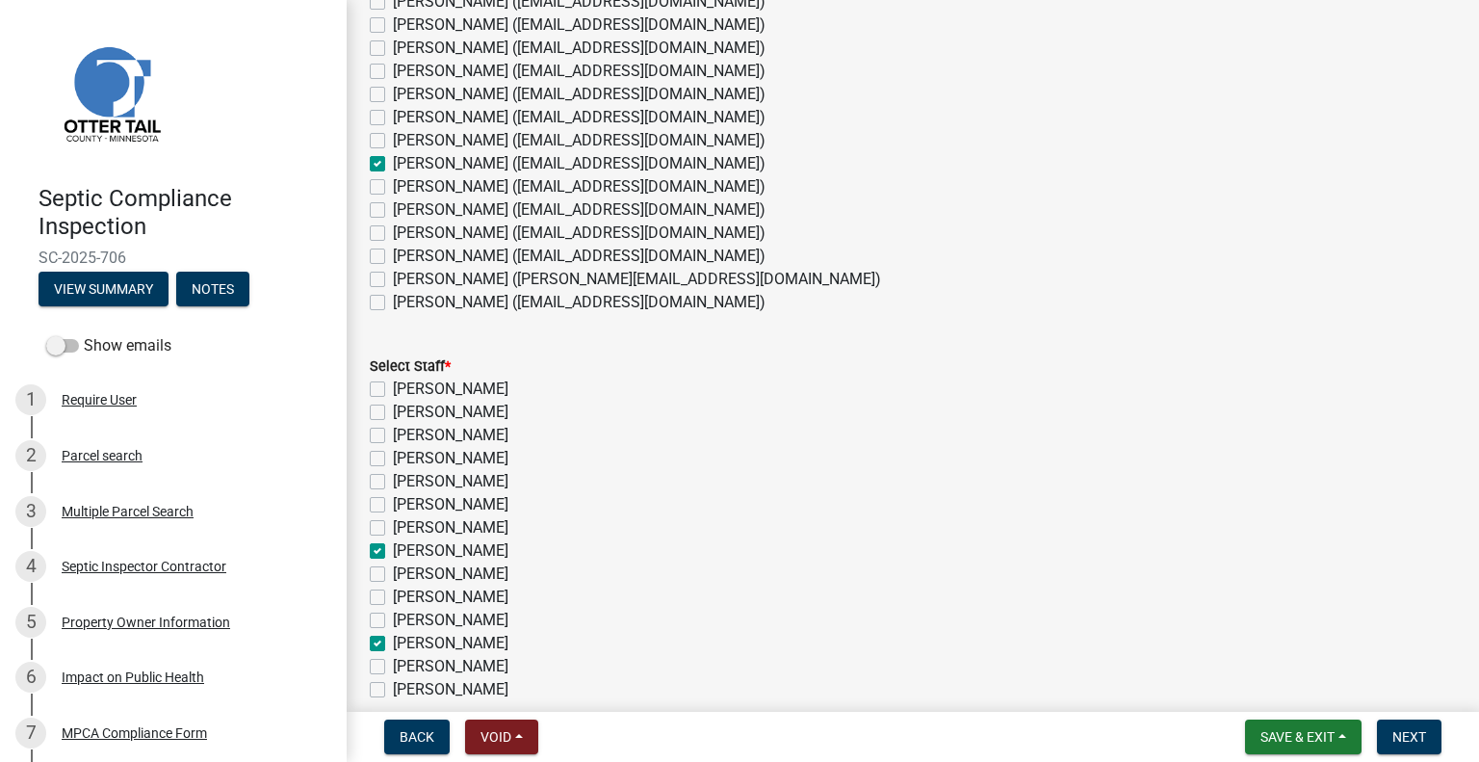
click at [405, 644] on input "[PERSON_NAME]" at bounding box center [399, 638] width 13 height 13
checkbox input "false"
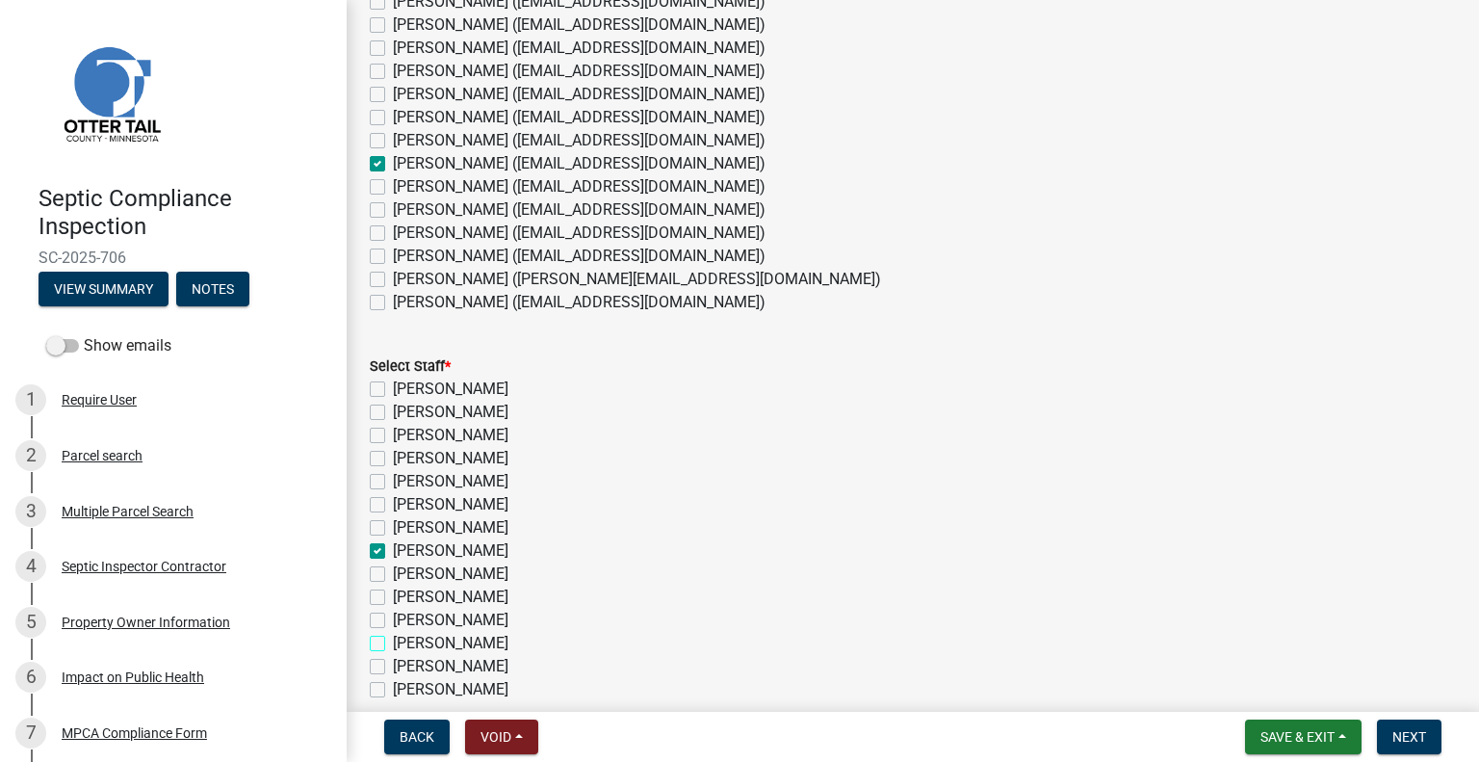
checkbox input "false"
checkbox input "true"
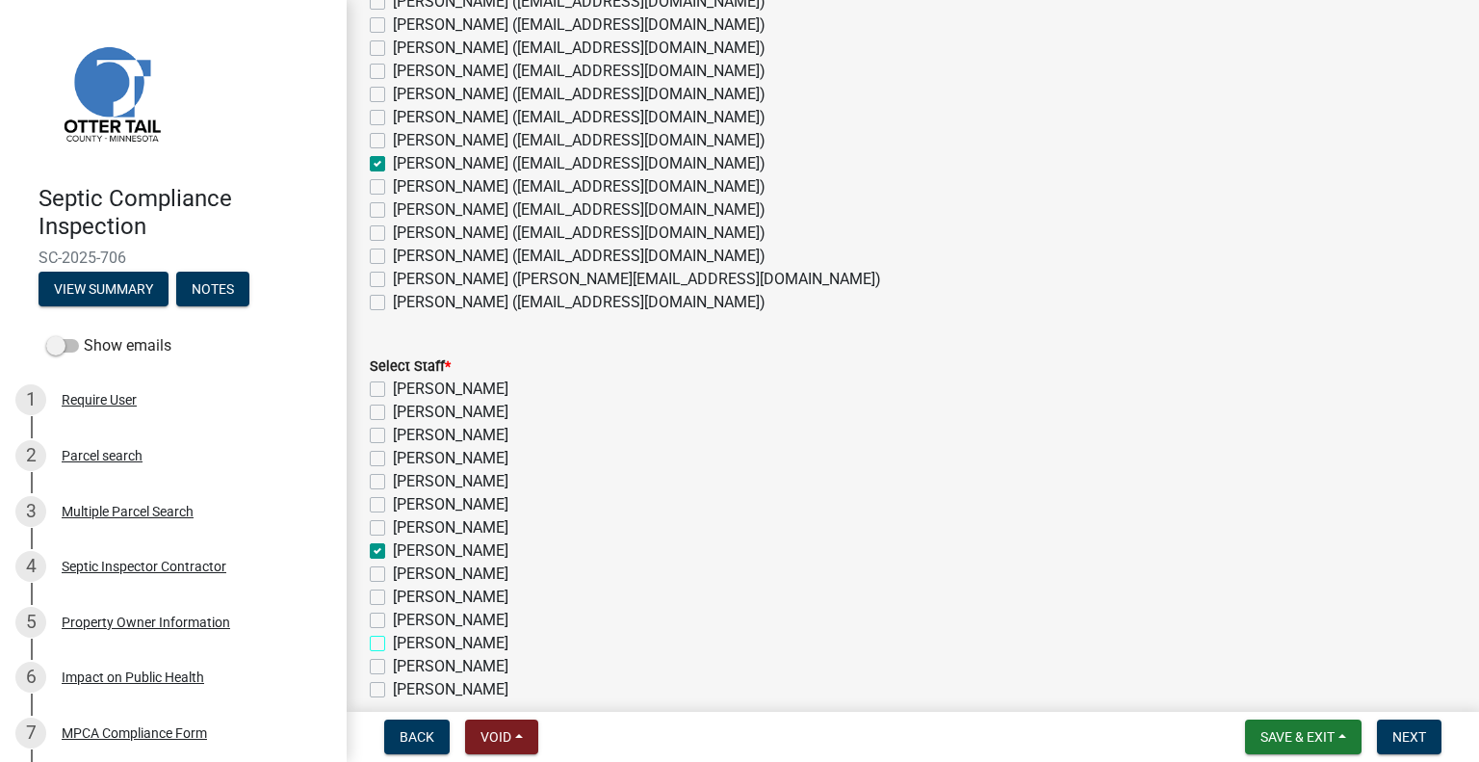
checkbox input "false"
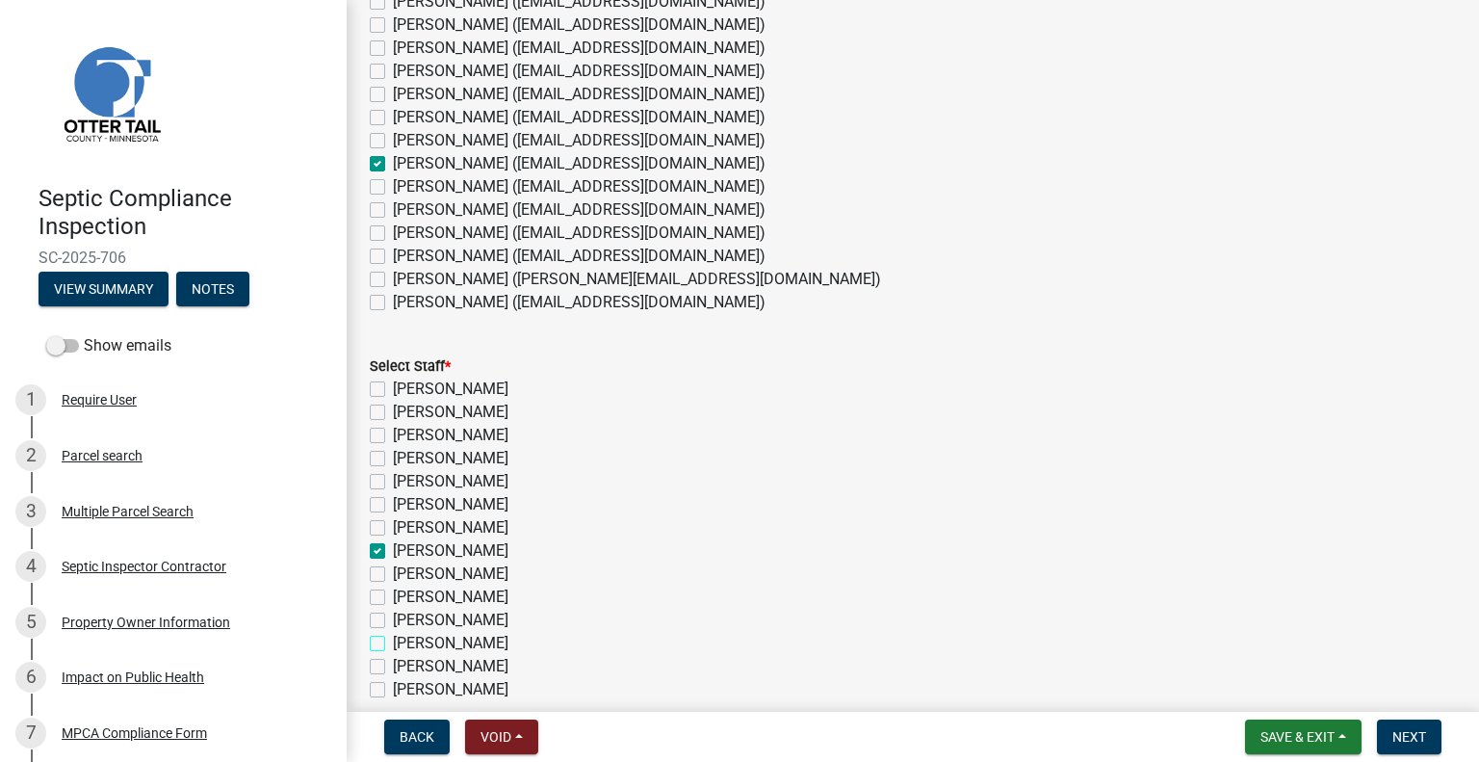
checkbox input "false"
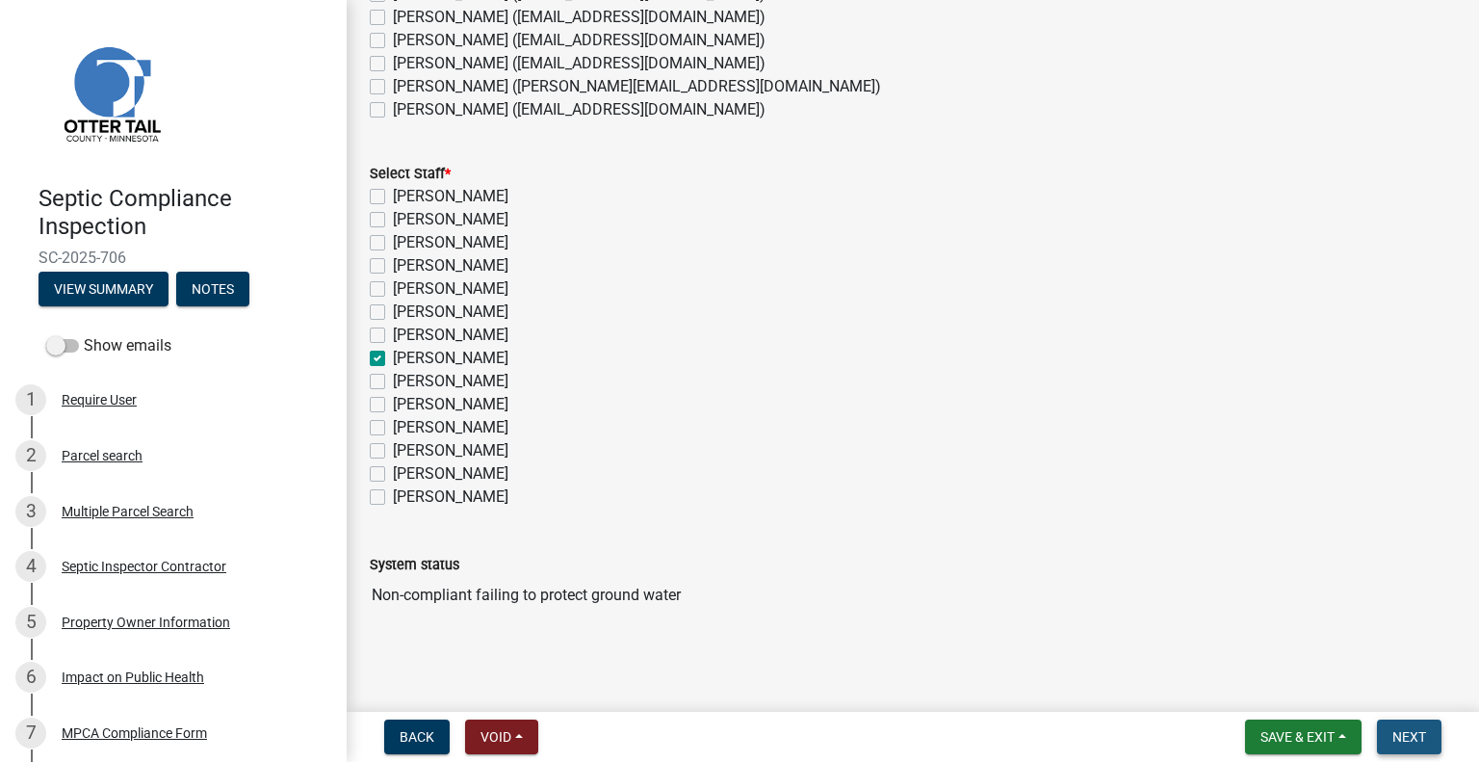
click at [1390, 738] on button "Next" at bounding box center [1409, 736] width 65 height 35
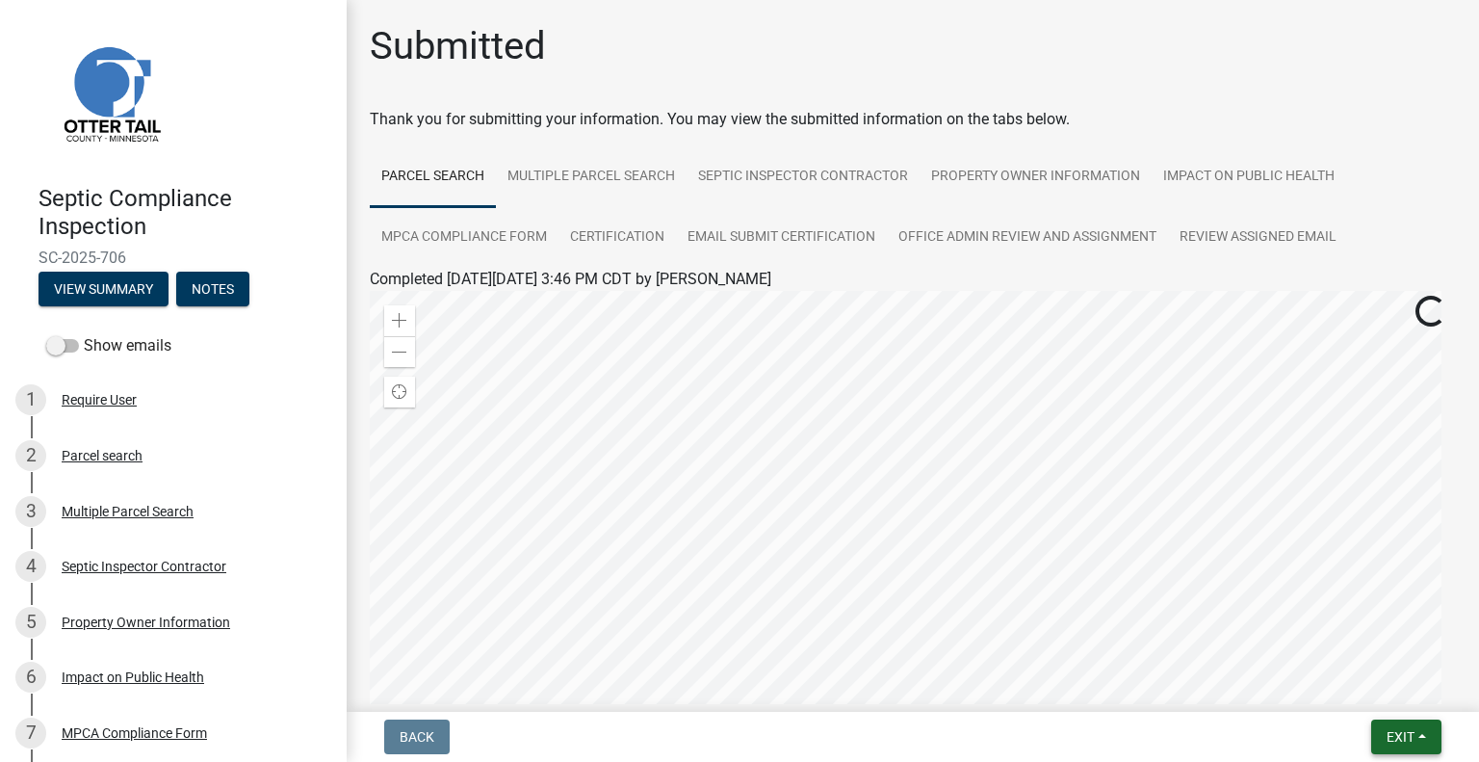
click at [1382, 735] on button "Exit" at bounding box center [1406, 736] width 70 height 35
click at [1369, 692] on button "Save & Exit" at bounding box center [1365, 686] width 154 height 46
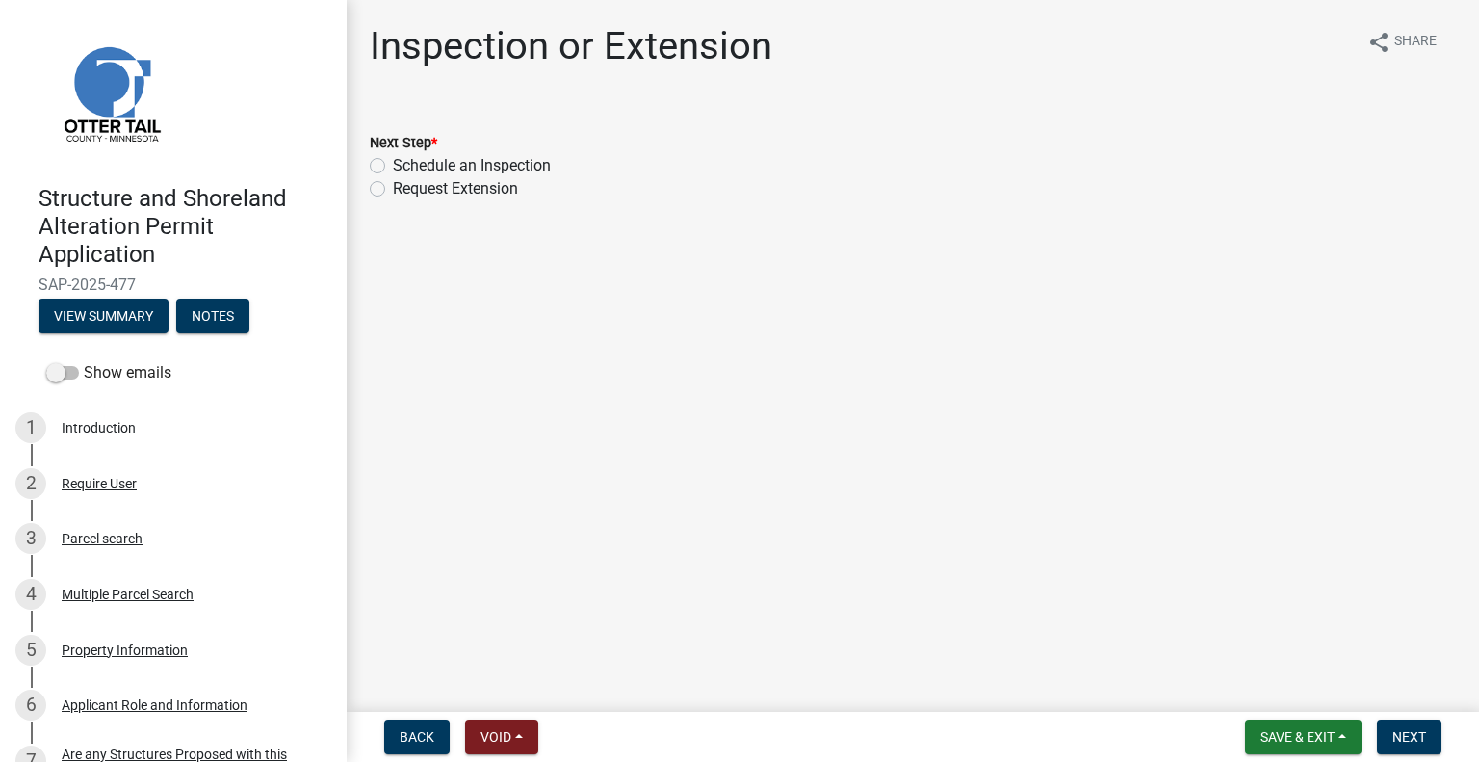
click at [535, 161] on label "Schedule an Inspection" at bounding box center [472, 165] width 158 height 23
click at [405, 161] on input "Schedule an Inspection" at bounding box center [399, 160] width 13 height 13
radio input "true"
click at [1409, 728] on button "Next" at bounding box center [1409, 736] width 65 height 35
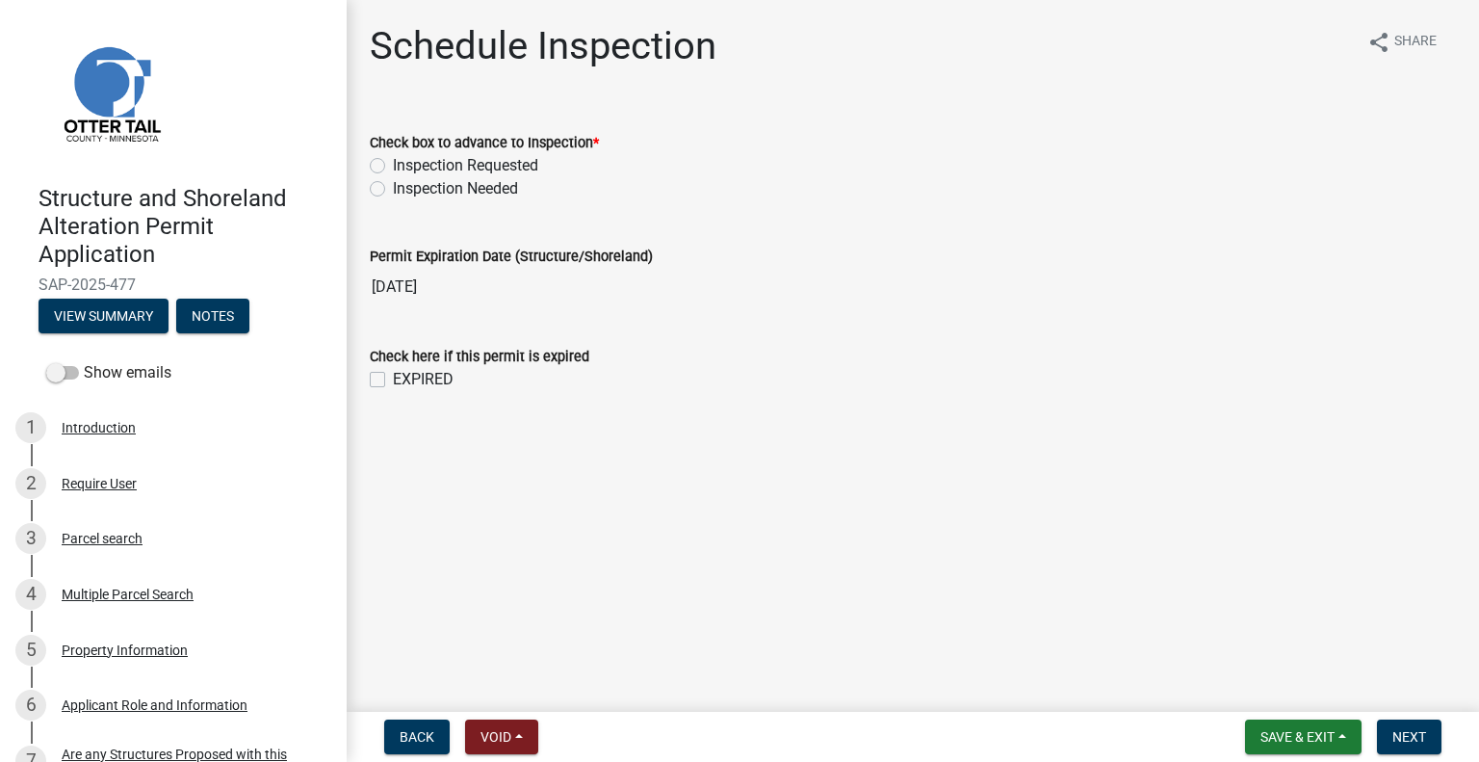
click at [488, 172] on label "Inspection Requested" at bounding box center [465, 165] width 145 height 23
click at [405, 167] on input "Inspection Requested" at bounding box center [399, 160] width 13 height 13
radio input "true"
click at [1406, 737] on span "Next" at bounding box center [1409, 736] width 34 height 15
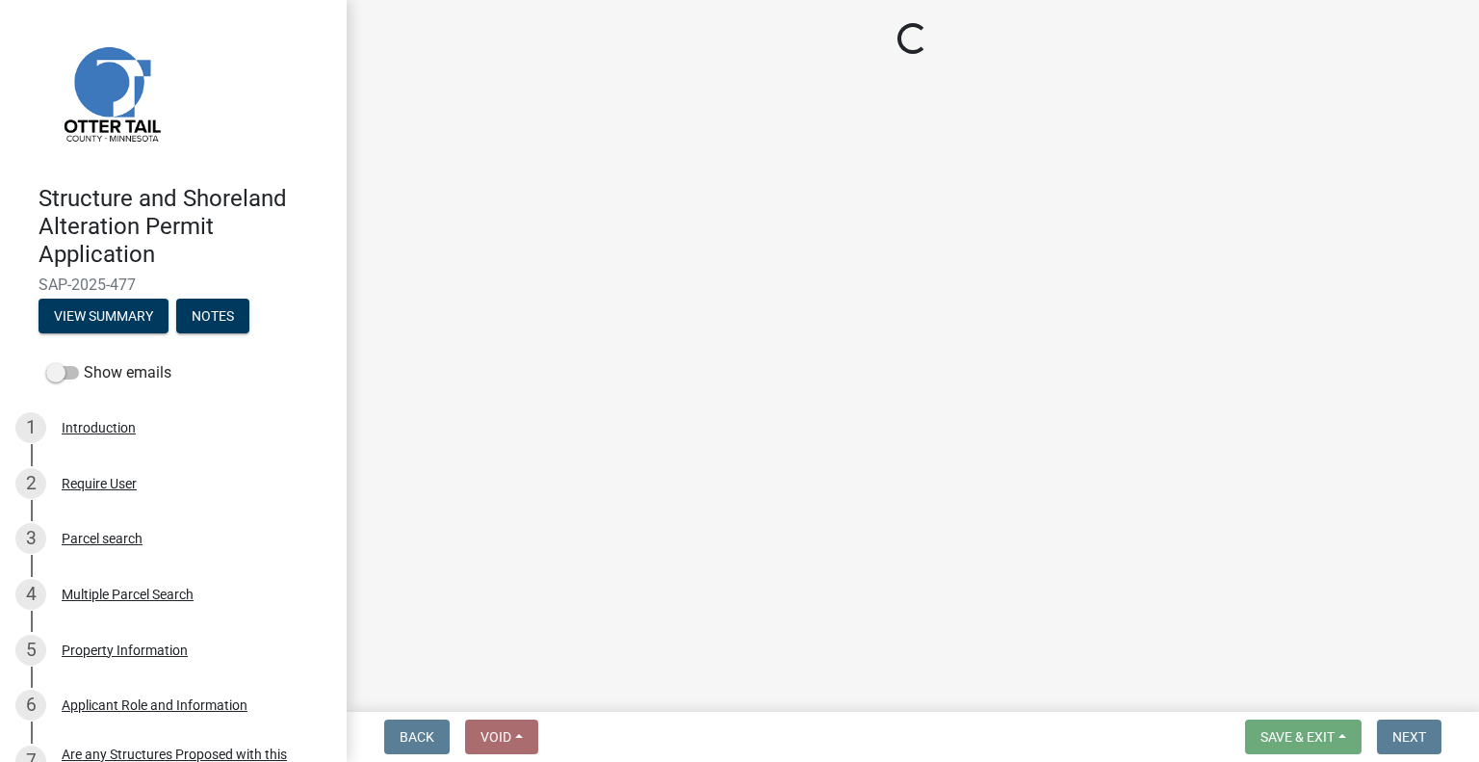
select select "710d5f49-2663-4e73-9718-d0c4e189f5ed"
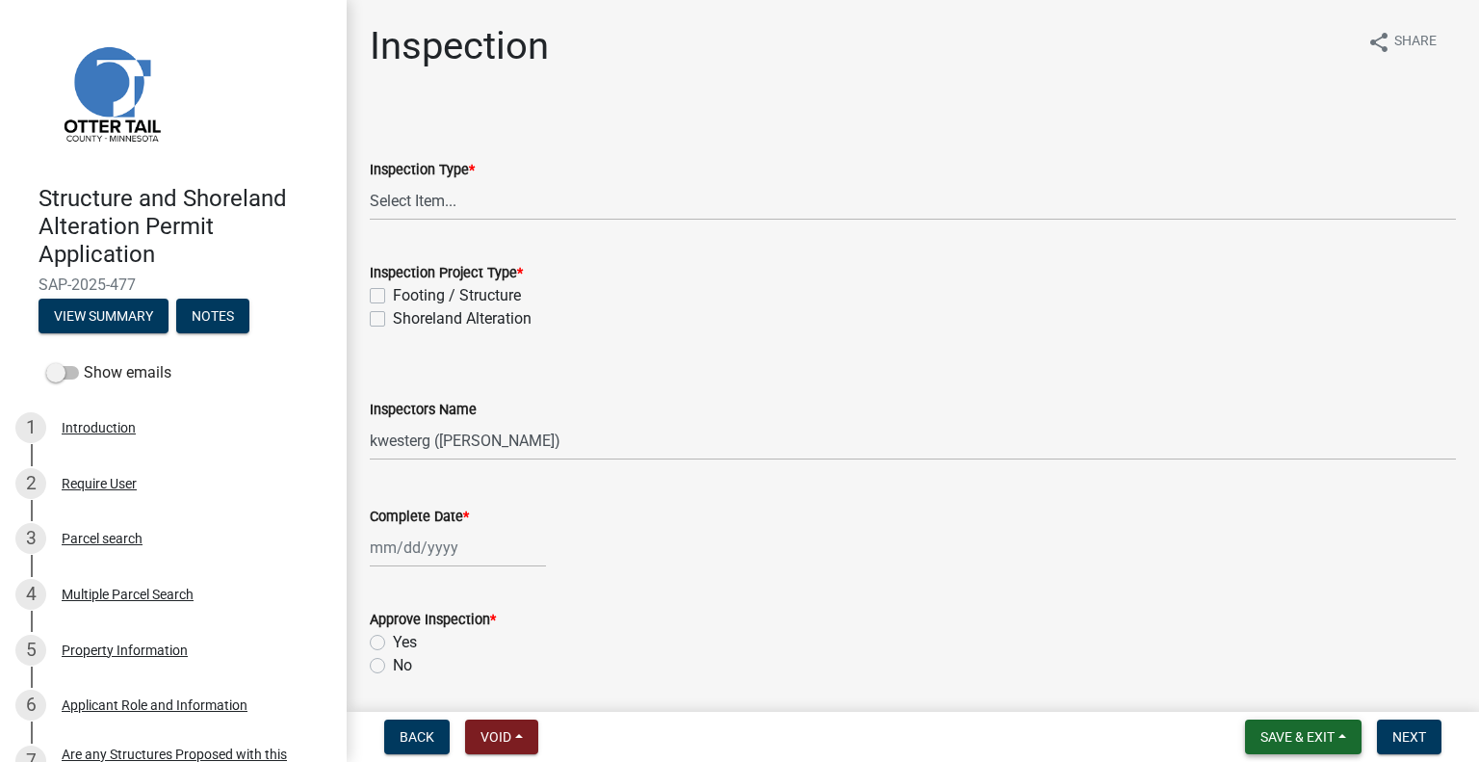
drag, startPoint x: 1313, startPoint y: 738, endPoint x: 1296, endPoint y: 738, distance: 17.4
click at [1312, 738] on span "Save & Exit" at bounding box center [1297, 736] width 74 height 15
click at [1274, 694] on button "Save & Exit" at bounding box center [1284, 686] width 154 height 46
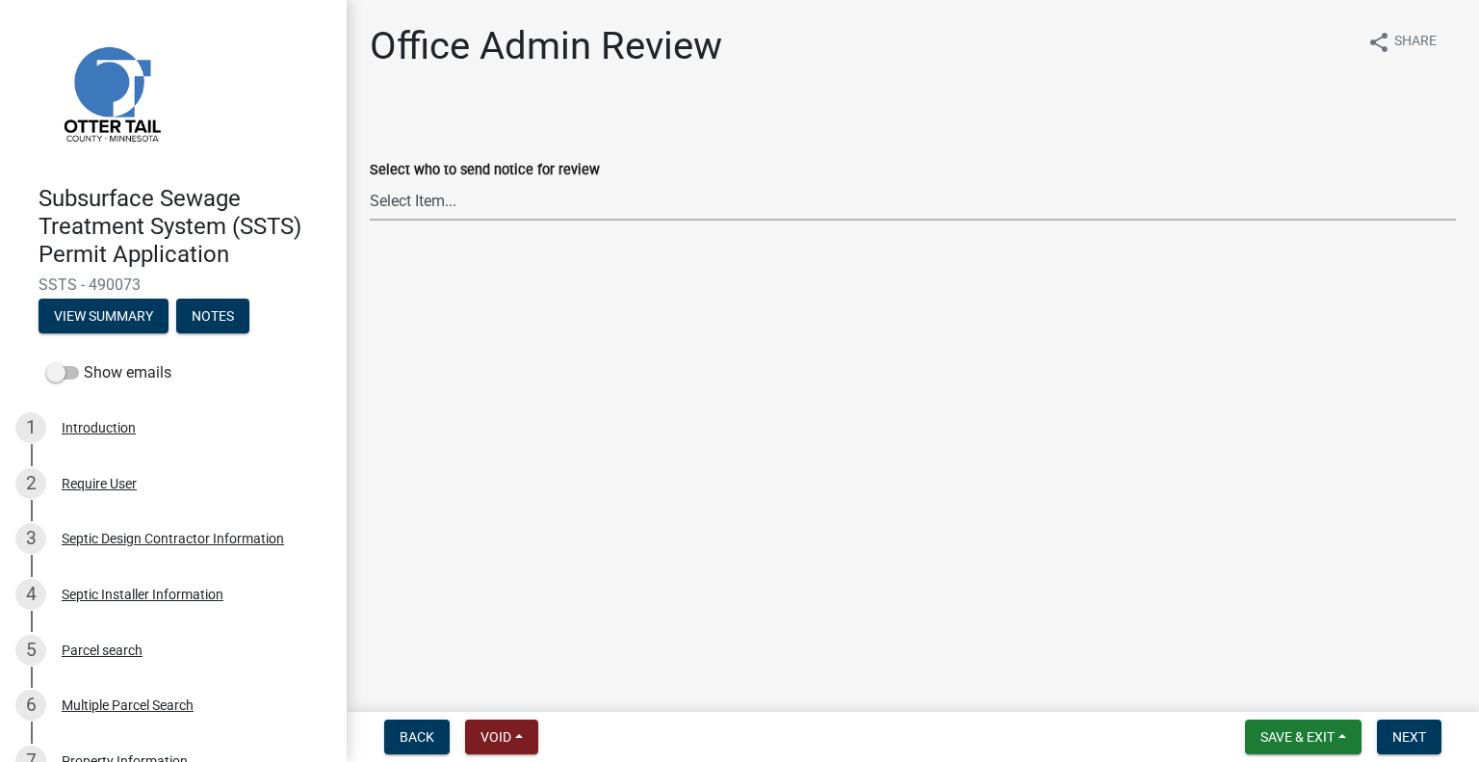
click at [483, 198] on select "Select Item... Alexis Newark (anewark@ottertailcounty.gov) Amy Busko (abusko@ot…" at bounding box center [913, 200] width 1086 height 39
click at [370, 181] on select "Select Item... Alexis Newark (anewark@ottertailcounty.gov) Amy Busko (abusko@ot…" at bounding box center [913, 200] width 1086 height 39
select select "587f38f5-c90e-4c12-9e10-d3e23909bbca"
click at [1402, 738] on span "Next" at bounding box center [1409, 736] width 34 height 15
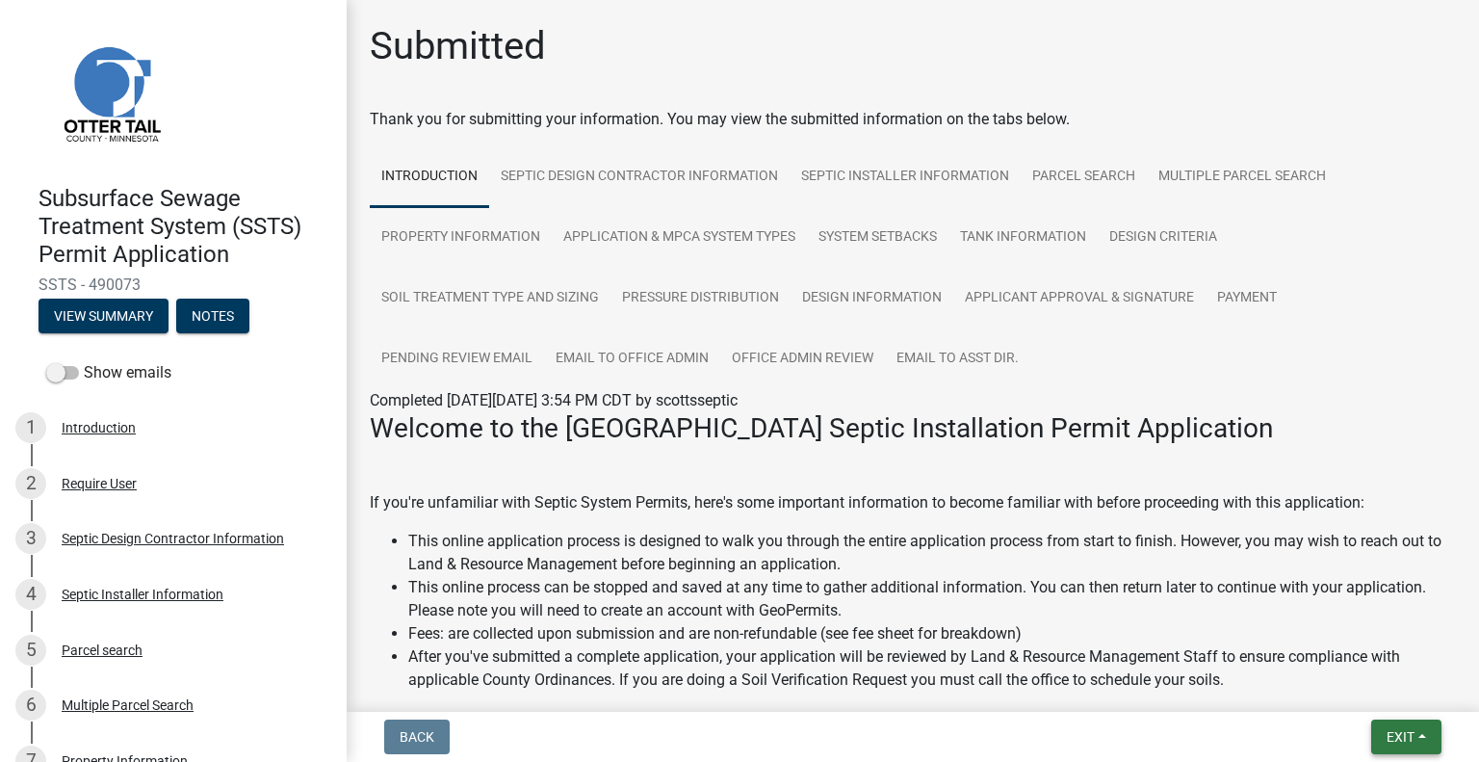
click at [1410, 741] on span "Exit" at bounding box center [1400, 736] width 28 height 15
click at [1385, 691] on button "Save & Exit" at bounding box center [1365, 686] width 154 height 46
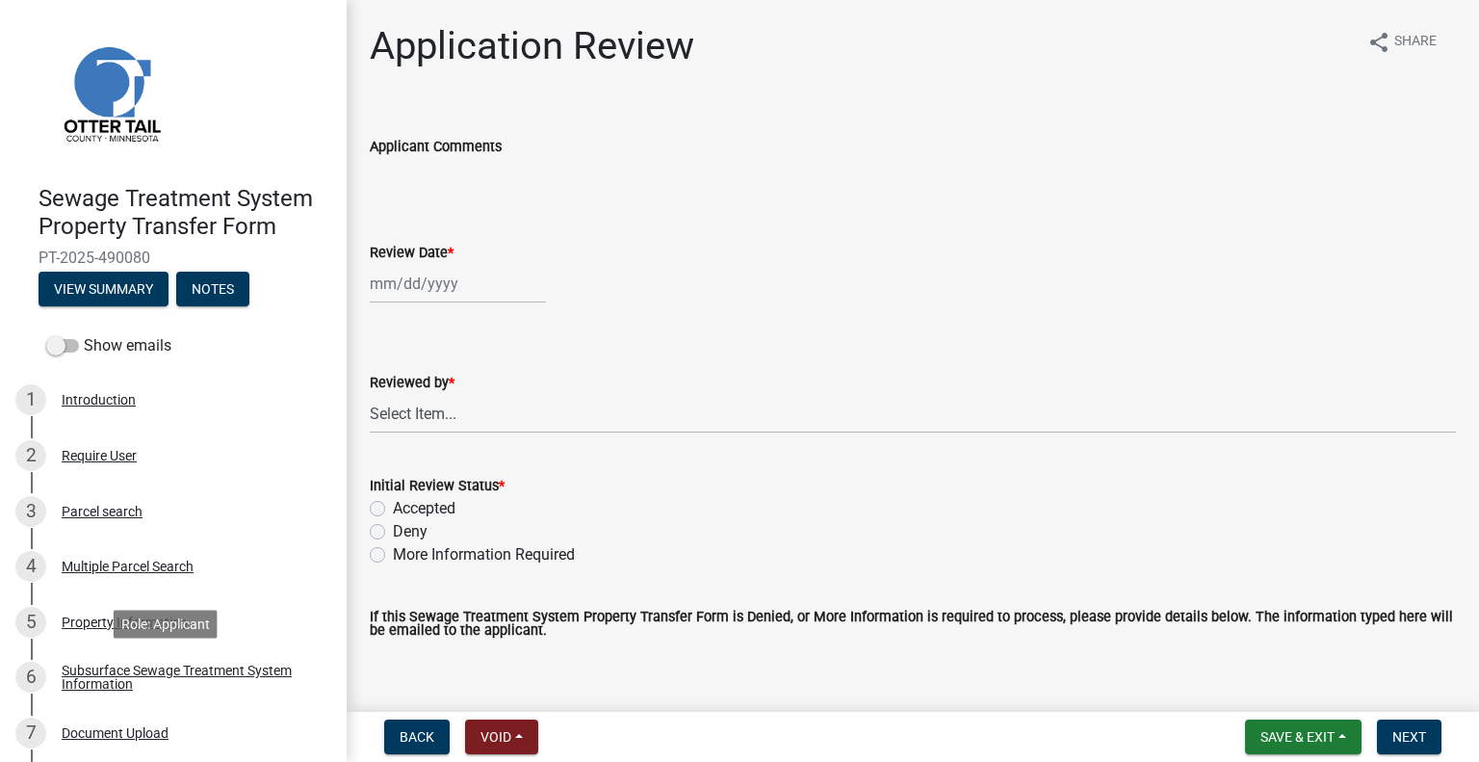
click at [235, 663] on div "Subsurface Sewage Treatment System Information" at bounding box center [189, 676] width 254 height 27
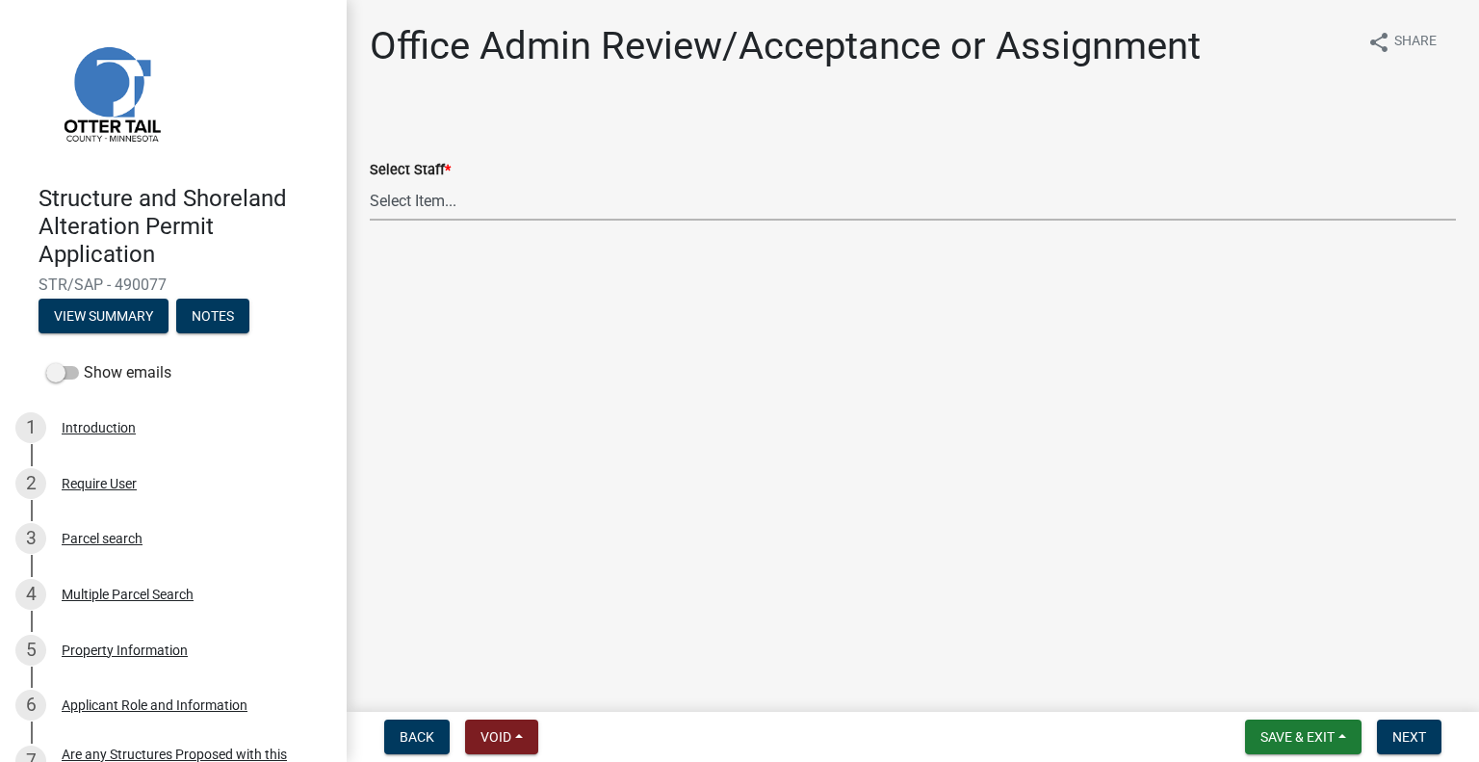
click at [489, 215] on select "Select Item... [PERSON_NAME] ([EMAIL_ADDRESS][DOMAIN_NAME]) [PERSON_NAME] ([EMA…" at bounding box center [913, 200] width 1086 height 39
click at [370, 181] on select "Select Item... [PERSON_NAME] ([EMAIL_ADDRESS][DOMAIN_NAME]) [PERSON_NAME] ([EMA…" at bounding box center [913, 200] width 1086 height 39
select select "587f38f5-c90e-4c12-9e10-d3e23909bbca"
click at [1408, 740] on span "Next" at bounding box center [1409, 736] width 34 height 15
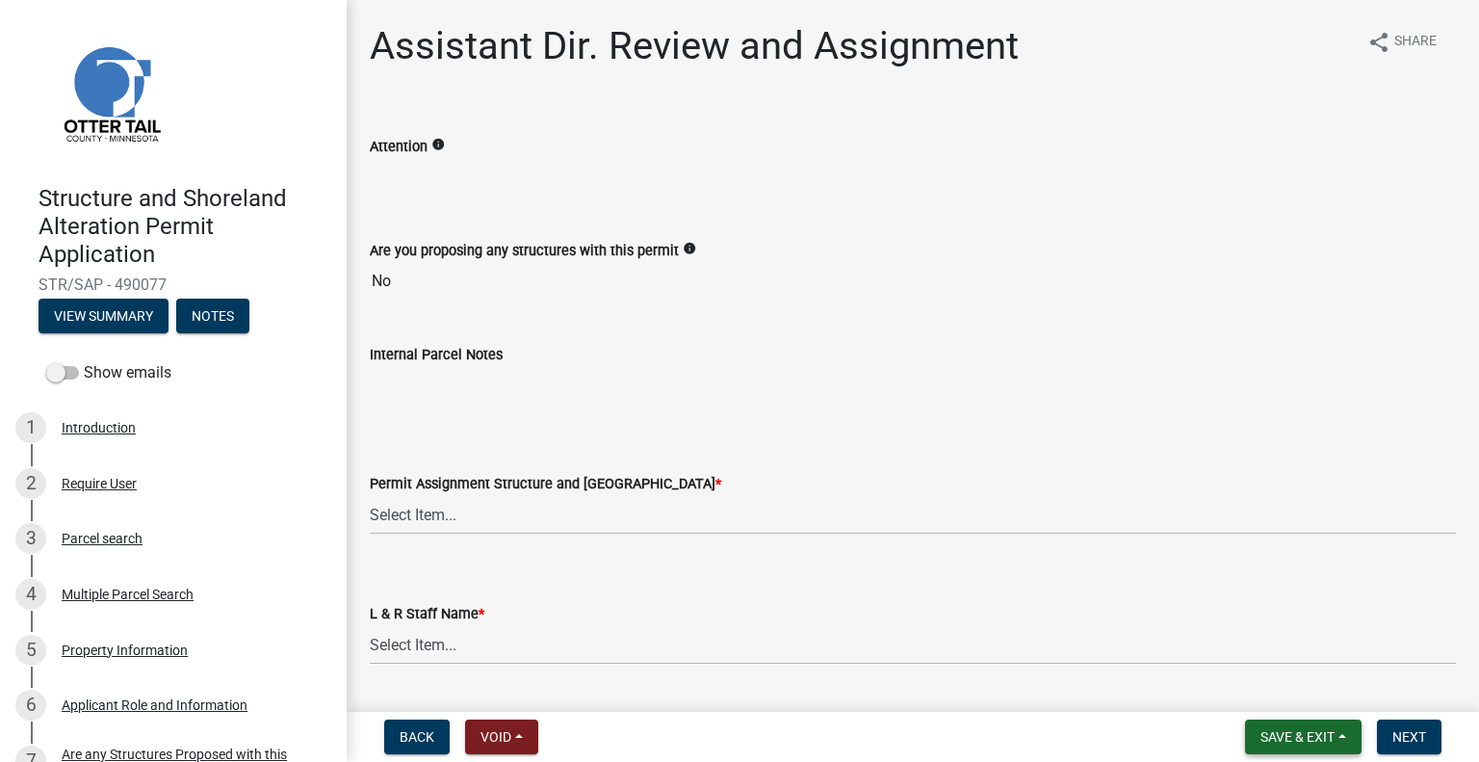
click at [1260, 735] on span "Save & Exit" at bounding box center [1297, 736] width 74 height 15
click at [1256, 708] on button "Save & Exit" at bounding box center [1284, 686] width 154 height 46
